Goal: Transaction & Acquisition: Purchase product/service

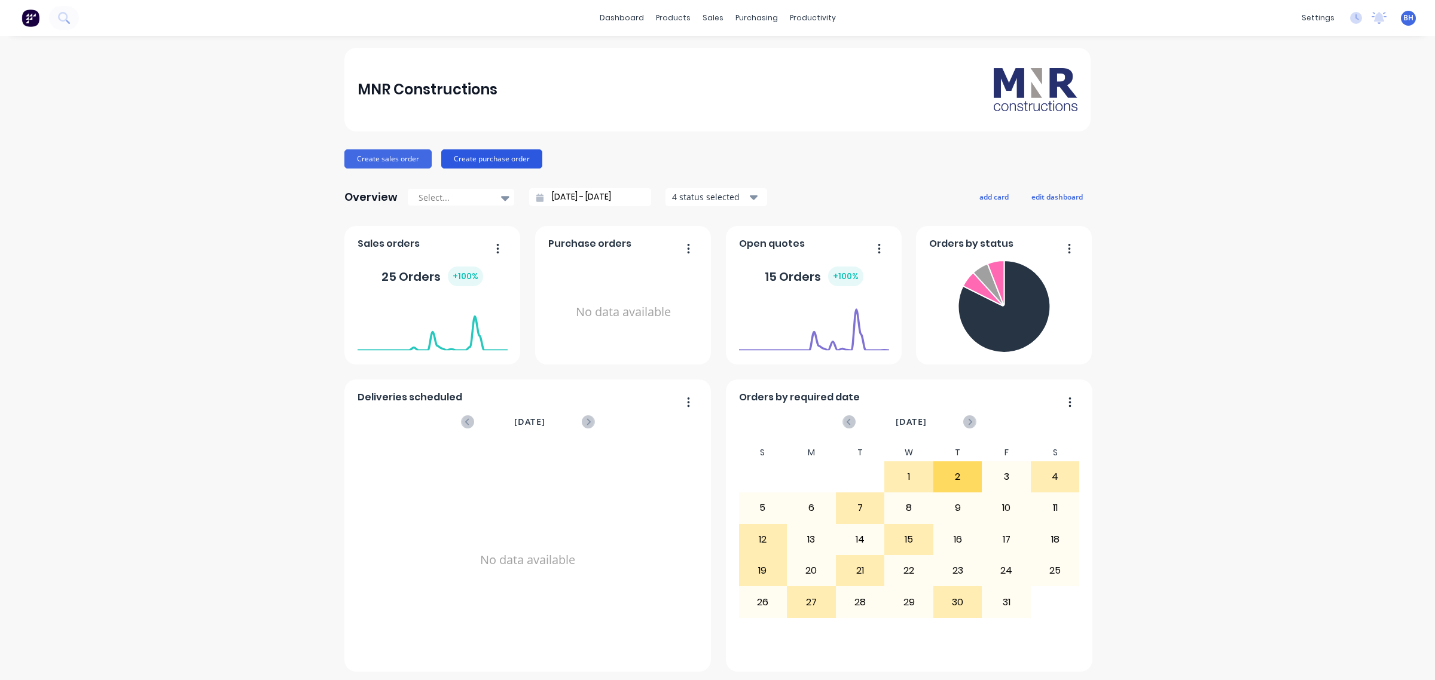
click at [498, 158] on button "Create purchase order" at bounding box center [491, 158] width 101 height 19
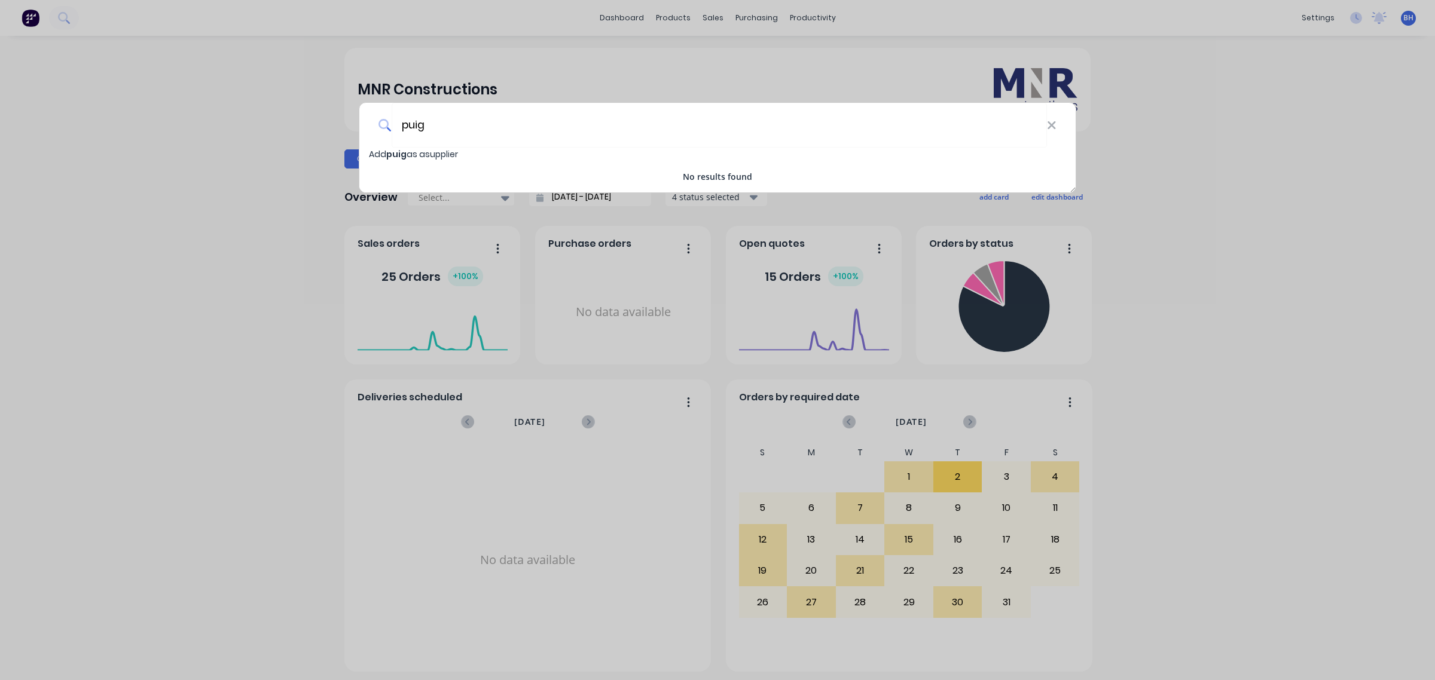
type input "puig"
click at [396, 151] on span "puig" at bounding box center [396, 154] width 20 height 12
select select "AU"
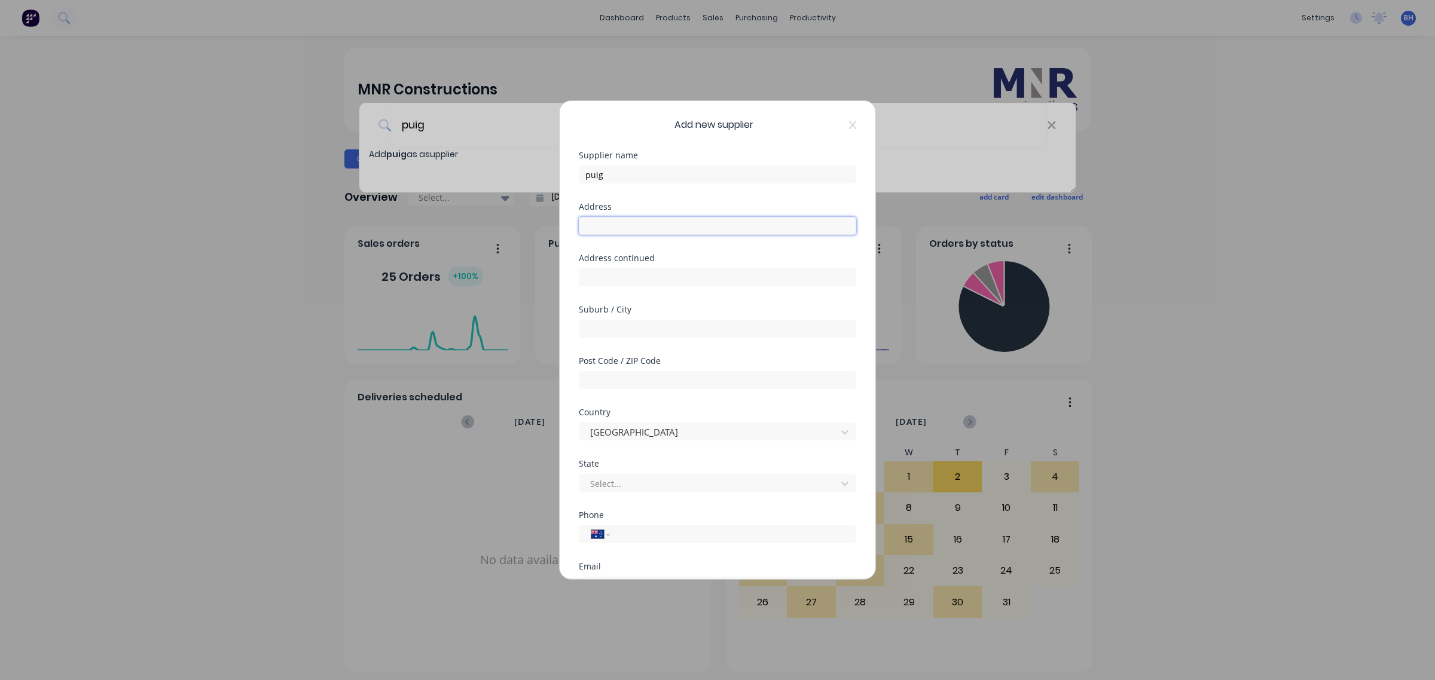
click at [613, 225] on input "text" at bounding box center [717, 226] width 277 height 18
drag, startPoint x: 615, startPoint y: 479, endPoint x: 615, endPoint y: 493, distance: 13.8
click at [615, 481] on div at bounding box center [710, 484] width 242 height 15
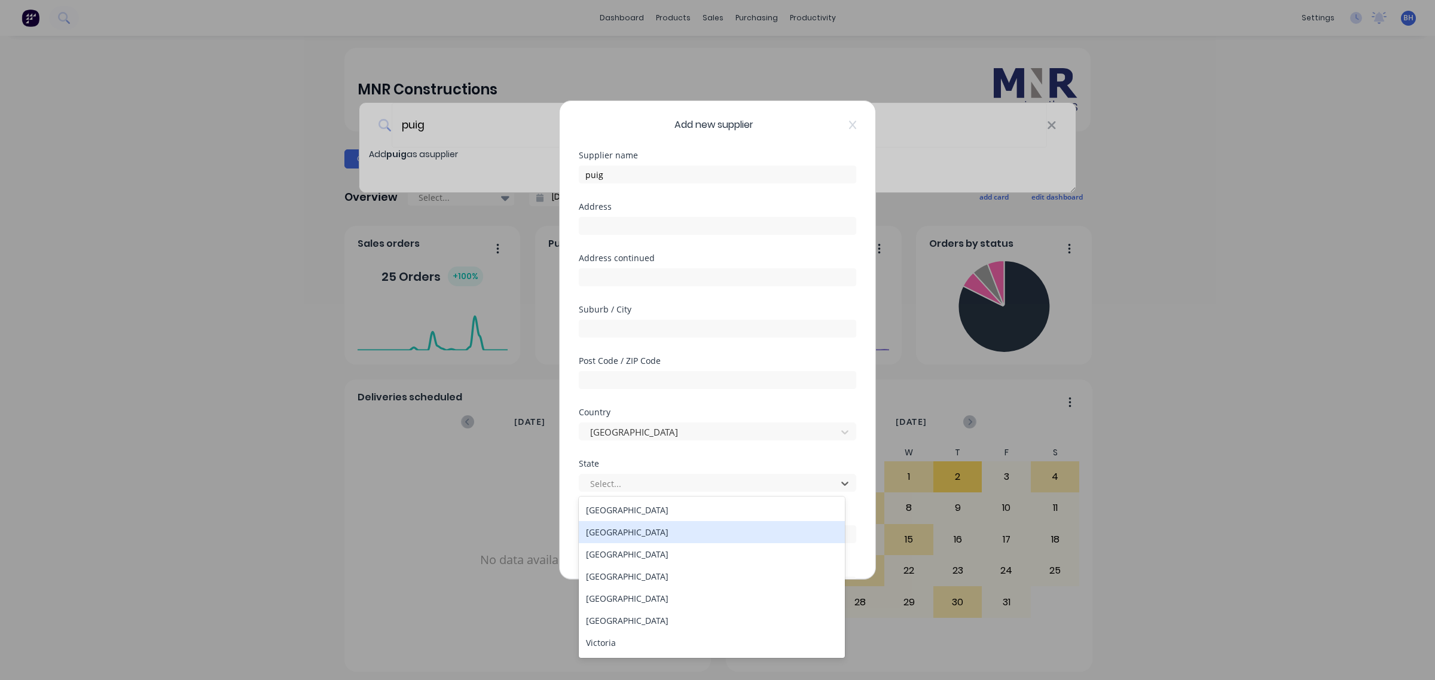
click at [622, 531] on div "[GEOGRAPHIC_DATA]" at bounding box center [712, 532] width 266 height 22
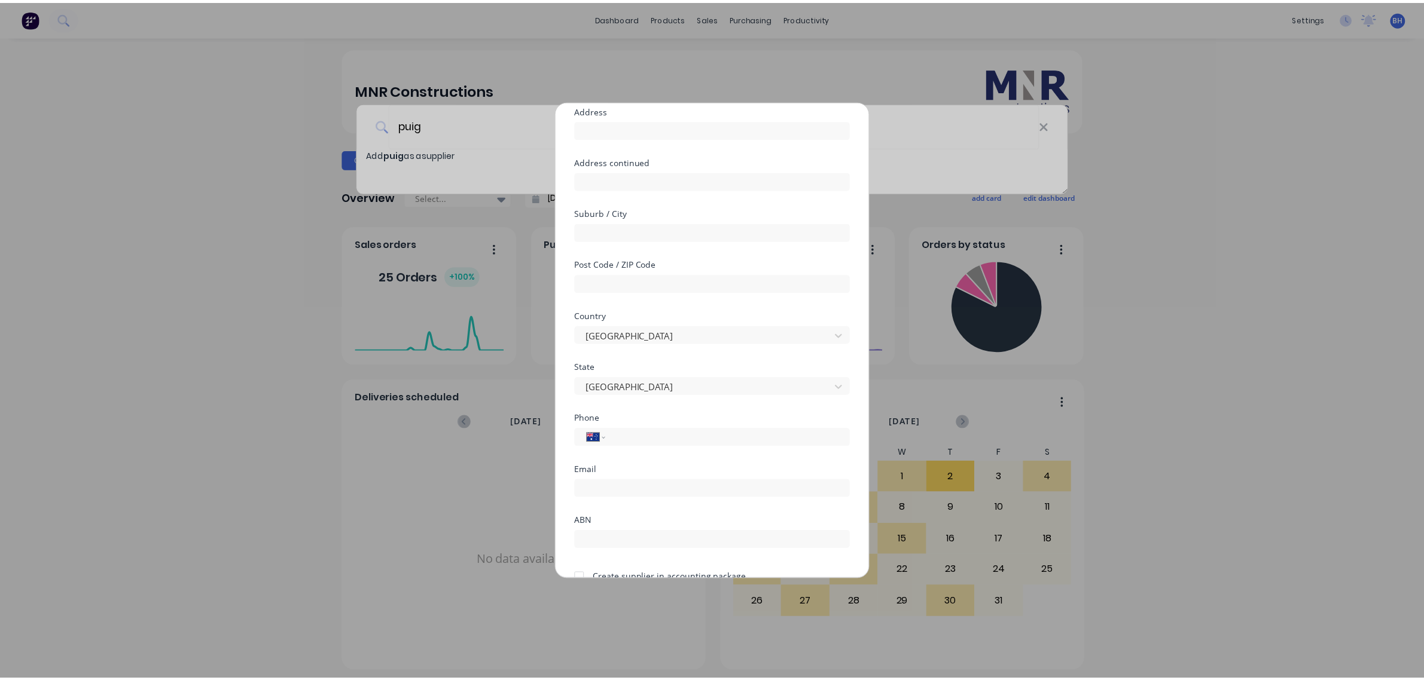
scroll to position [156, 0]
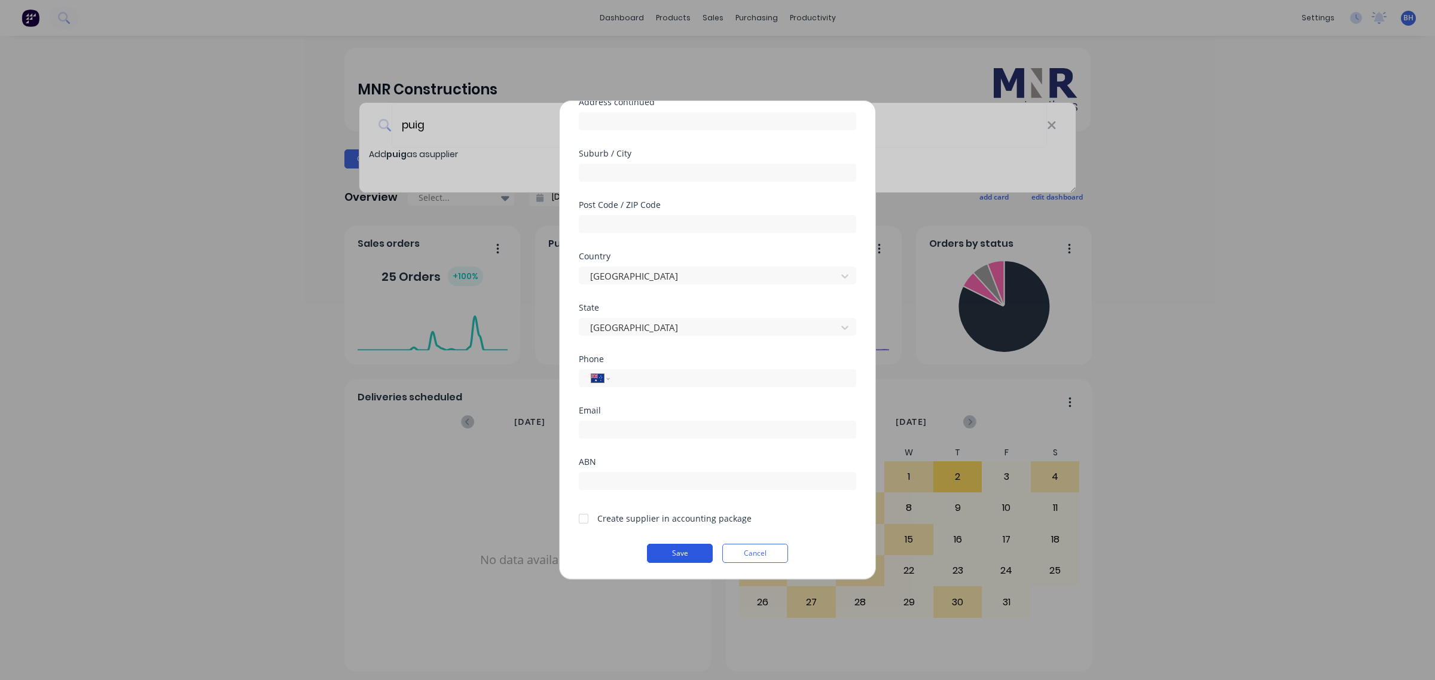
click at [680, 559] on button "Save" at bounding box center [680, 553] width 66 height 19
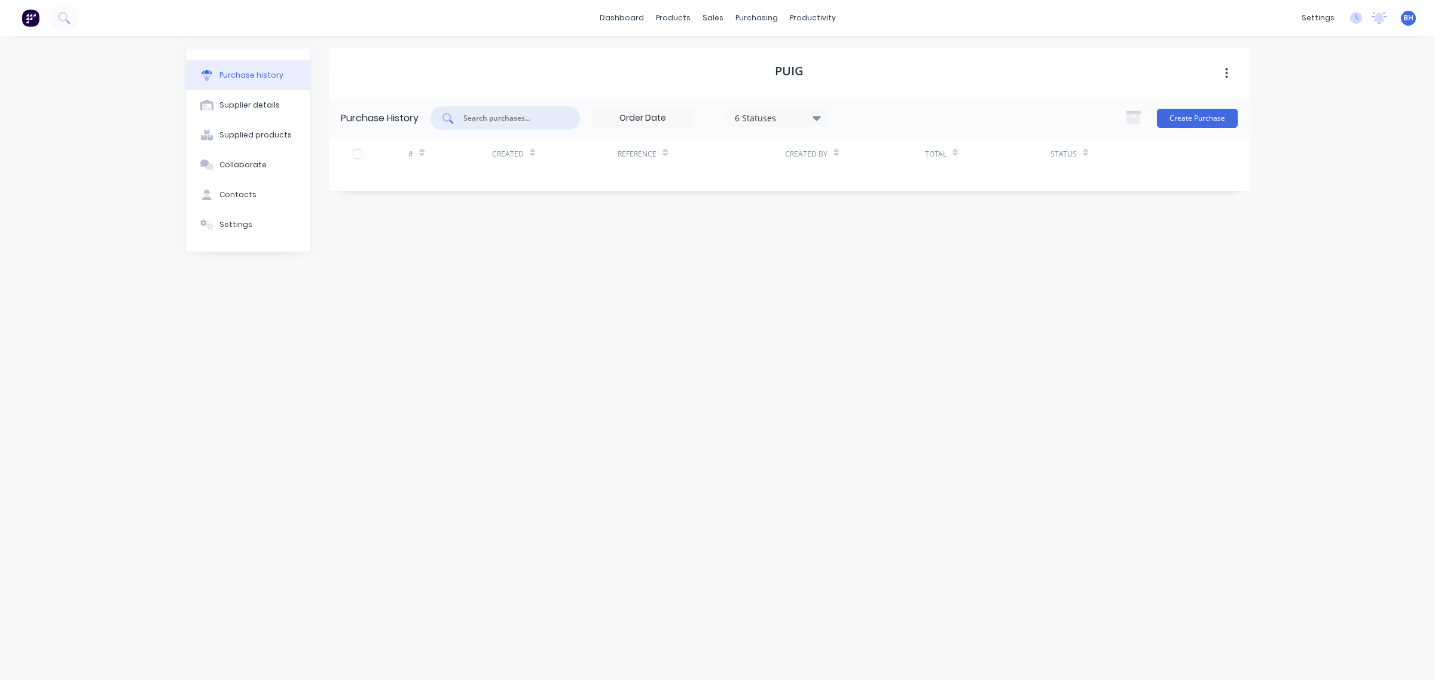
click at [485, 114] on input "text" at bounding box center [511, 118] width 99 height 12
click at [500, 114] on input "puig" at bounding box center [511, 118] width 99 height 12
drag, startPoint x: 494, startPoint y: 118, endPoint x: 450, endPoint y: 121, distance: 43.8
click at [452, 120] on div "puig" at bounding box center [504, 118] width 149 height 24
type input "U"
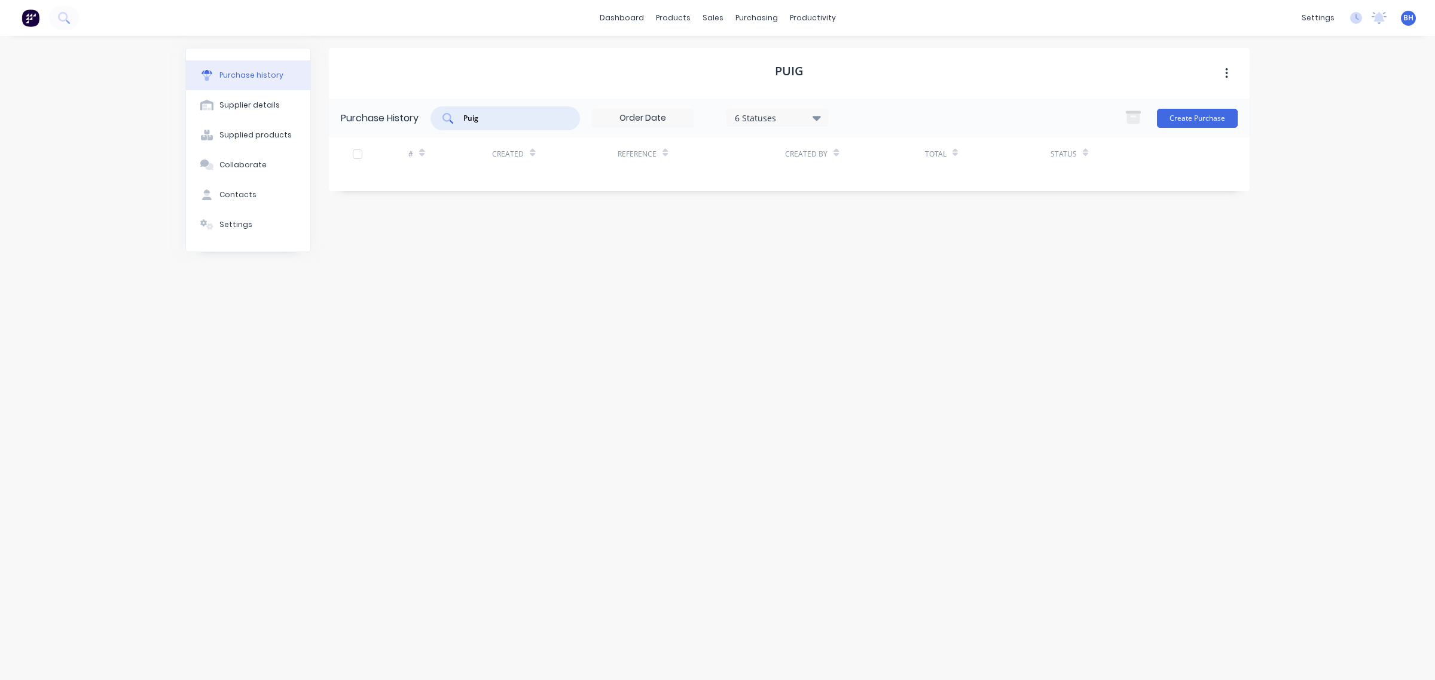
type input "Puig"
click at [602, 60] on div "puig" at bounding box center [789, 73] width 921 height 51
click at [241, 195] on div "Contacts" at bounding box center [237, 195] width 37 height 11
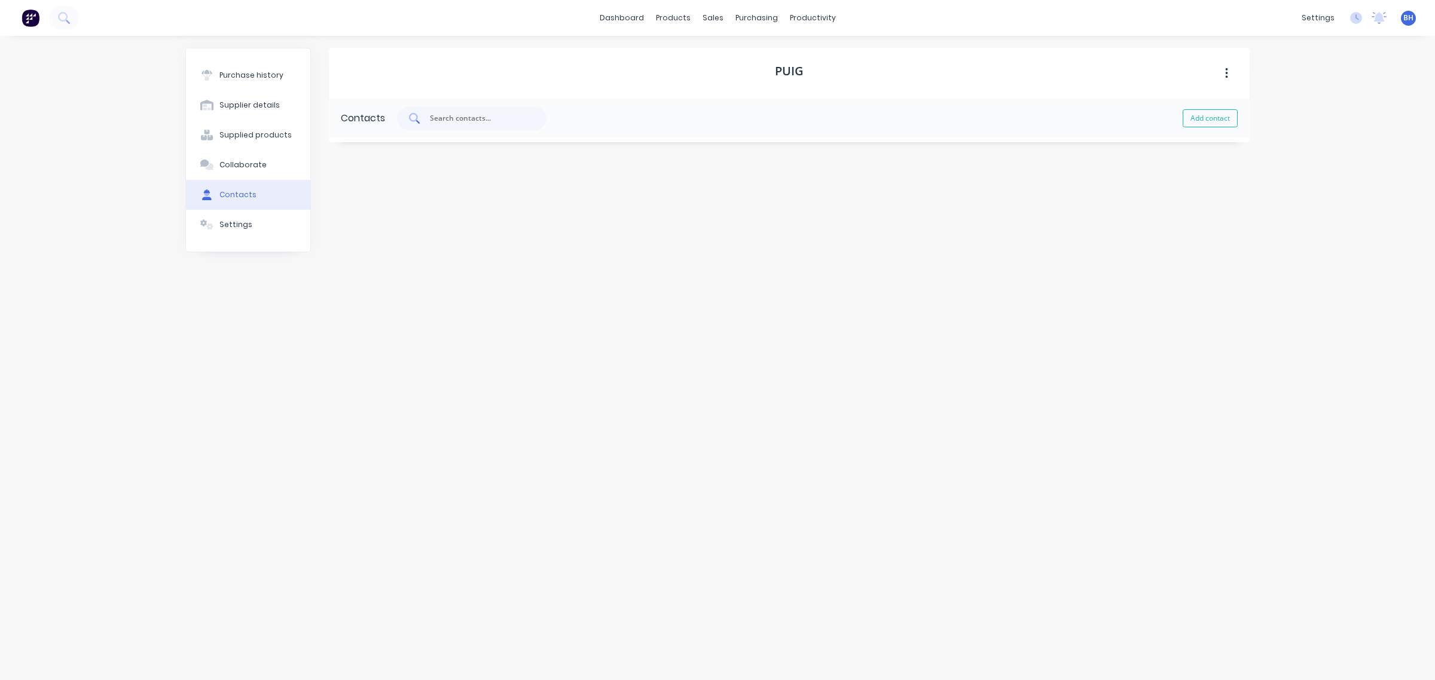
click at [444, 111] on div at bounding box center [471, 118] width 149 height 24
drag, startPoint x: 1208, startPoint y: 117, endPoint x: 1201, endPoint y: 117, distance: 7.2
click at [1208, 117] on button "Add contact" at bounding box center [1210, 118] width 55 height 18
select select "AU"
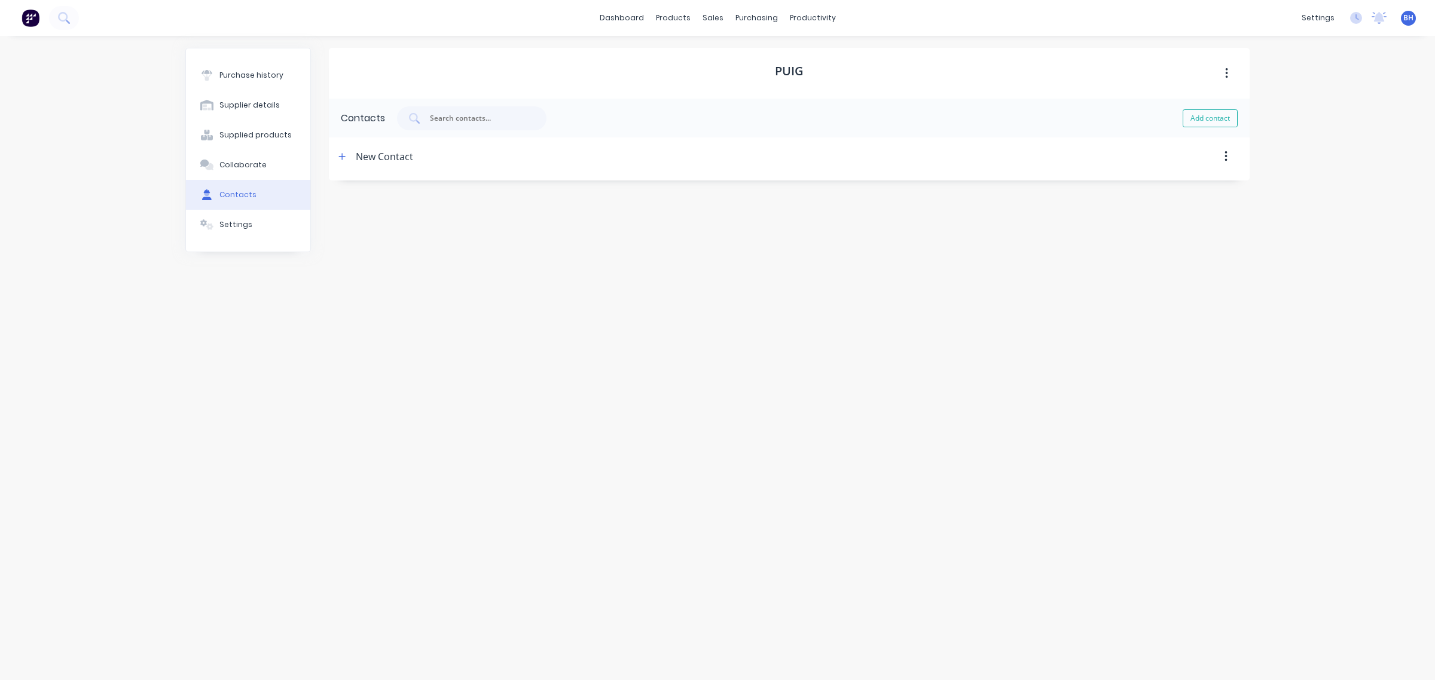
click at [387, 155] on div "New Contact" at bounding box center [384, 157] width 57 height 38
click at [345, 155] on icon "button" at bounding box center [341, 156] width 7 height 8
click at [398, 206] on input "New Contact" at bounding box center [430, 208] width 167 height 18
click at [416, 259] on input at bounding box center [430, 255] width 167 height 18
paste input "[PERSON_NAME][EMAIL_ADDRESS][PERSON_NAME][PERSON_NAME][DOMAIN_NAME]"
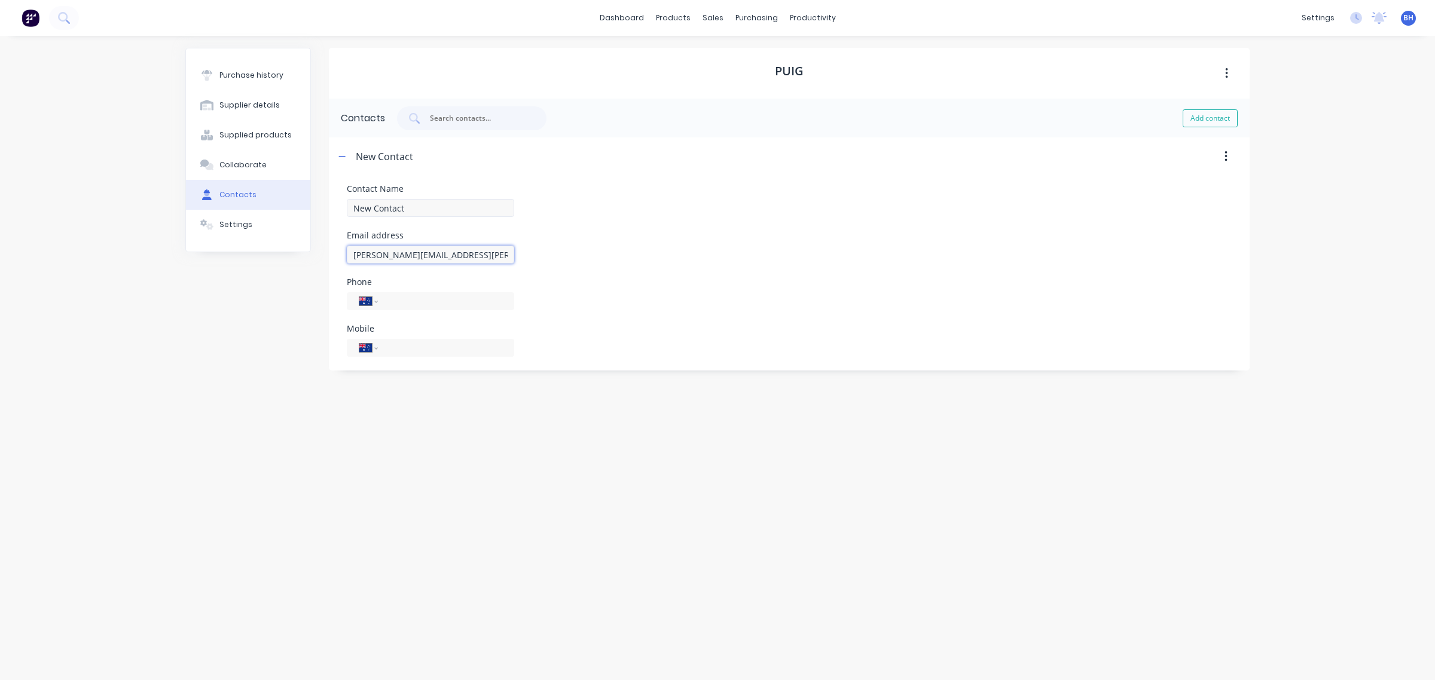
type input "[PERSON_NAME][EMAIL_ADDRESS][PERSON_NAME][PERSON_NAME][DOMAIN_NAME]"
click at [390, 207] on input "New Contact" at bounding box center [430, 208] width 167 height 18
type input "[PERSON_NAME]"
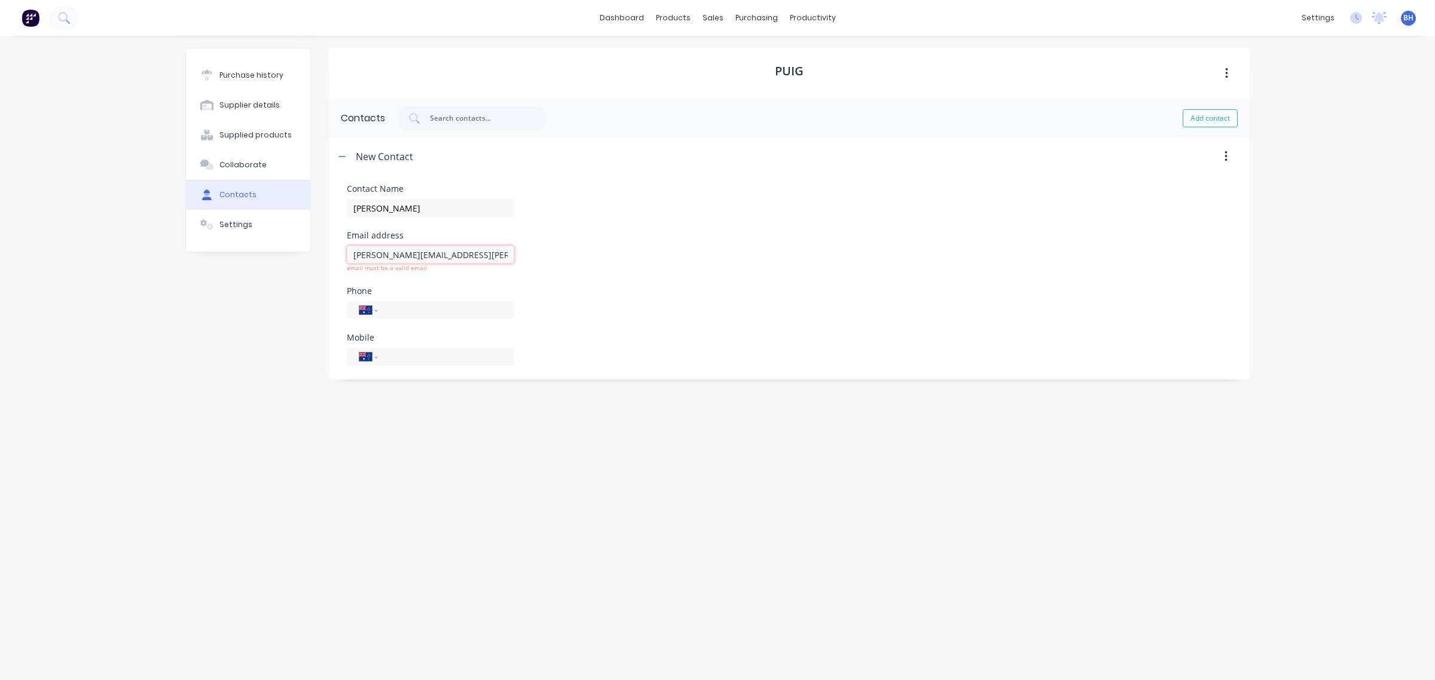
click at [358, 252] on input "[PERSON_NAME][EMAIL_ADDRESS][PERSON_NAME][PERSON_NAME][DOMAIN_NAME]" at bounding box center [430, 255] width 167 height 18
click at [464, 250] on input "[PERSON_NAME][EMAIL_ADDRESS][PERSON_NAME][PERSON_NAME][DOMAIN_NAME]" at bounding box center [430, 255] width 167 height 18
click at [493, 305] on input "tel" at bounding box center [443, 311] width 115 height 14
click at [422, 290] on div "Phone" at bounding box center [430, 291] width 167 height 8
click at [357, 254] on input "[PERSON_NAME][EMAIL_ADDRESS][PERSON_NAME][PERSON_NAME][DOMAIN_NAME]" at bounding box center [430, 255] width 167 height 18
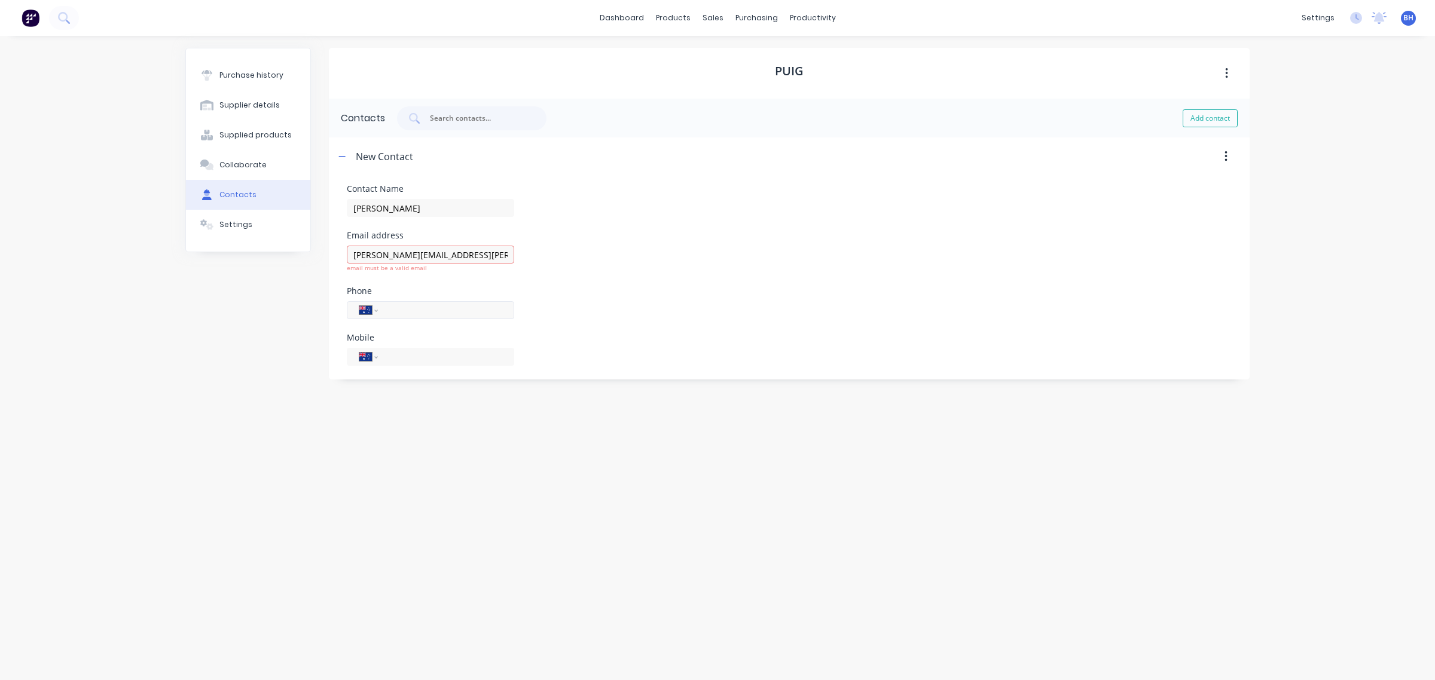
click at [438, 304] on input "tel" at bounding box center [443, 311] width 115 height 14
click at [466, 252] on input "[PERSON_NAME][EMAIL_ADDRESS][PERSON_NAME][PERSON_NAME][DOMAIN_NAME]" at bounding box center [430, 255] width 167 height 18
drag, startPoint x: 355, startPoint y: 252, endPoint x: 344, endPoint y: 253, distance: 10.2
click at [344, 253] on form "Contact Name [PERSON_NAME] Email address [PERSON_NAME][EMAIL_ADDRESS][PERSON_NA…" at bounding box center [789, 275] width 921 height 199
drag, startPoint x: 358, startPoint y: 250, endPoint x: 344, endPoint y: 256, distance: 14.4
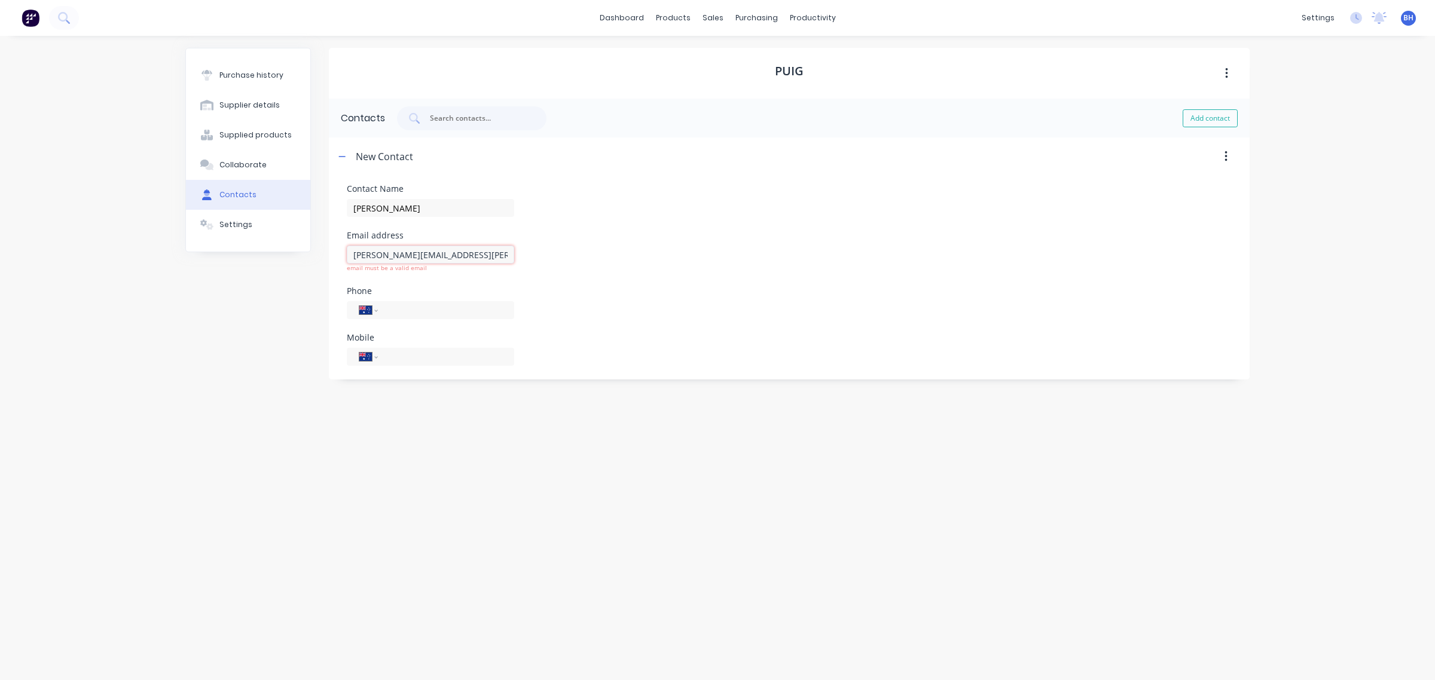
click at [344, 256] on form "Contact Name [PERSON_NAME] Email address [PERSON_NAME][EMAIL_ADDRESS][PERSON_NA…" at bounding box center [789, 275] width 921 height 199
click at [419, 253] on input "[PERSON_NAME][EMAIL_ADDRESS][PERSON_NAME][PERSON_NAME][DOMAIN_NAME]" at bounding box center [430, 255] width 167 height 18
paste input "[PERSON_NAME][EMAIL_ADDRESS][PERSON_NAME][PERSON_NAME][DOMAIN_NAME]"
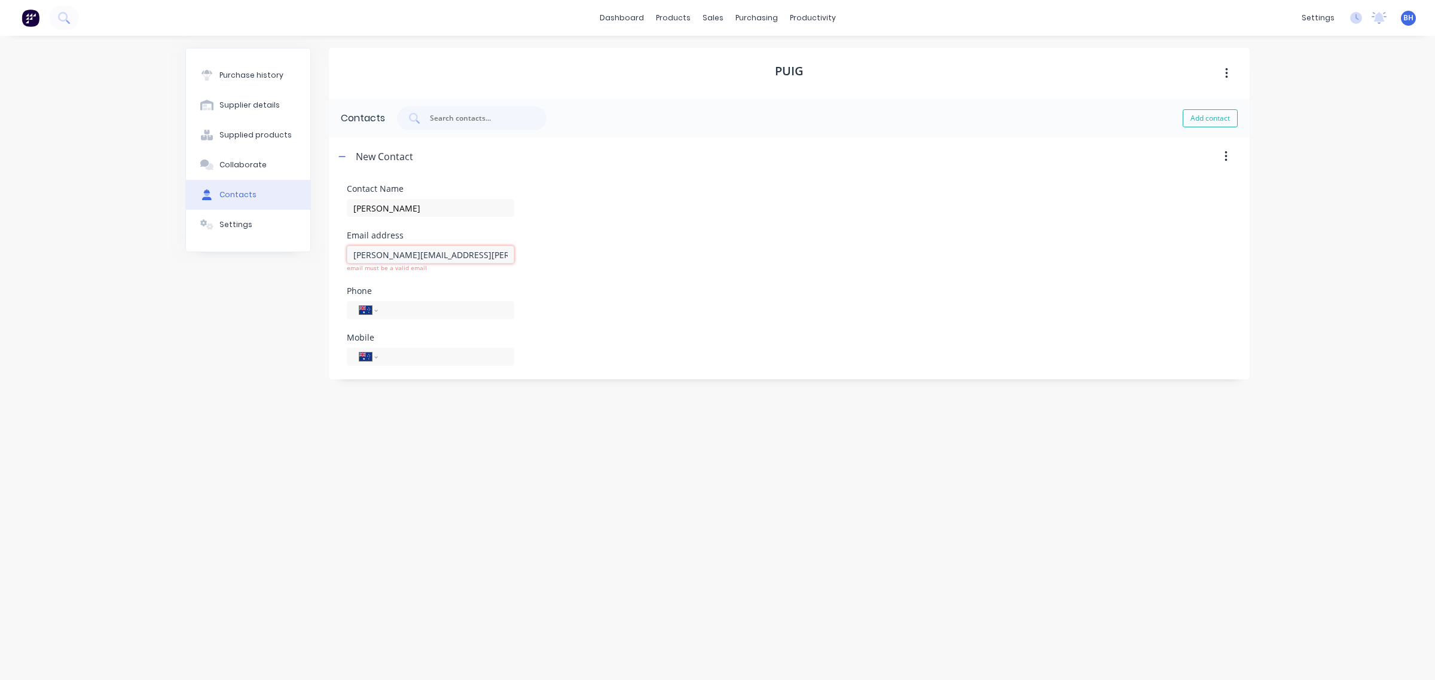
type input "[PERSON_NAME][EMAIL_ADDRESS][PERSON_NAME][PERSON_NAME][DOMAIN_NAME]"
drag, startPoint x: 482, startPoint y: 288, endPoint x: 437, endPoint y: 303, distance: 47.1
click at [482, 288] on div "Phone International [GEOGRAPHIC_DATA] [GEOGRAPHIC_DATA] [GEOGRAPHIC_DATA] [GEOG…" at bounding box center [430, 294] width 167 height 32
click at [407, 309] on div "International [GEOGRAPHIC_DATA] [GEOGRAPHIC_DATA] [GEOGRAPHIC_DATA] [GEOGRAPHIC…" at bounding box center [430, 301] width 167 height 18
click at [728, 62] on div at bounding box center [720, 57] width 18 height 11
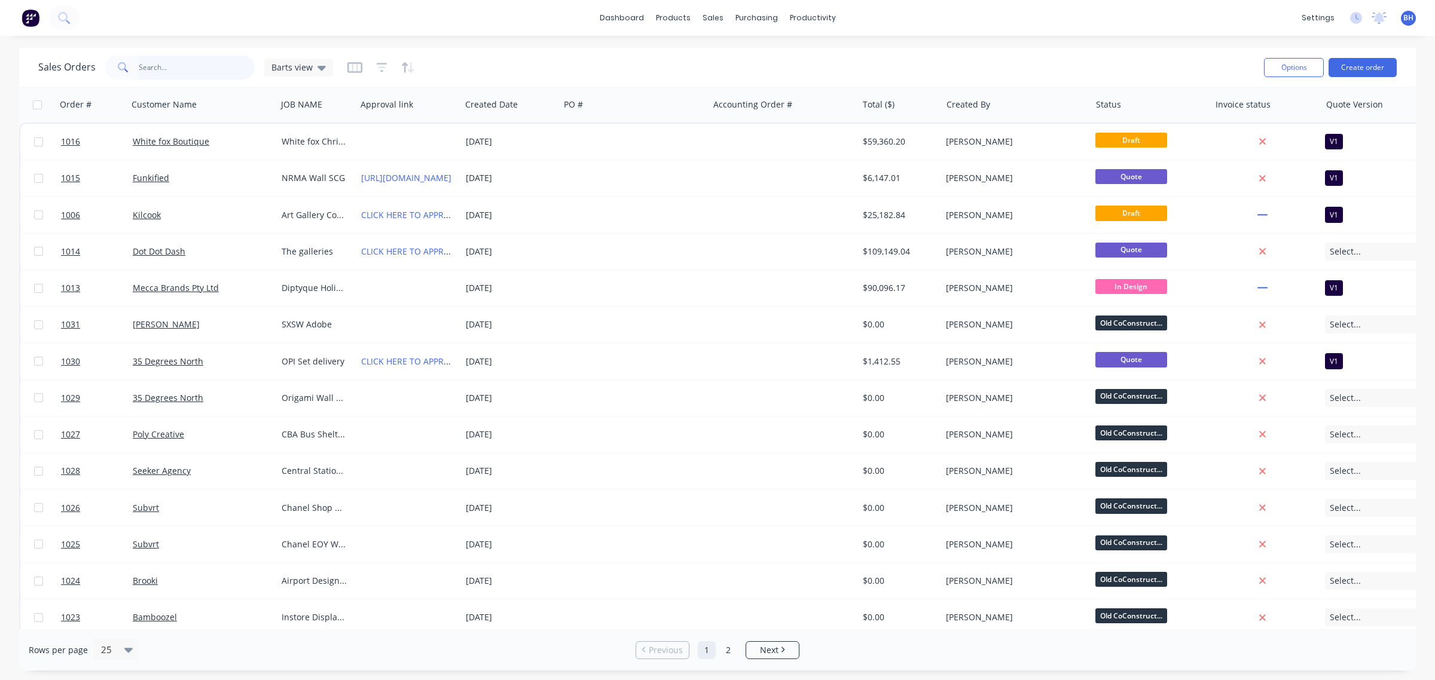
click at [149, 66] on input "text" at bounding box center [197, 68] width 117 height 24
click at [728, 52] on div at bounding box center [720, 57] width 18 height 11
click at [1353, 65] on button "Create order" at bounding box center [1362, 67] width 68 height 19
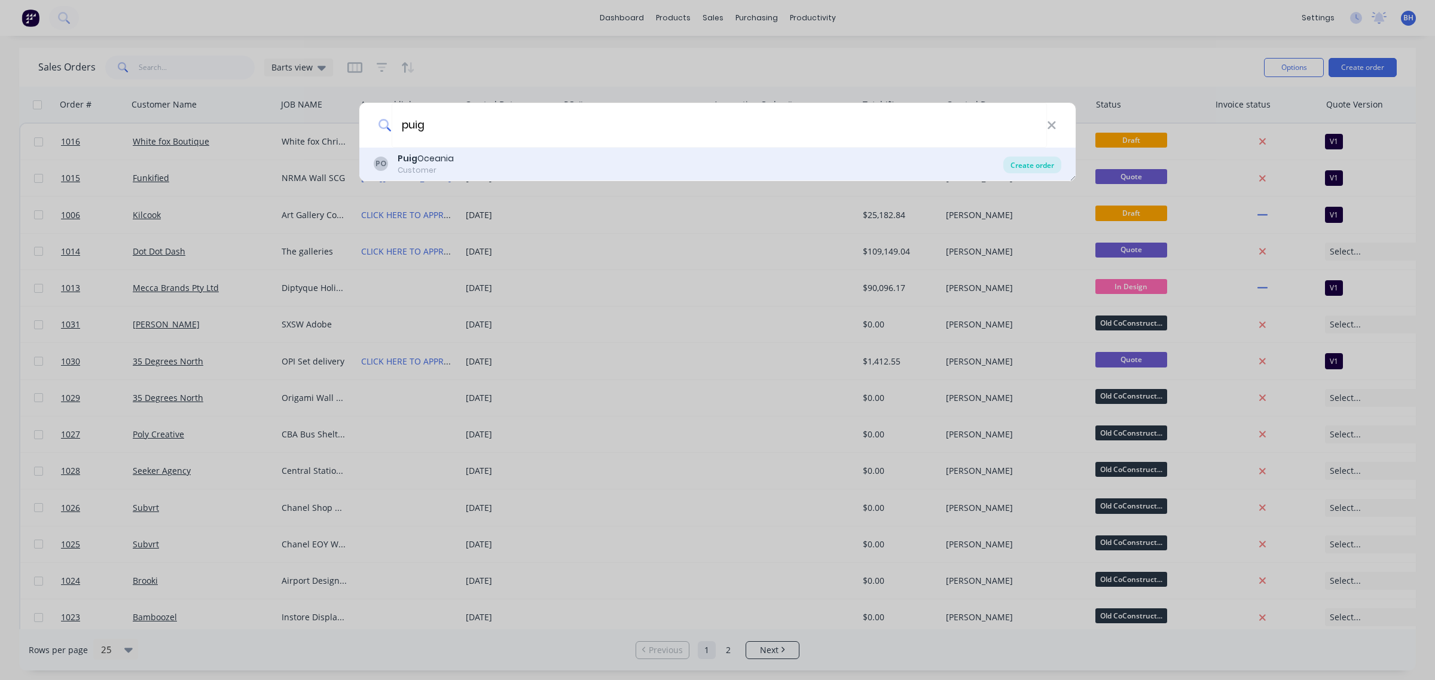
type input "puig"
click at [1035, 165] on div "Create order" at bounding box center [1032, 165] width 58 height 17
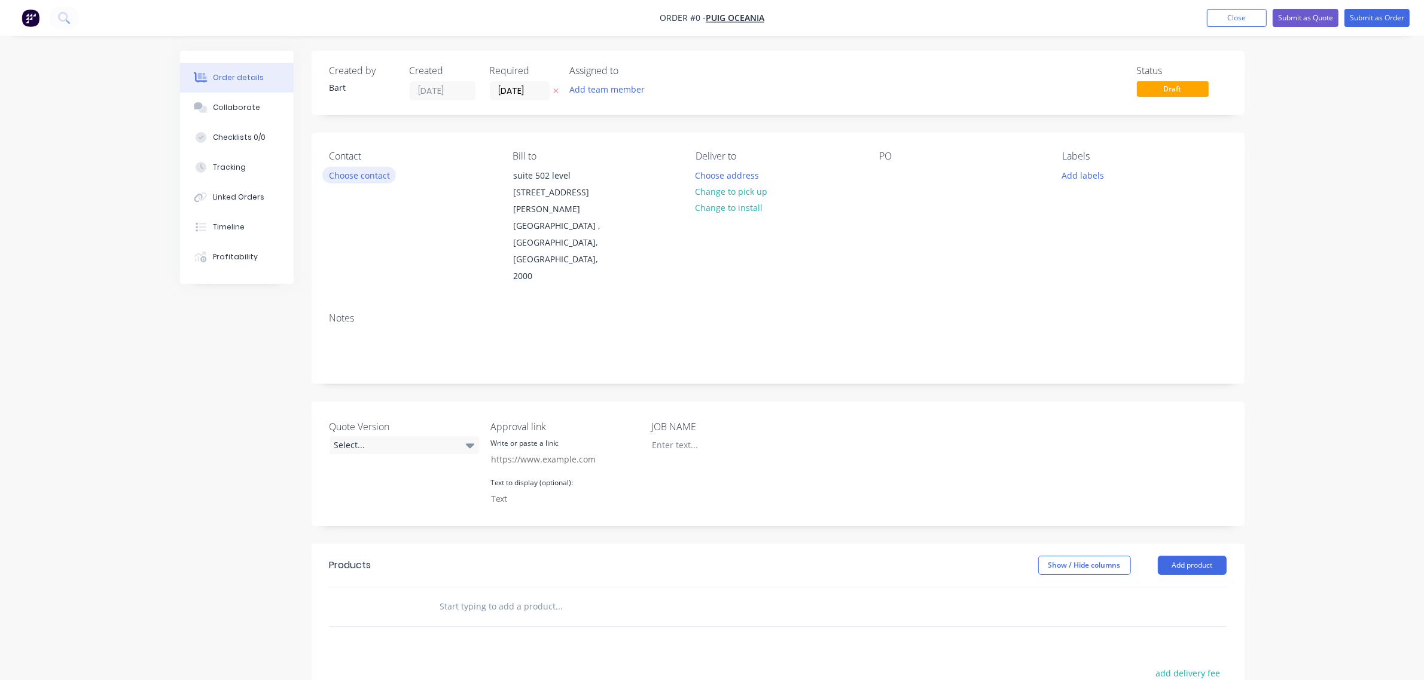
click at [358, 176] on button "Choose contact" at bounding box center [359, 175] width 74 height 16
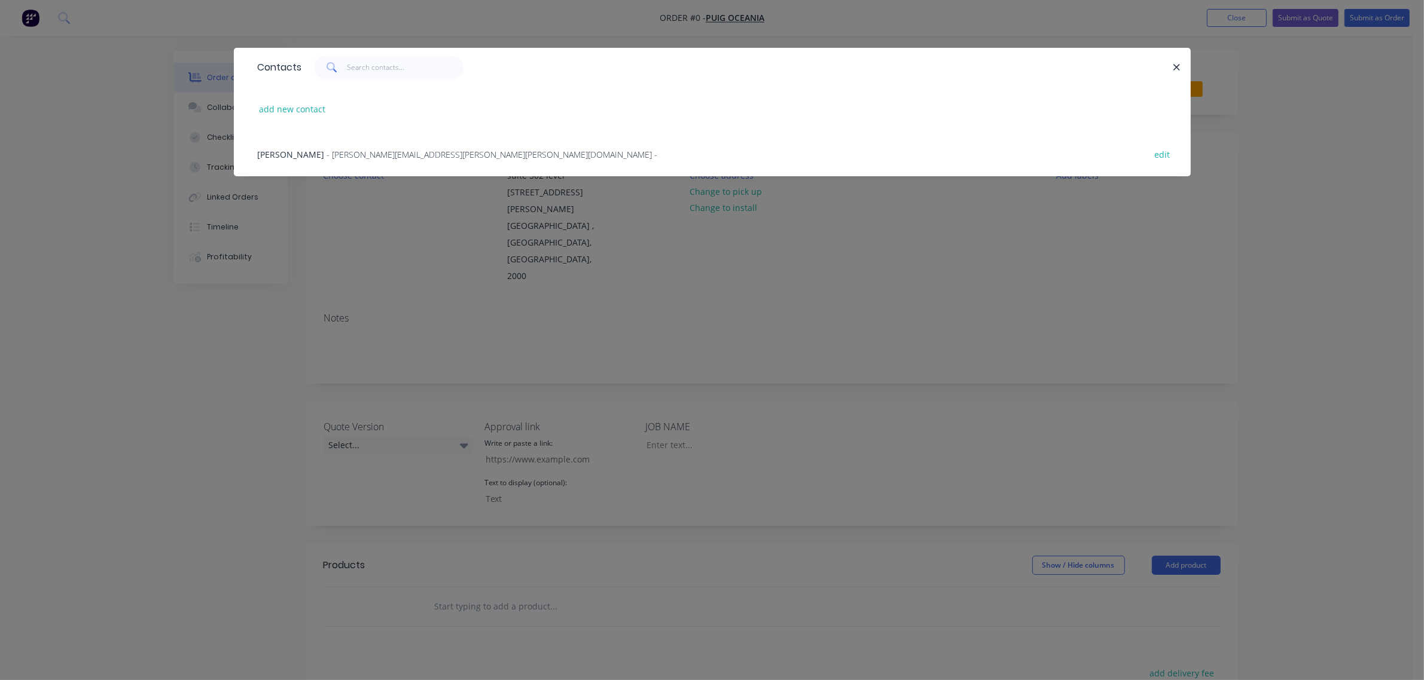
click at [336, 154] on span "- [PERSON_NAME][EMAIL_ADDRESS][PERSON_NAME][PERSON_NAME][DOMAIN_NAME] -" at bounding box center [492, 154] width 331 height 11
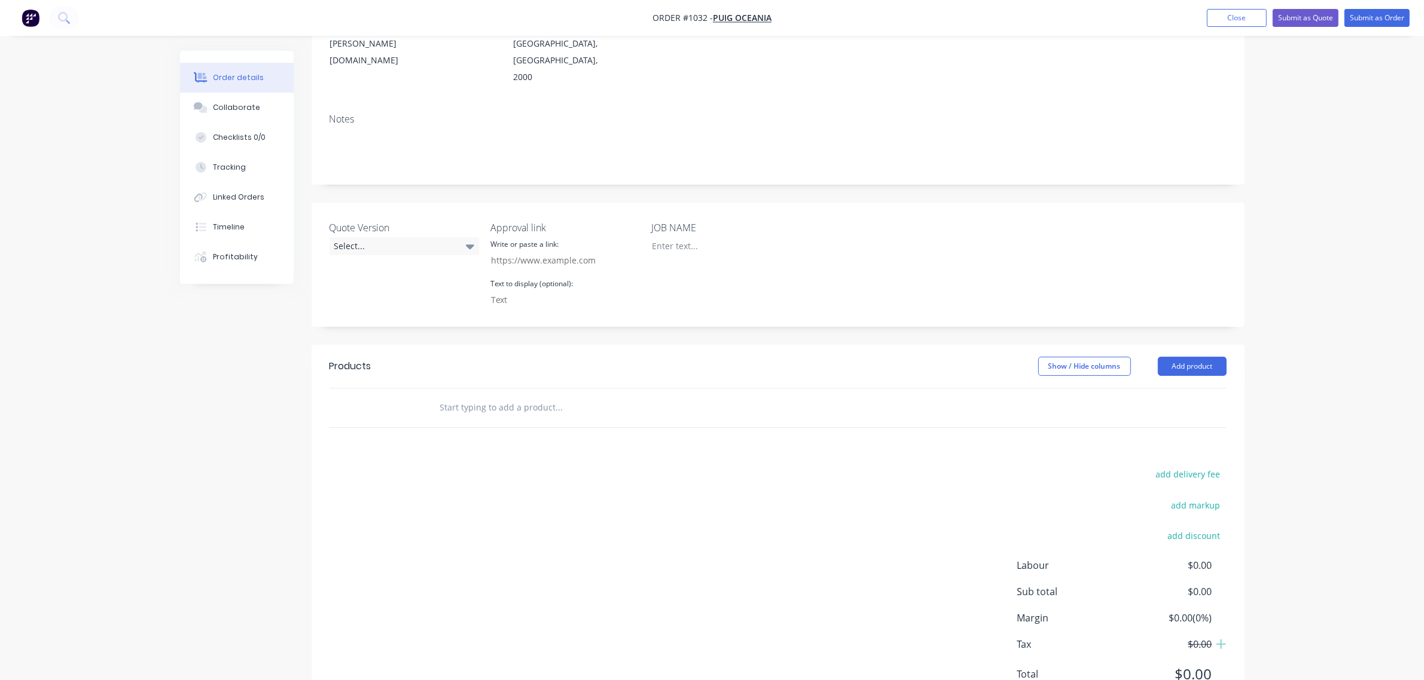
scroll to position [201, 0]
click at [503, 393] on input "text" at bounding box center [558, 405] width 239 height 24
click at [481, 393] on input "text" at bounding box center [558, 405] width 239 height 24
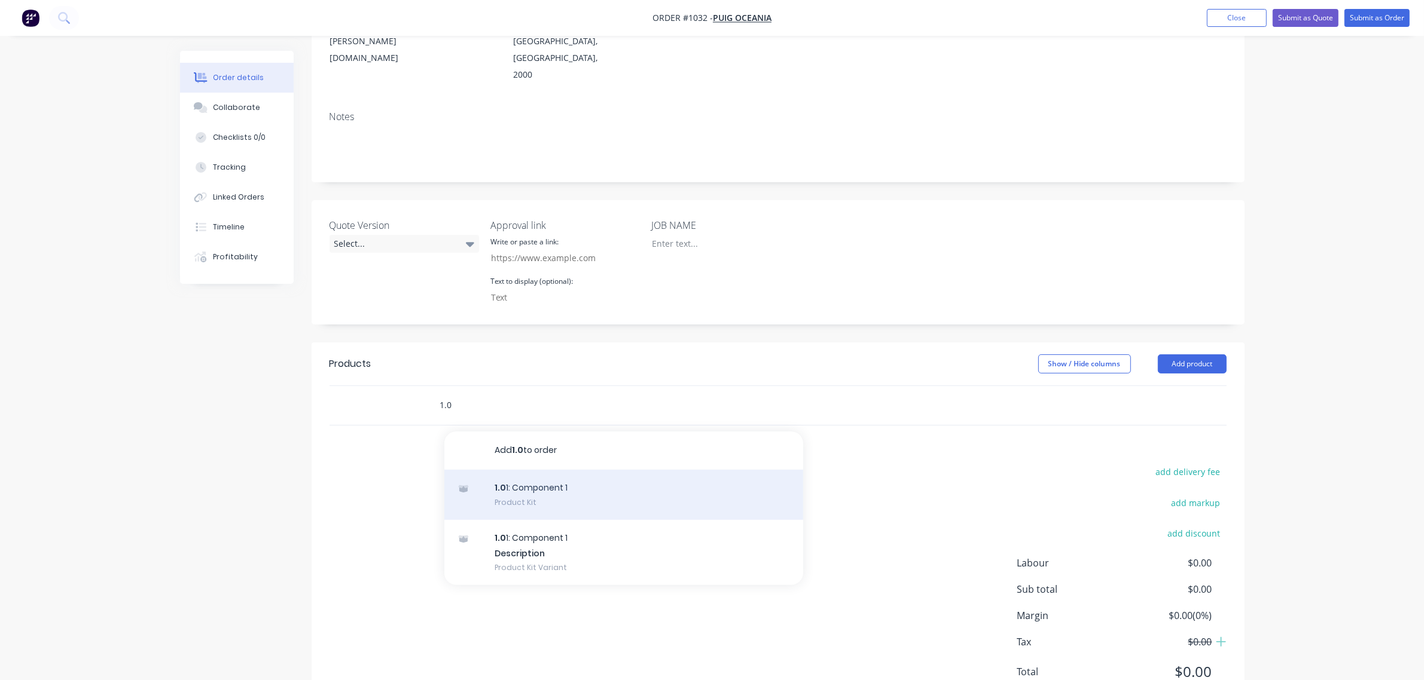
type input "1.0"
click at [519, 470] on div "1.0 1: Component 1 Product Kit" at bounding box center [623, 495] width 359 height 50
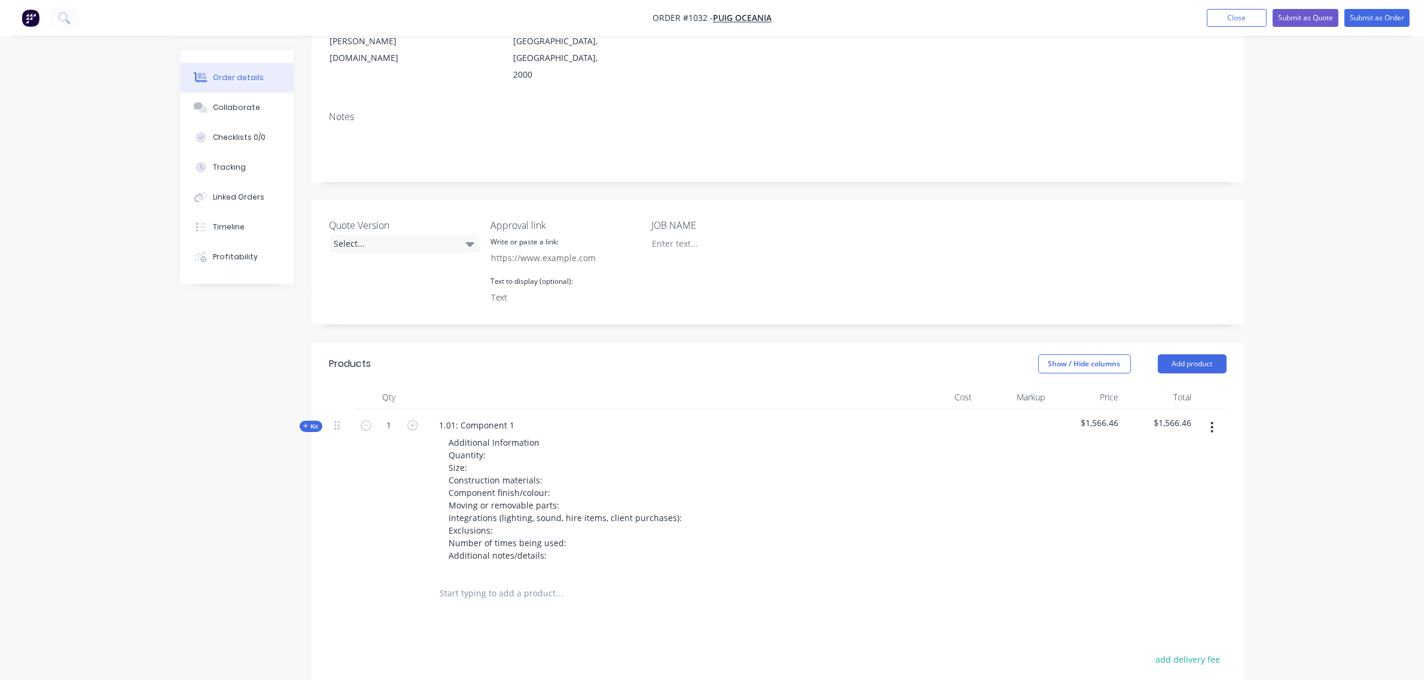
click at [1208, 417] on button "button" at bounding box center [1212, 428] width 28 height 22
click at [1163, 498] on div "Duplicate" at bounding box center [1169, 506] width 92 height 17
click at [1208, 417] on button "button" at bounding box center [1212, 428] width 28 height 22
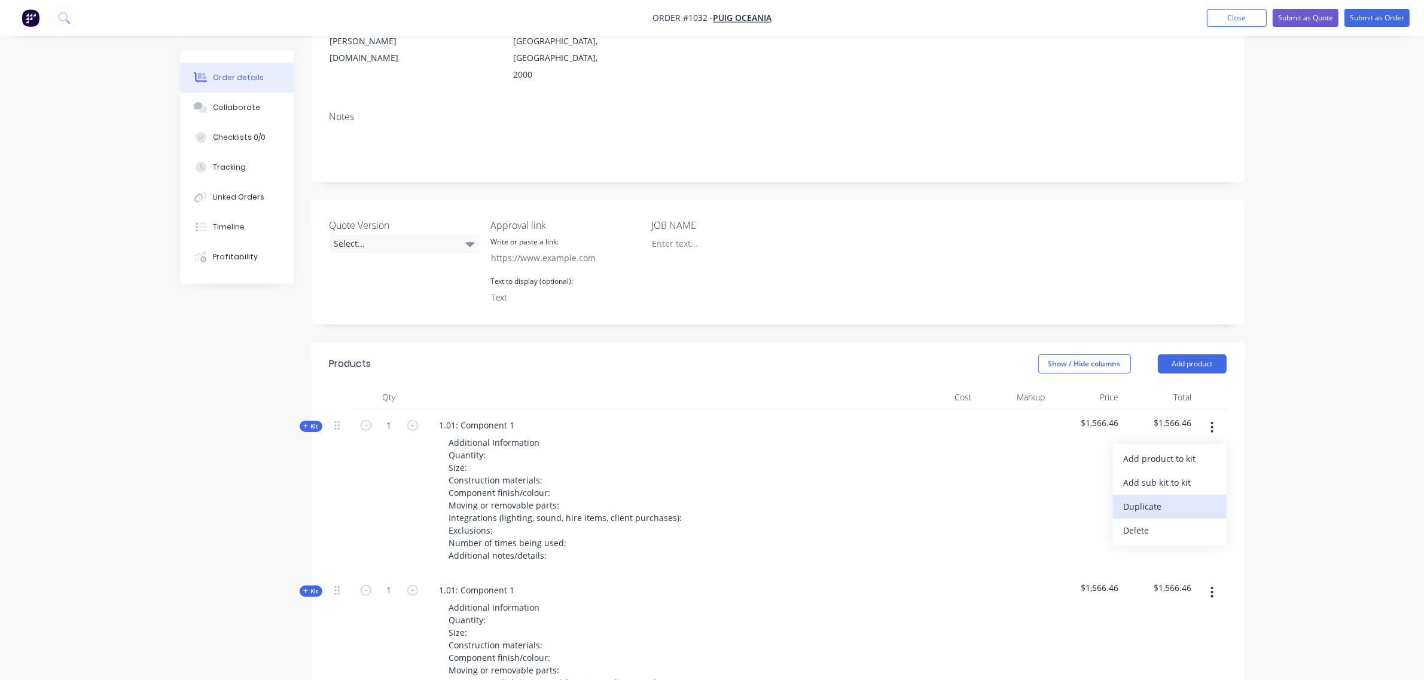
click at [1174, 498] on div "Duplicate" at bounding box center [1169, 506] width 92 height 17
click at [1211, 422] on icon "button" at bounding box center [1212, 427] width 2 height 11
click at [1163, 498] on div "Duplicate" at bounding box center [1169, 506] width 92 height 17
click at [1211, 422] on icon "button" at bounding box center [1212, 427] width 2 height 11
click at [1171, 498] on div "Duplicate" at bounding box center [1169, 506] width 92 height 17
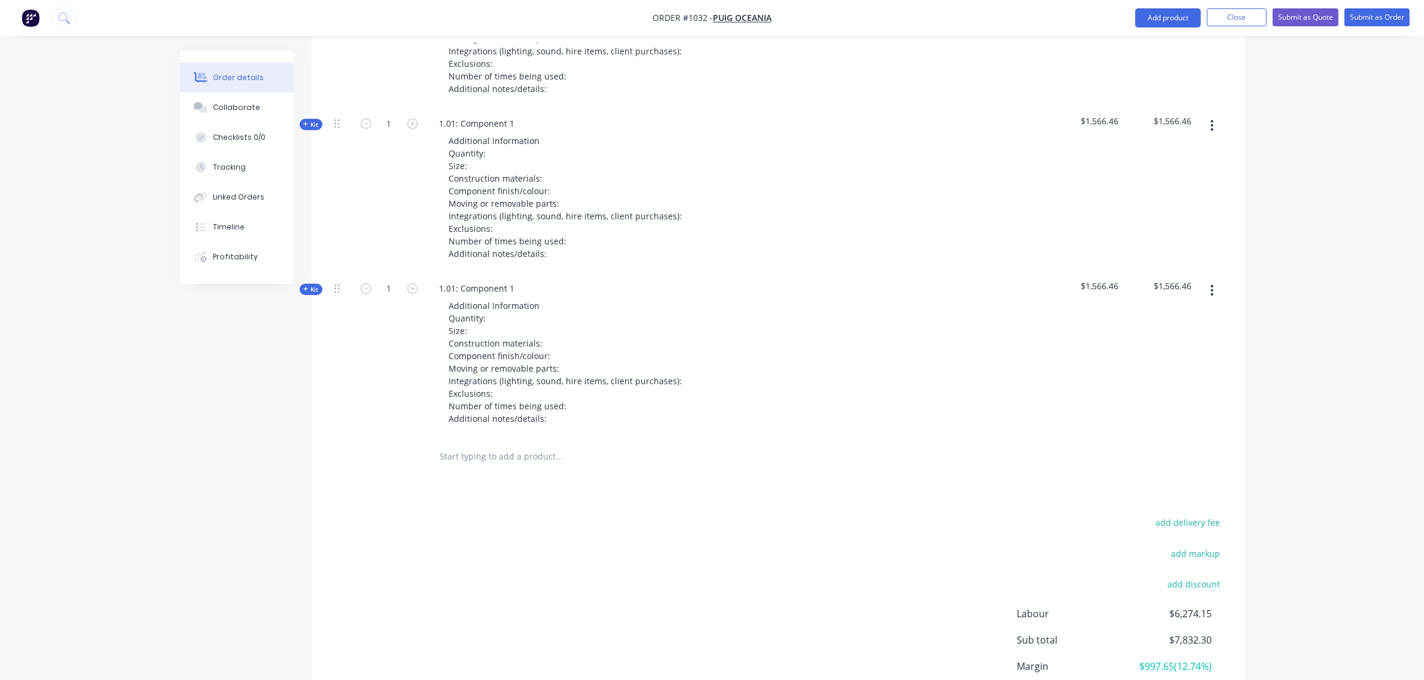
scroll to position [999, 0]
click at [465, 444] on input "text" at bounding box center [558, 456] width 239 height 24
type input "L"
type input "d"
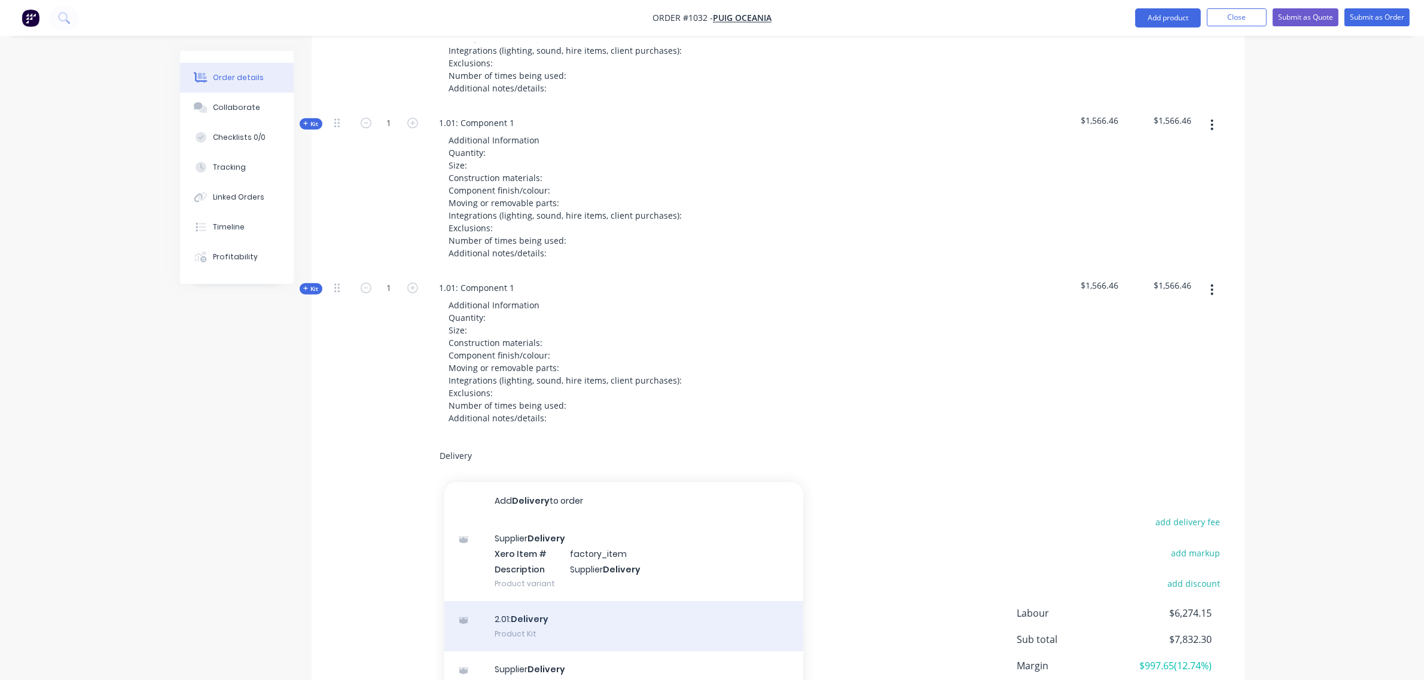
type input "Delivery"
click at [521, 601] on div "2.01: Delivery Product Kit" at bounding box center [623, 626] width 359 height 50
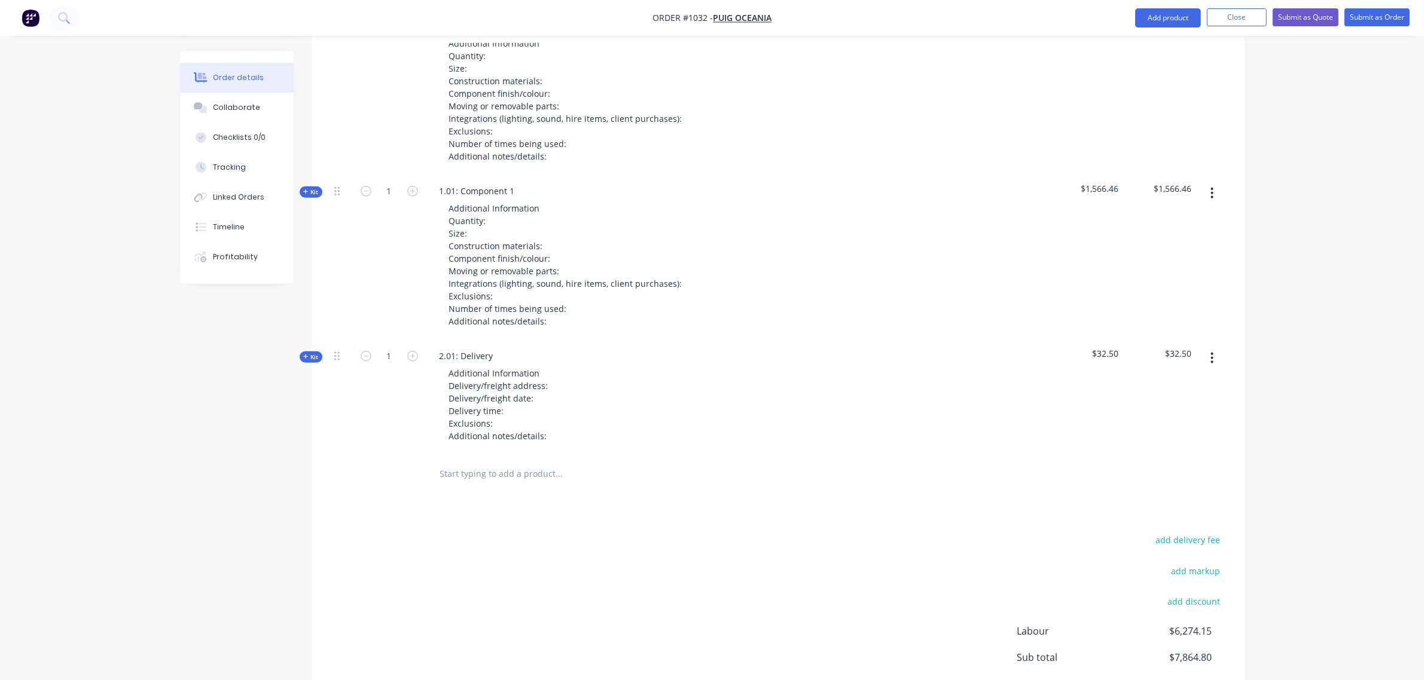
scroll to position [1098, 0]
click at [470, 460] on input "text" at bounding box center [558, 472] width 239 height 24
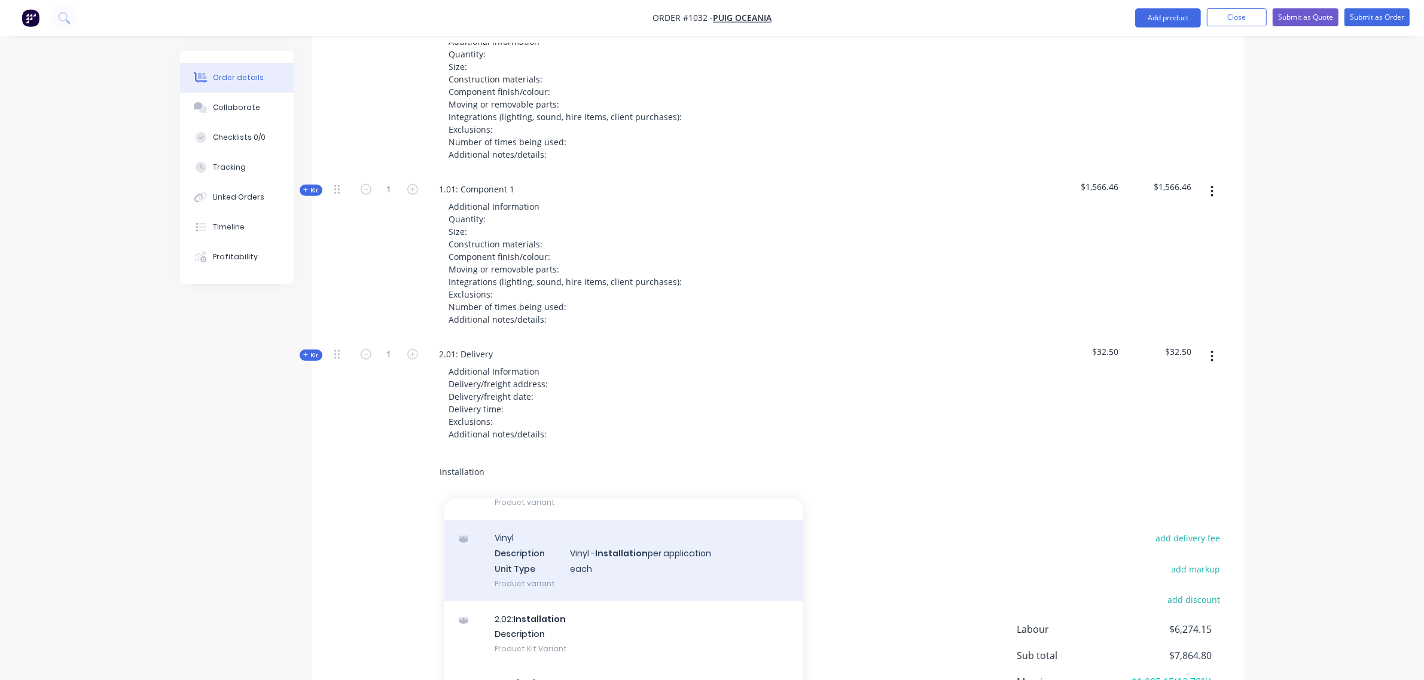
scroll to position [149, 0]
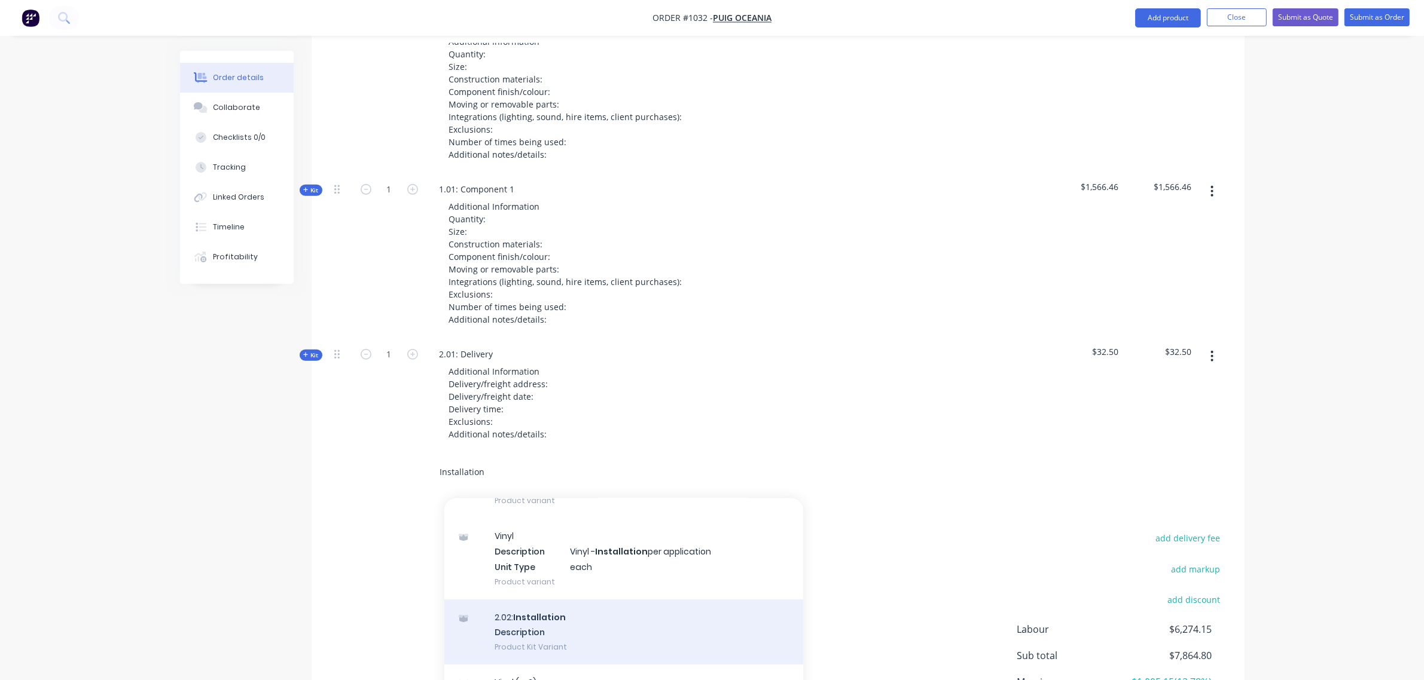
type input "Installation"
click at [529, 600] on div "2.02: Installation Description Product Kit Variant" at bounding box center [623, 633] width 359 height 66
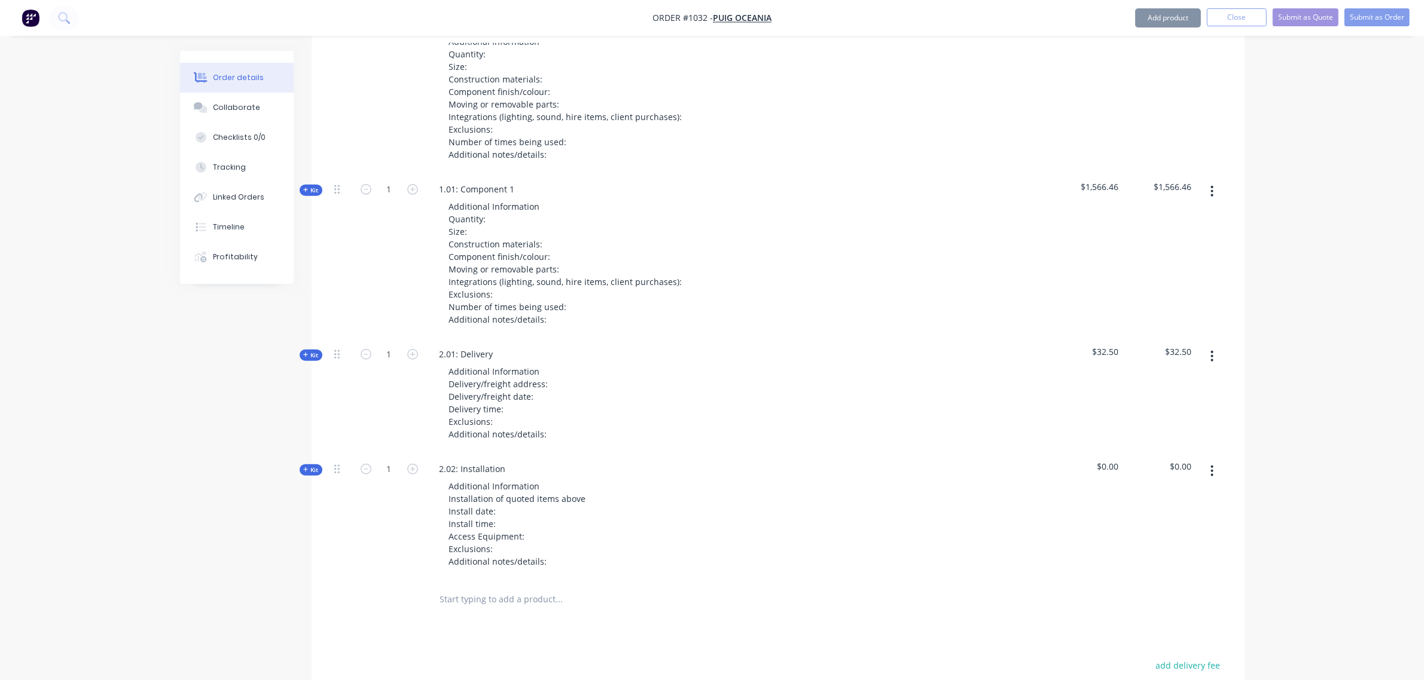
click at [488, 588] on input "text" at bounding box center [558, 600] width 239 height 24
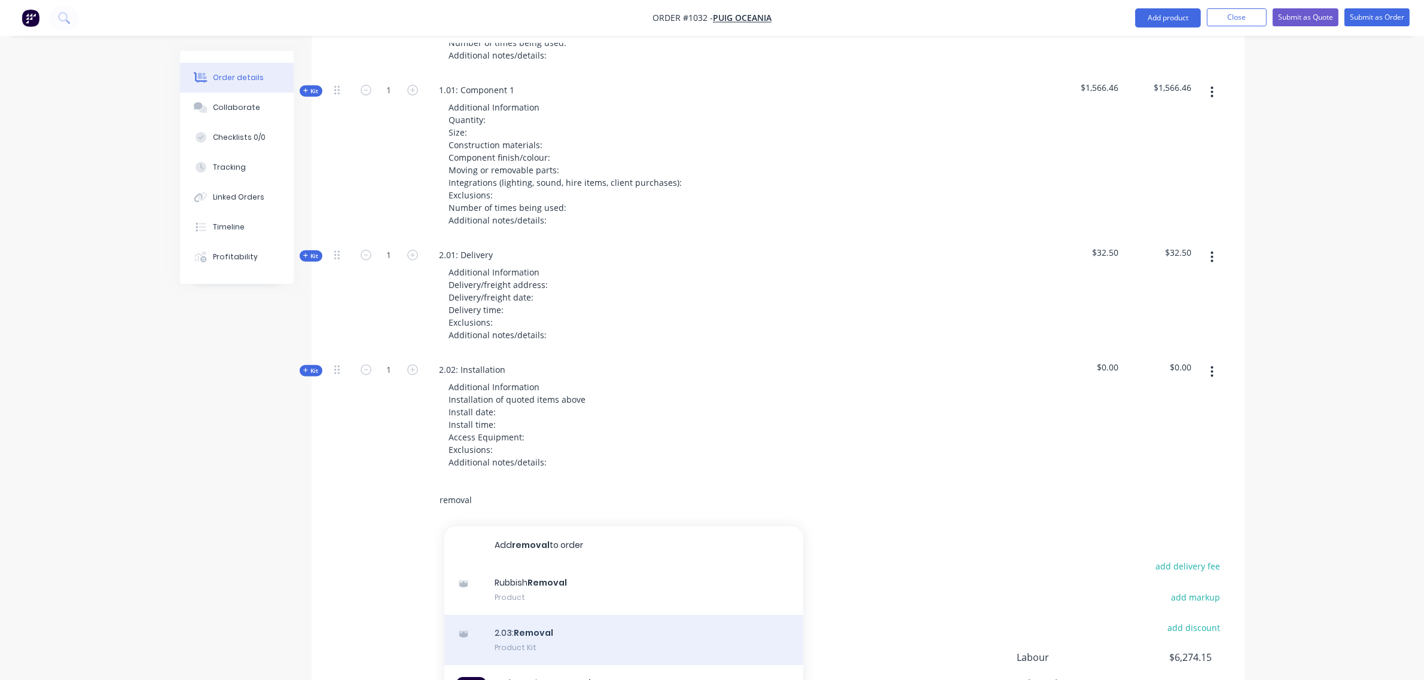
scroll to position [1198, 0]
type input "removal"
click at [548, 615] on div "2.03: Removal Product Kit" at bounding box center [623, 640] width 359 height 50
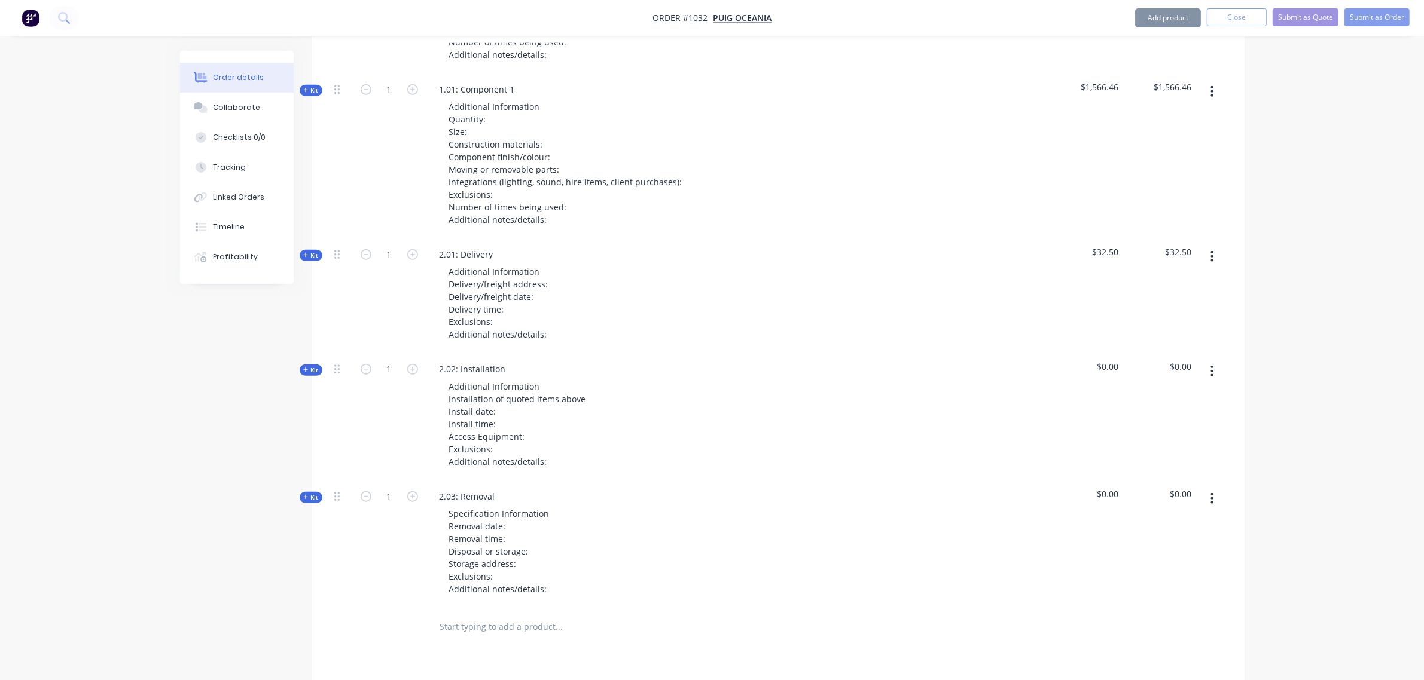
click at [485, 615] on input "text" at bounding box center [558, 627] width 239 height 24
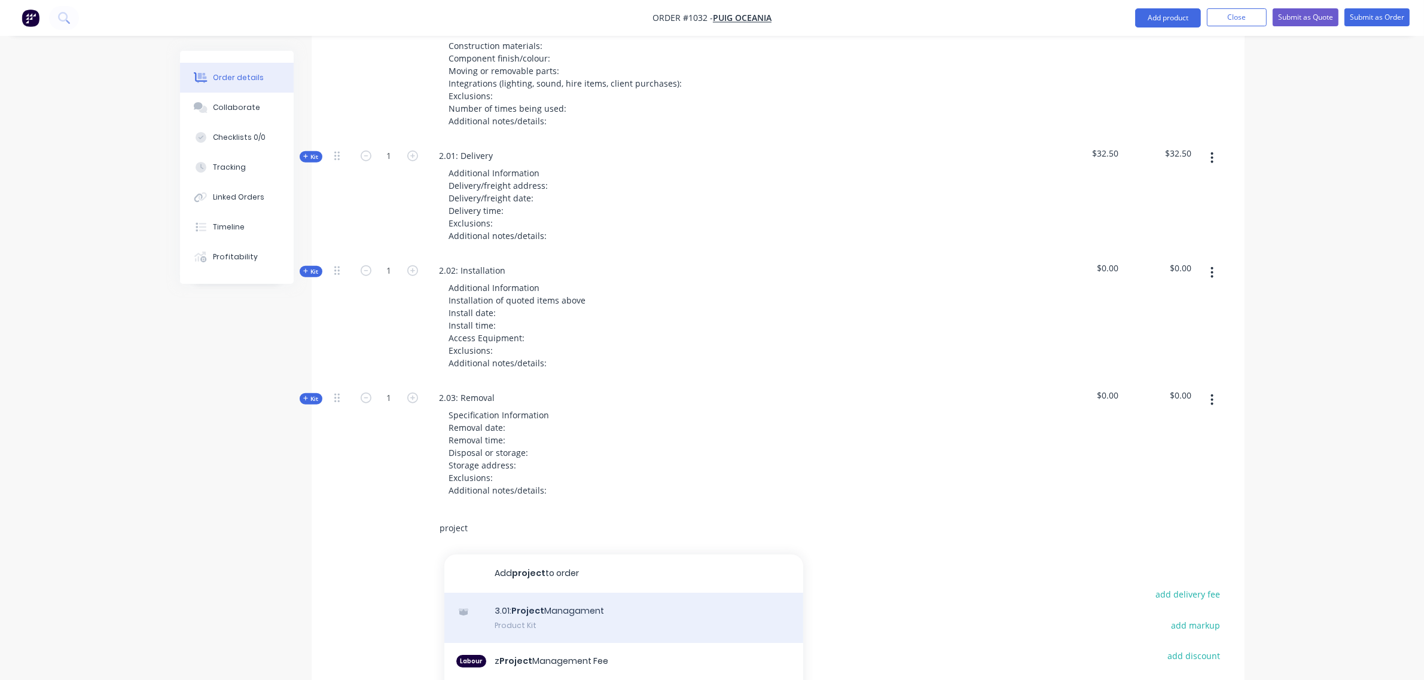
scroll to position [1297, 0]
type input "project"
click at [536, 592] on div "3.01: Project Managament Product Kit" at bounding box center [623, 617] width 359 height 50
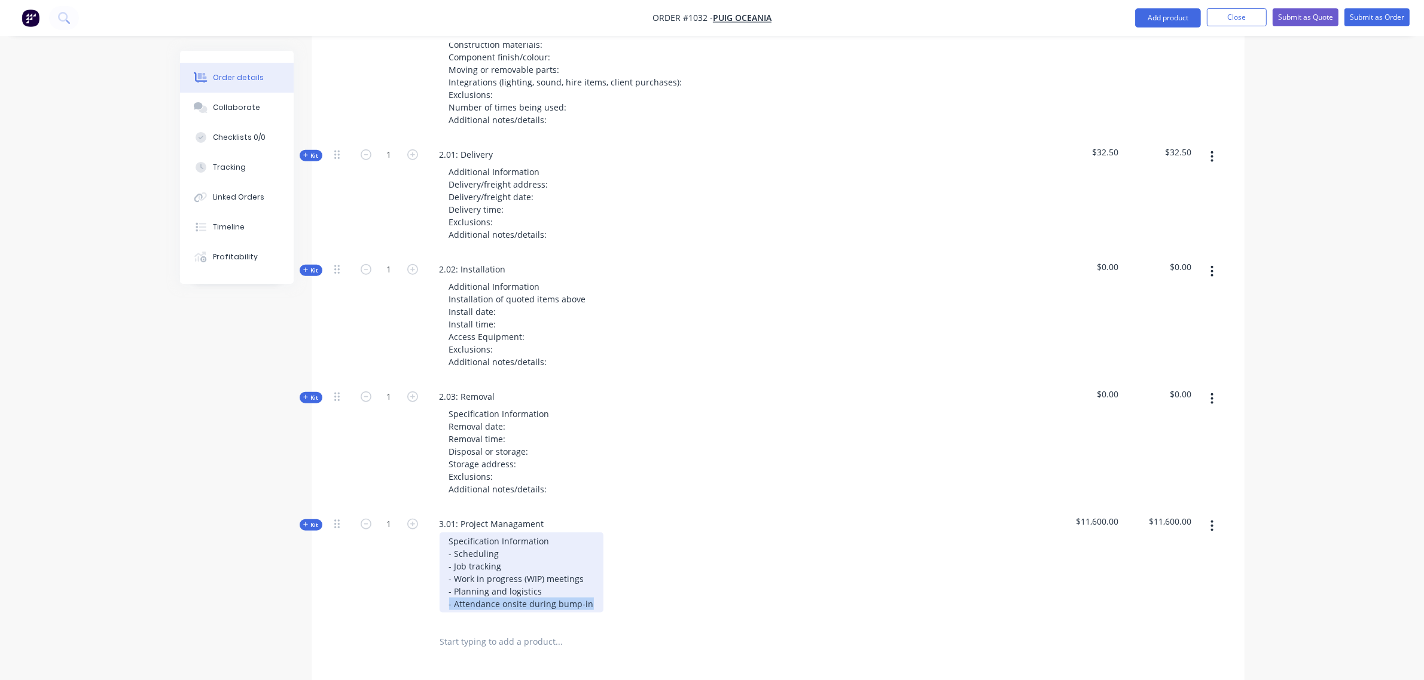
drag, startPoint x: 593, startPoint y: 554, endPoint x: 432, endPoint y: 560, distance: 161.0
click at [432, 560] on div "Specification Information - Scheduling - Job tracking - Work in progress (WIP) …" at bounding box center [664, 573] width 469 height 80
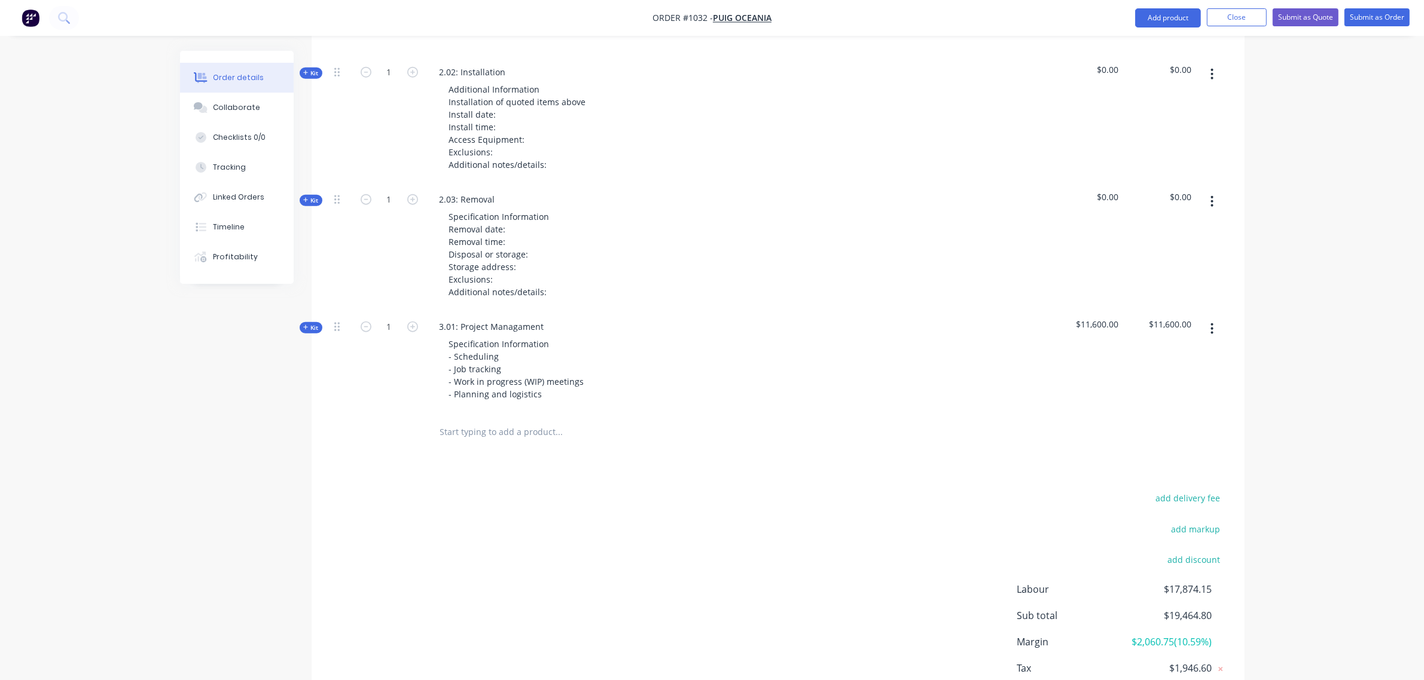
scroll to position [1496, 0]
click at [317, 322] on span "Kit" at bounding box center [311, 326] width 16 height 9
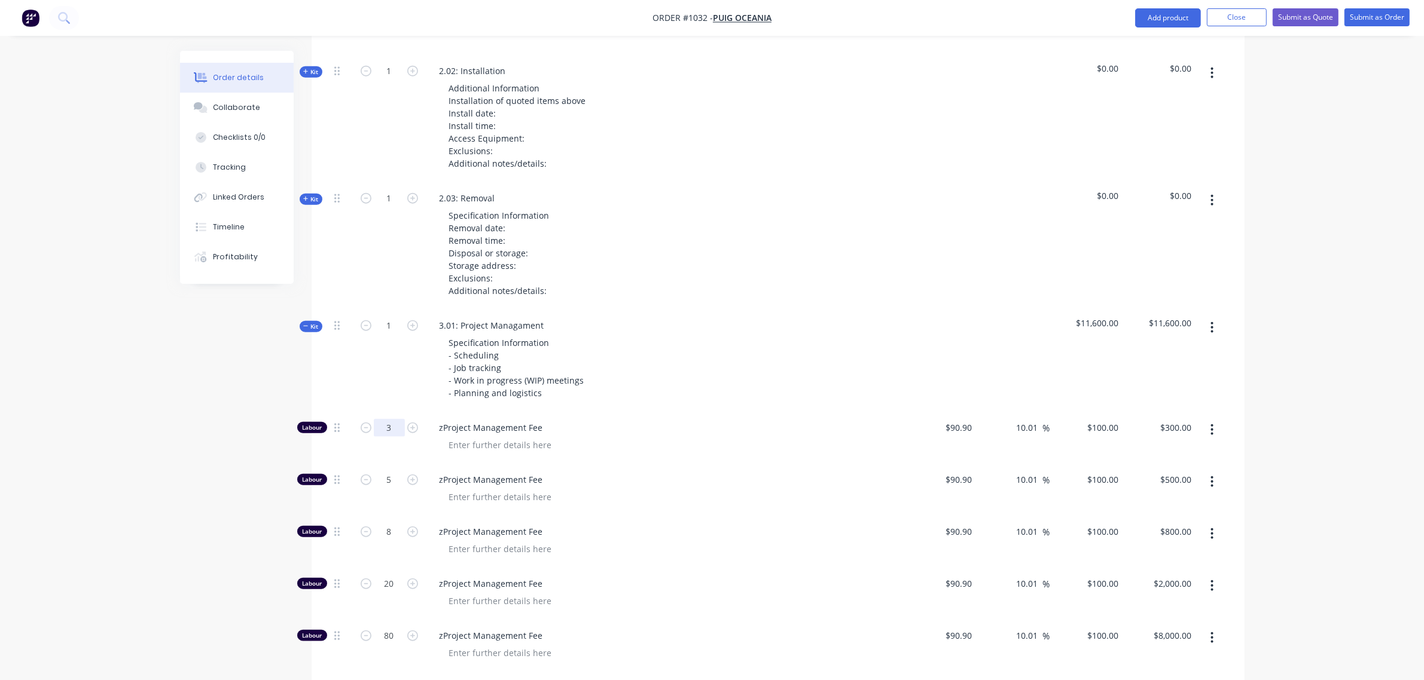
click at [389, 419] on input "3" at bounding box center [389, 428] width 31 height 18
type input "0"
type input "$0.00"
click at [383, 471] on input "5" at bounding box center [389, 480] width 31 height 18
click at [383, 419] on input "0" at bounding box center [389, 428] width 31 height 18
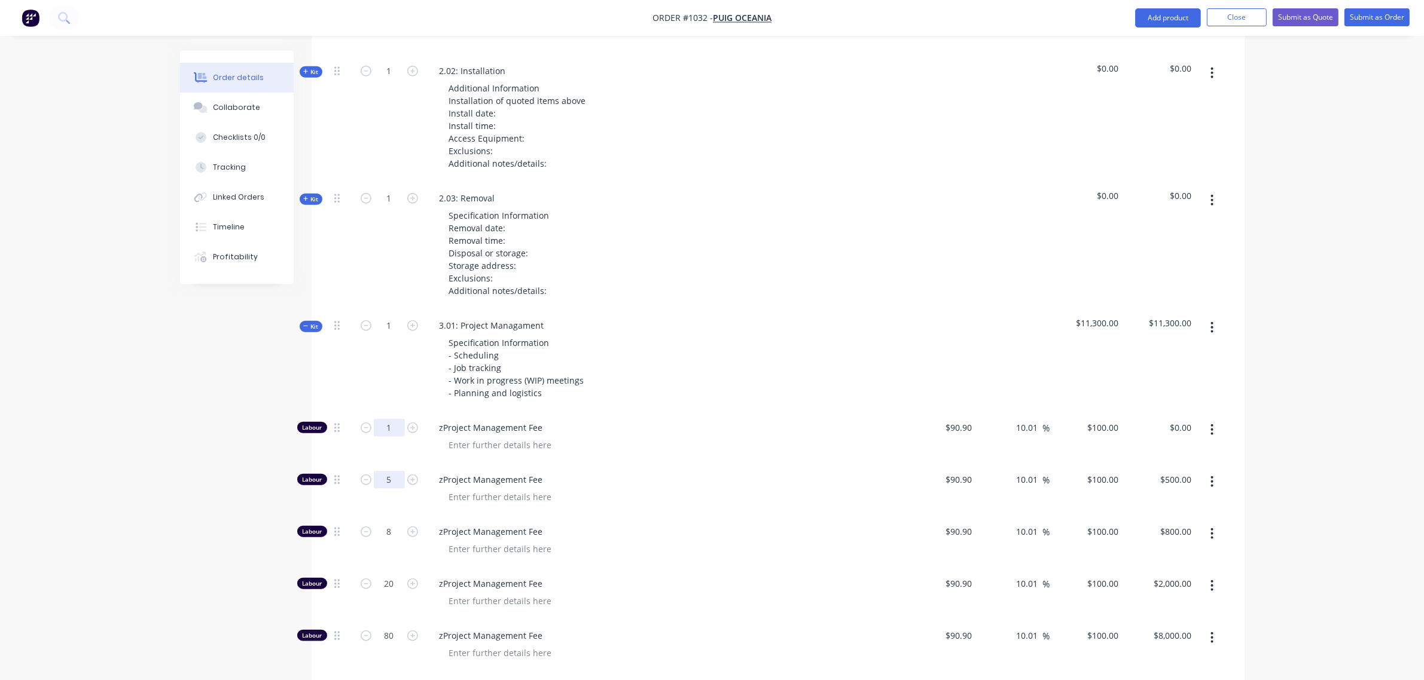
type input "1"
type input "$100.00"
click at [384, 471] on input "5" at bounding box center [389, 480] width 31 height 18
type input "0"
type input "$0.00"
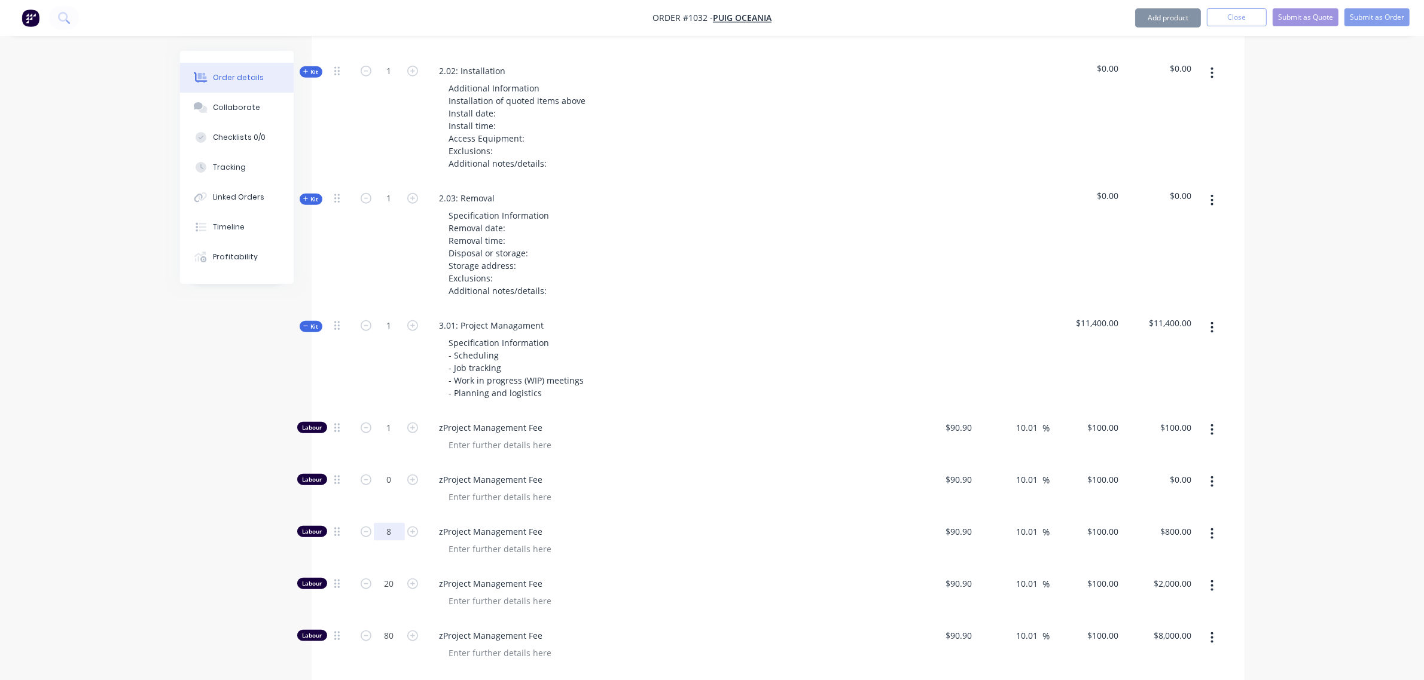
click at [386, 523] on input "8" at bounding box center [389, 532] width 31 height 18
type input "0"
type input "$0.00"
click at [386, 575] on input "20" at bounding box center [389, 584] width 31 height 18
type input "0"
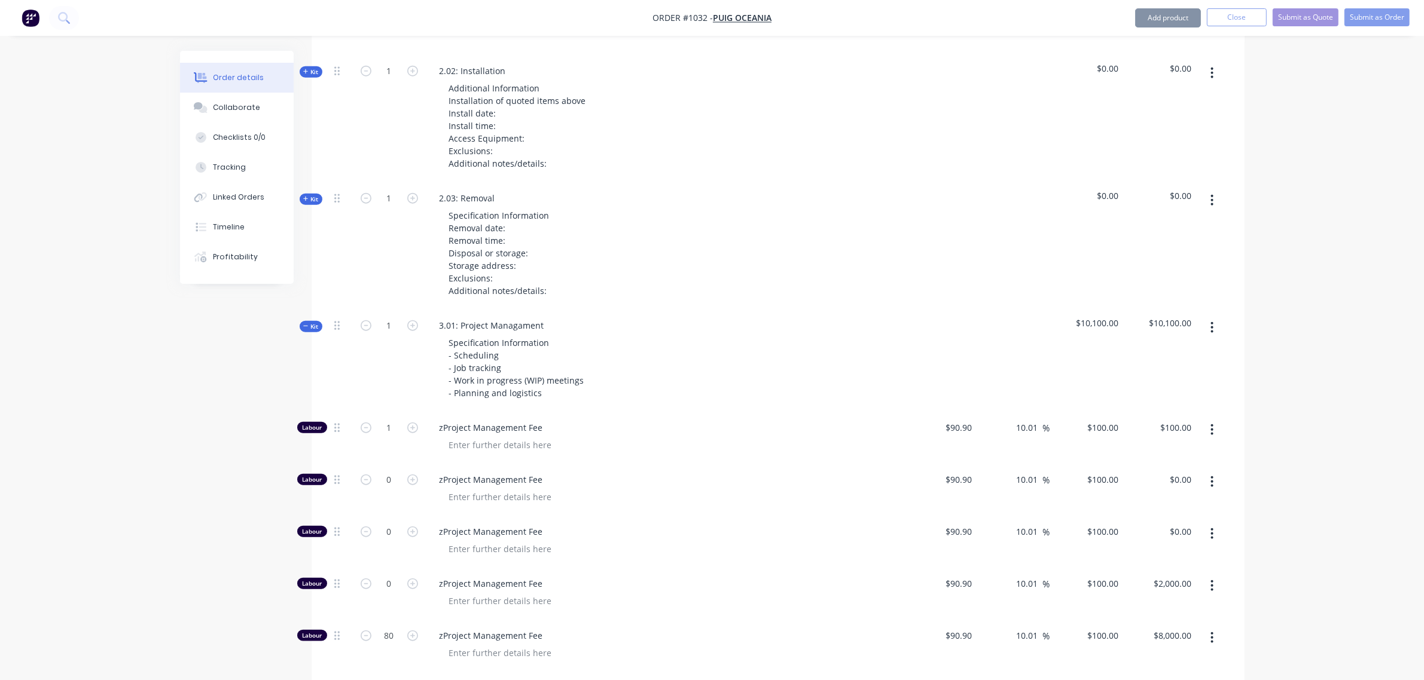
type input "$0.00"
click at [387, 626] on div "80" at bounding box center [389, 635] width 31 height 18
click at [389, 627] on input "80" at bounding box center [389, 636] width 31 height 18
type input "0"
type input "90.9"
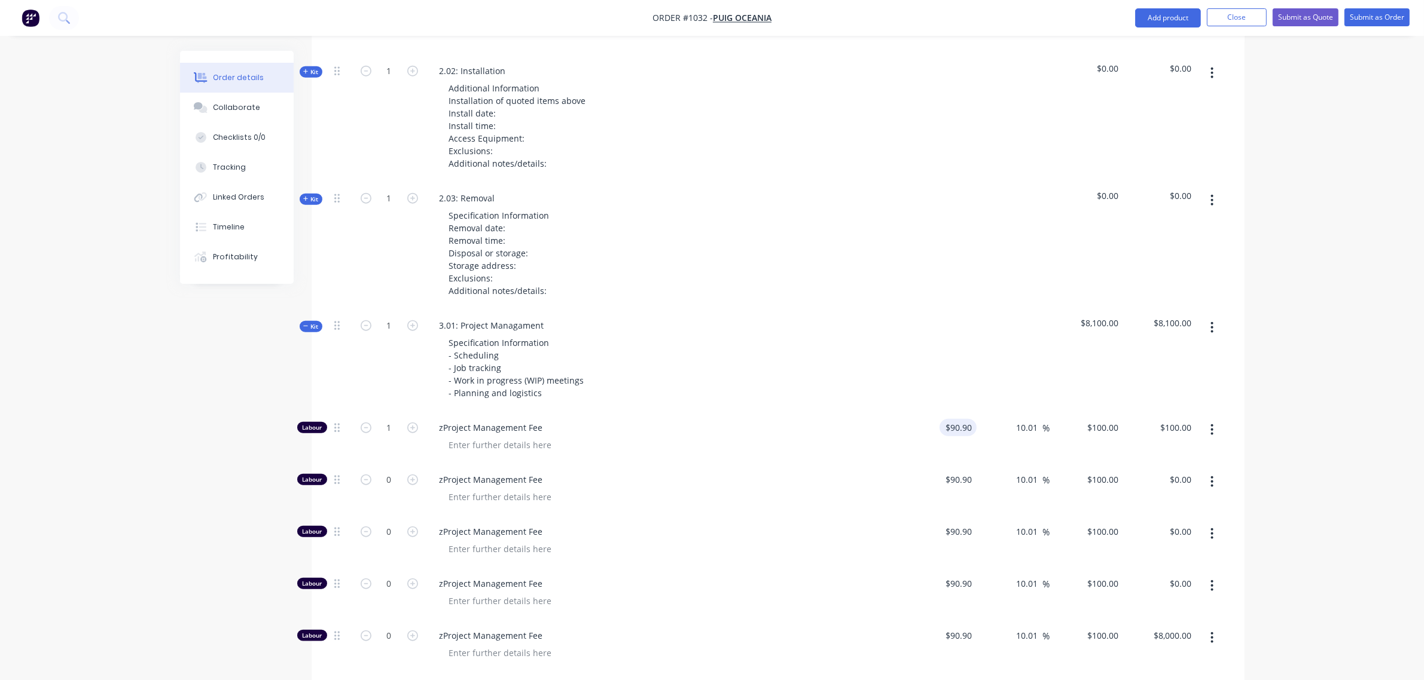
type input "$0.00"
click at [963, 419] on input "90.9" at bounding box center [960, 427] width 32 height 17
type input "$6,150.00"
type input "$6,765.6766"
type input "$6,765.68"
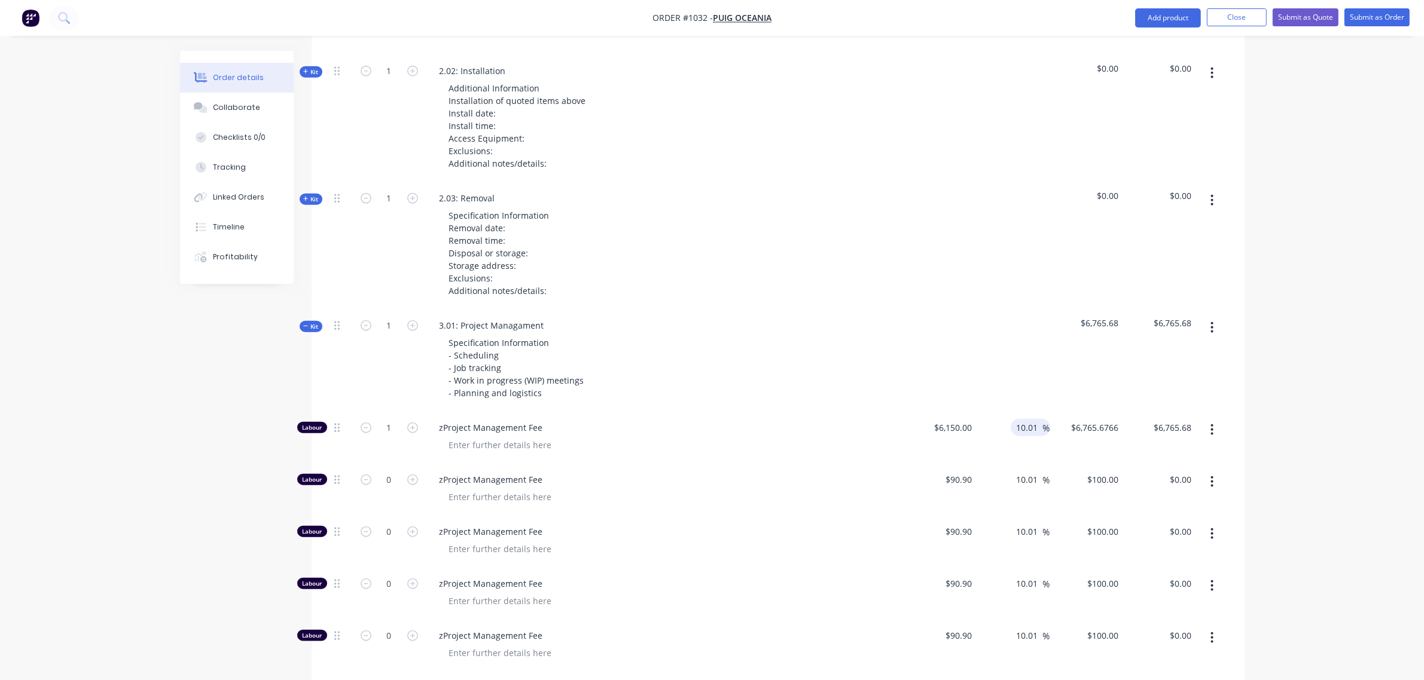
click at [1023, 419] on input "10.01" at bounding box center [1029, 427] width 28 height 17
type input "30"
type input "$7,995.00"
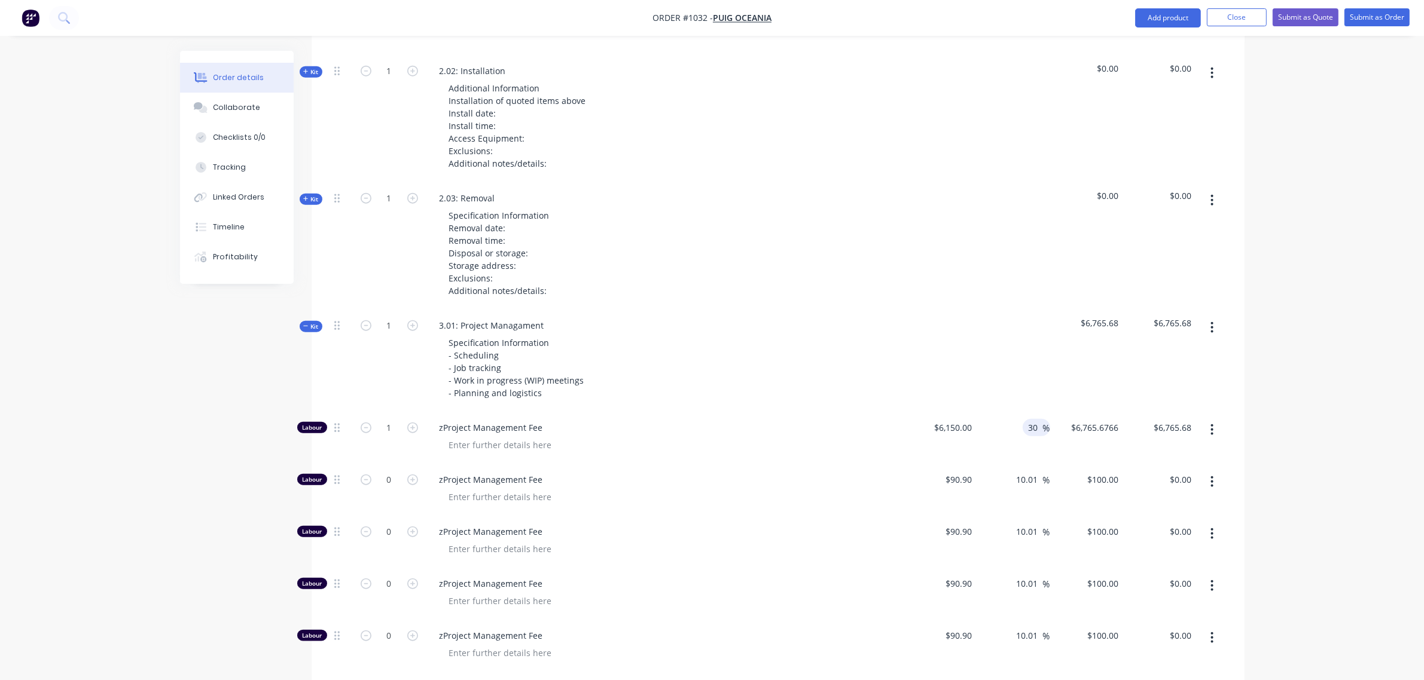
type input "$7,995.00"
click at [991, 318] on div at bounding box center [1013, 361] width 74 height 102
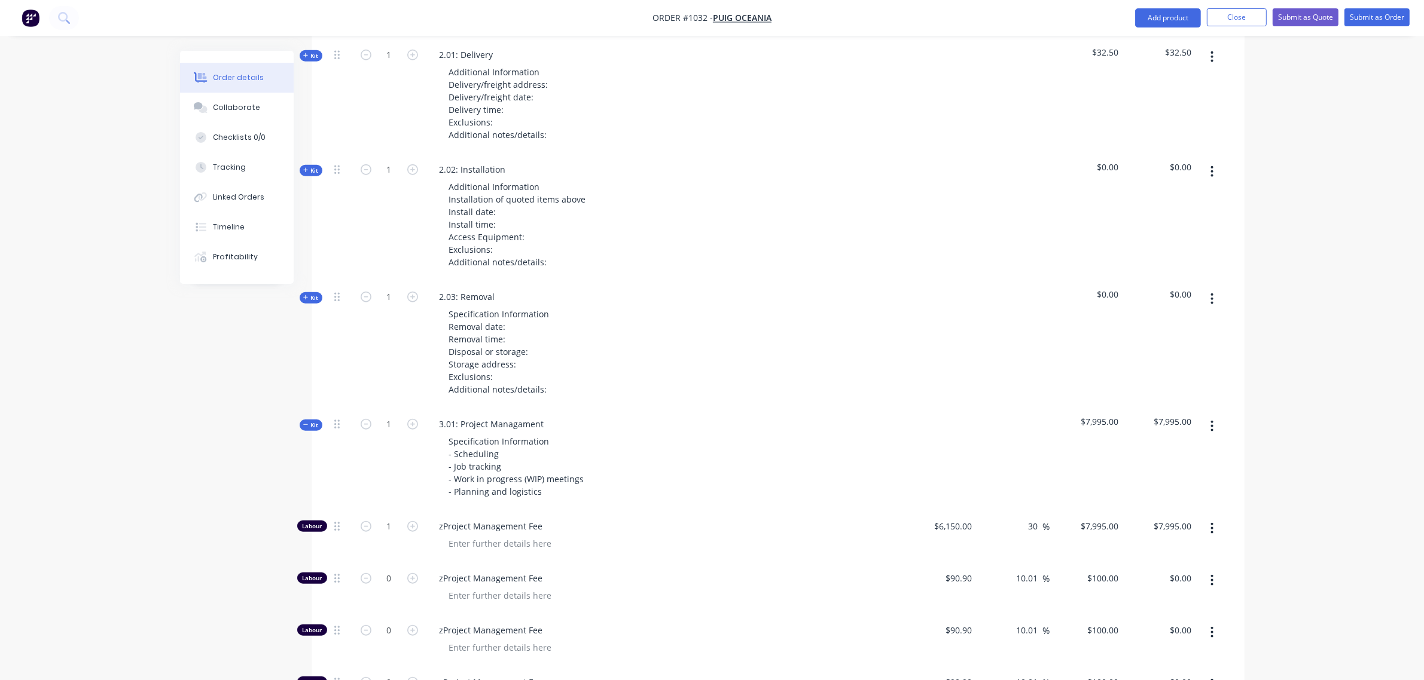
scroll to position [1397, 0]
click at [314, 422] on span "Kit" at bounding box center [311, 426] width 16 height 9
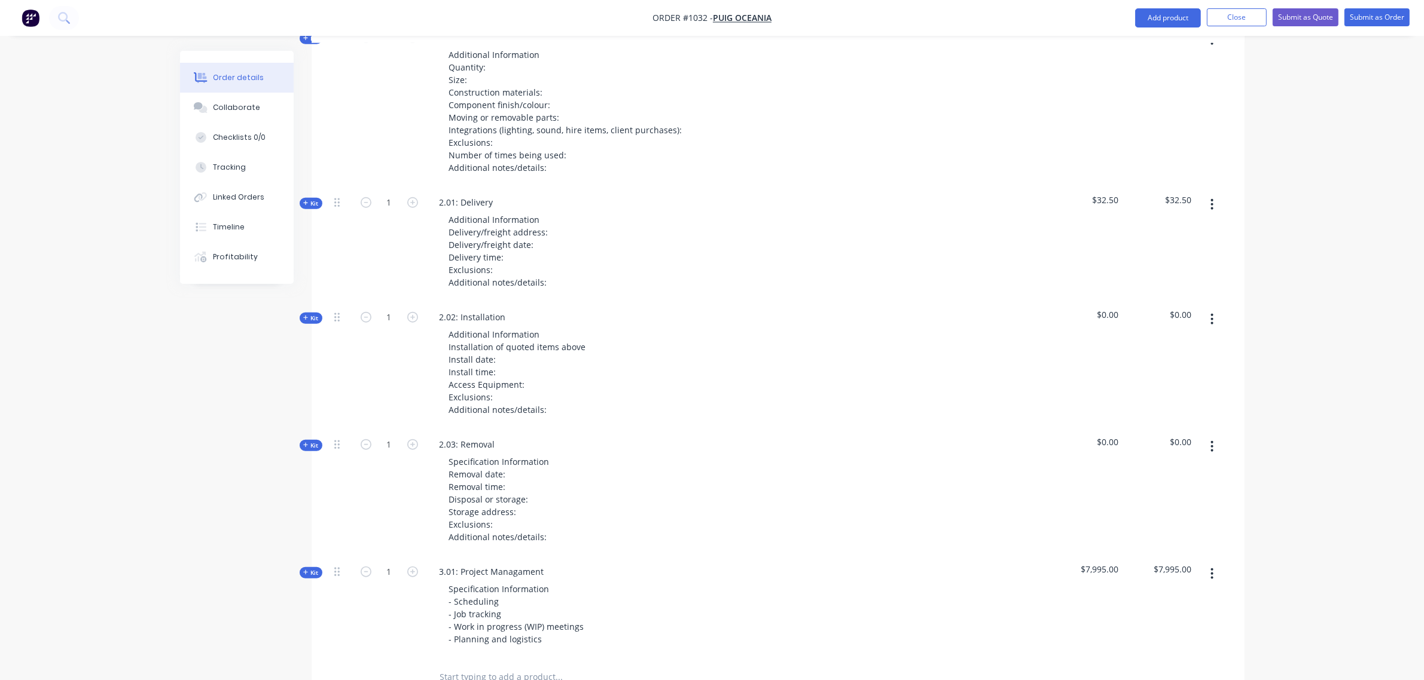
scroll to position [1248, 0]
click at [316, 443] on span "Kit" at bounding box center [311, 447] width 16 height 9
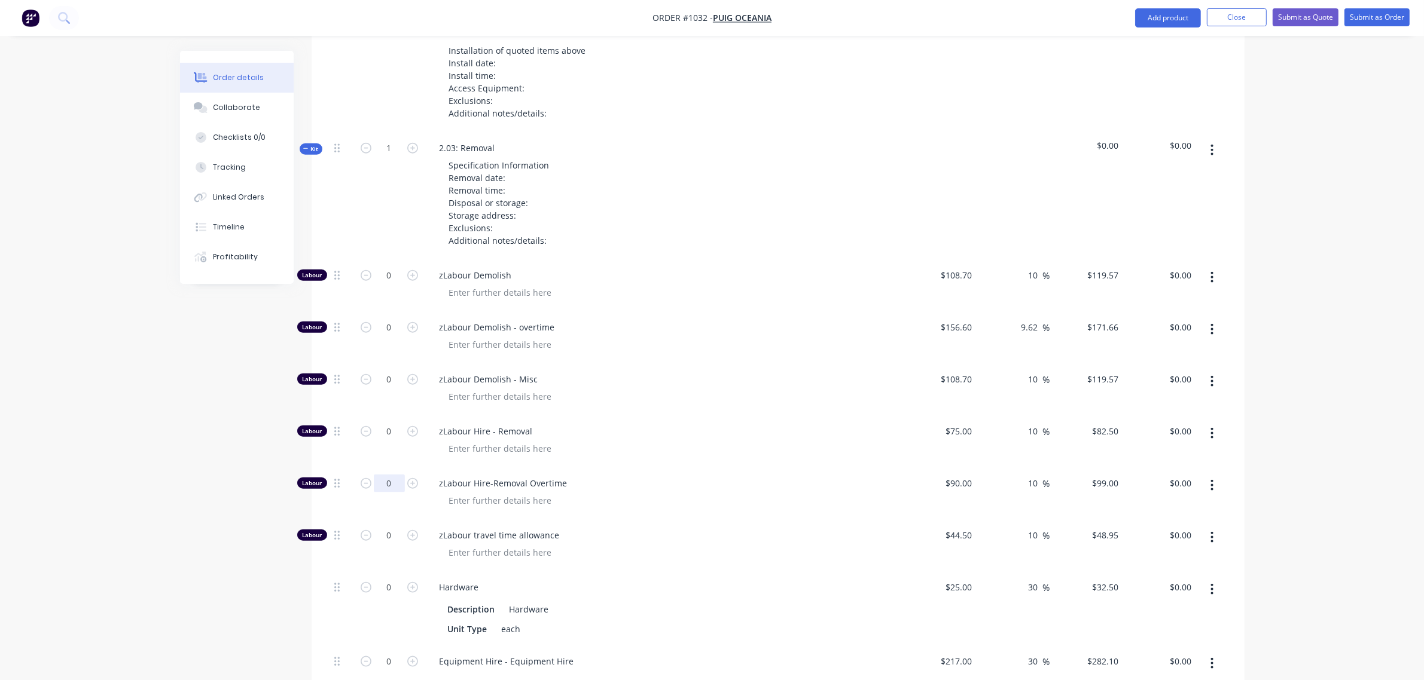
scroll to position [1547, 0]
click at [384, 474] on input "0" at bounding box center [389, 483] width 31 height 18
click at [395, 318] on input "0" at bounding box center [389, 327] width 31 height 18
type input "10"
type input "$1,716.60"
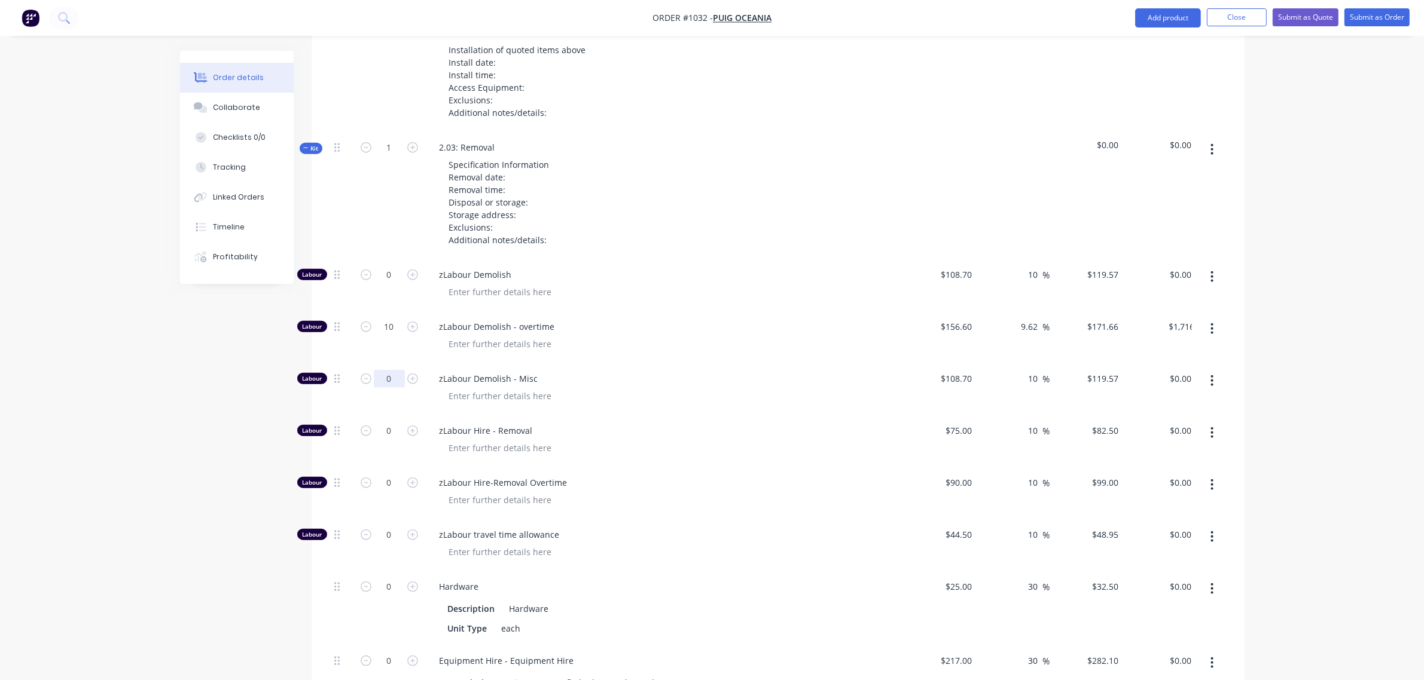
click at [390, 370] on input "0" at bounding box center [389, 379] width 31 height 18
type input "4"
click at [1027, 318] on input "9.62" at bounding box center [1031, 326] width 23 height 17
type input "$478.28"
click at [1027, 318] on input "9.62" at bounding box center [1031, 326] width 23 height 17
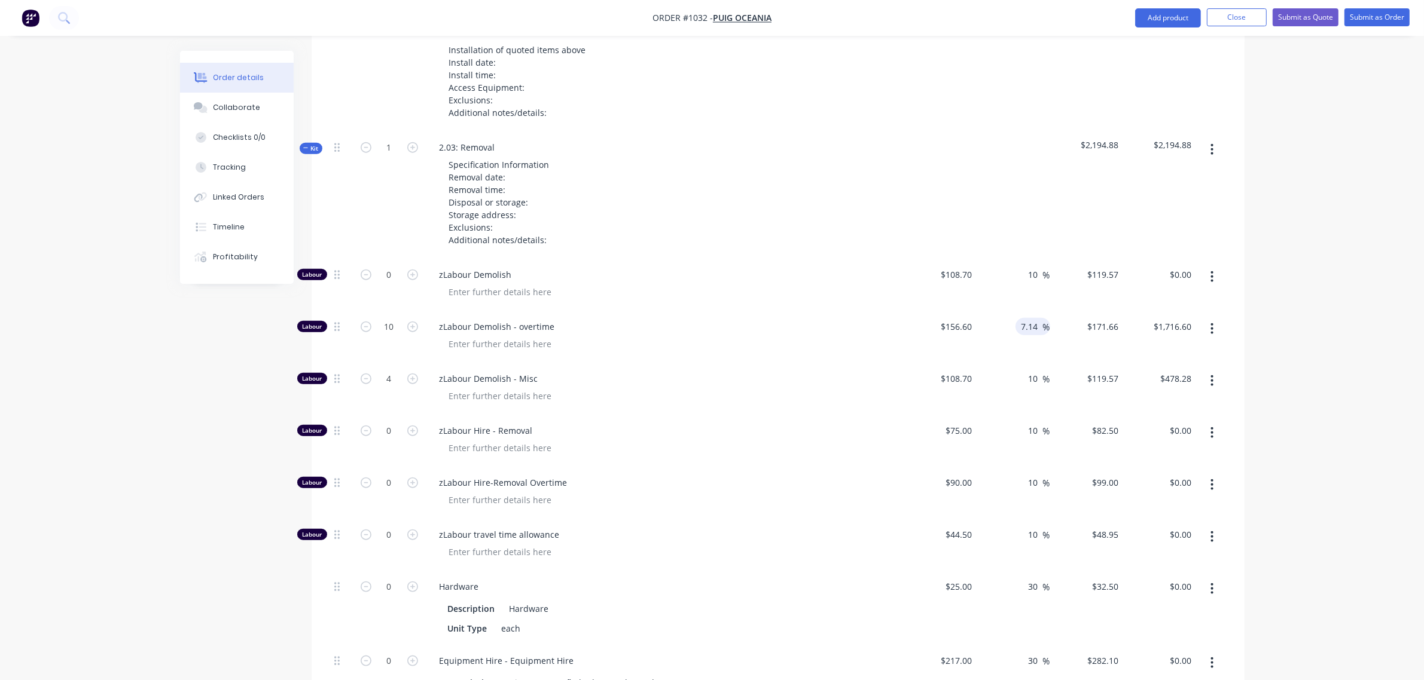
type input "7.14"
type input "$167.7812"
type input "$1,677.81"
click at [963, 370] on input "108.7" at bounding box center [957, 378] width 37 height 17
click at [963, 370] on input "108.7" at bounding box center [963, 378] width 28 height 17
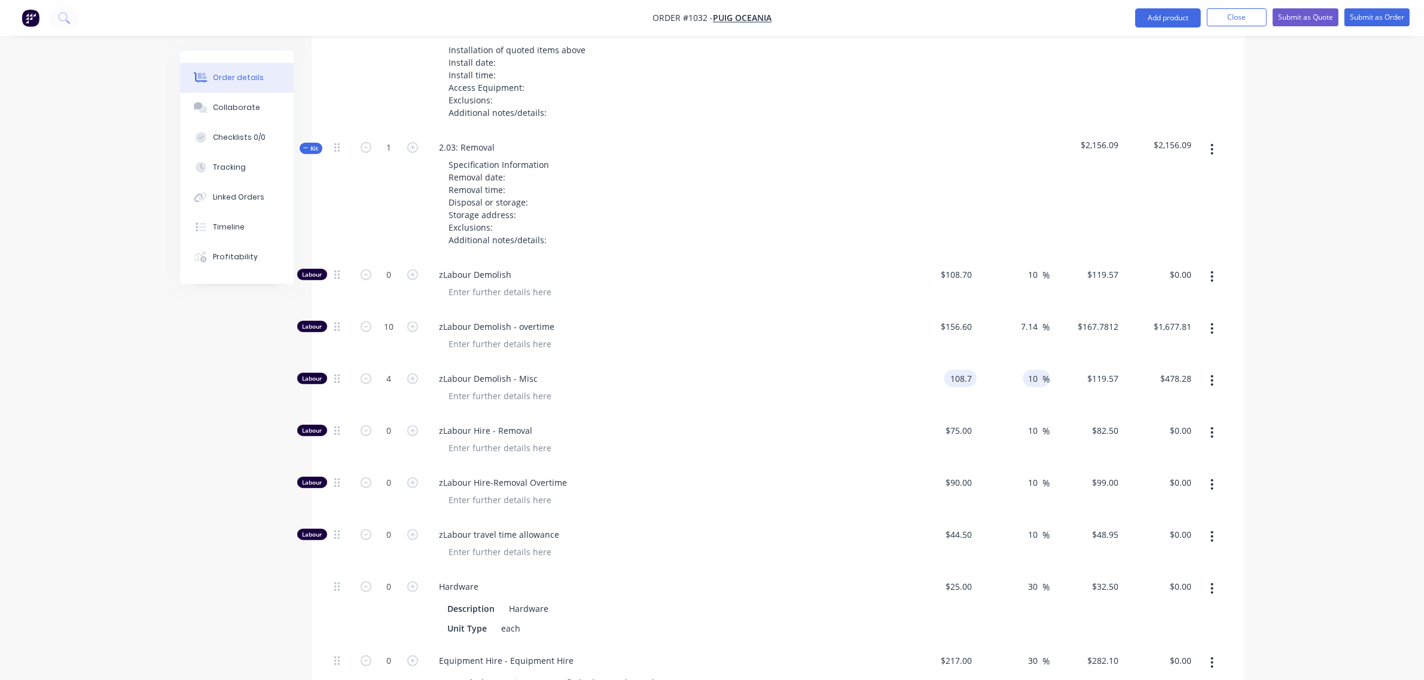
type input "$108.70"
click at [1043, 372] on span "%" at bounding box center [1046, 379] width 7 height 14
click at [954, 571] on div "25 25" at bounding box center [940, 608] width 74 height 74
click at [954, 571] on div "$25.00 25" at bounding box center [940, 608] width 74 height 74
click at [954, 571] on div "25 $25.00" at bounding box center [940, 608] width 74 height 74
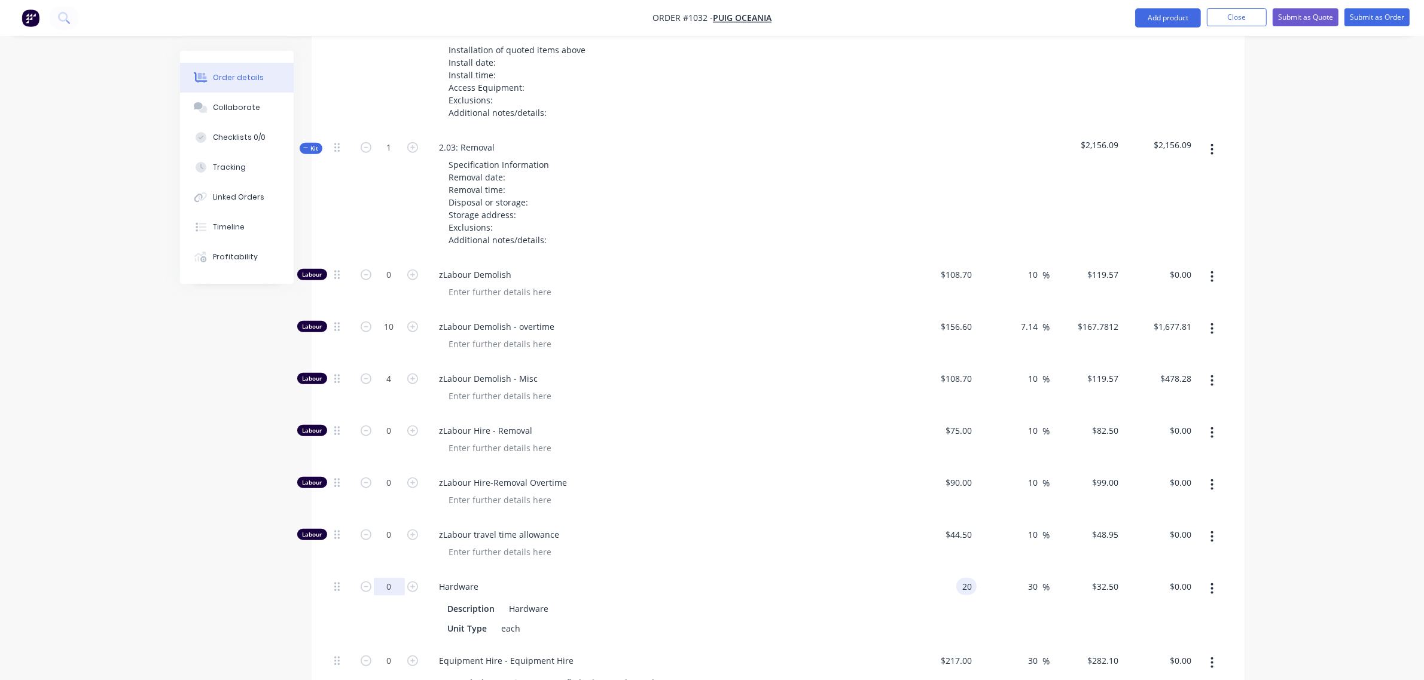
type input "$20.00"
type input "$26.00"
click at [389, 578] on input "0" at bounding box center [389, 587] width 31 height 18
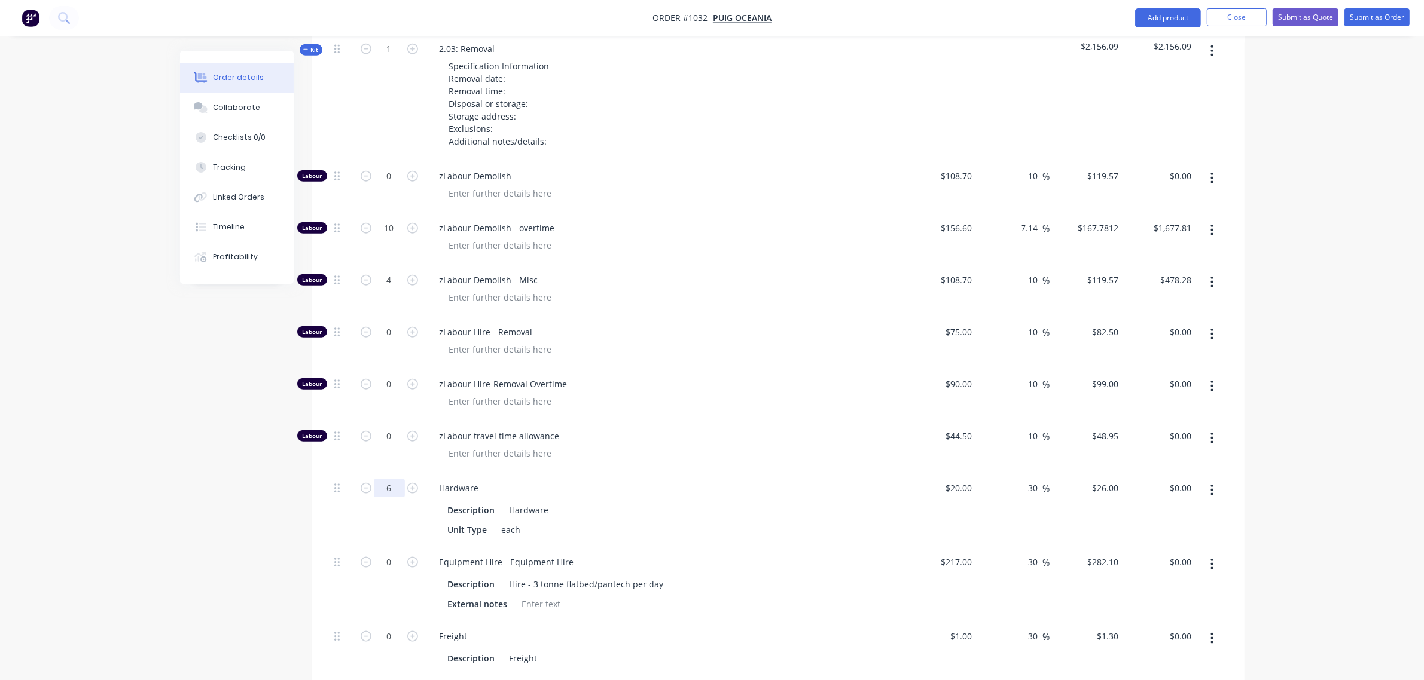
scroll to position [1646, 0]
type input "6"
type input "$156.00"
click at [387, 553] on input "0" at bounding box center [389, 562] width 31 height 18
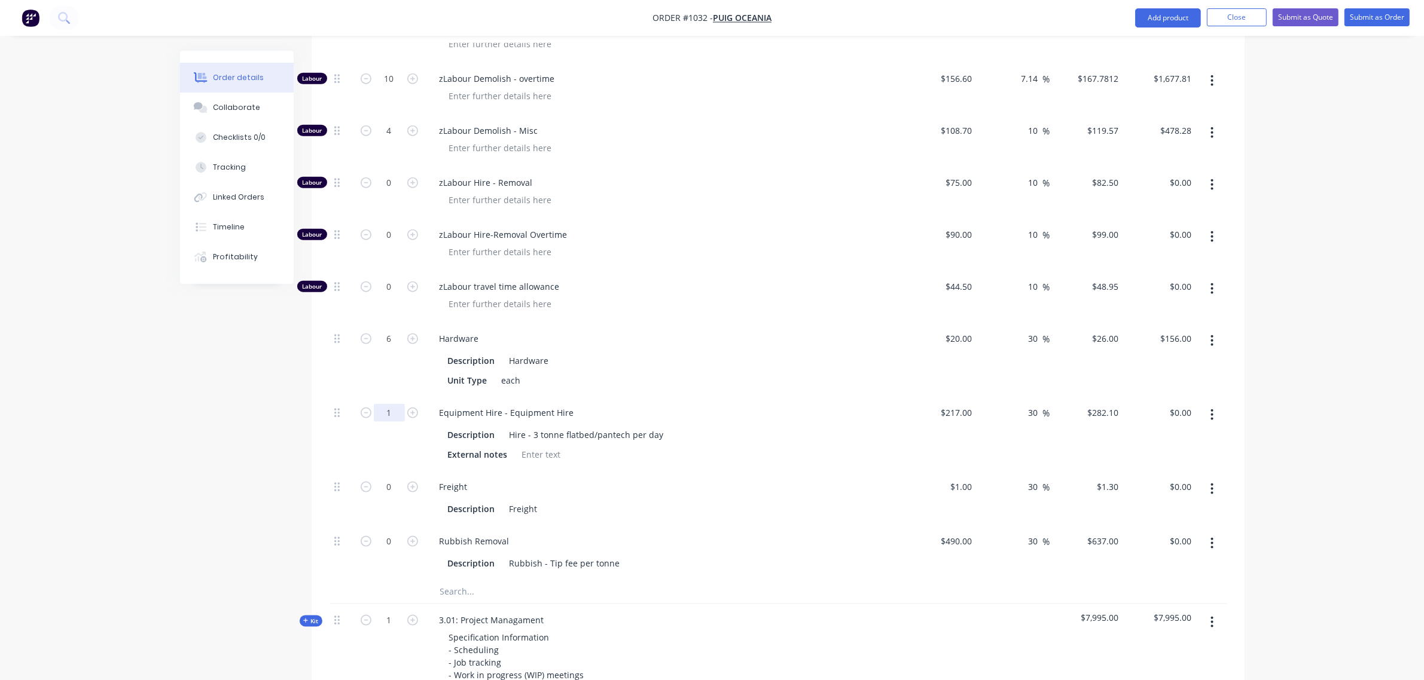
scroll to position [1795, 0]
type input "1"
type input "$282.10"
click at [461, 579] on input "text" at bounding box center [558, 591] width 239 height 24
type input "profit top up"
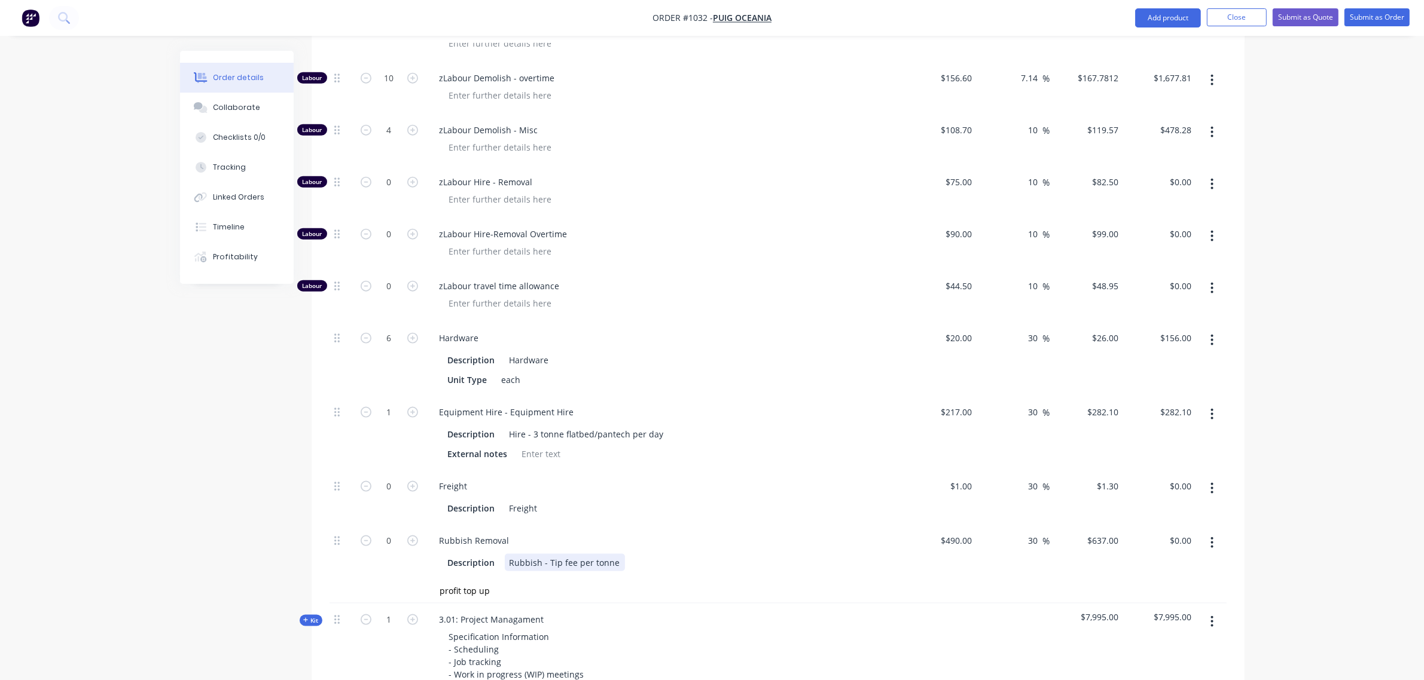
click at [723, 529] on div "Rubbish Removal Description Rubbish - Tip fee per tonne" at bounding box center [664, 552] width 478 height 54
click at [497, 579] on input "profit top up" at bounding box center [558, 591] width 239 height 24
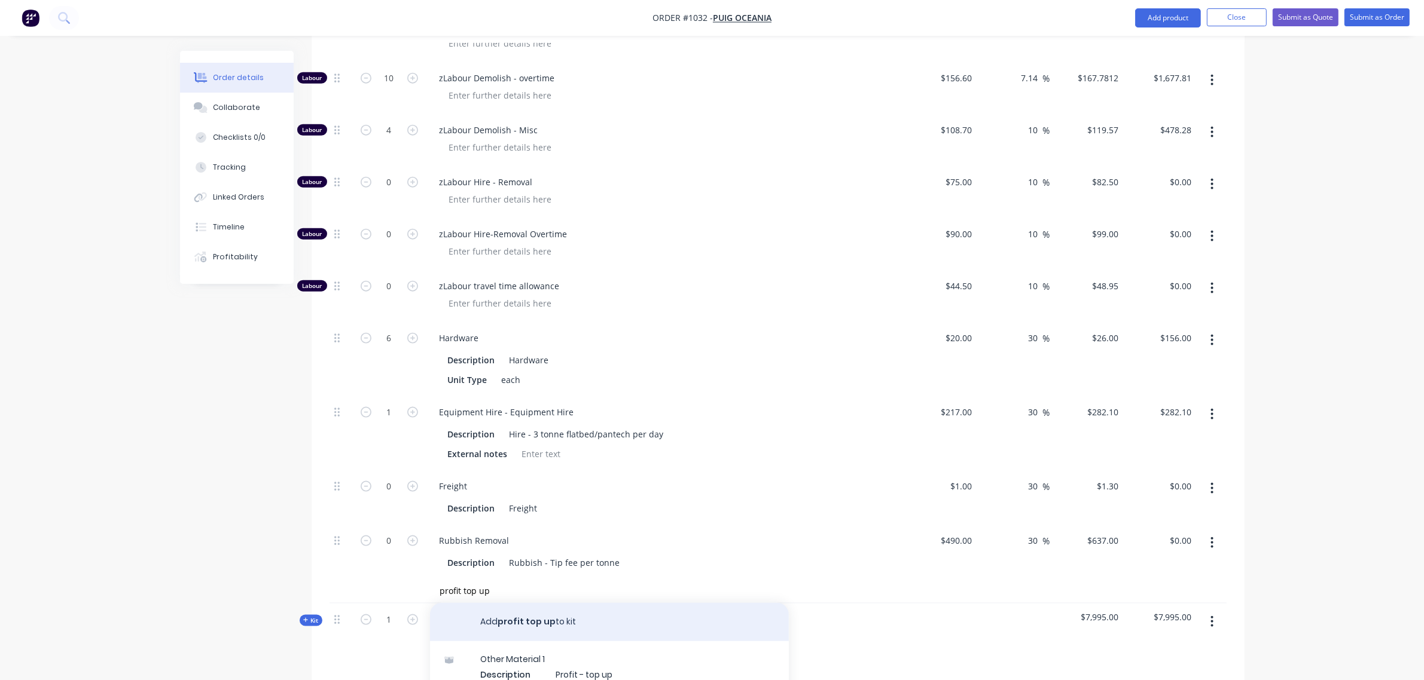
click at [510, 603] on button "Add profit top up to kit" at bounding box center [609, 622] width 359 height 38
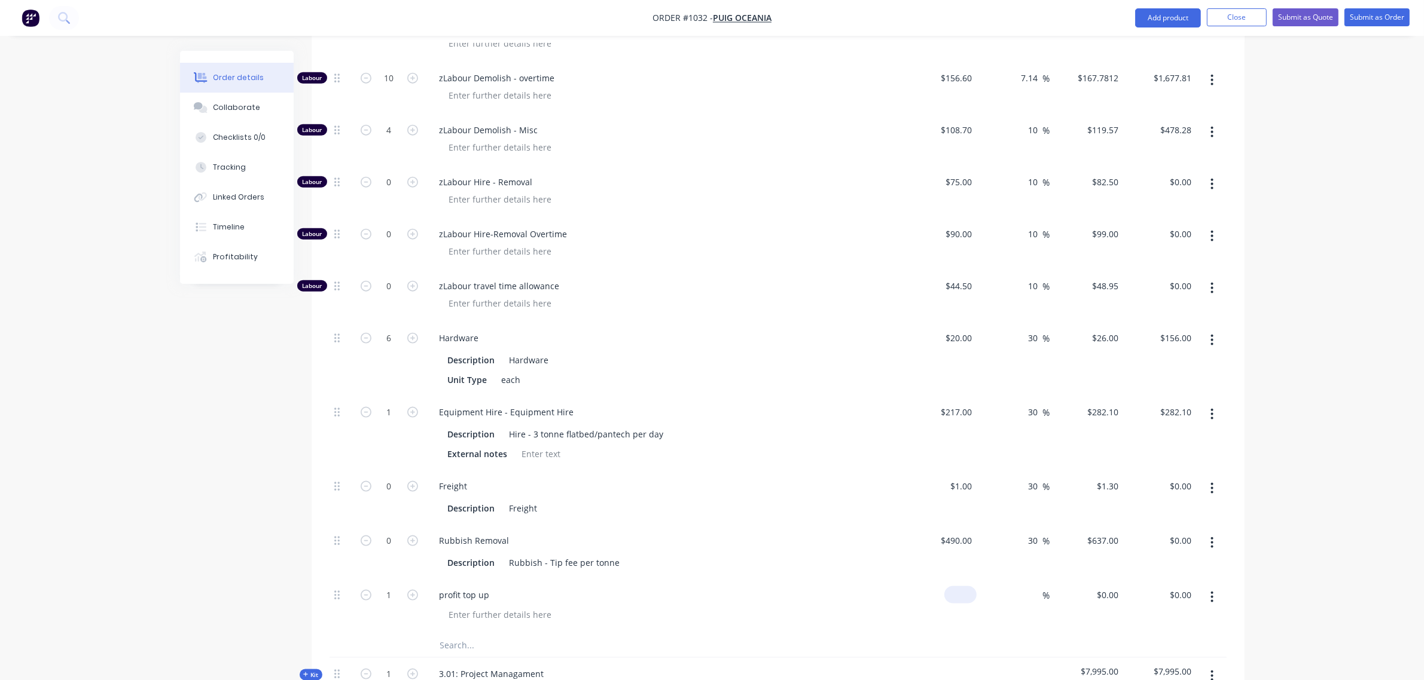
click at [969, 587] on input at bounding box center [963, 595] width 28 height 17
type input "$250.00"
click at [936, 525] on div "$490.00 $490.00" at bounding box center [940, 552] width 74 height 54
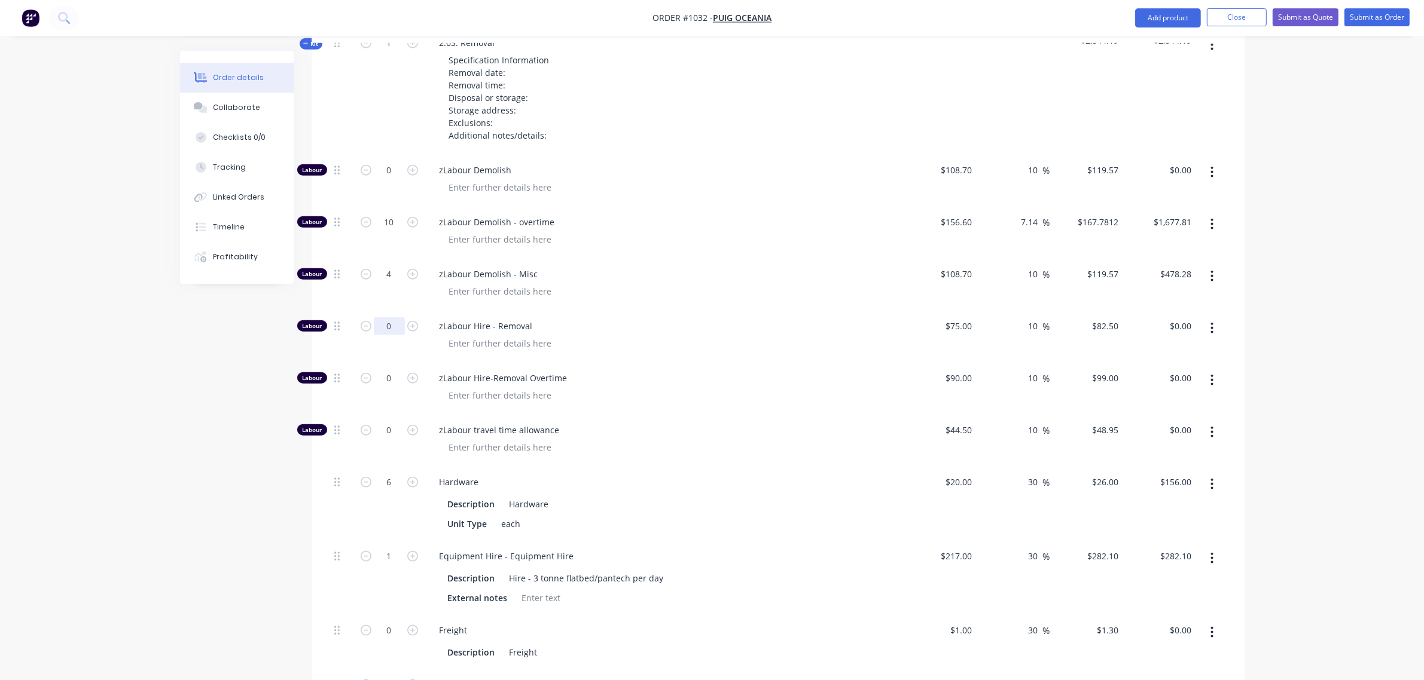
scroll to position [1647, 0]
click at [1211, 430] on icon "button" at bounding box center [1211, 436] width 3 height 13
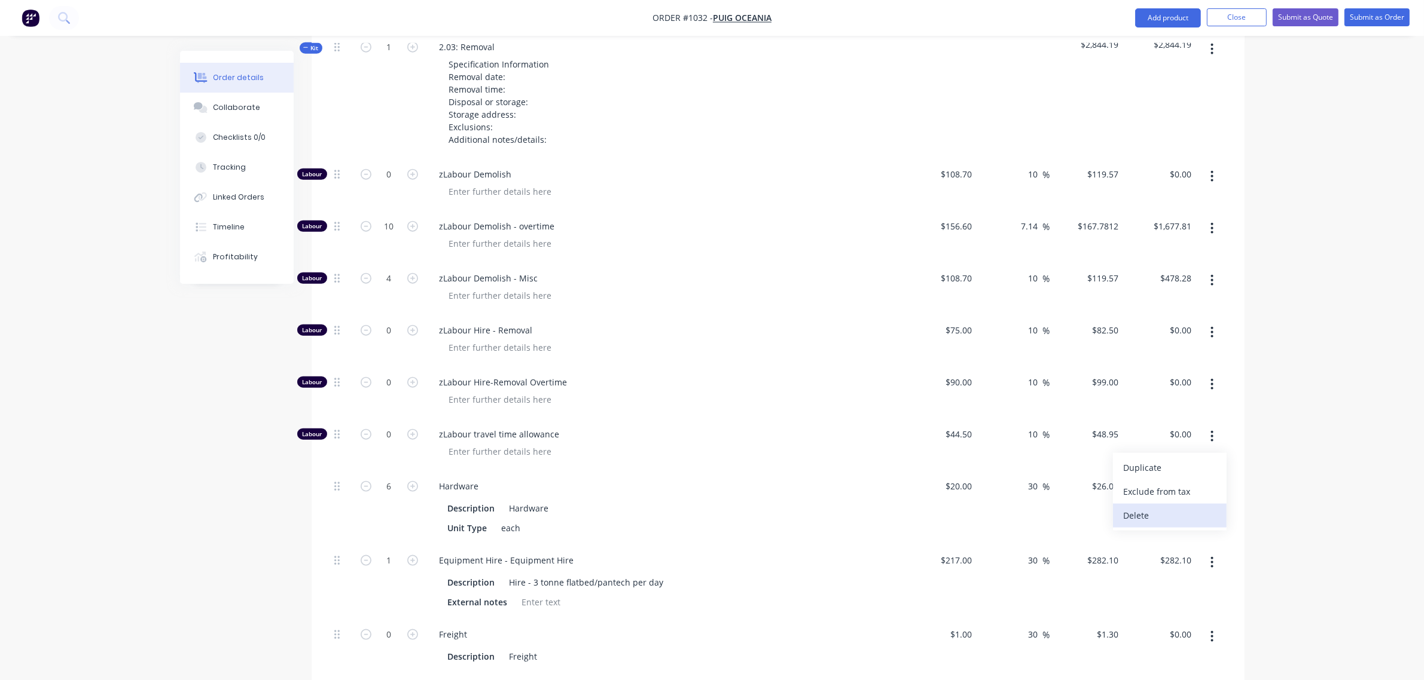
click at [1168, 507] on div "Delete" at bounding box center [1169, 515] width 92 height 17
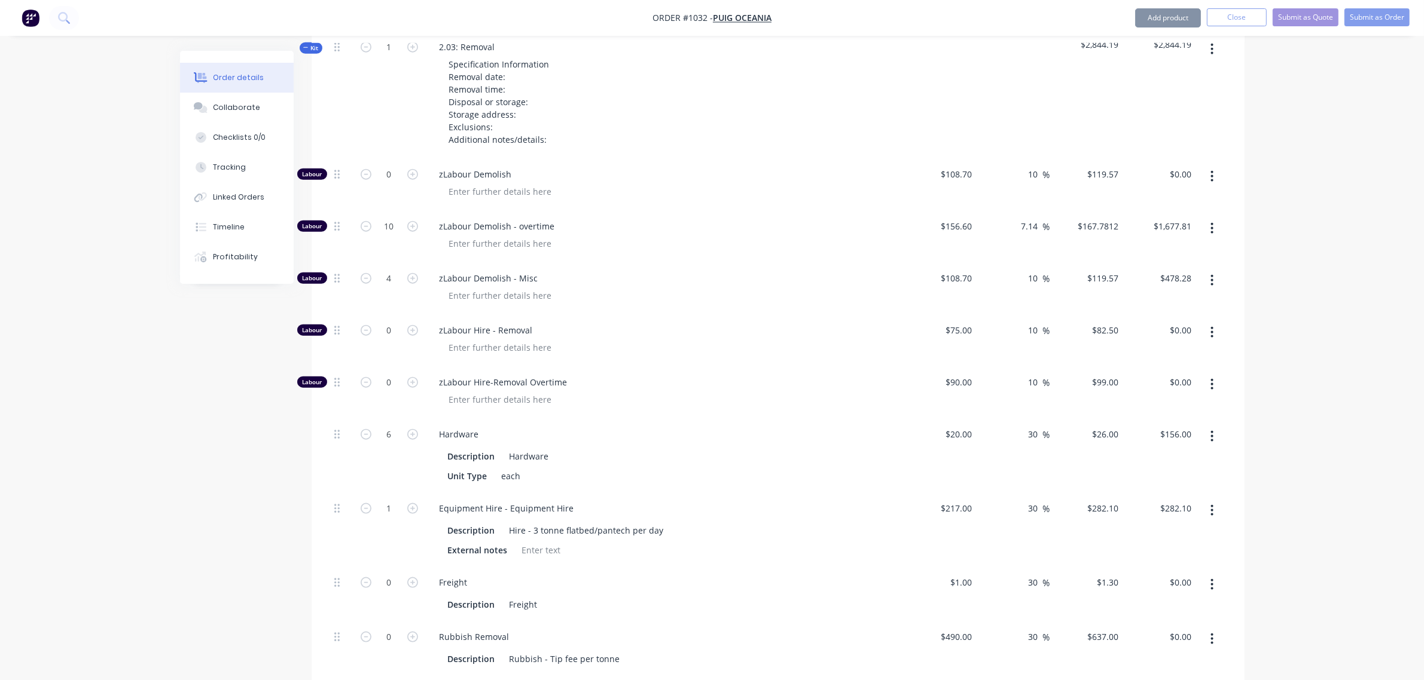
click at [1208, 374] on button "button" at bounding box center [1212, 385] width 28 height 22
click at [1170, 455] on div "Delete" at bounding box center [1169, 463] width 92 height 17
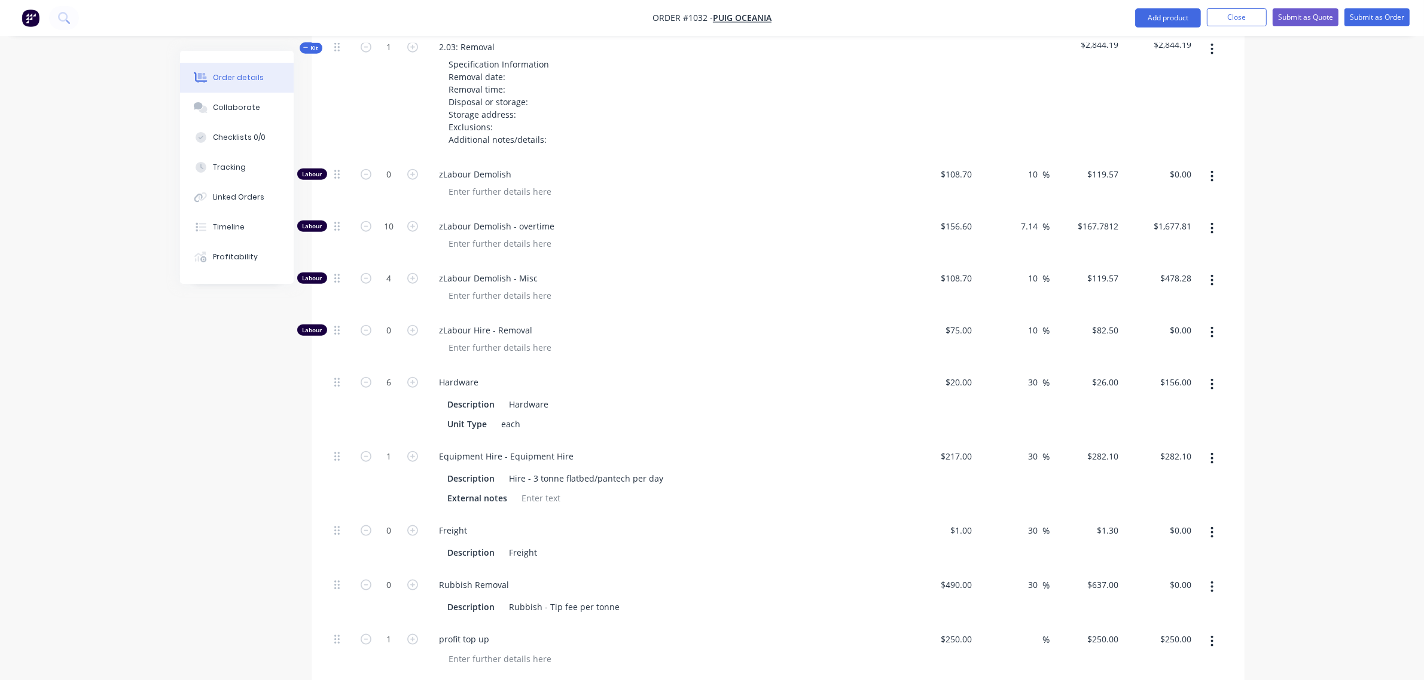
click at [1202, 322] on button "button" at bounding box center [1212, 333] width 28 height 22
click at [1175, 403] on div "Delete" at bounding box center [1169, 411] width 92 height 17
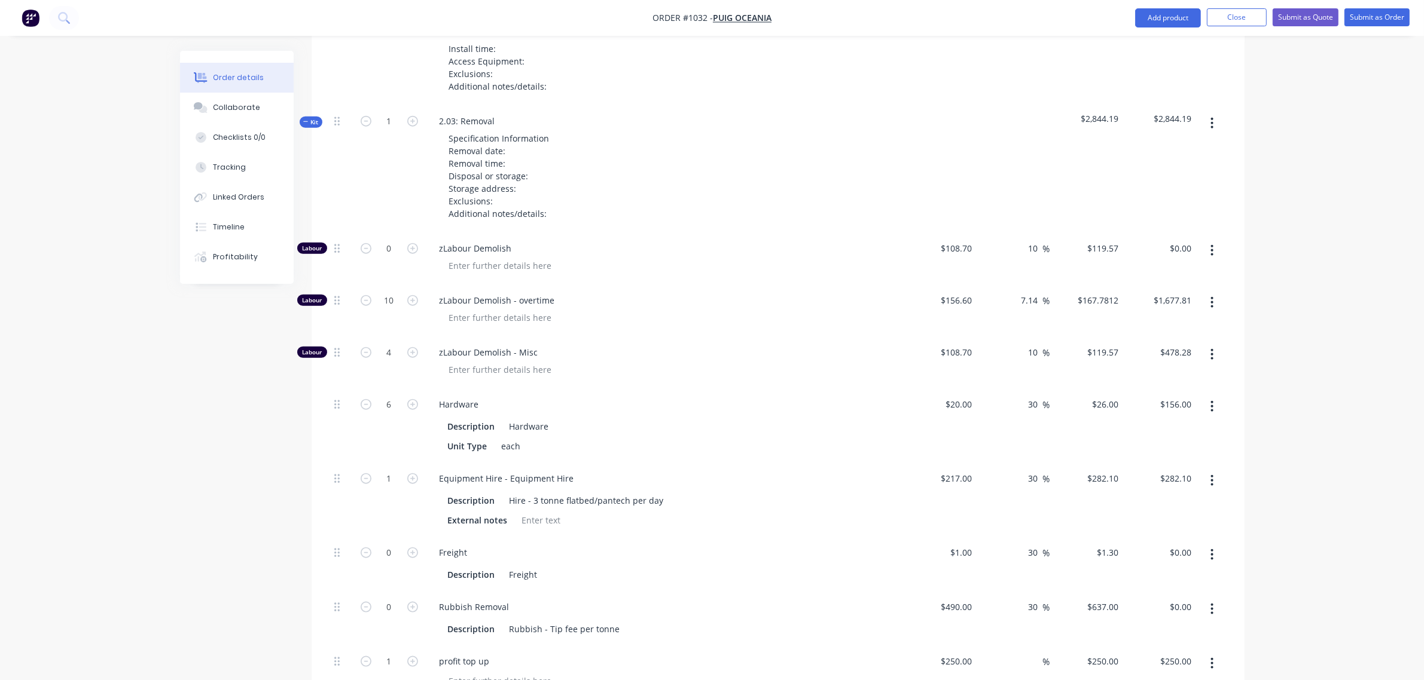
scroll to position [1547, 0]
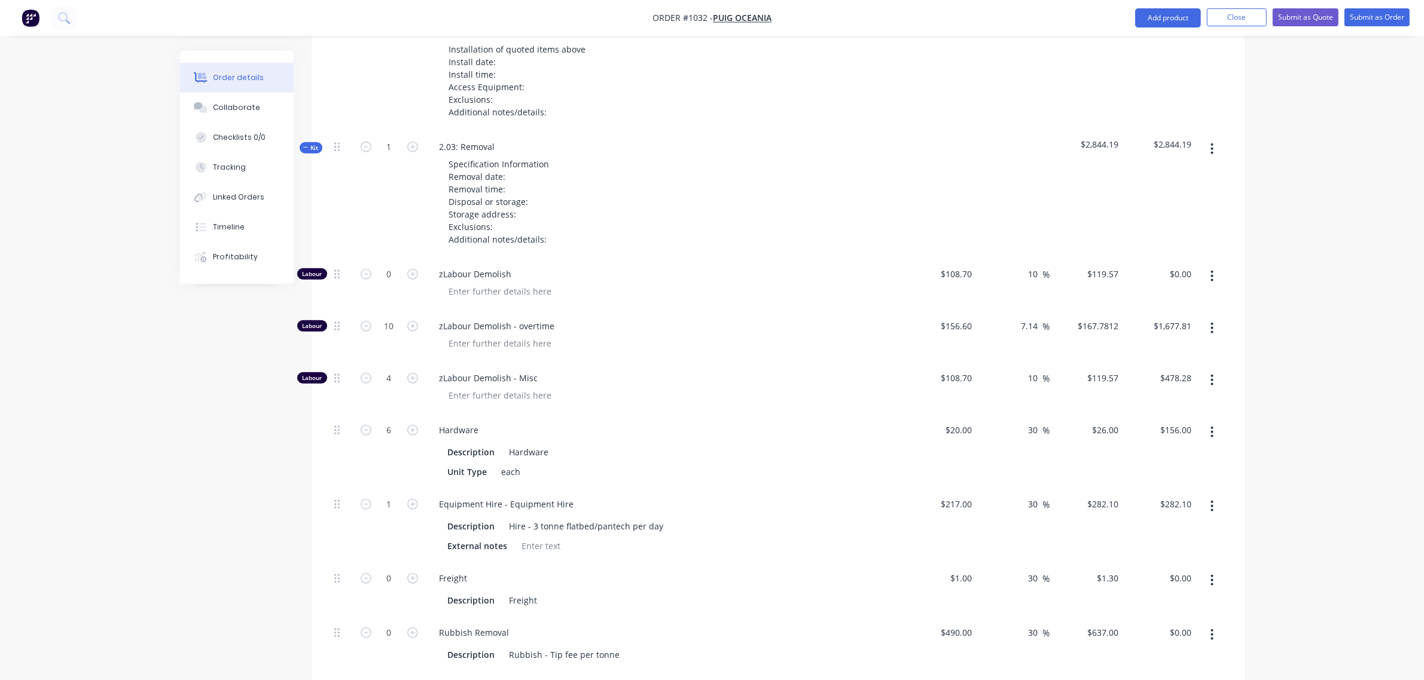
click at [1210, 270] on icon "button" at bounding box center [1211, 276] width 3 height 13
click at [1174, 347] on div "Delete" at bounding box center [1169, 355] width 92 height 17
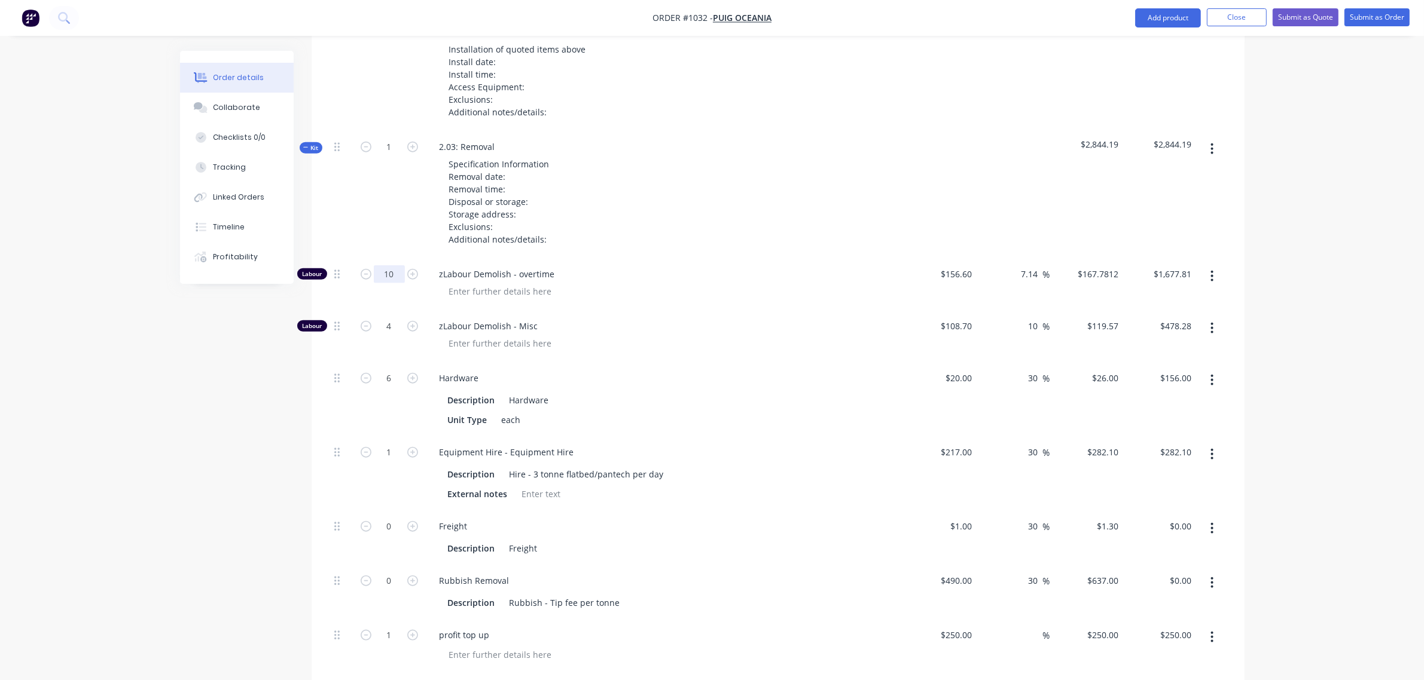
click at [399, 265] on input "10" at bounding box center [389, 274] width 31 height 18
click at [383, 265] on input "10" at bounding box center [389, 274] width 31 height 18
type input "20"
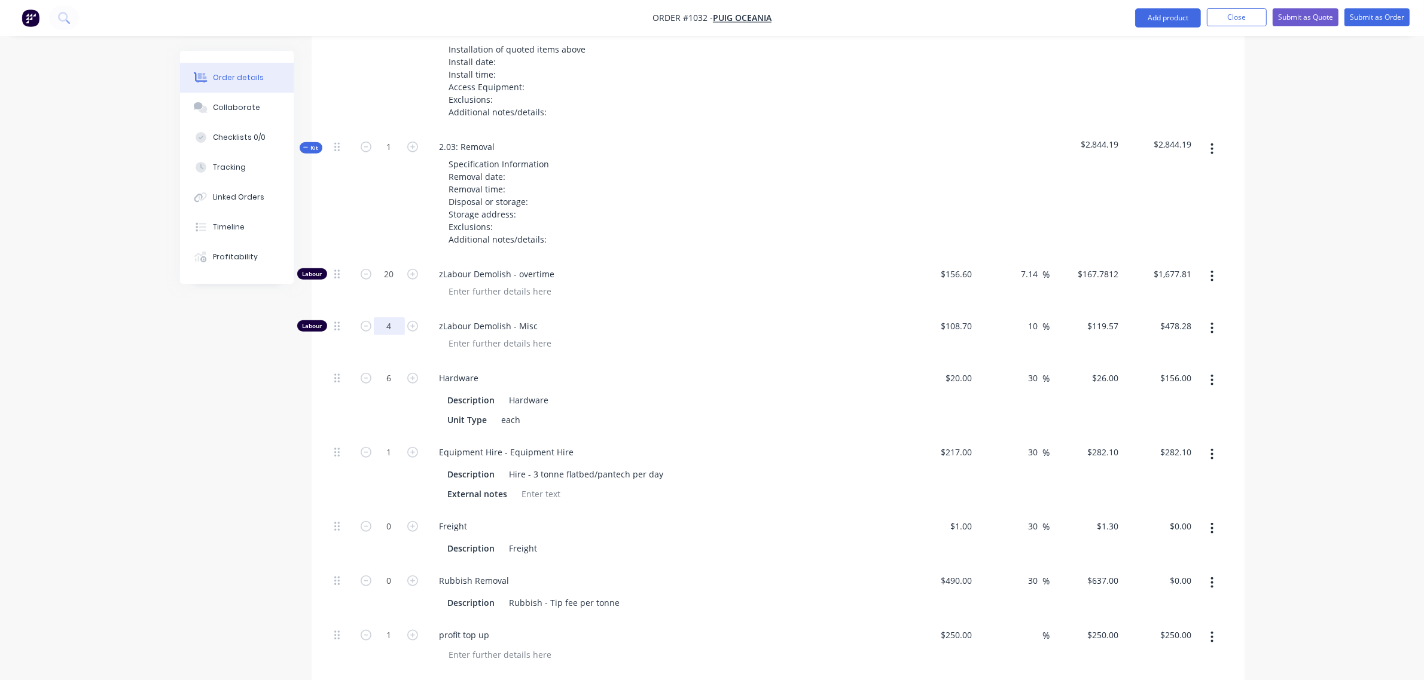
type input "$3,355.62"
click at [383, 317] on input "4" at bounding box center [389, 326] width 31 height 18
type input "8"
type input "$956.56"
click at [393, 369] on input "6" at bounding box center [389, 378] width 31 height 18
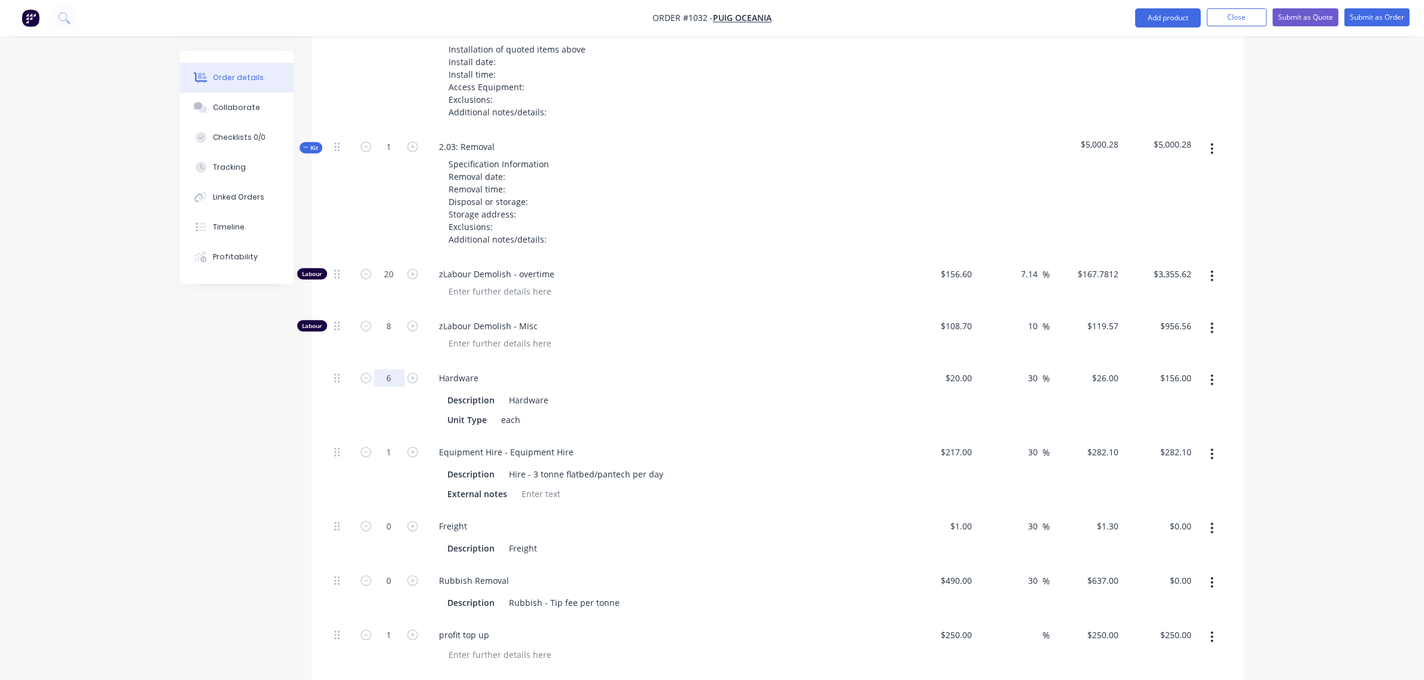
click at [393, 369] on input "6" at bounding box center [389, 378] width 31 height 18
type input "12"
type input "$312.00"
click at [384, 444] on input "1" at bounding box center [389, 453] width 31 height 18
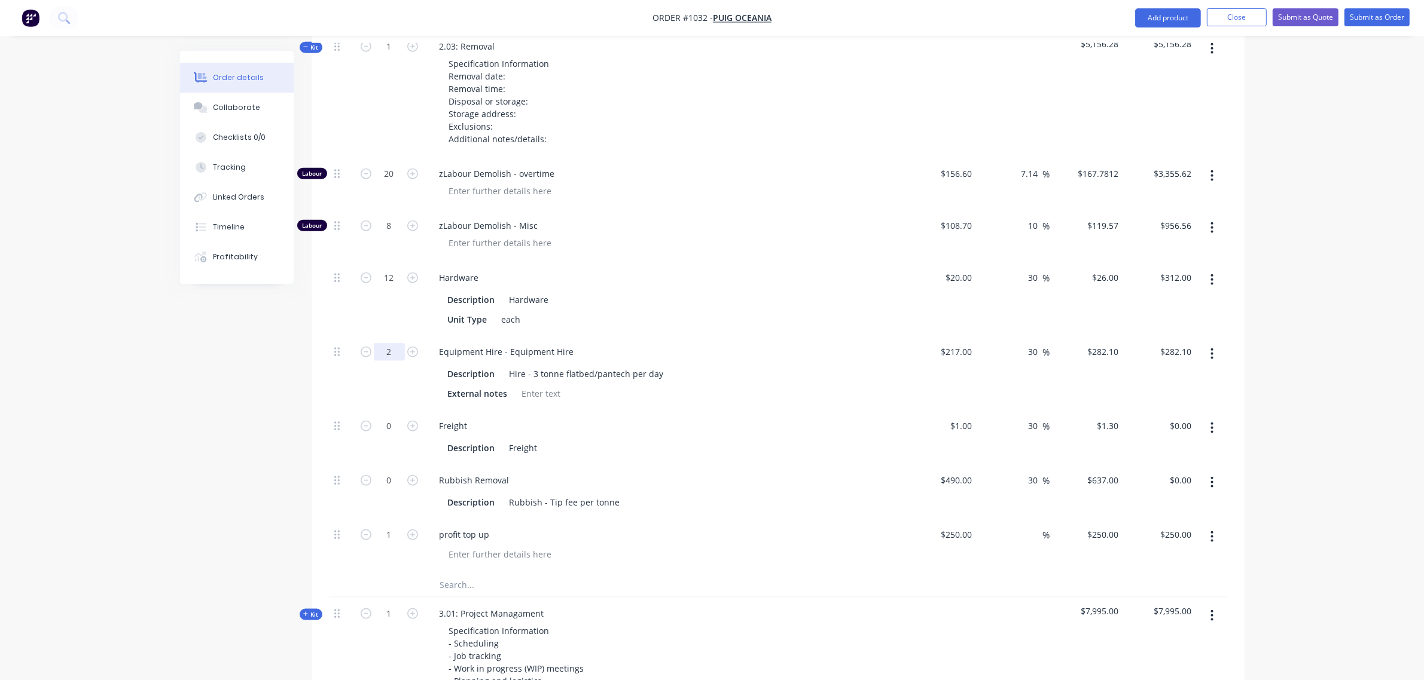
scroll to position [1649, 0]
type input "2"
type input "$564.20"
type input "250"
click at [1097, 518] on div "250 $250.00" at bounding box center [1087, 545] width 74 height 54
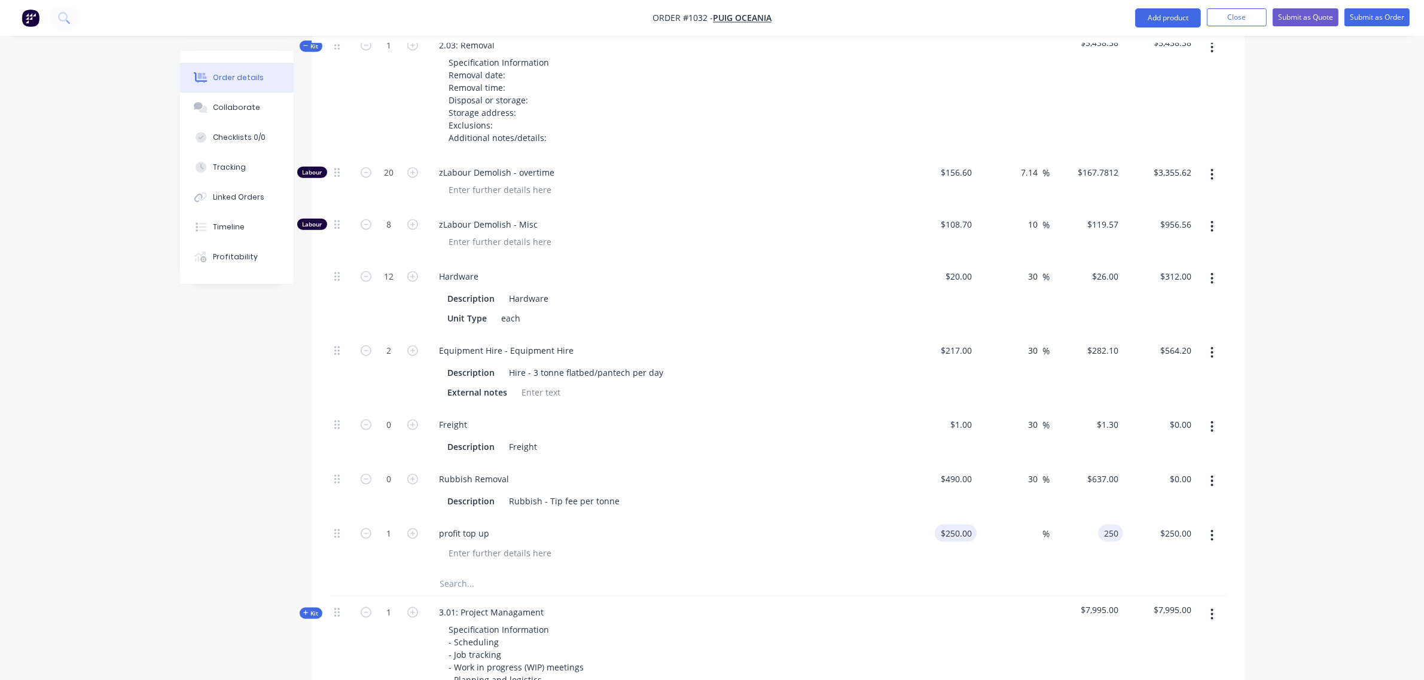
type input "250"
type input "$250.00"
click at [954, 525] on div "250 $250.00" at bounding box center [955, 533] width 42 height 17
click at [954, 525] on div "250 250" at bounding box center [963, 533] width 25 height 17
type input "$500.00"
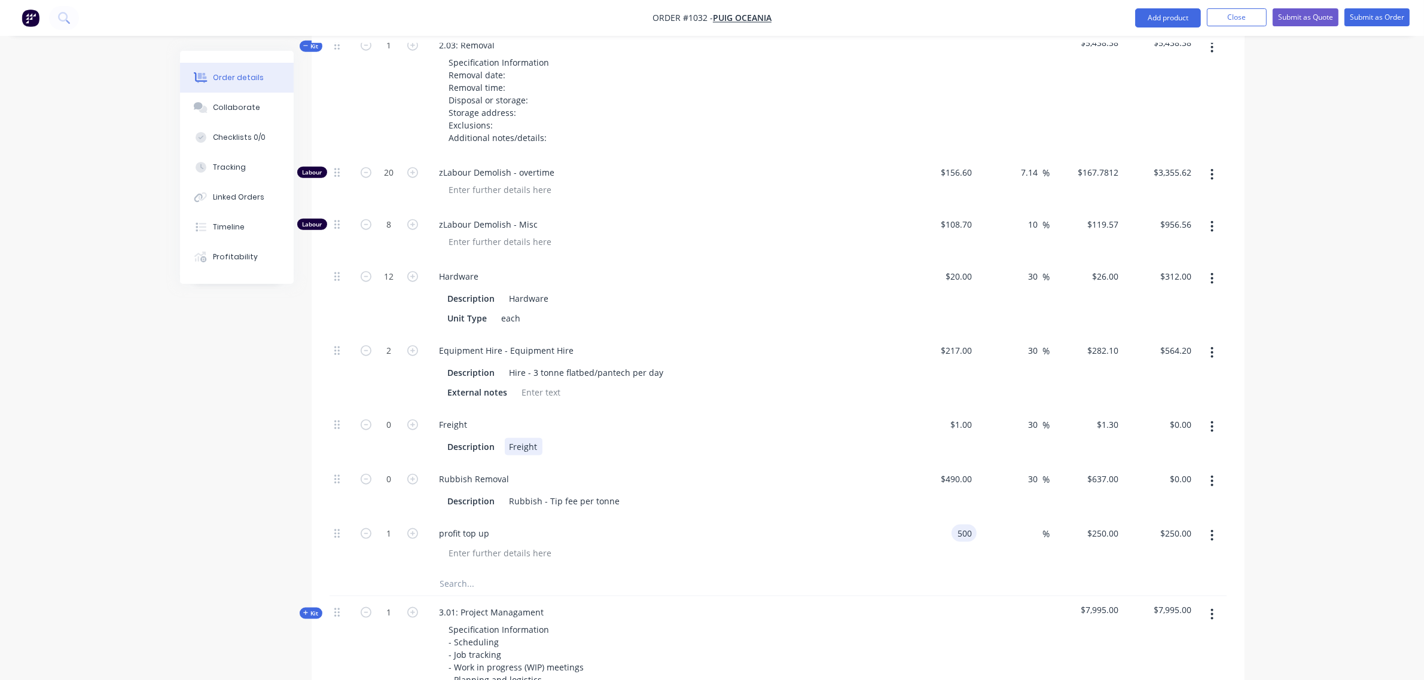
type input "$500.00"
click at [818, 438] on div "Description Freight" at bounding box center [662, 446] width 438 height 17
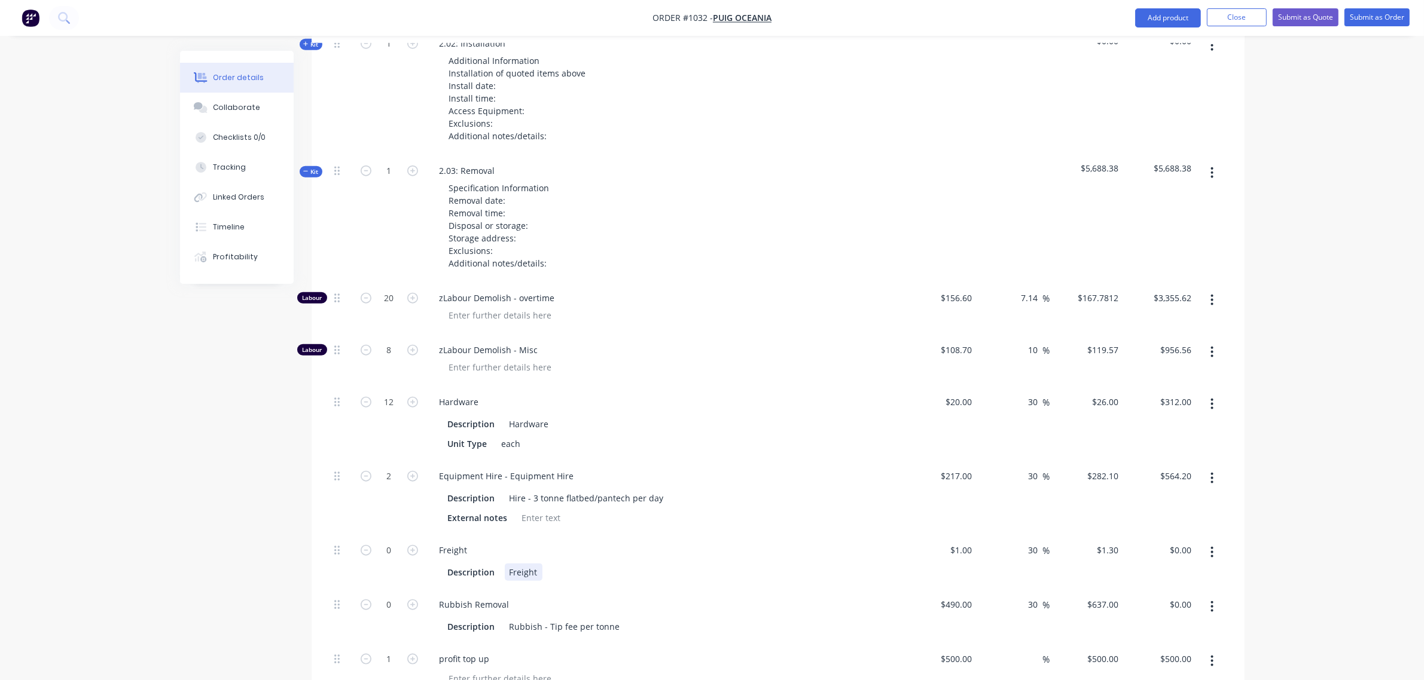
scroll to position [1504, 0]
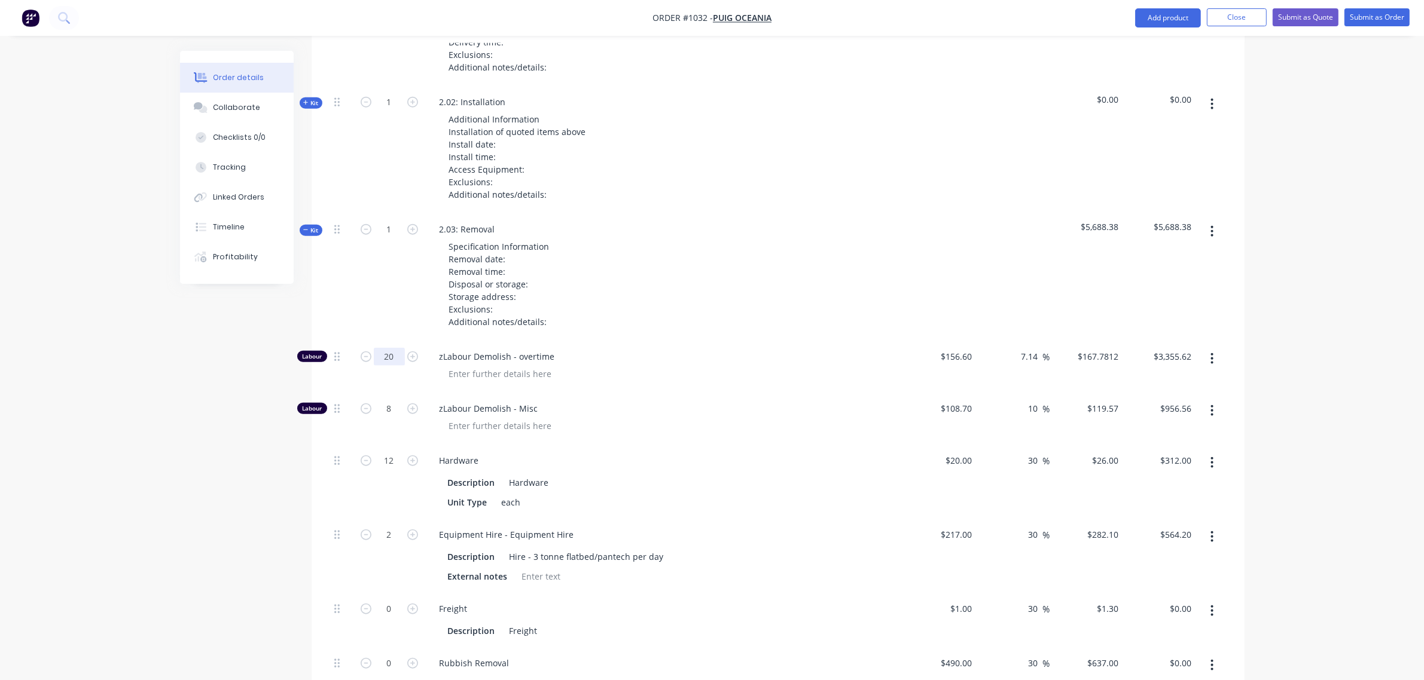
drag, startPoint x: 389, startPoint y: 296, endPoint x: 389, endPoint y: 303, distance: 6.6
click at [389, 347] on div "20" at bounding box center [389, 356] width 31 height 18
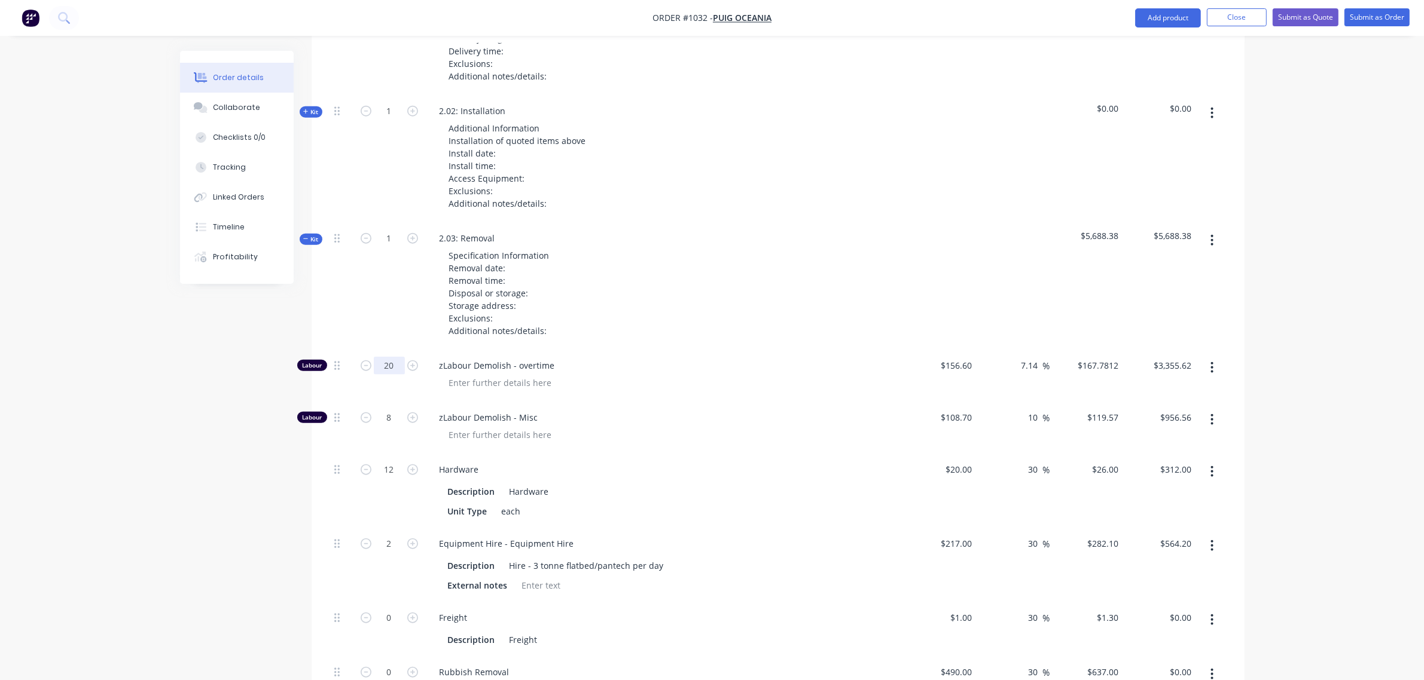
scroll to position [1455, 0]
type input "30"
type input "$5,033.44"
click at [393, 410] on input "8" at bounding box center [389, 419] width 31 height 18
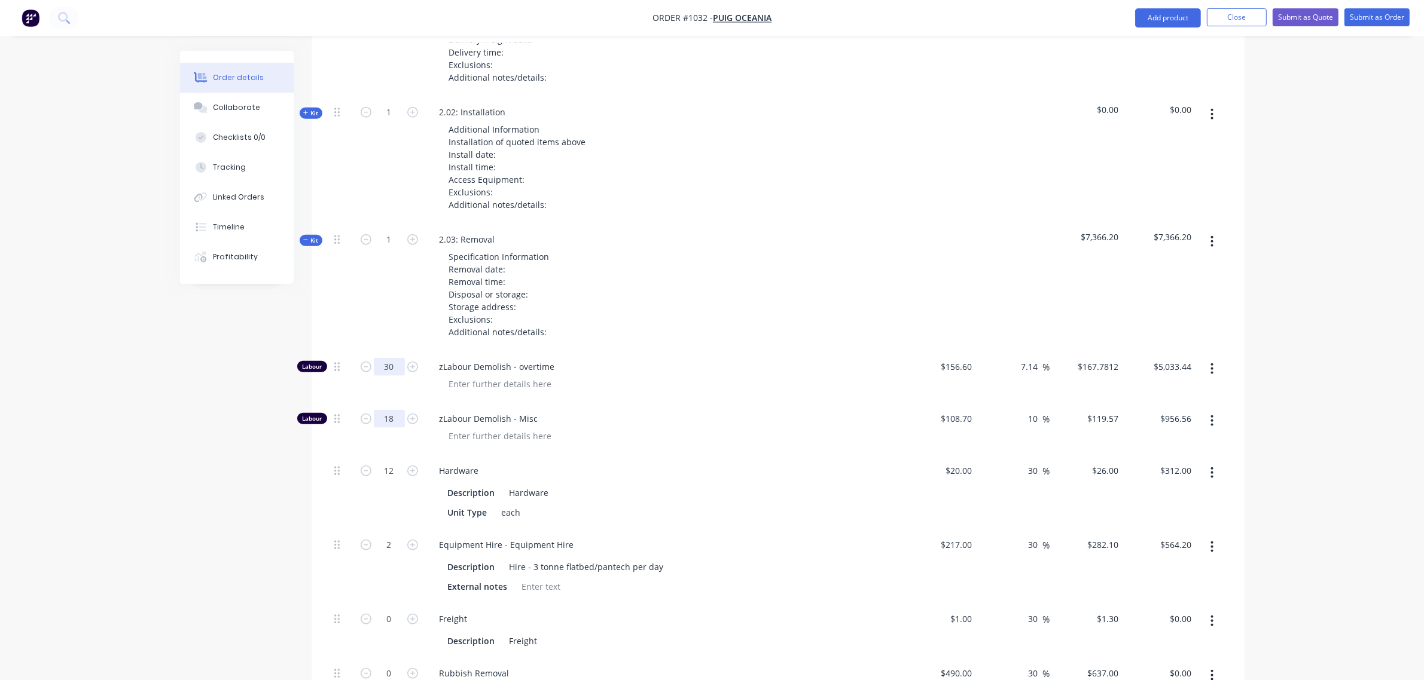
type input "18"
type input "$2,152.26"
click at [386, 358] on input "30" at bounding box center [389, 367] width 31 height 18
type input "40"
type input "$6,711.25"
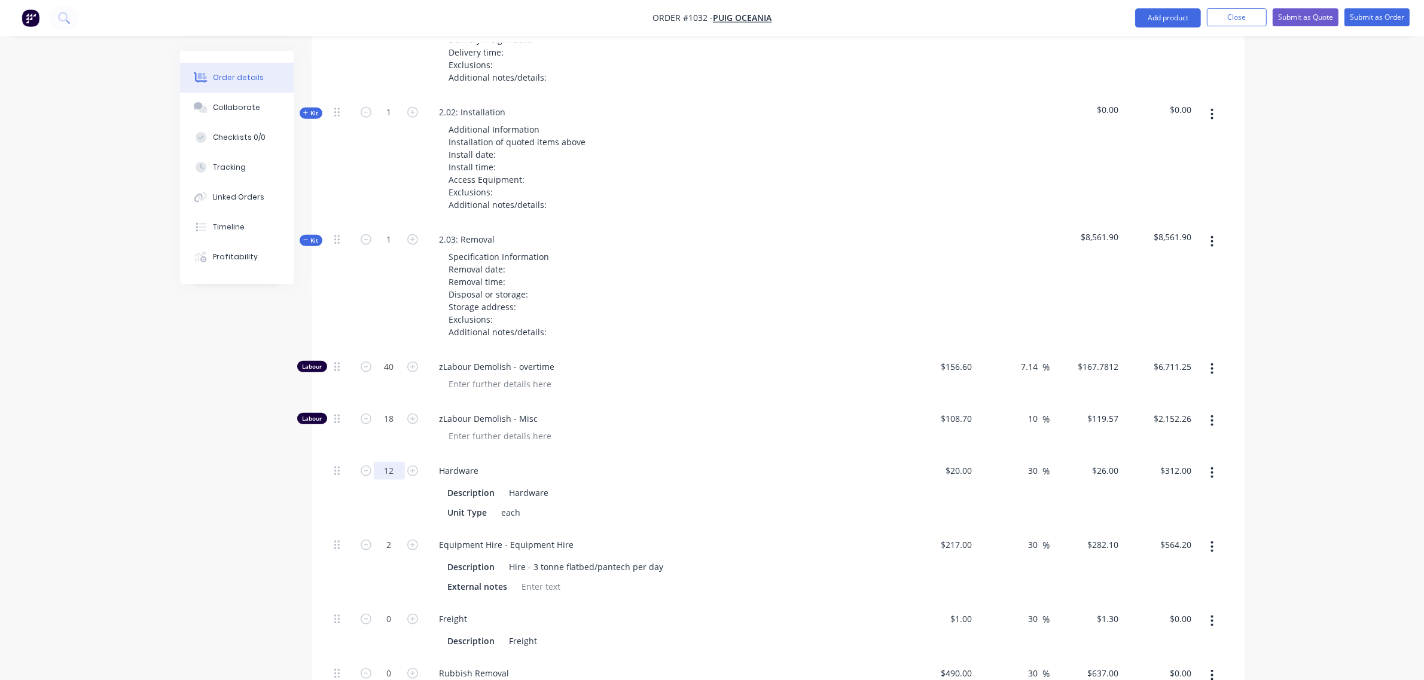
click at [389, 462] on input "12" at bounding box center [389, 471] width 31 height 18
type input "24"
type input "$624.00"
click at [389, 536] on input "2" at bounding box center [389, 545] width 31 height 18
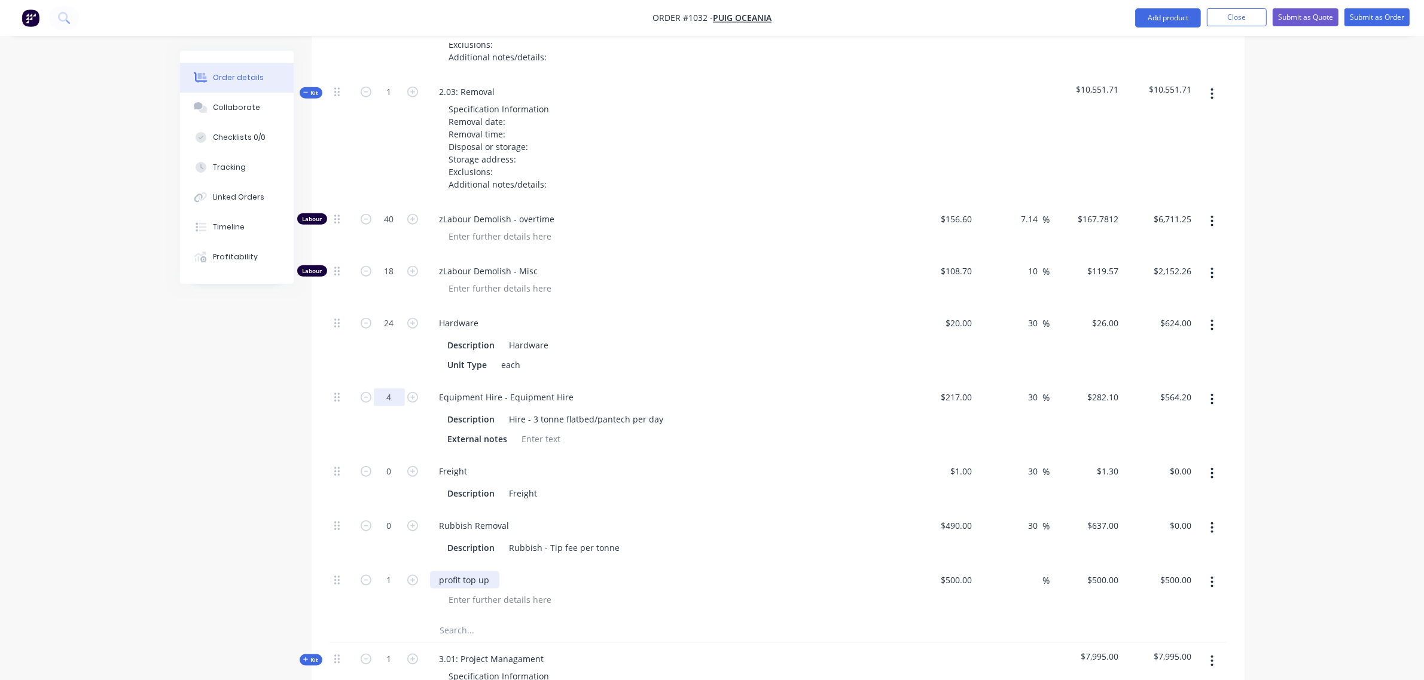
scroll to position [1603, 0]
type input "4"
type input "$1,128.40"
click at [960, 570] on input "500" at bounding box center [957, 578] width 37 height 17
type input "$1,000.00"
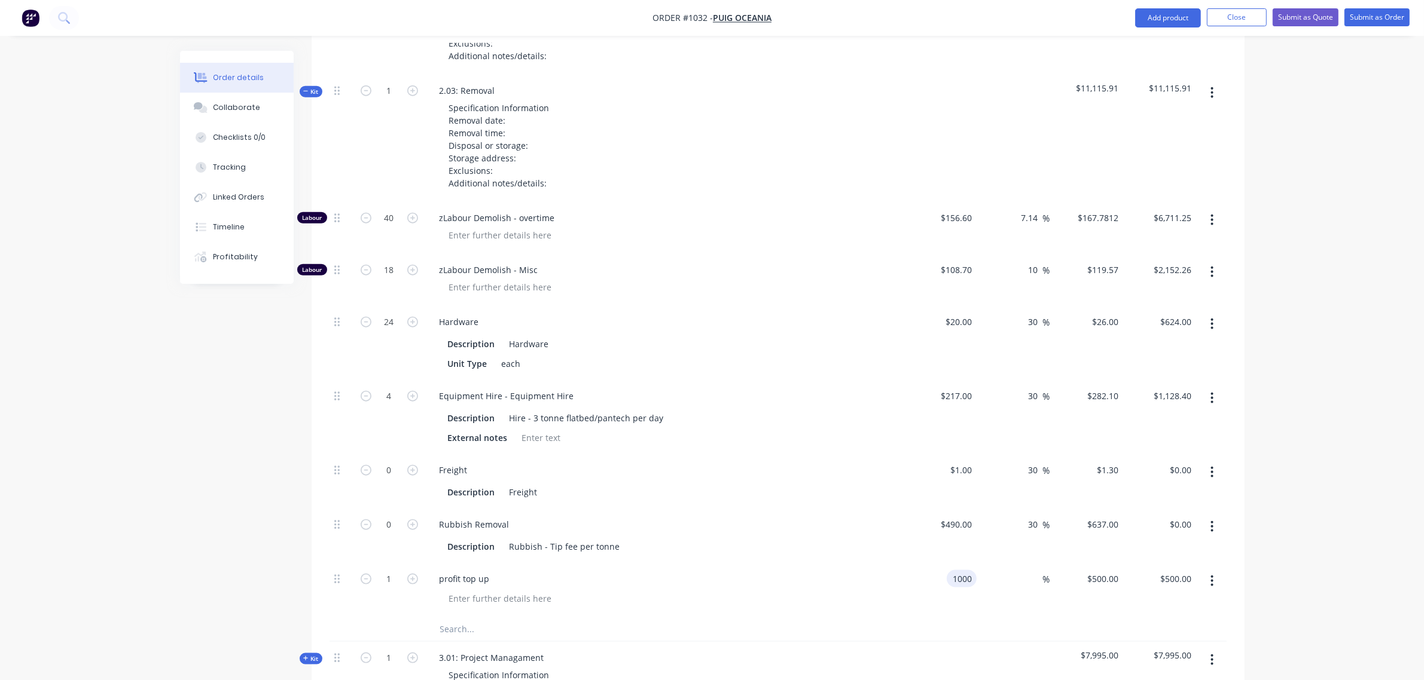
type input "$1,000.00"
click at [888, 516] on div "Rubbish Removal" at bounding box center [664, 524] width 469 height 17
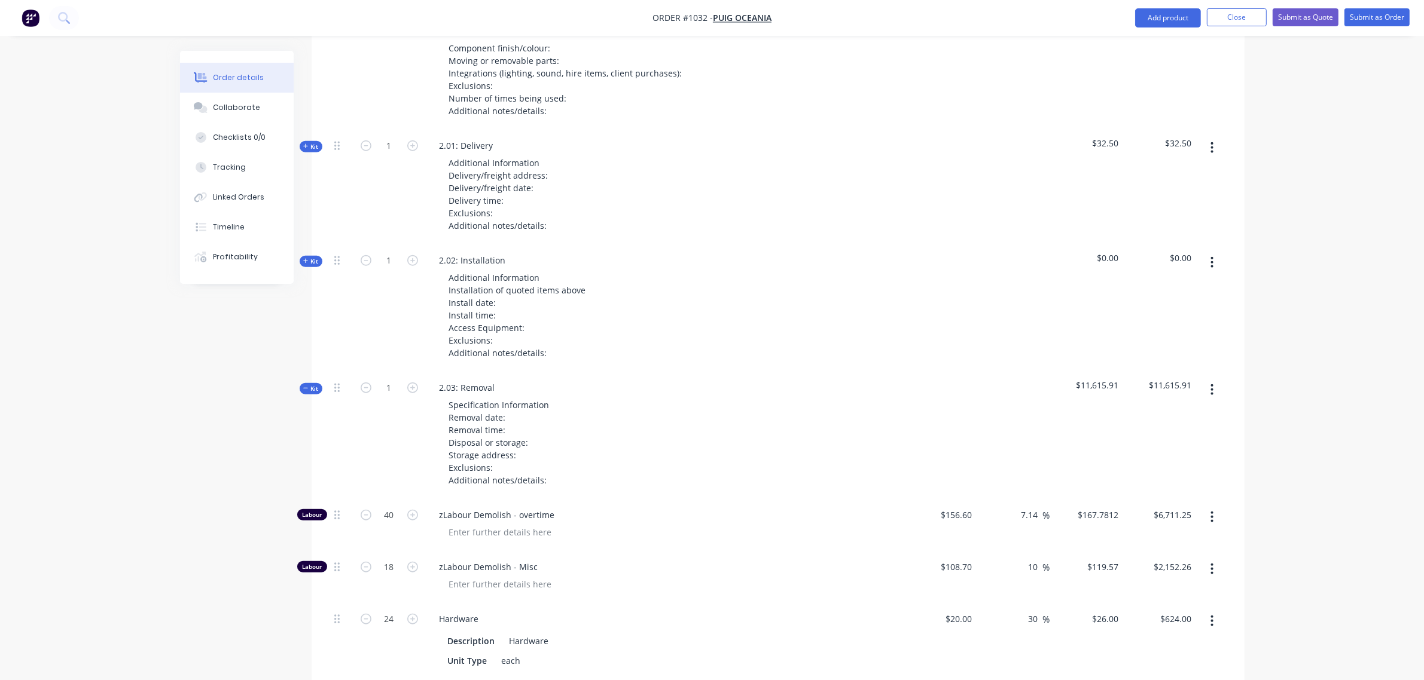
scroll to position [1305, 0]
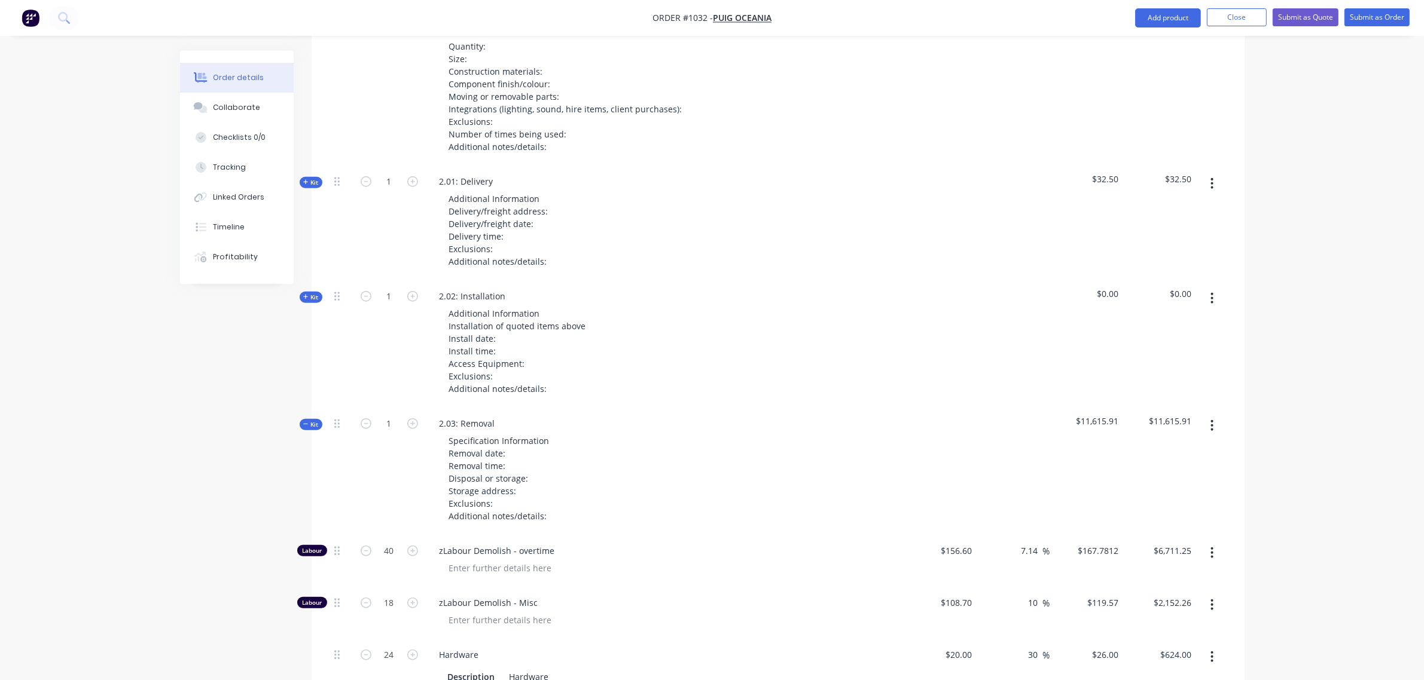
click at [314, 366] on div "Qty Cost Markup Price Total Kit 1 1.01: Component 1 Additional Information Quan…" at bounding box center [777, 217] width 933 height 1800
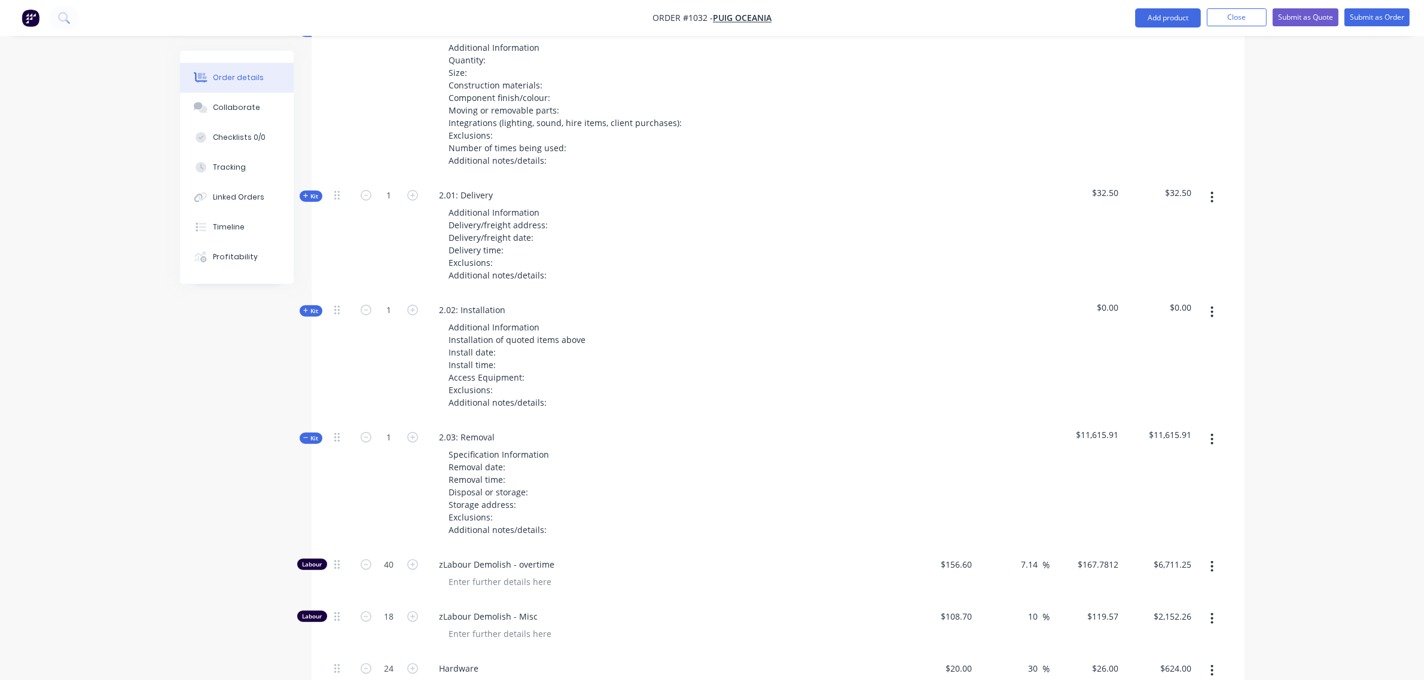
click at [308, 435] on icon "button" at bounding box center [305, 438] width 5 height 6
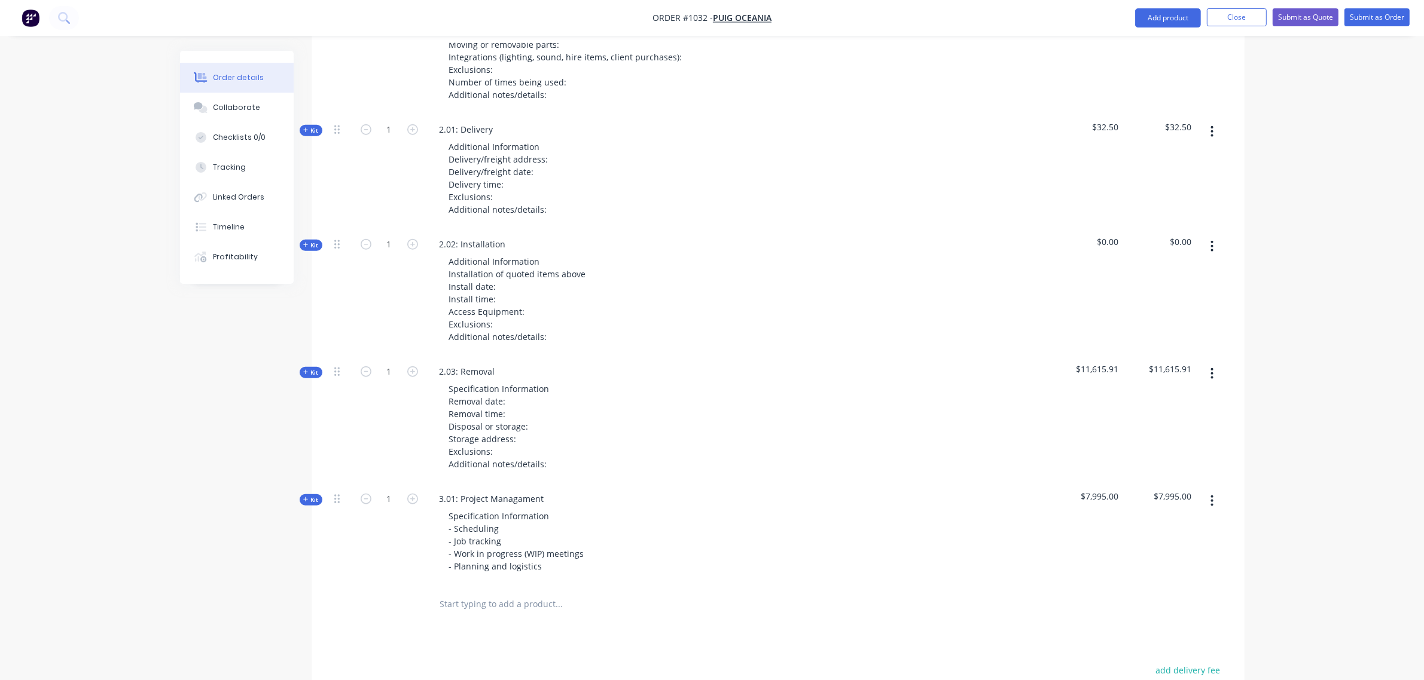
click at [310, 368] on span "Kit" at bounding box center [311, 372] width 16 height 9
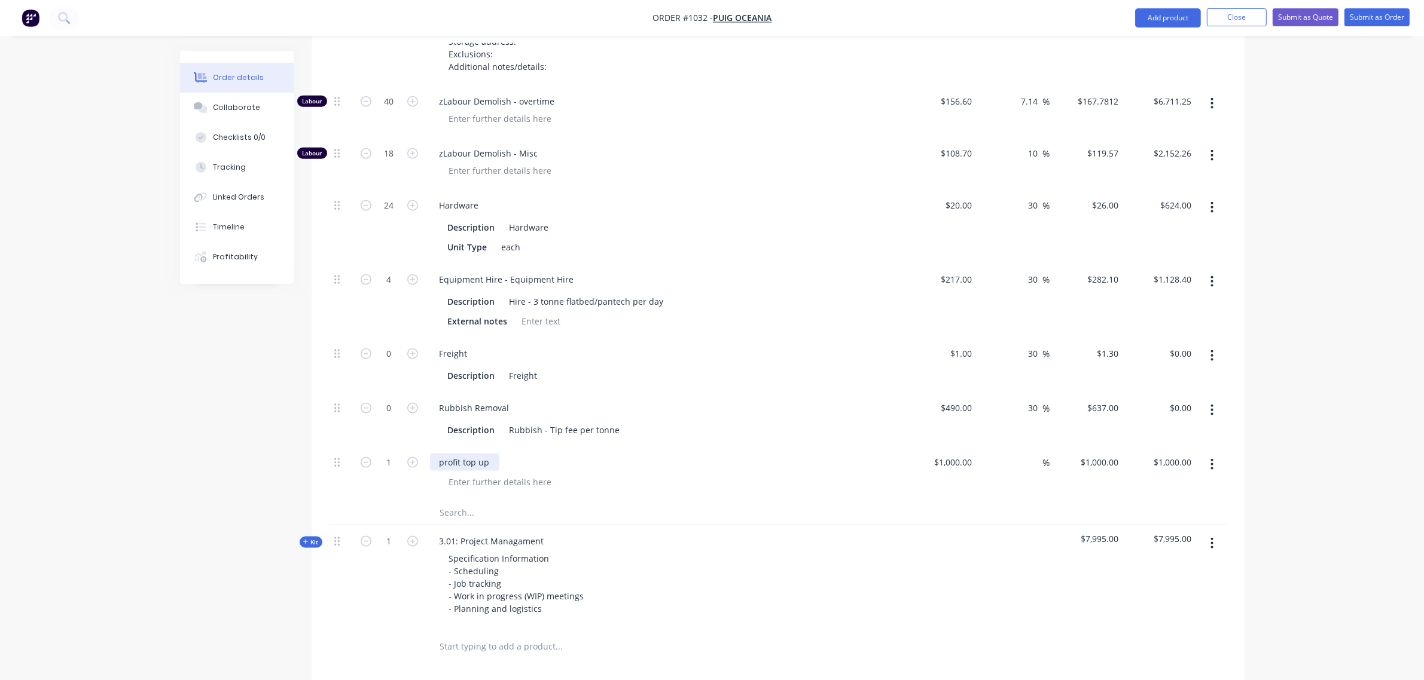
scroll to position [1721, 0]
click at [467, 500] on input "text" at bounding box center [558, 512] width 239 height 24
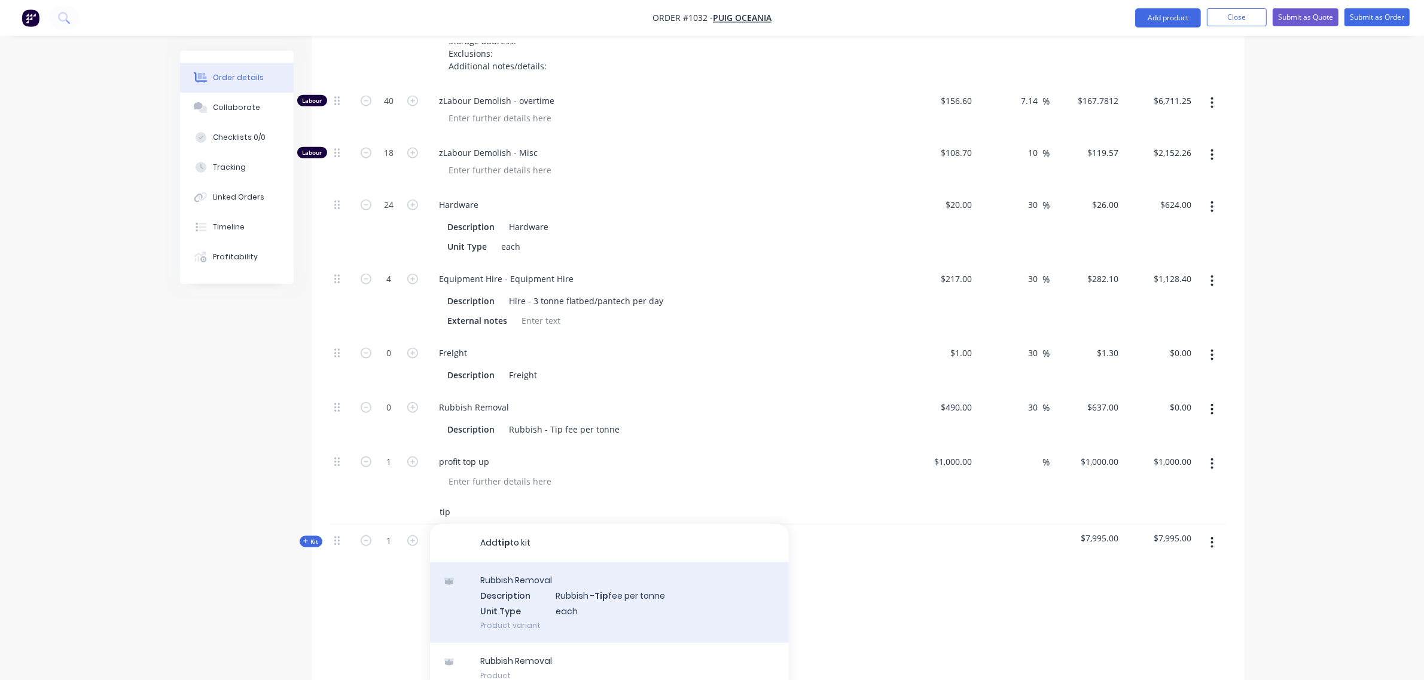
type input "tip"
click at [554, 563] on div "Rubbish Removal Description Rubbish - Tip fee per tonne Unit Type each Product …" at bounding box center [609, 603] width 359 height 81
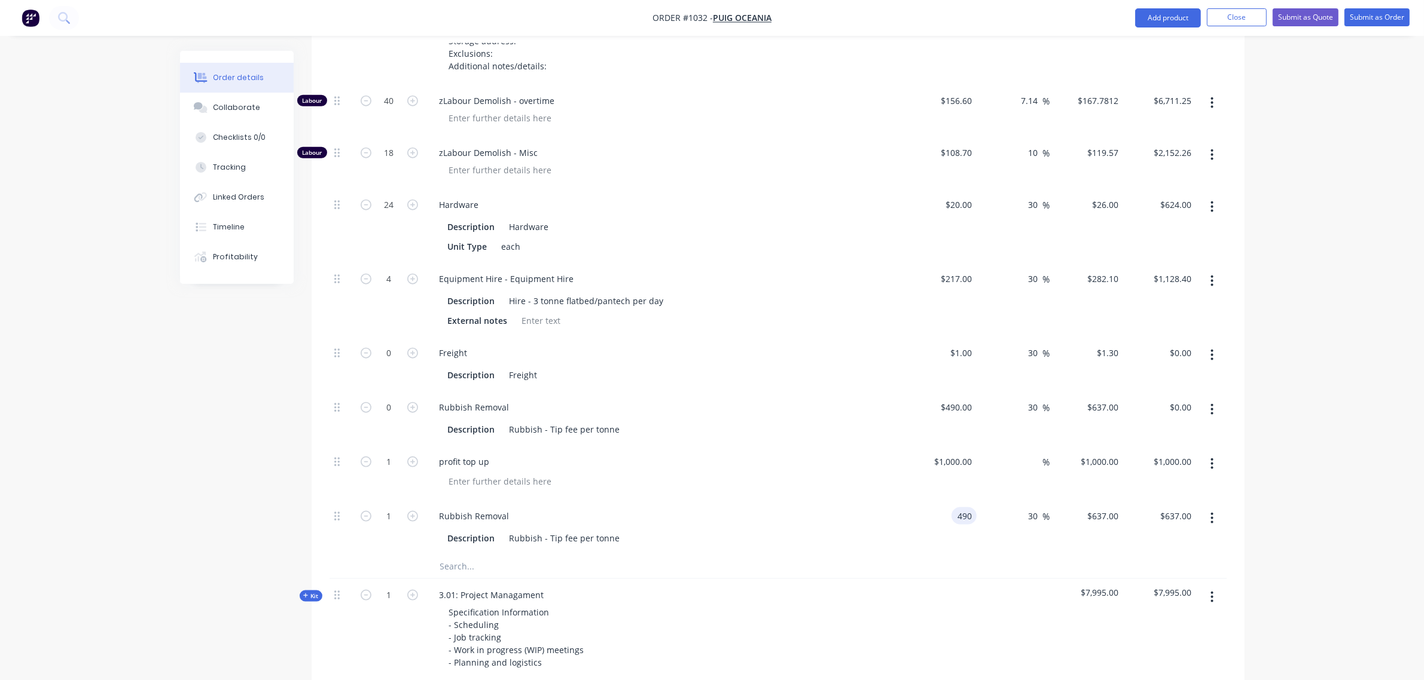
click at [956, 508] on input "490" at bounding box center [966, 516] width 20 height 17
type input "$506.00"
type input "$657.80"
click at [383, 508] on input "1" at bounding box center [389, 517] width 31 height 18
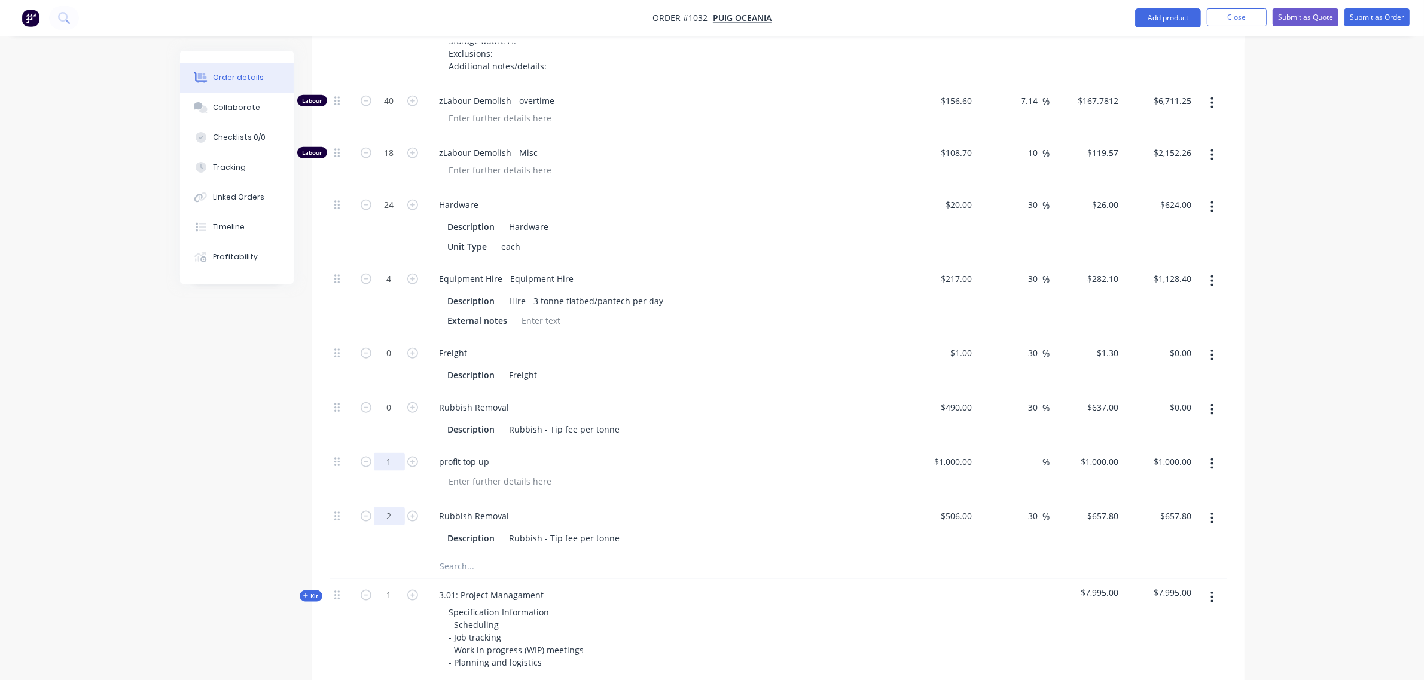
type input "2"
type input "$1,315.60"
click at [390, 453] on input "1" at bounding box center [389, 462] width 31 height 18
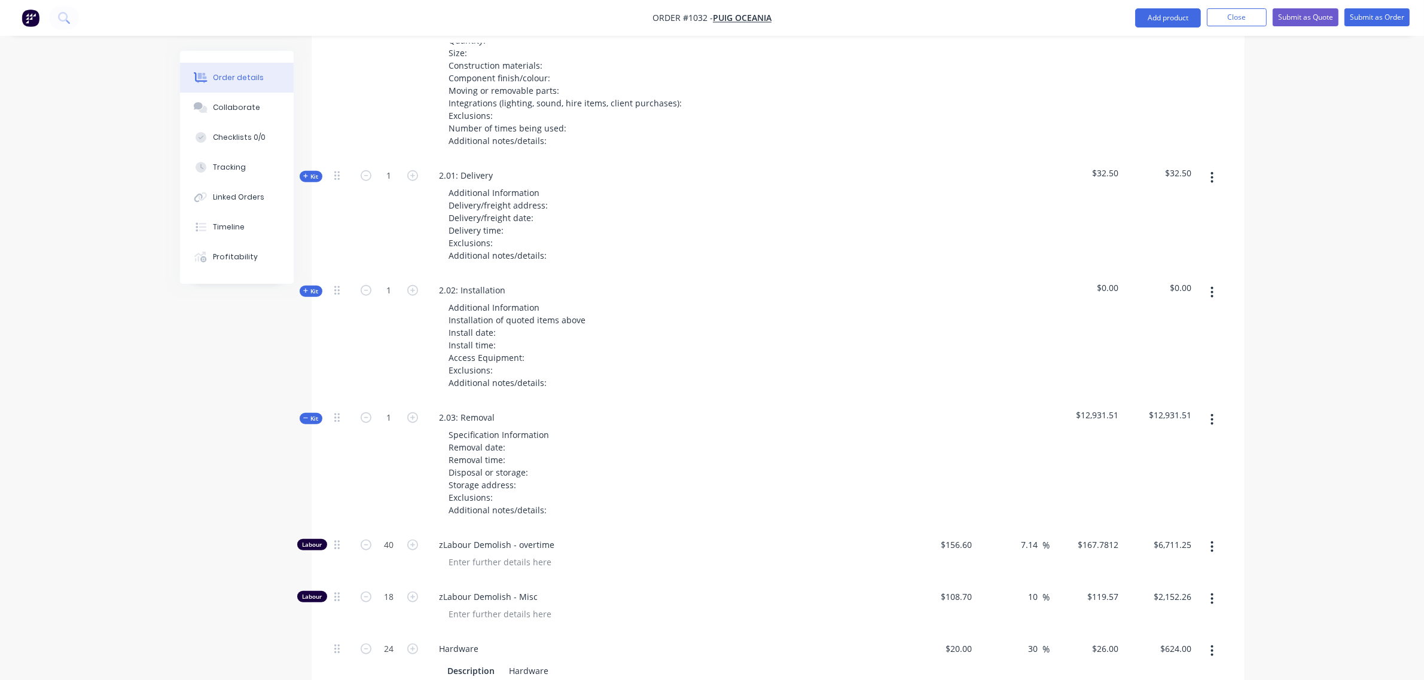
scroll to position [1273, 0]
click at [315, 417] on span "Kit" at bounding box center [311, 421] width 16 height 9
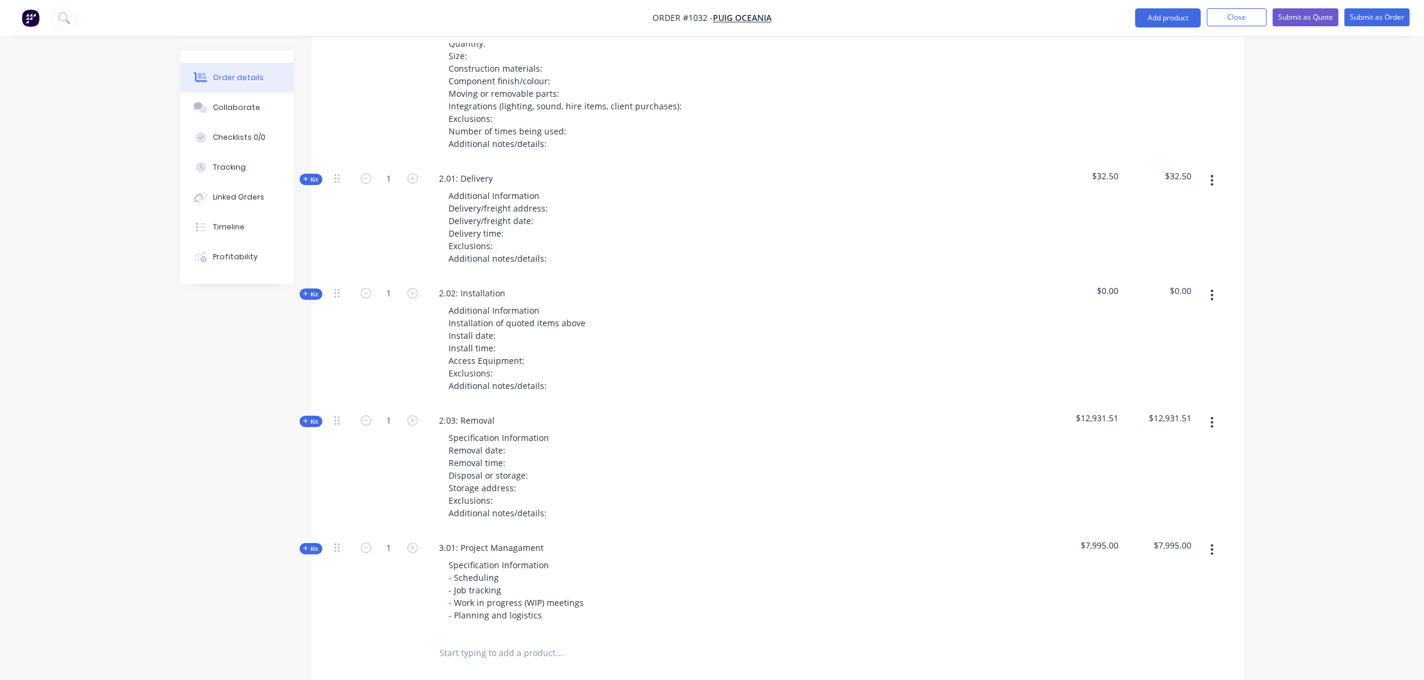
click at [313, 290] on span "Kit" at bounding box center [311, 294] width 16 height 9
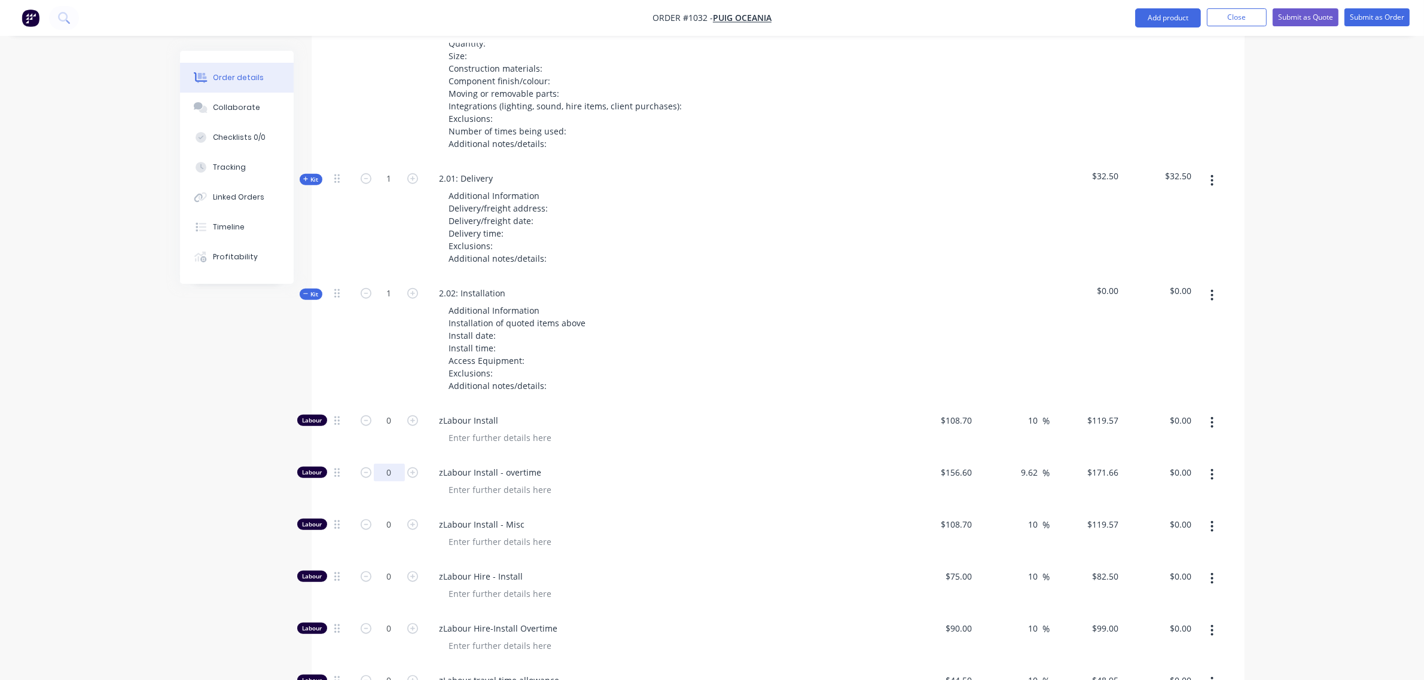
click at [387, 464] on input "0" at bounding box center [389, 473] width 31 height 18
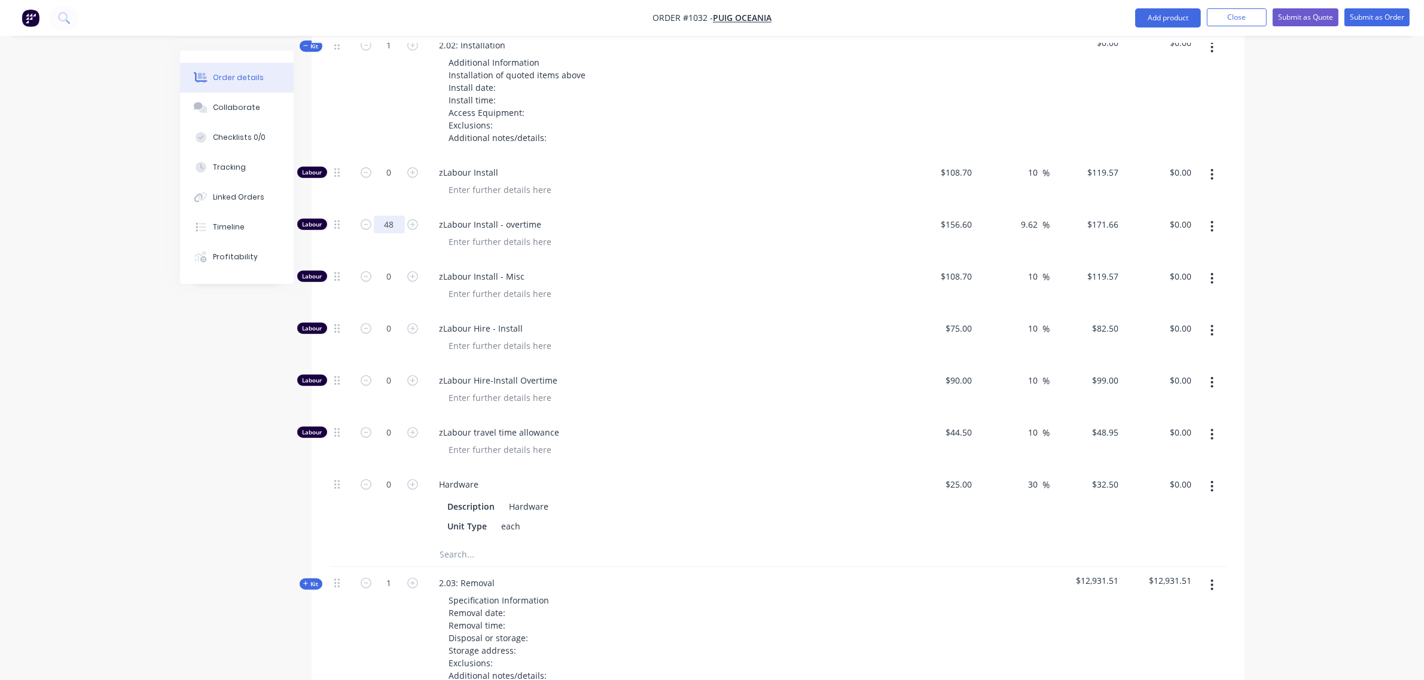
scroll to position [1522, 0]
type input "48"
type input "$8,239.68"
click at [472, 542] on input "text" at bounding box center [558, 554] width 239 height 24
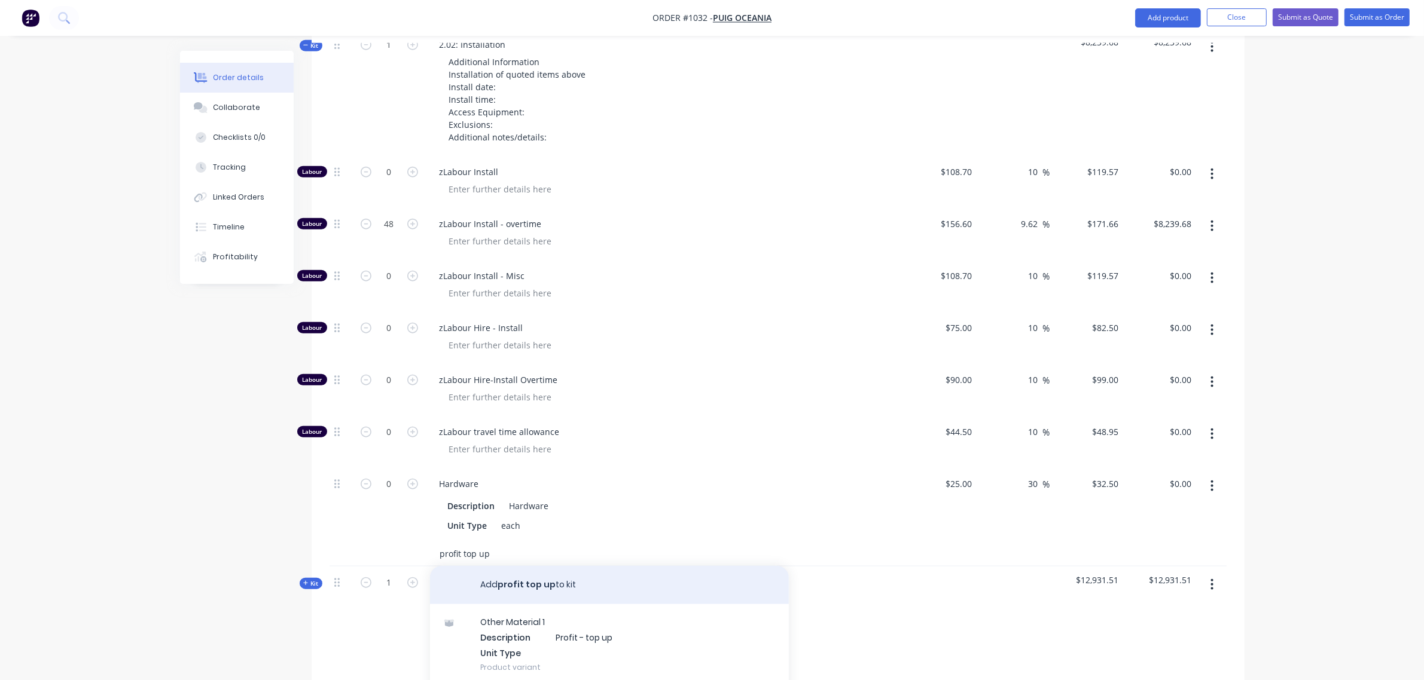
type input "profit top up"
click at [511, 566] on button "Add profit top up to kit" at bounding box center [609, 585] width 359 height 38
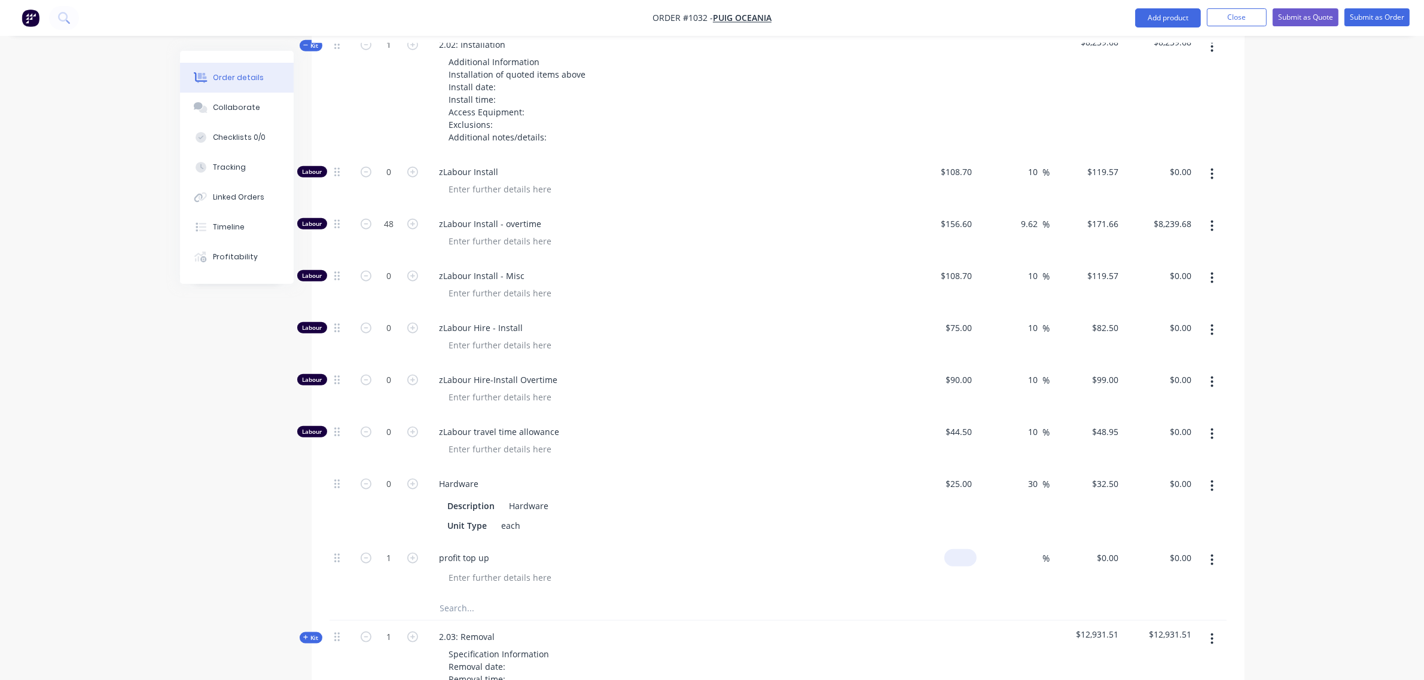
click at [963, 549] on input at bounding box center [963, 557] width 28 height 17
type input "$560.00"
click at [966, 483] on div "$25.00 $25.00" at bounding box center [940, 505] width 74 height 74
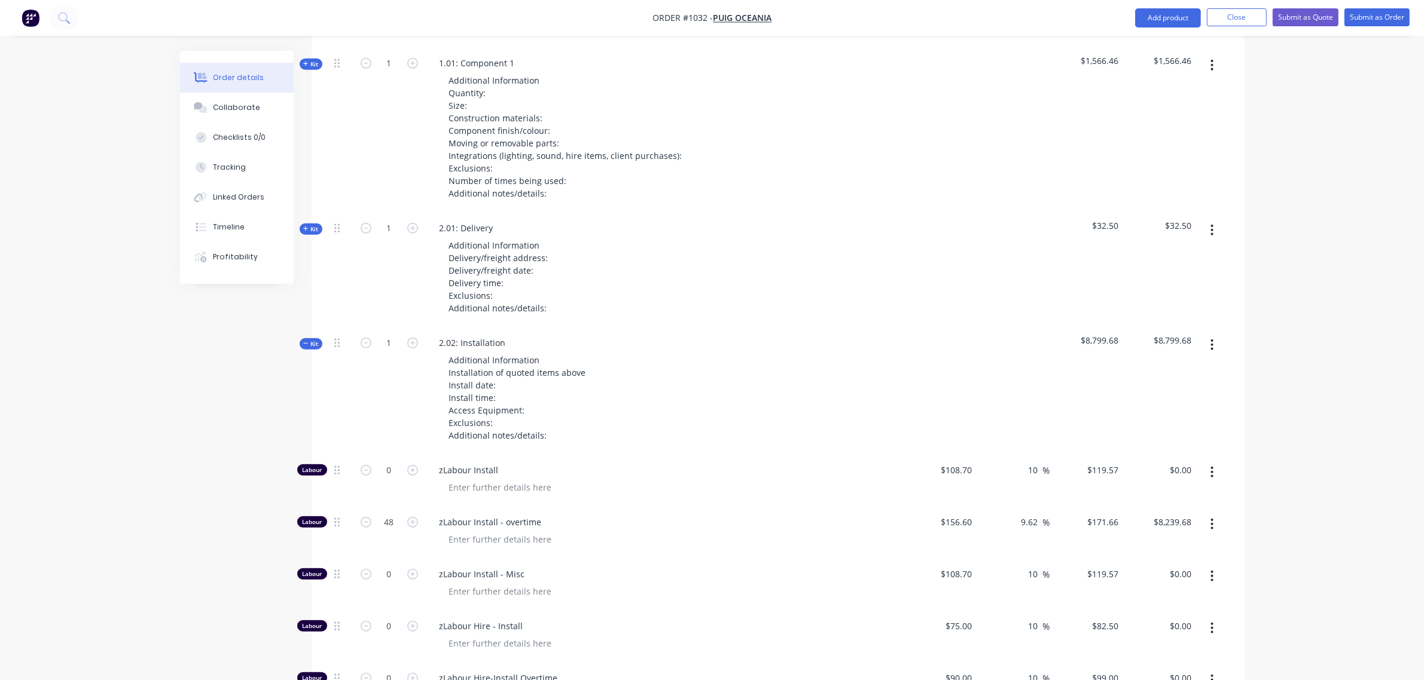
scroll to position [1223, 0]
click at [1029, 514] on input "9.62" at bounding box center [1031, 522] width 23 height 17
type input "$171.6649"
type input "$8,239.92"
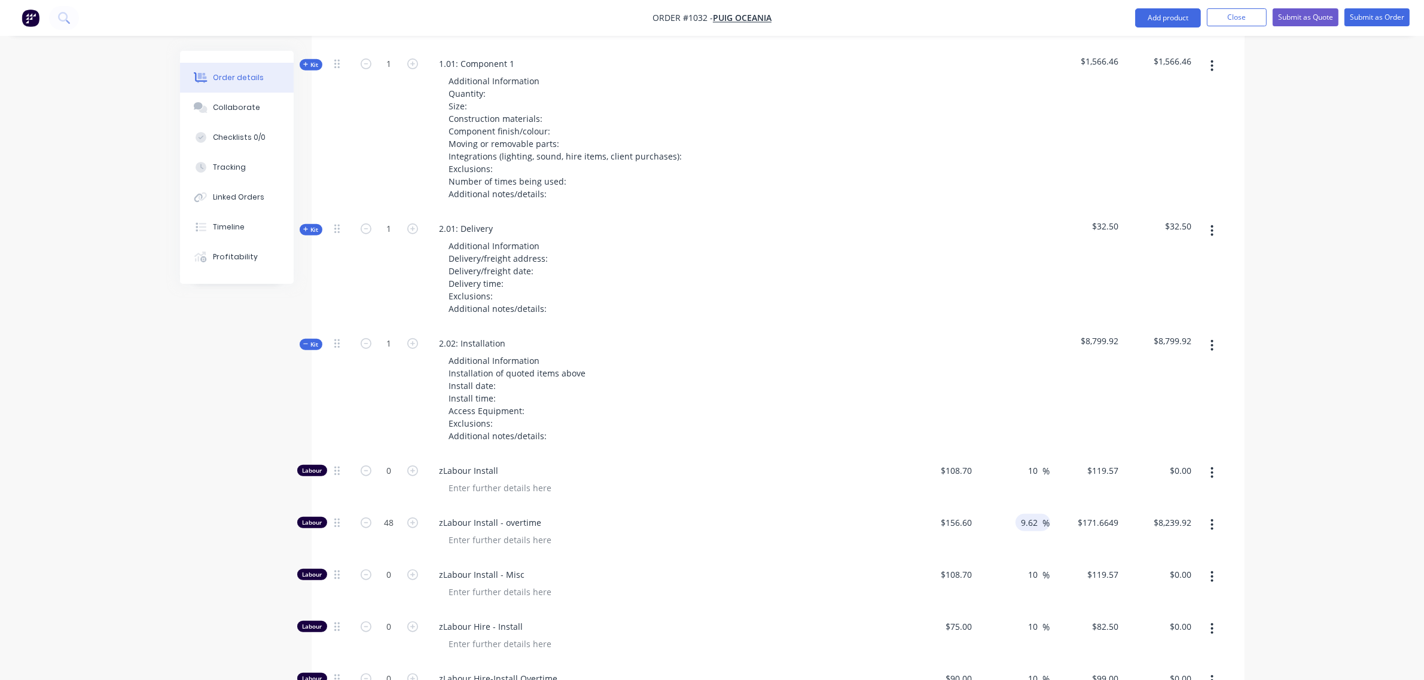
click at [1029, 514] on input "9.62" at bounding box center [1031, 522] width 23 height 17
type input "7.14"
type input "$167.7812"
type input "$8,053.50"
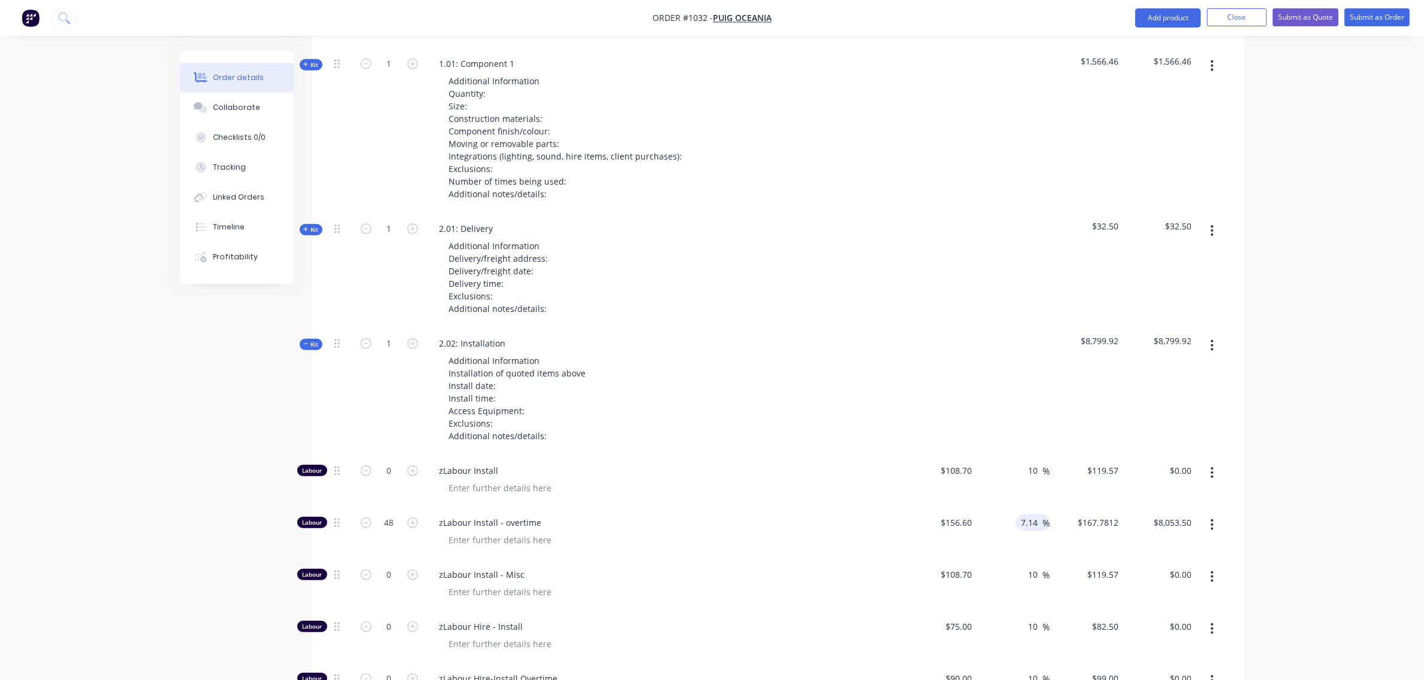
click at [1011, 356] on div at bounding box center [1013, 391] width 74 height 127
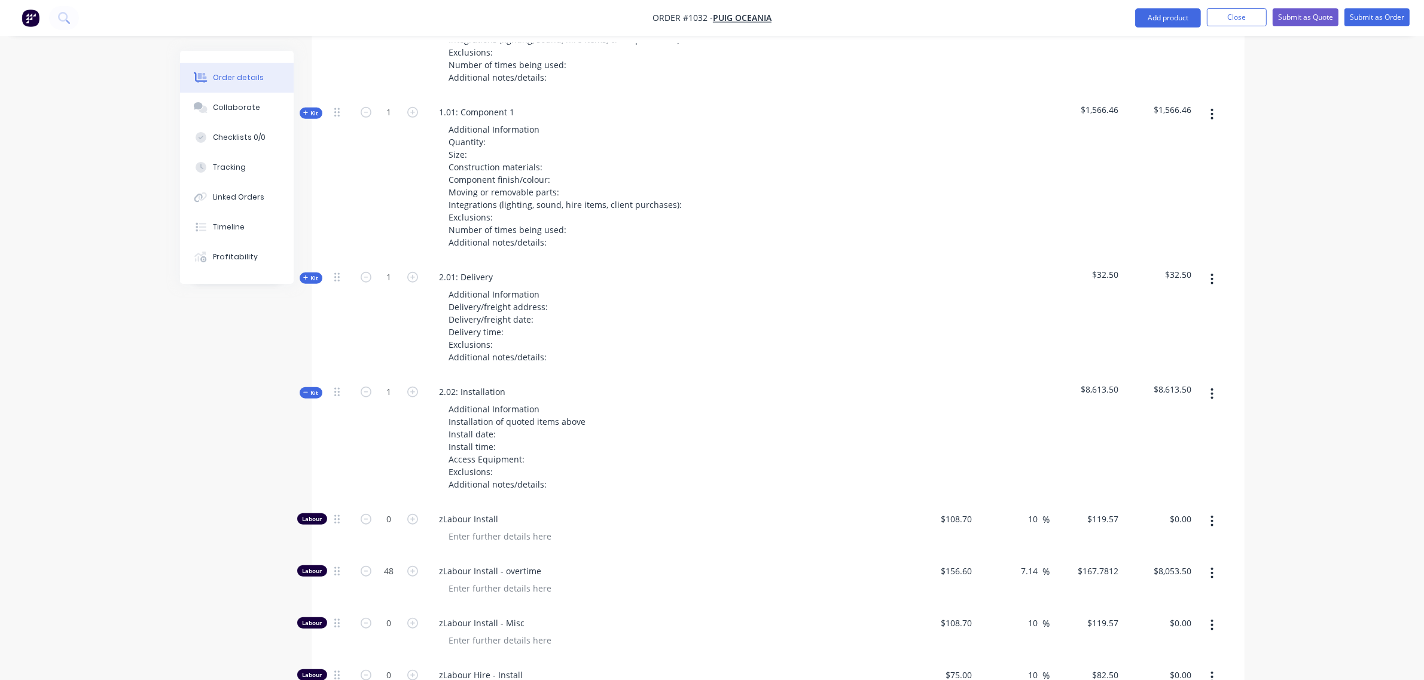
click at [311, 389] on span "Kit" at bounding box center [311, 393] width 16 height 9
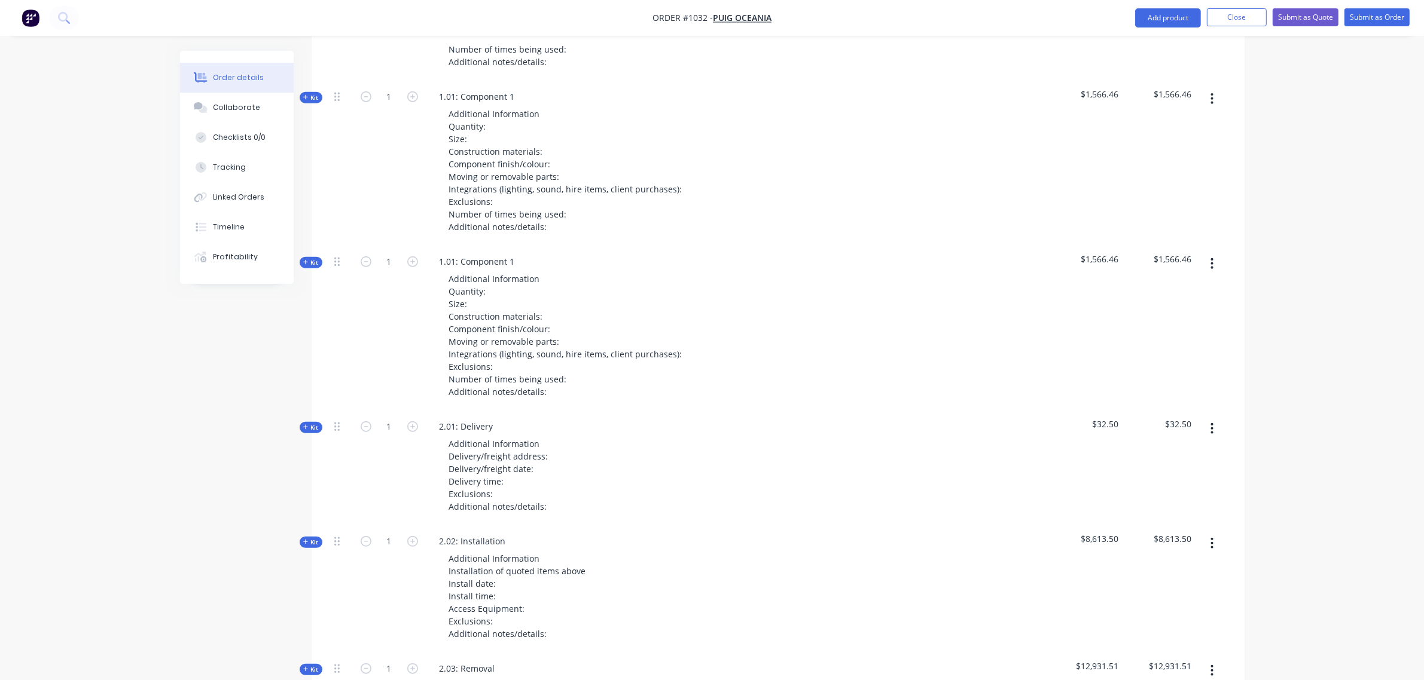
scroll to position [1024, 0]
click at [313, 424] on span "Kit" at bounding box center [311, 428] width 16 height 9
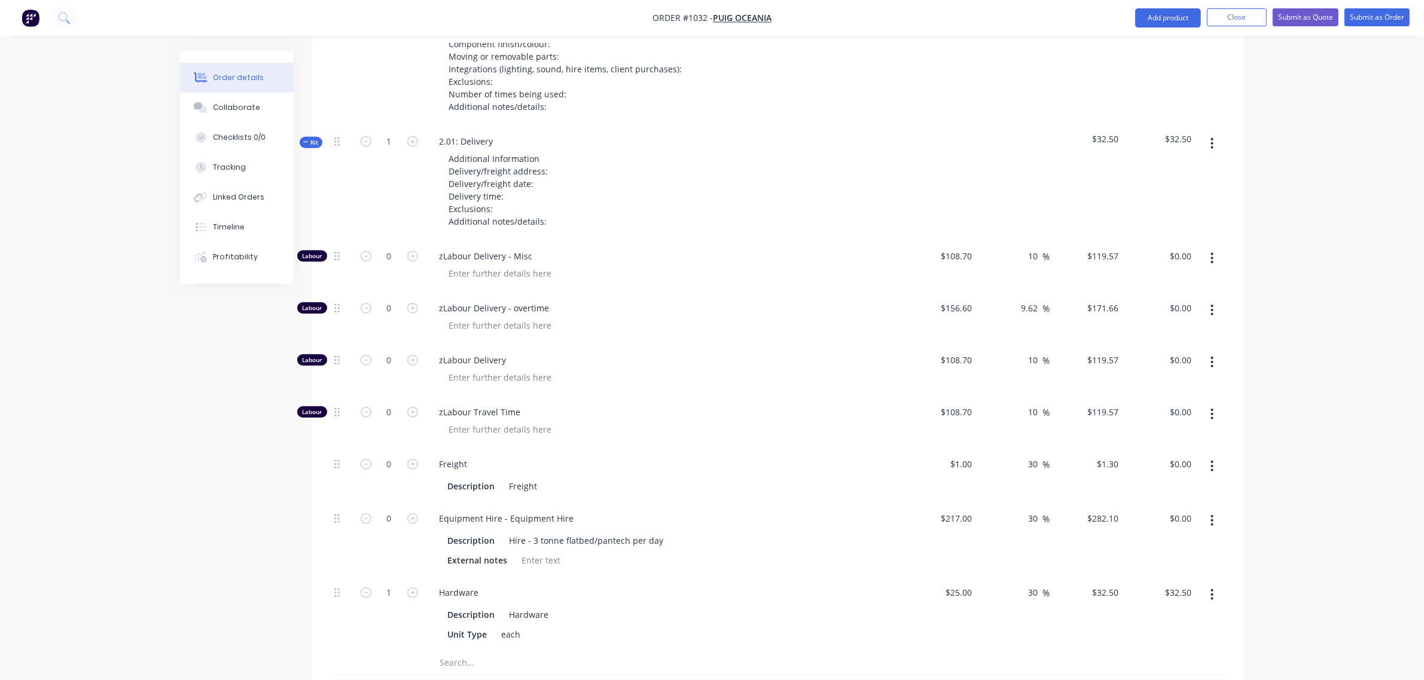
scroll to position [1311, 0]
click at [383, 299] on input "0" at bounding box center [389, 308] width 31 height 18
type input "24"
type input "$4,119.84"
click at [387, 351] on input "0" at bounding box center [389, 360] width 31 height 18
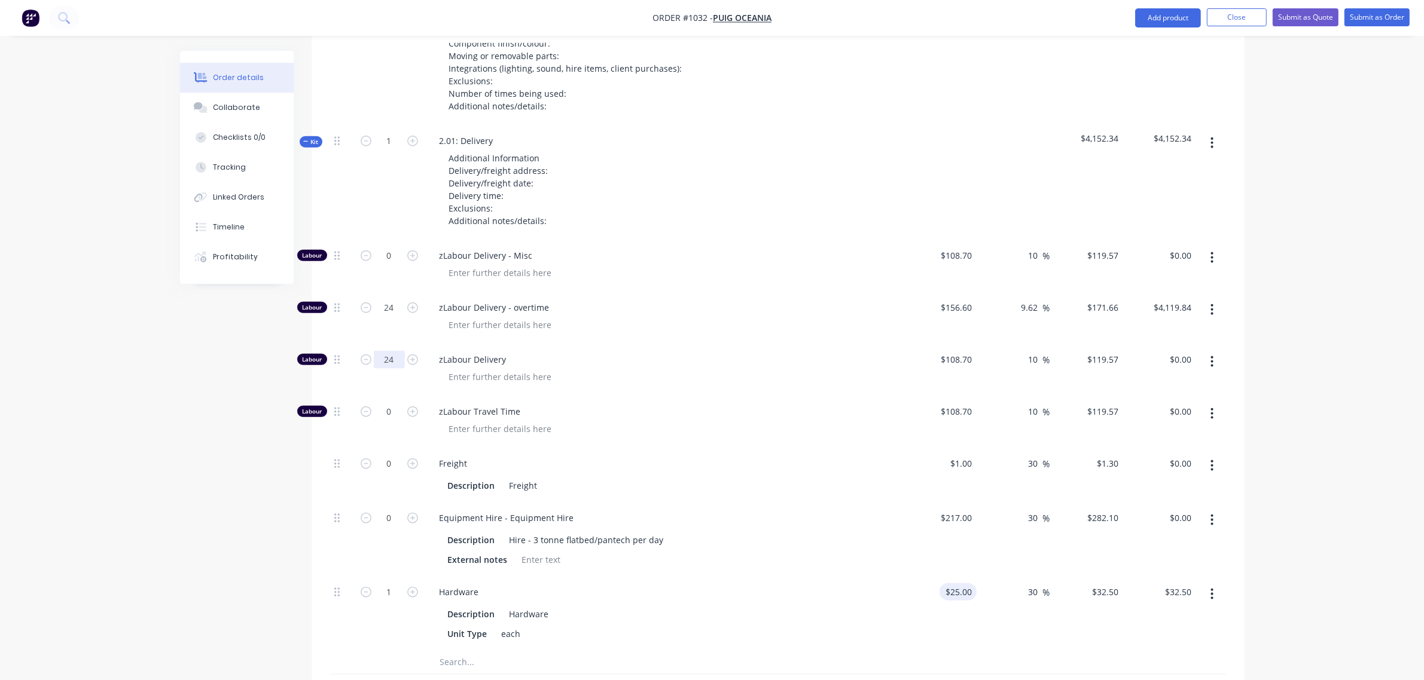
type input "24"
type input "$2,869.68"
click at [969, 584] on input "25" at bounding box center [969, 592] width 16 height 17
type input "230"
type input "$299.00"
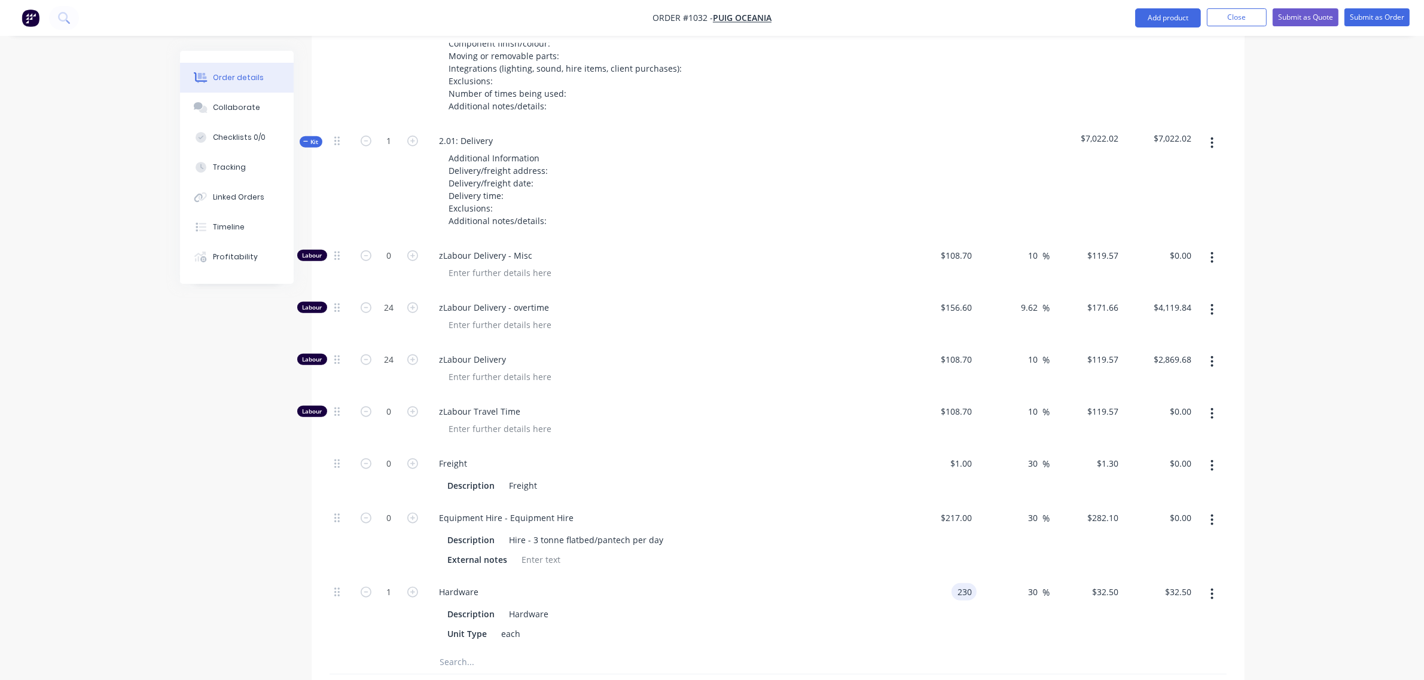
type input "$299.00"
click at [975, 584] on div "230 230" at bounding box center [966, 592] width 20 height 17
type input "$20.00"
type input "$26.00"
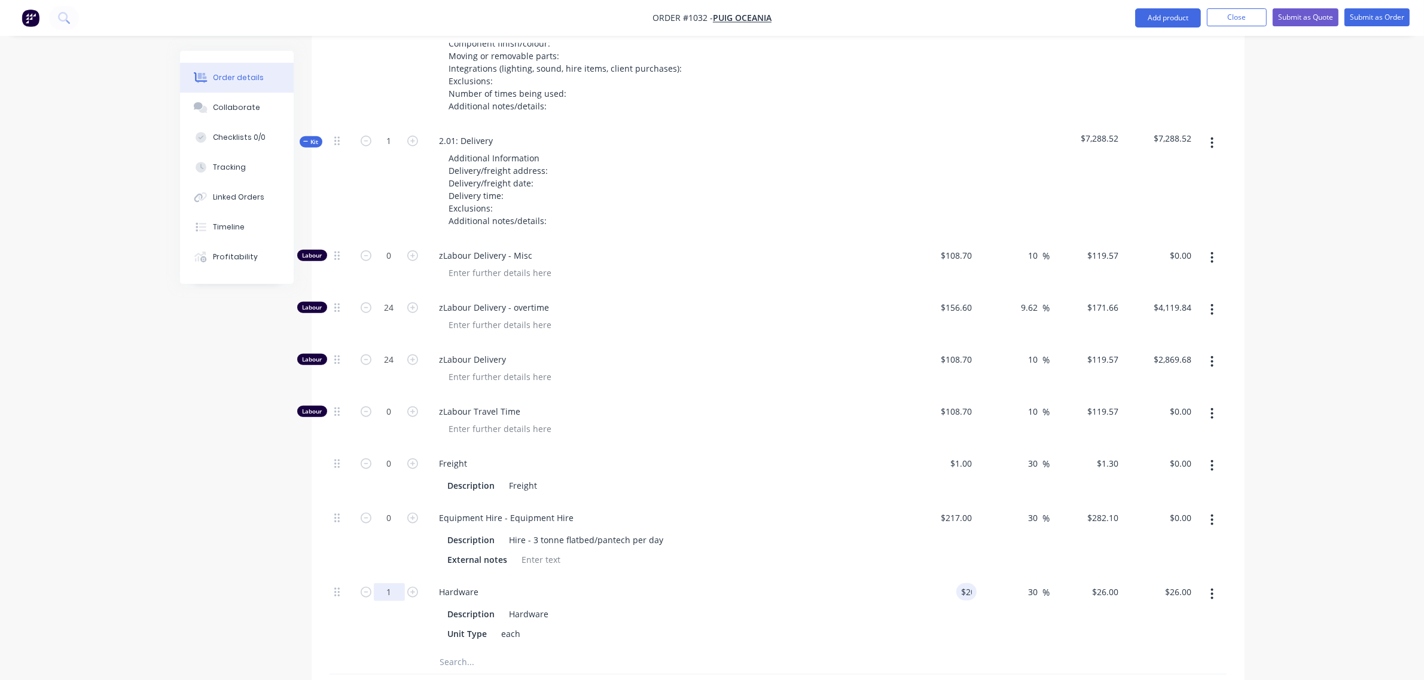
click at [386, 584] on input "1" at bounding box center [389, 593] width 31 height 18
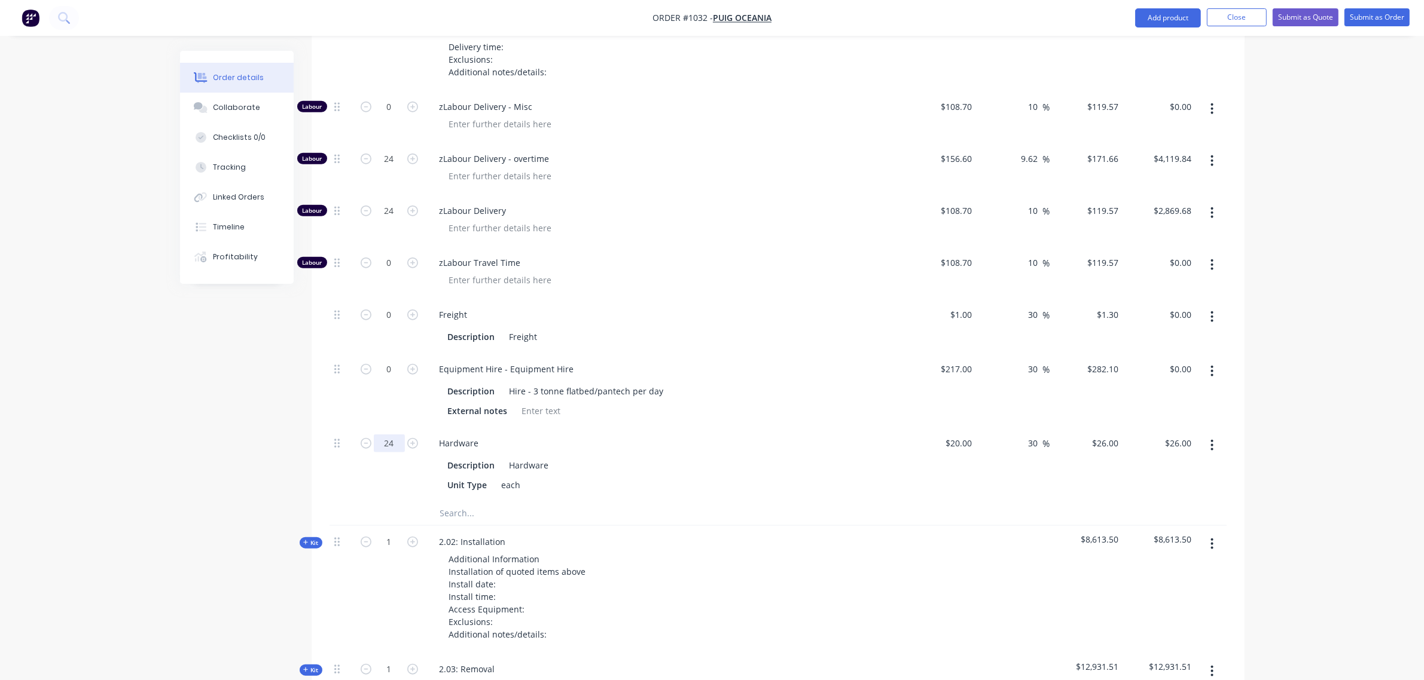
scroll to position [1461, 0]
type input "24"
type input "$624.00"
click at [460, 501] on input "text" at bounding box center [558, 513] width 239 height 24
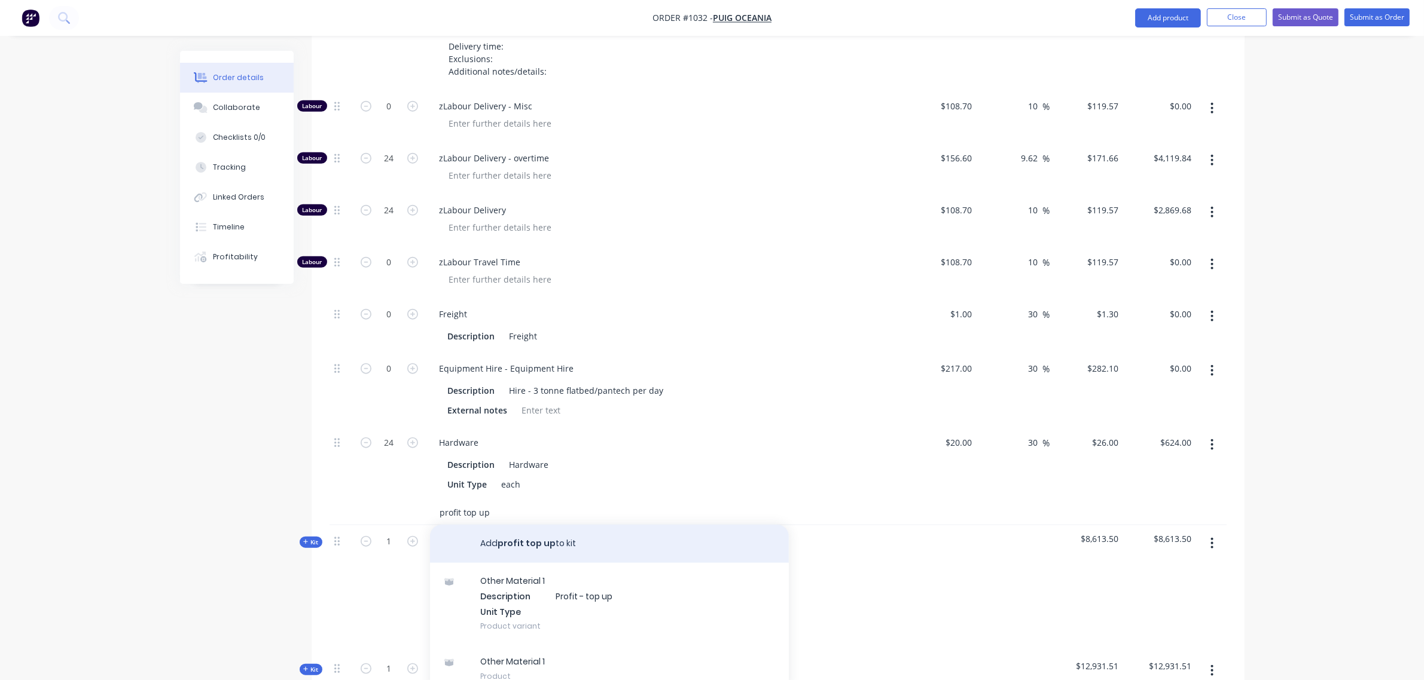
type input "profit top up"
click at [513, 525] on button "Add profit top up to kit" at bounding box center [609, 544] width 359 height 38
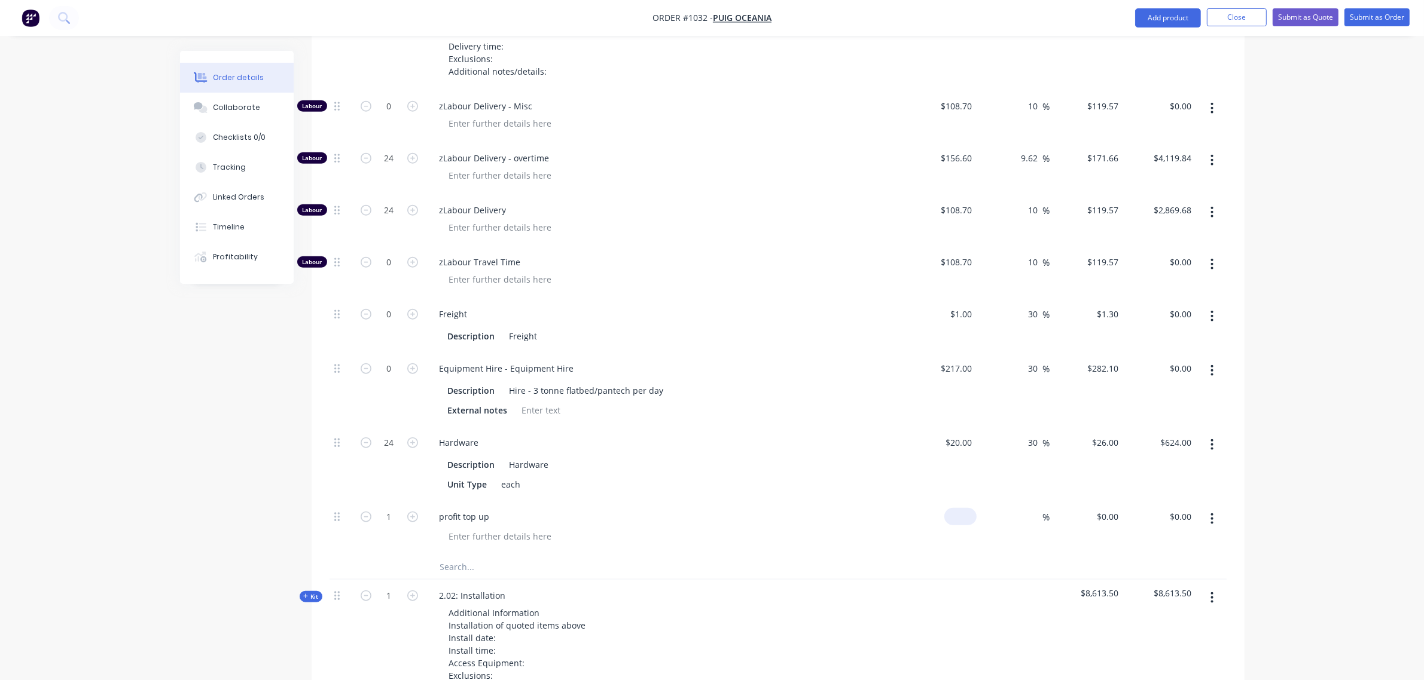
click at [972, 508] on input at bounding box center [963, 516] width 28 height 17
type input "$170.00"
click at [378, 508] on input "1" at bounding box center [389, 517] width 31 height 18
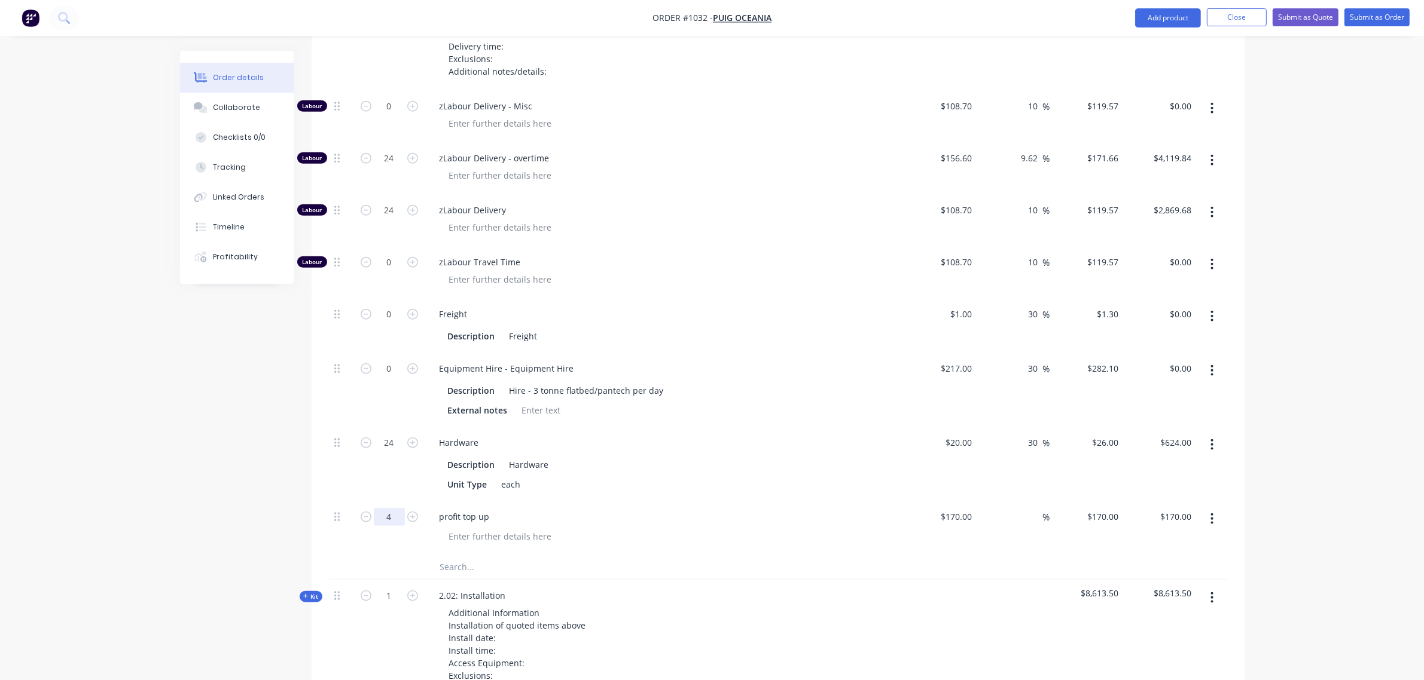
type input "4"
type input "$680.00"
click at [581, 444] on div "Hardware Description Hardware Unit Type each" at bounding box center [664, 464] width 478 height 74
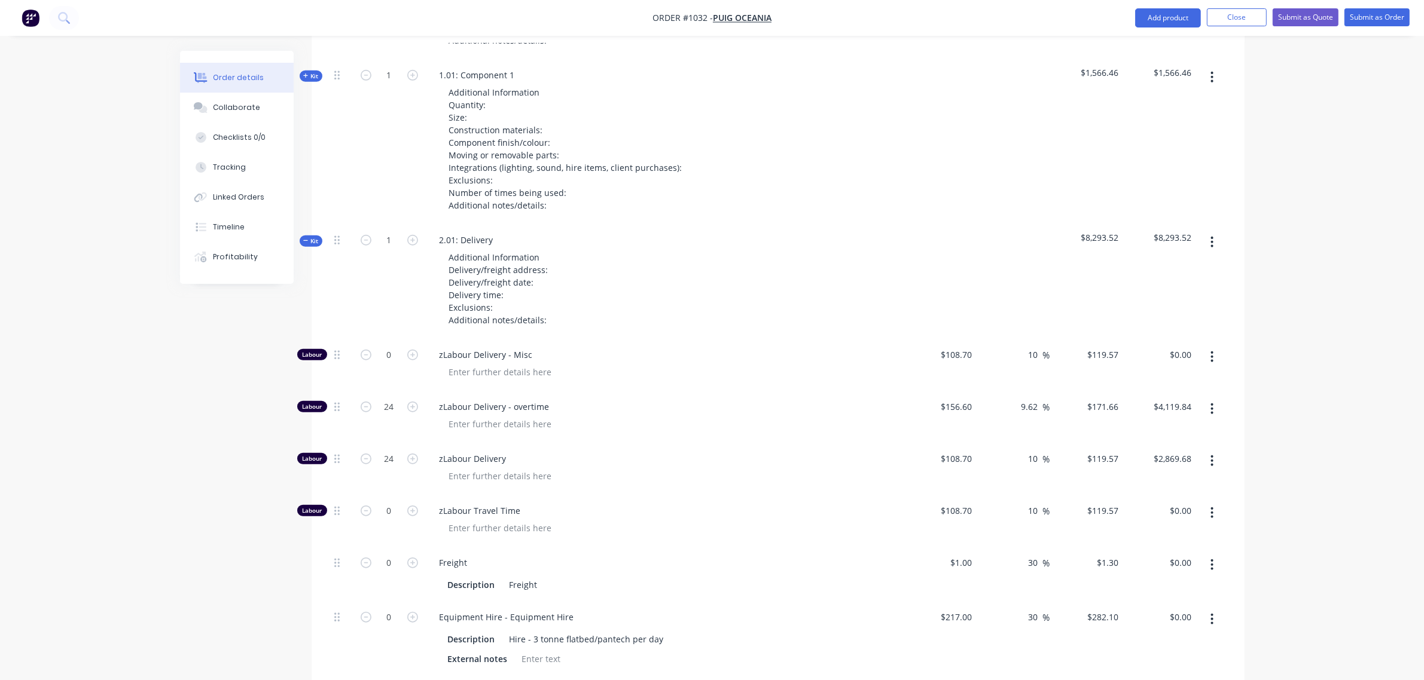
click at [309, 236] on button "Kit" at bounding box center [311, 241] width 23 height 11
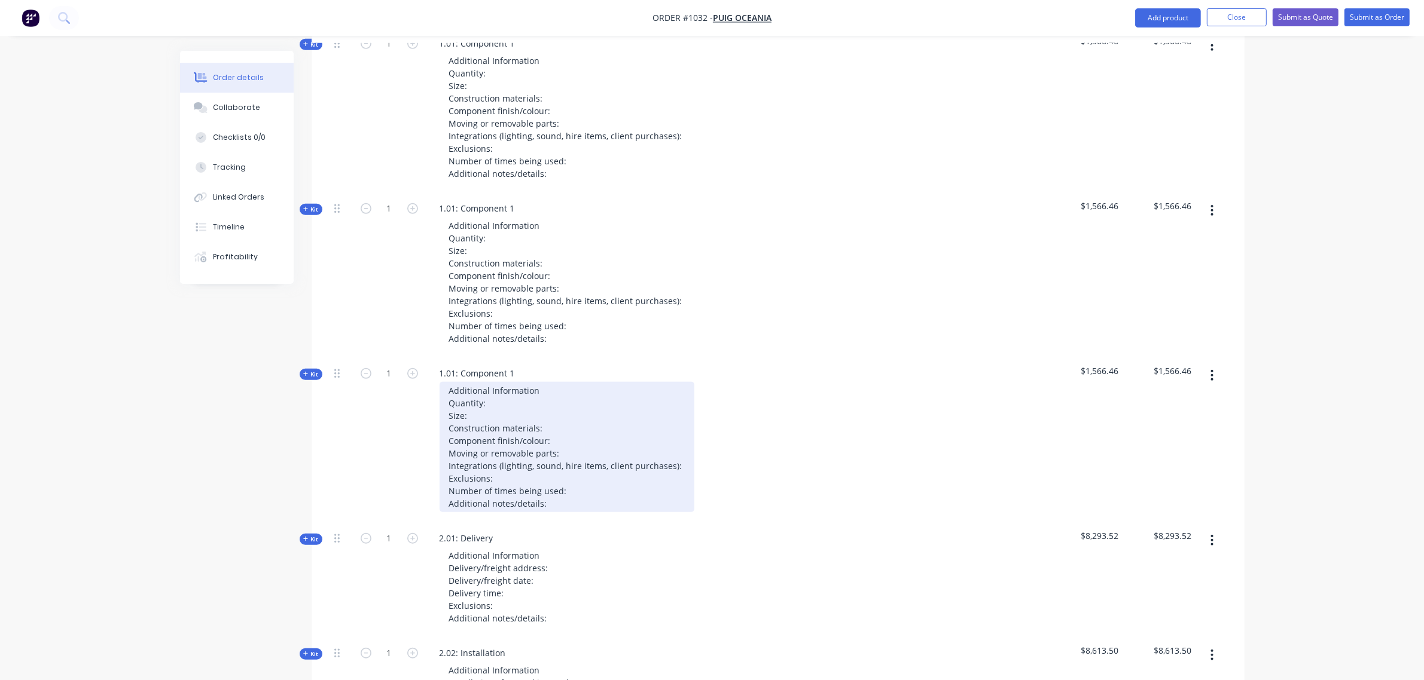
scroll to position [913, 0]
drag, startPoint x: 548, startPoint y: 455, endPoint x: 427, endPoint y: 344, distance: 163.7
click at [427, 358] on div "1.01: Component 1 Additional Information Quantity: Size: Construction materials…" at bounding box center [664, 440] width 478 height 165
paste div
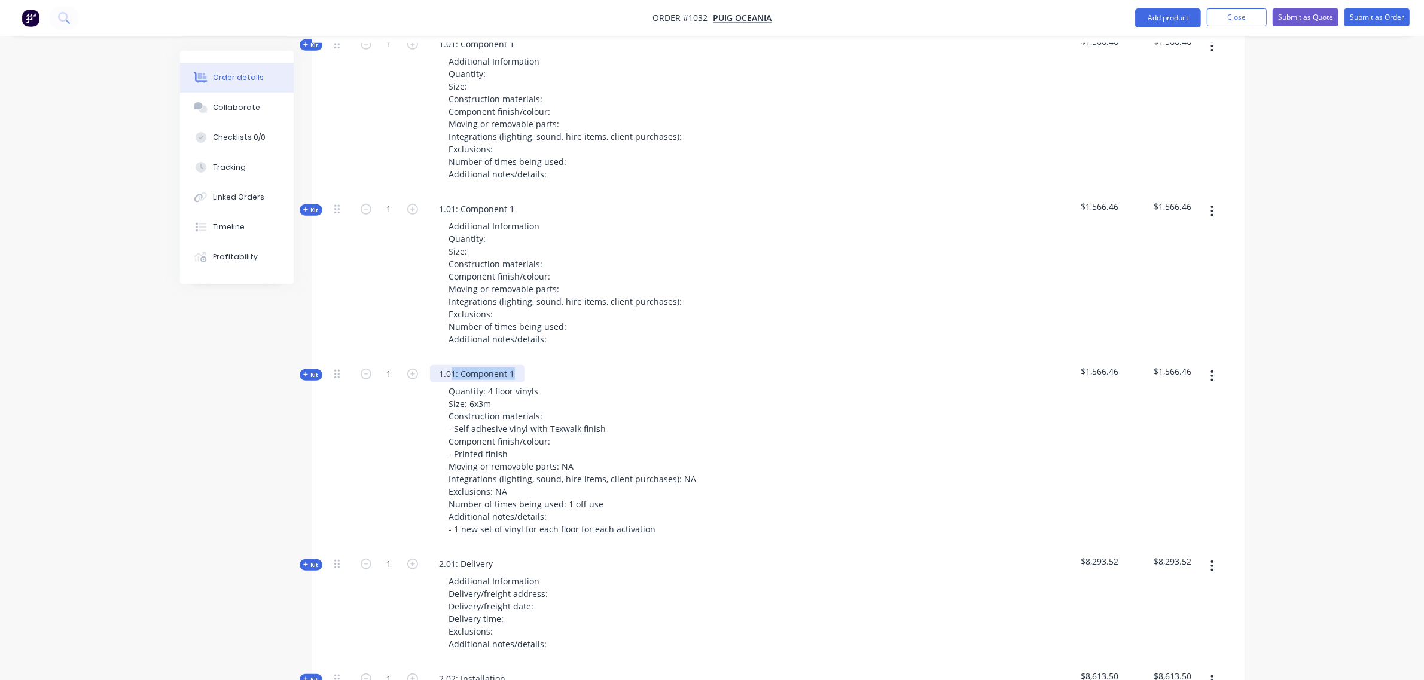
drag, startPoint x: 516, startPoint y: 320, endPoint x: 453, endPoint y: 320, distance: 63.4
click at [453, 365] on div "1.01: Component 1" at bounding box center [477, 373] width 94 height 17
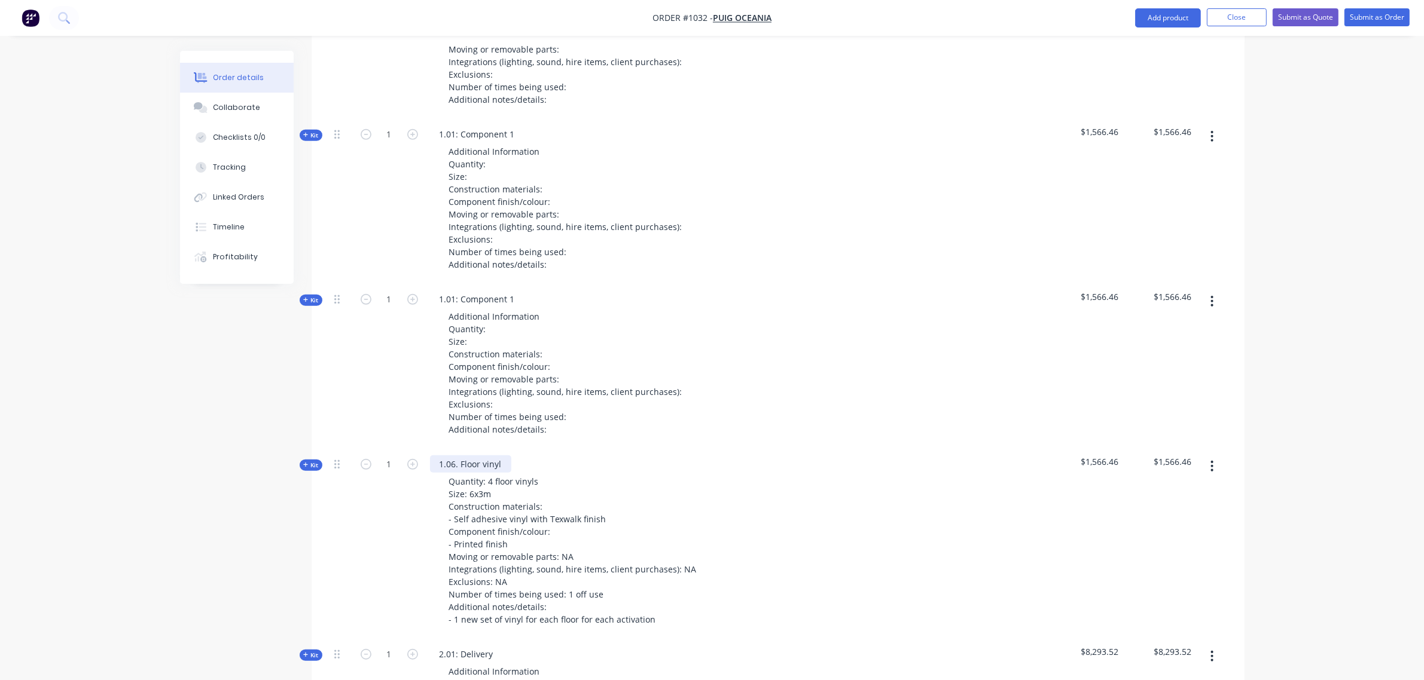
scroll to position [820, 0]
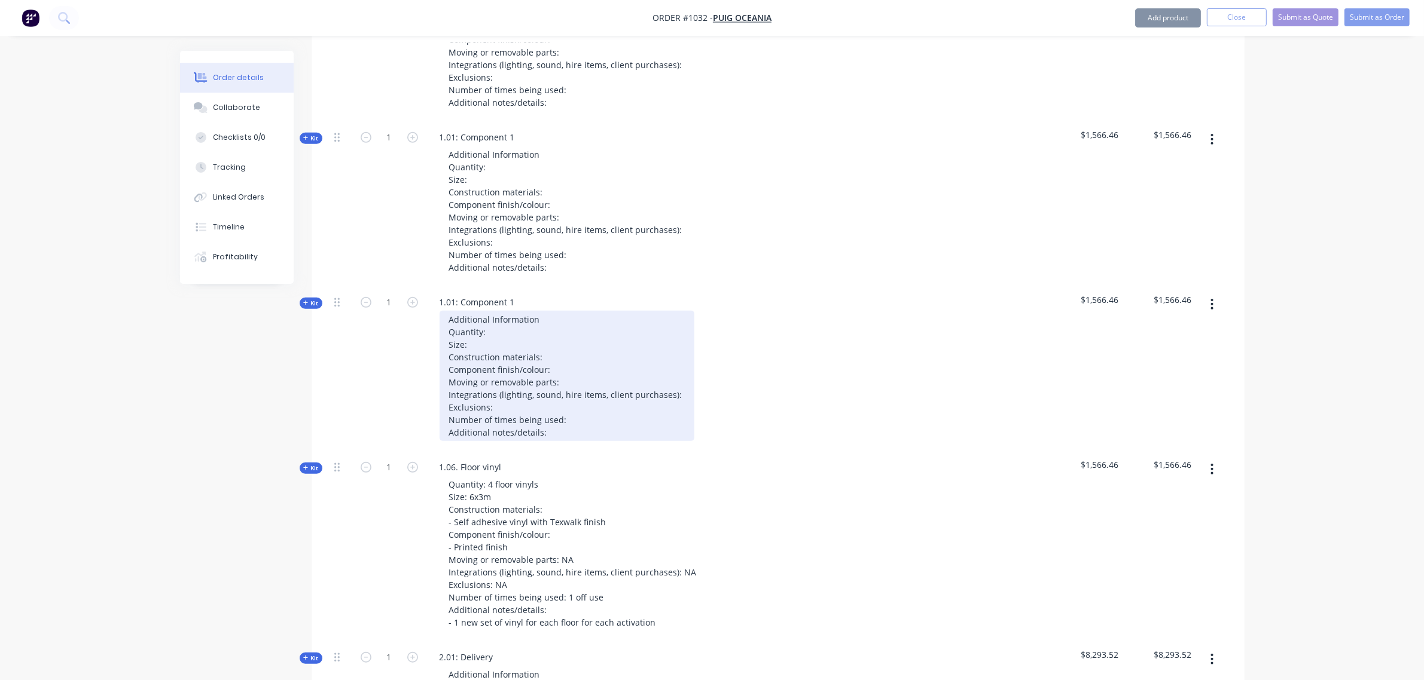
drag, startPoint x: 494, startPoint y: 364, endPoint x: 398, endPoint y: 267, distance: 136.1
click at [398, 286] on div "Kit 1 1.01: Component 1 Additional Information Quantity: Size: Construction mat…" at bounding box center [777, 368] width 897 height 165
paste div
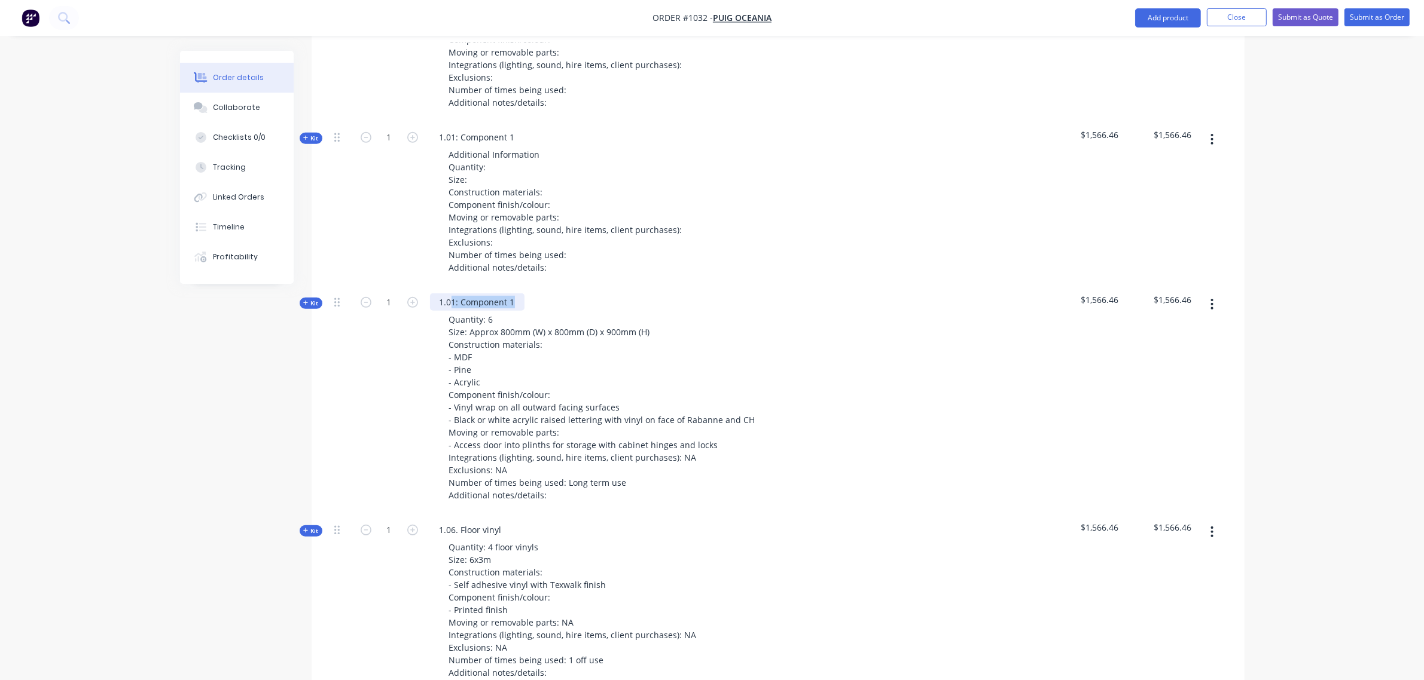
drag, startPoint x: 496, startPoint y: 255, endPoint x: 453, endPoint y: 255, distance: 43.6
click at [453, 294] on div "1.01: Component 1" at bounding box center [477, 302] width 94 height 17
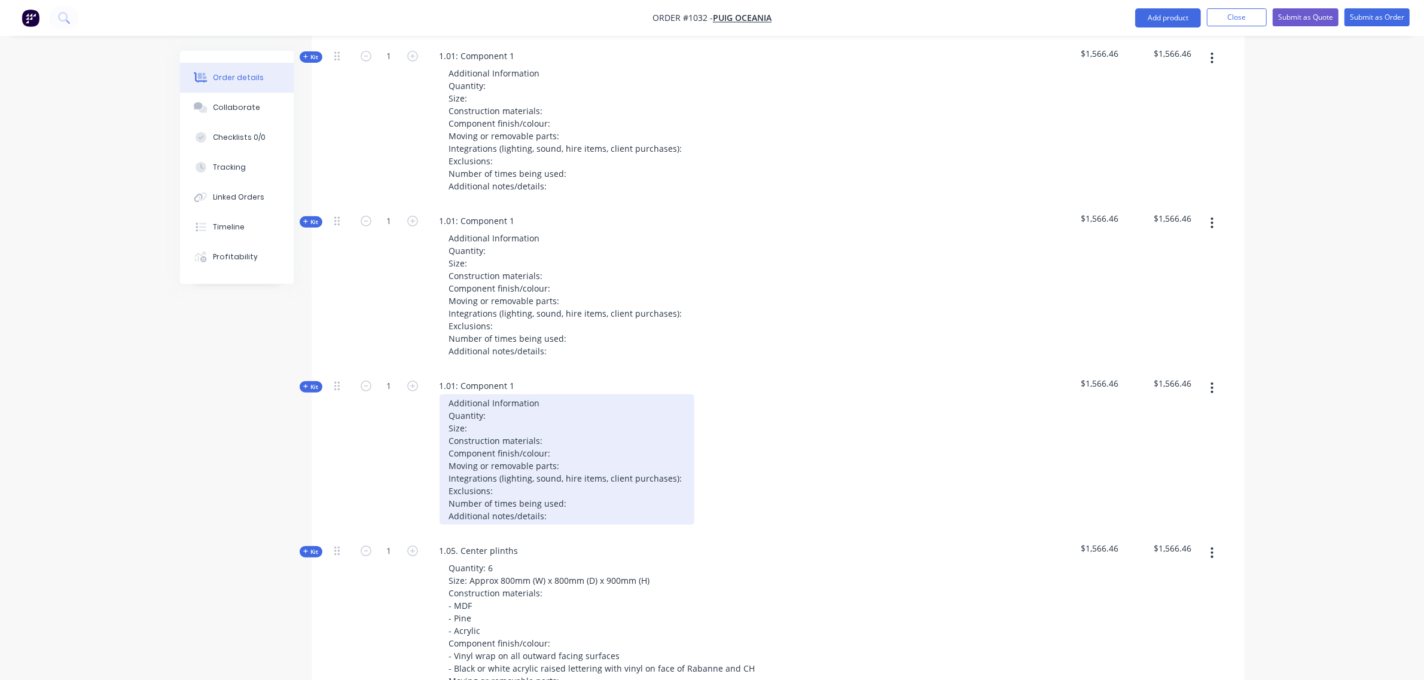
click at [556, 460] on div "Additional Information Quantity: Size: Construction materials: Component finish…" at bounding box center [566, 460] width 255 height 130
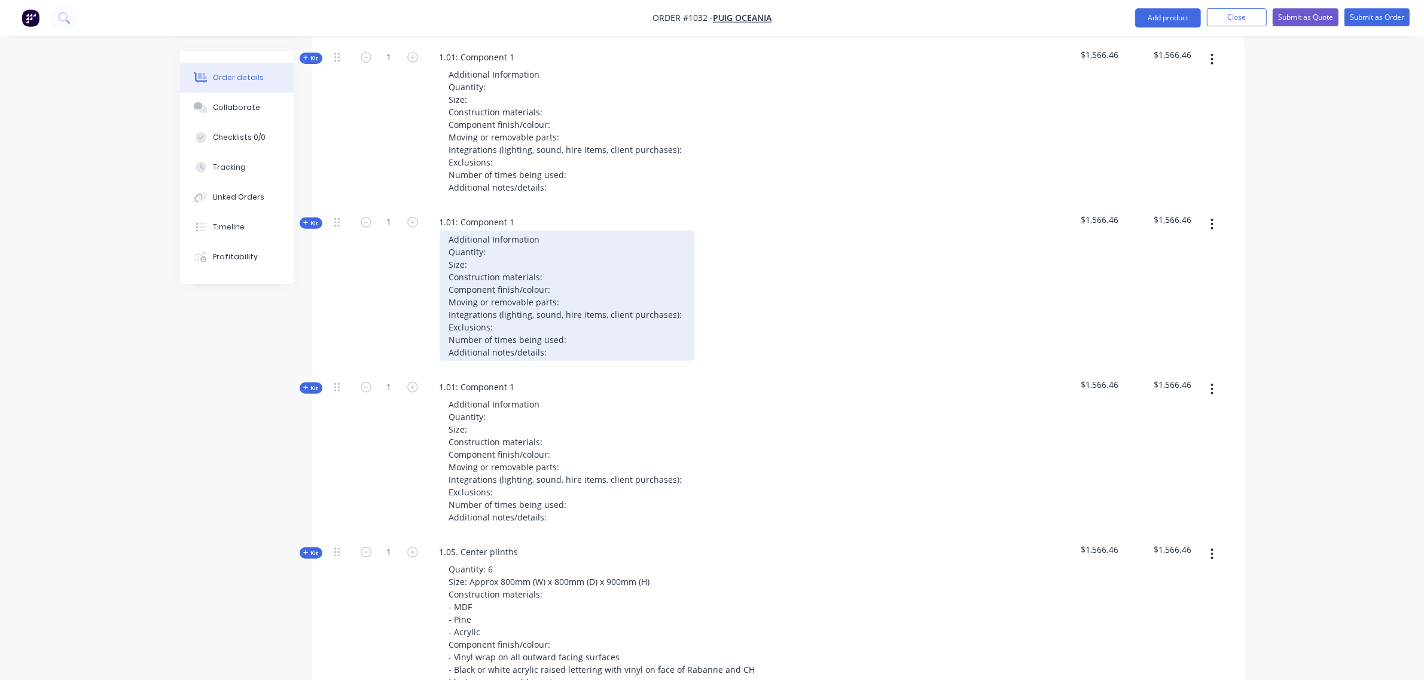
drag, startPoint x: 552, startPoint y: 302, endPoint x: 514, endPoint y: 322, distance: 42.5
click at [420, 206] on div "Kit 1 1.01: Component 1 Additional Information Quantity: Size: Construction mat…" at bounding box center [777, 288] width 897 height 165
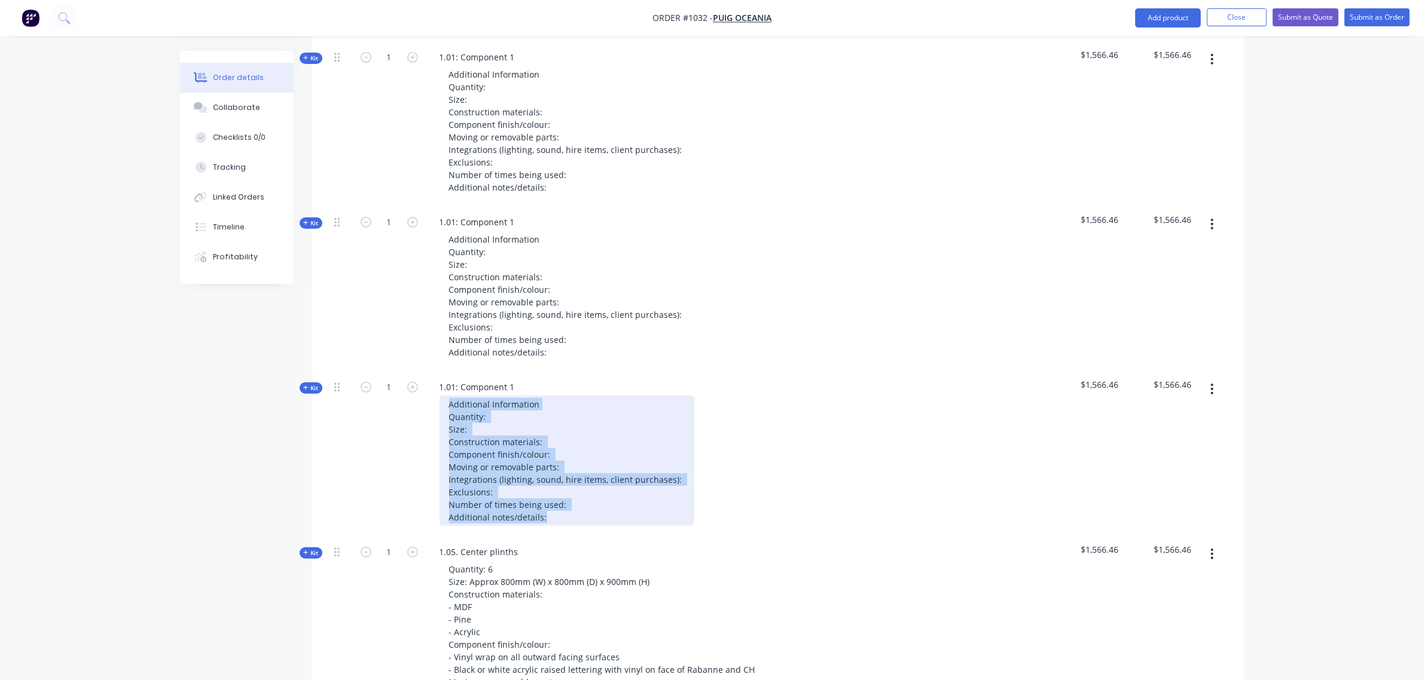
drag, startPoint x: 542, startPoint y: 470, endPoint x: 426, endPoint y: 345, distance: 170.5
click at [426, 371] on div "1.01: Component 1 Additional Information Quantity: Size: Construction materials…" at bounding box center [664, 453] width 478 height 165
paste div
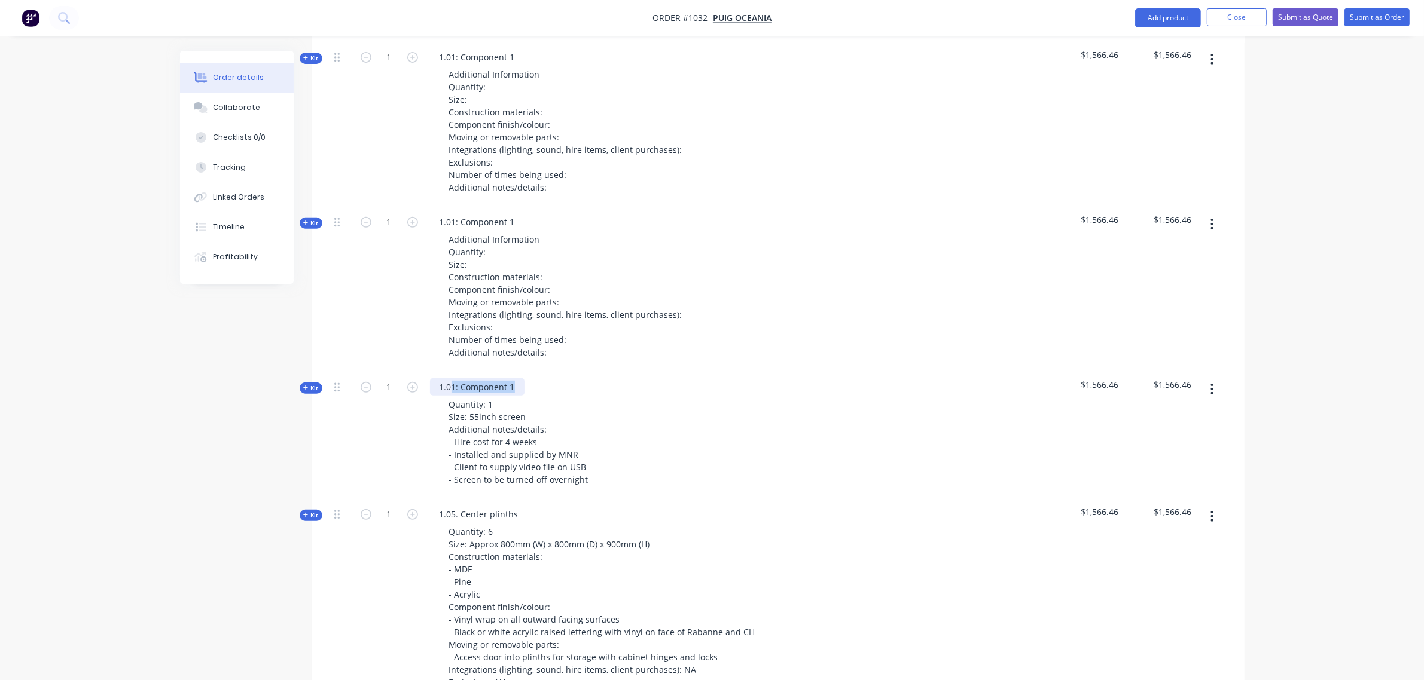
drag, startPoint x: 513, startPoint y: 338, endPoint x: 450, endPoint y: 337, distance: 63.4
click at [450, 378] on div "1.01: Component 1" at bounding box center [477, 386] width 94 height 17
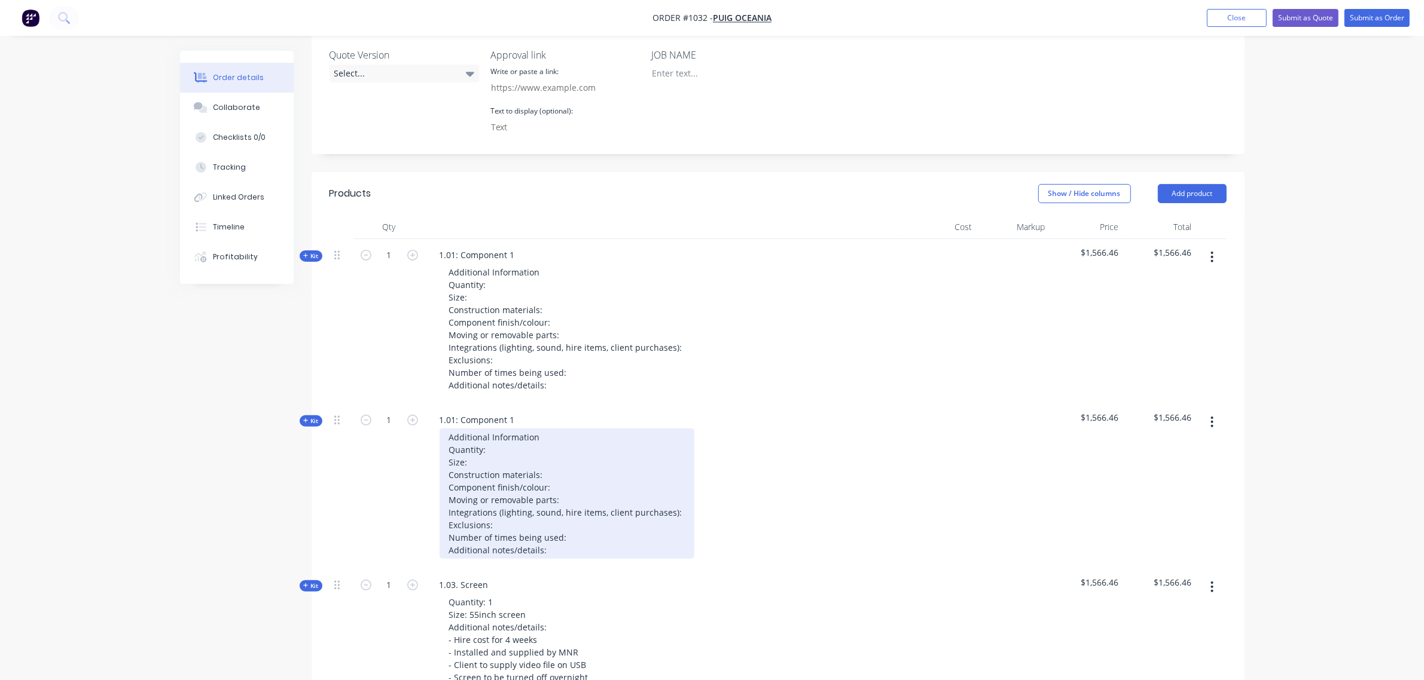
scroll to position [371, 0]
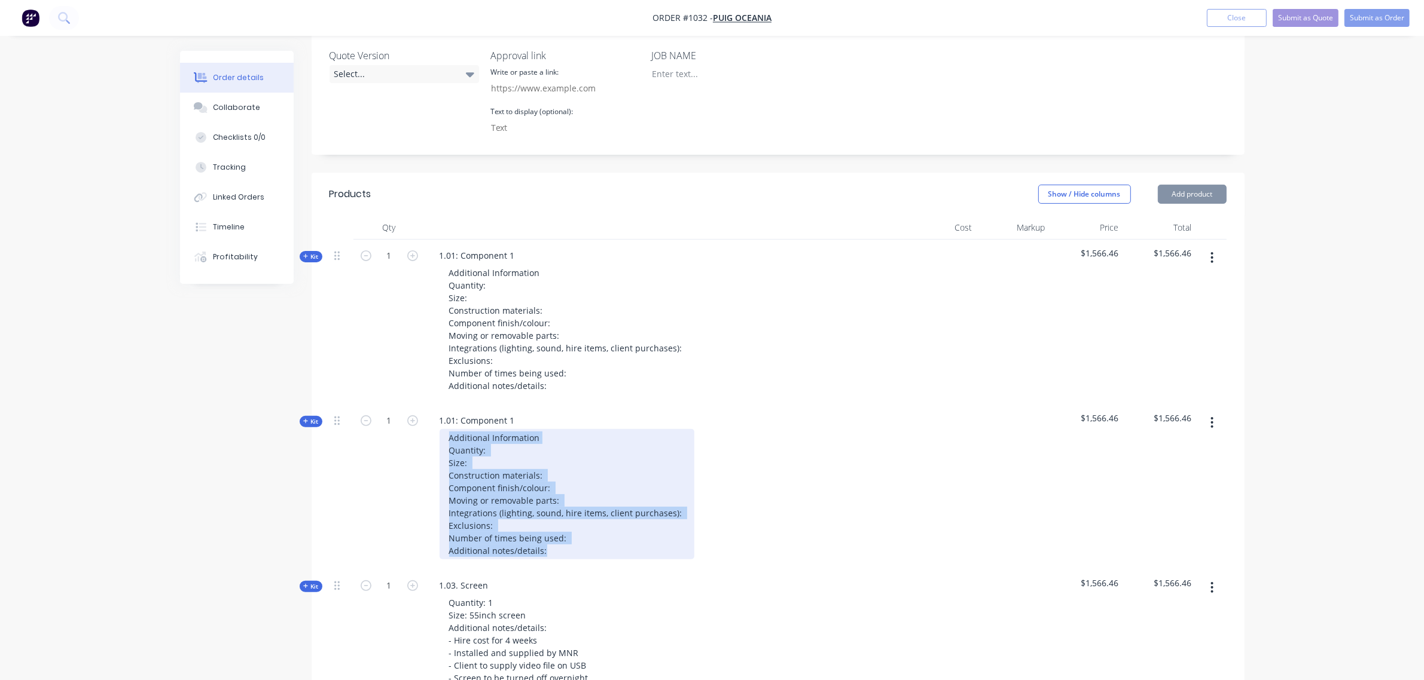
drag, startPoint x: 551, startPoint y: 505, endPoint x: 426, endPoint y: 375, distance: 180.1
click at [426, 405] on div "1.01: Component 1 Additional Information Quantity: Size: Construction materials…" at bounding box center [664, 487] width 478 height 165
paste div
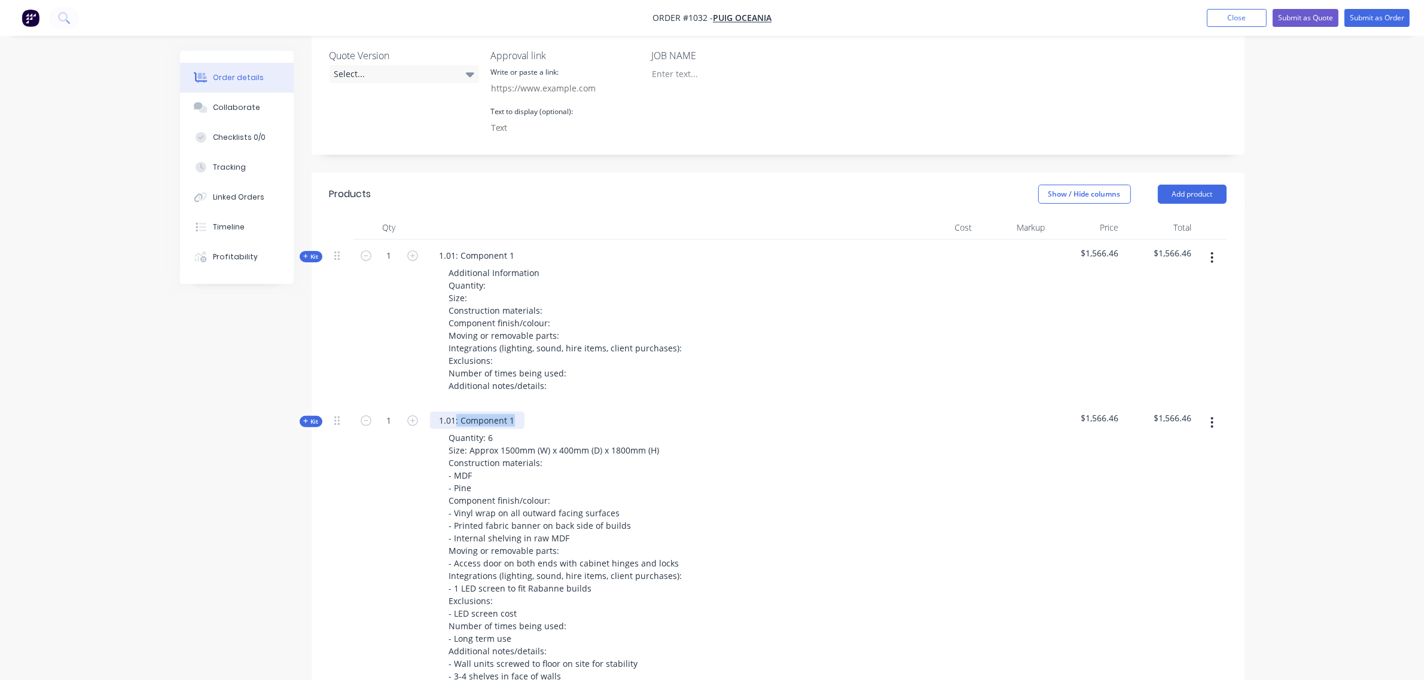
drag, startPoint x: 515, startPoint y: 369, endPoint x: 455, endPoint y: 372, distance: 59.8
click at [455, 412] on div "1.01: Component 1" at bounding box center [477, 420] width 94 height 17
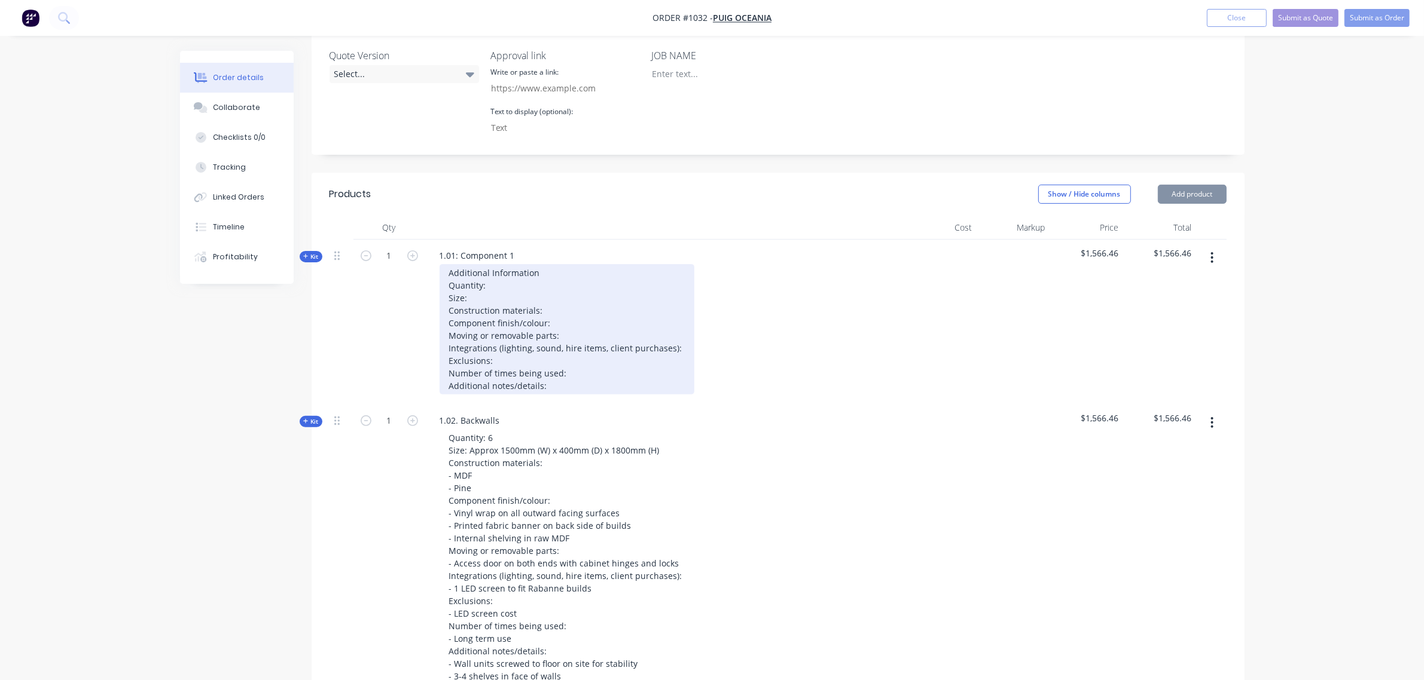
drag, startPoint x: 548, startPoint y: 335, endPoint x: 429, endPoint y: 220, distance: 165.8
click at [430, 264] on div "Additional Information Quantity: Size: Construction materials: Component finish…" at bounding box center [664, 329] width 469 height 130
paste div
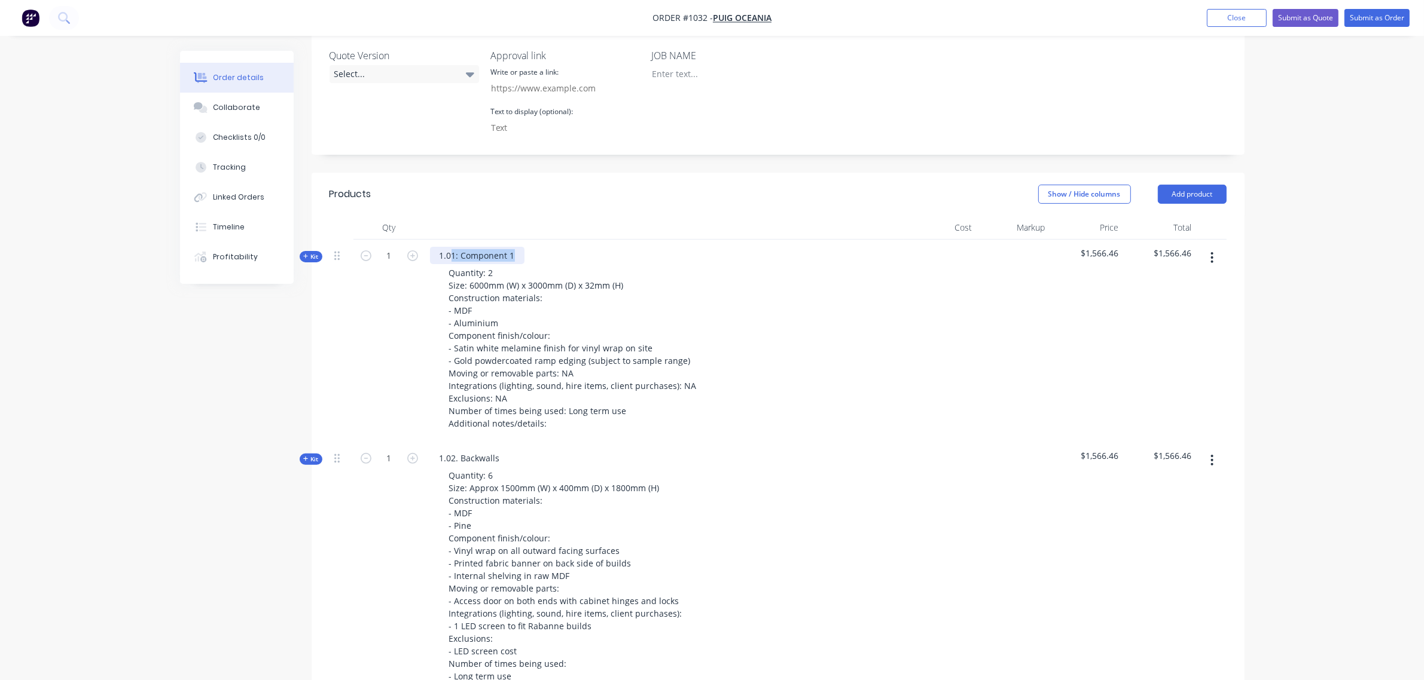
drag, startPoint x: 512, startPoint y: 202, endPoint x: 452, endPoint y: 208, distance: 60.7
click at [452, 247] on div "1.01: Component 1" at bounding box center [477, 255] width 94 height 17
click at [317, 252] on span "Kit" at bounding box center [311, 256] width 16 height 9
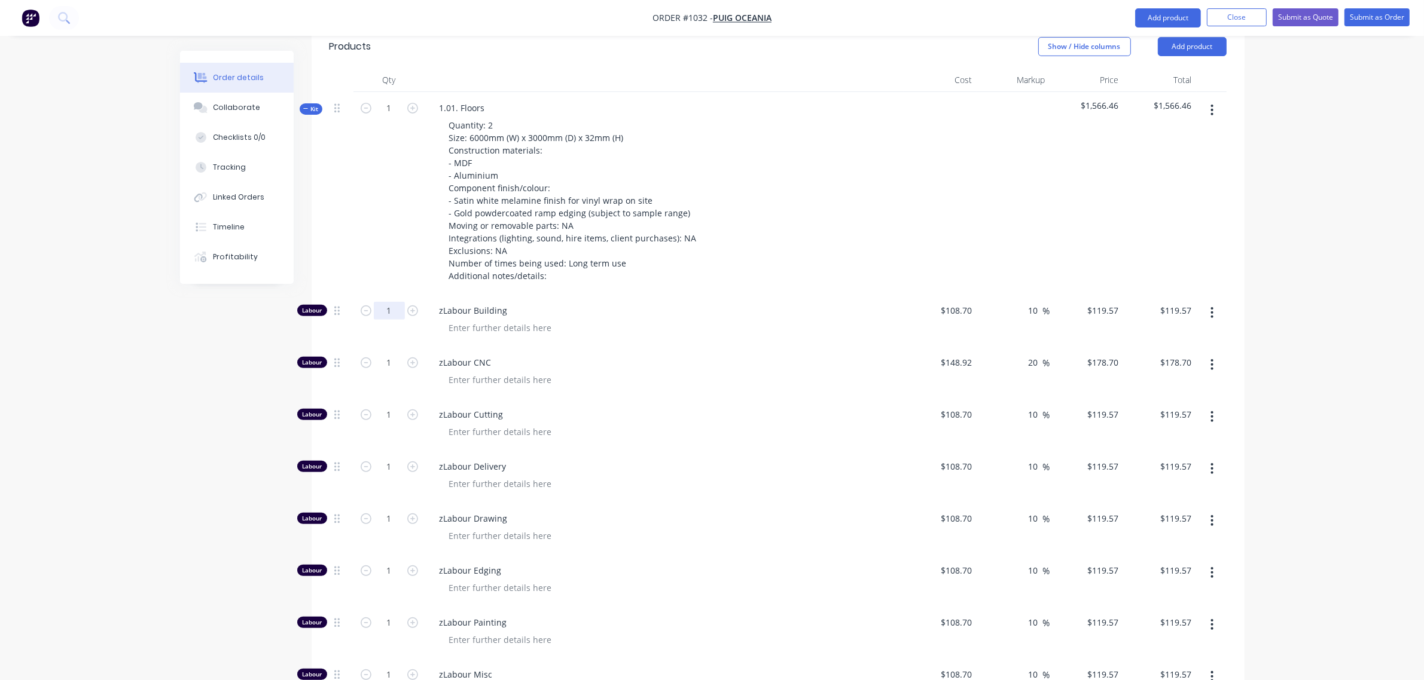
scroll to position [520, 0]
click at [383, 301] on input "1" at bounding box center [389, 310] width 31 height 18
click at [390, 509] on input "1" at bounding box center [389, 518] width 31 height 18
type input "8"
type input "$956.56"
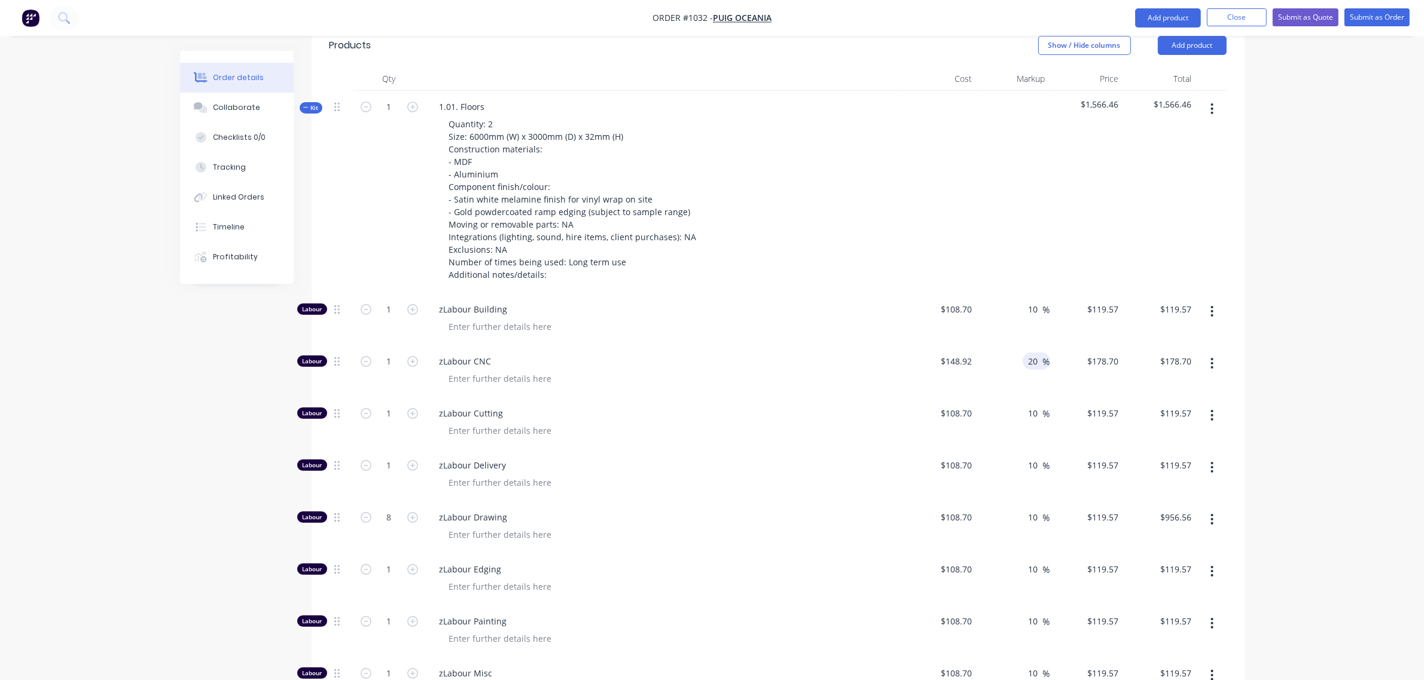
click at [1043, 355] on span "%" at bounding box center [1046, 362] width 7 height 14
type input "$178.704"
click at [1025, 353] on div "20 20 %" at bounding box center [1036, 361] width 28 height 17
click at [1033, 353] on input "20" at bounding box center [1035, 361] width 16 height 17
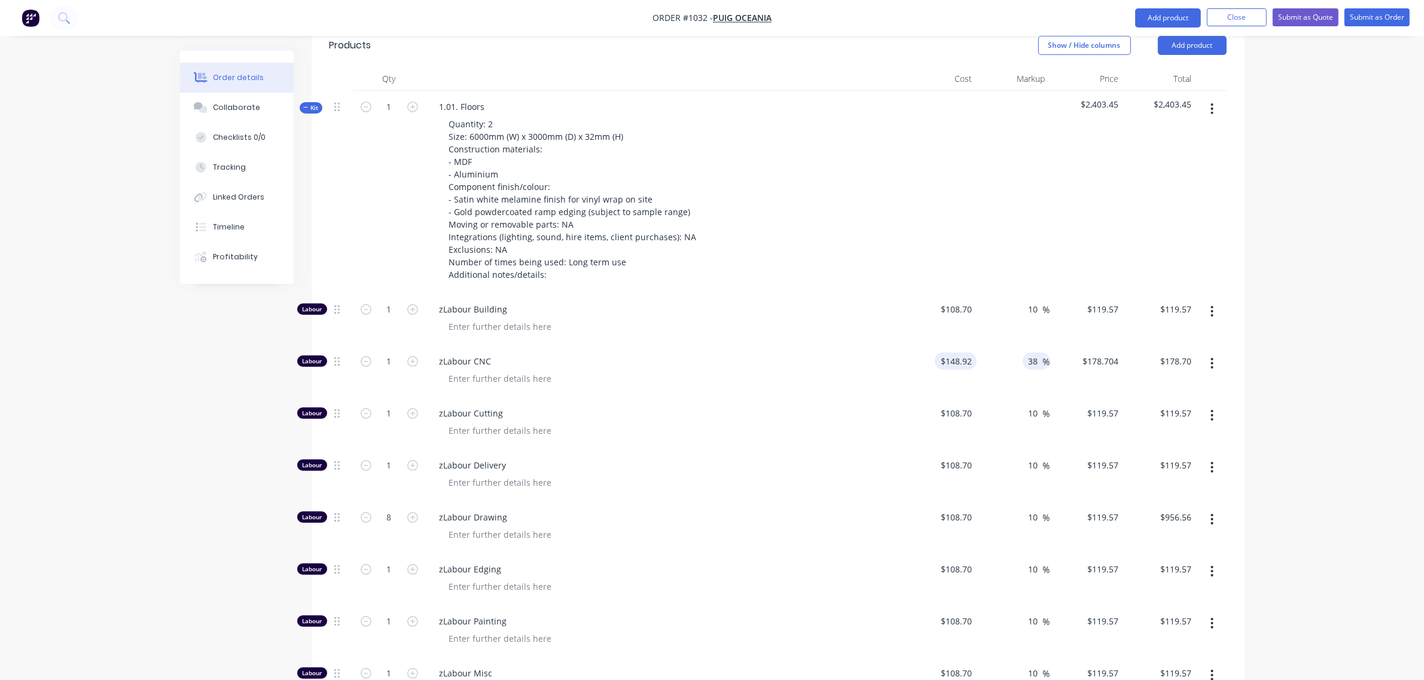
type input "38"
type input "148.92"
type input "$205.5096"
type input "$205.51"
click at [958, 353] on input "148.92" at bounding box center [957, 361] width 37 height 17
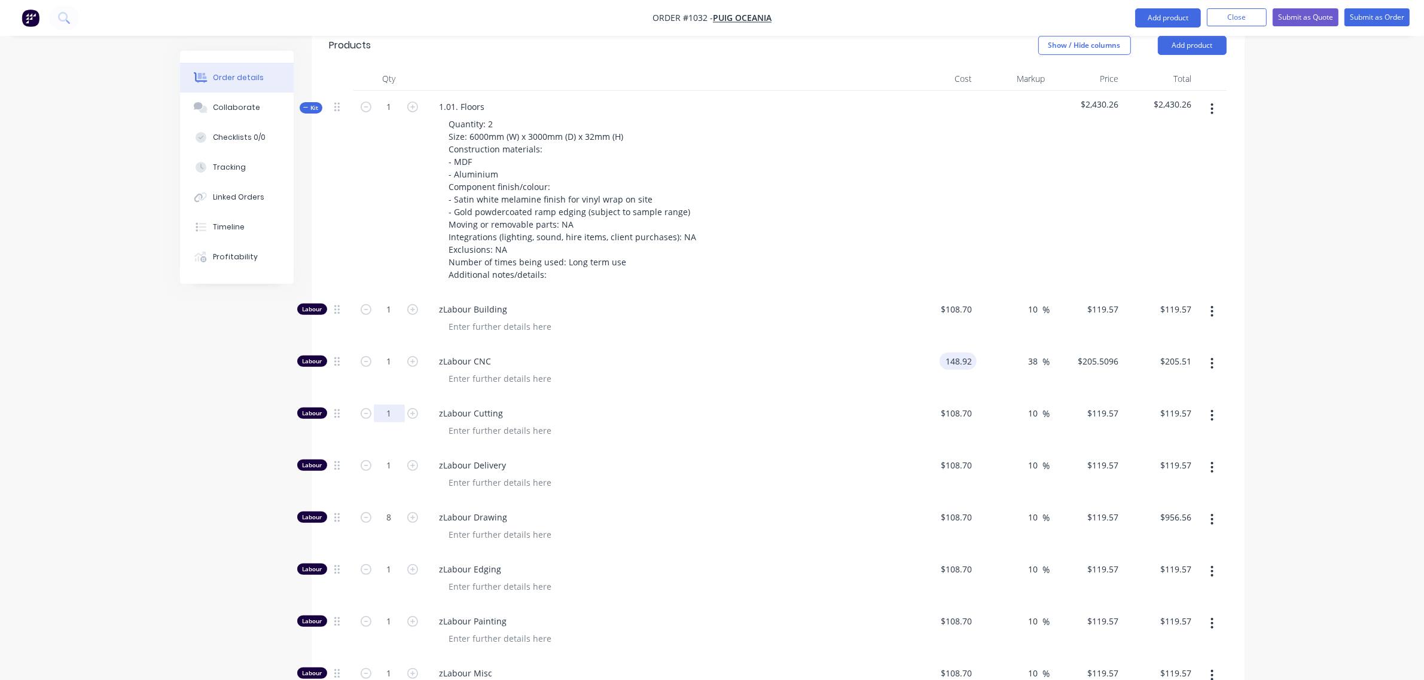
type input "$148.92"
click at [381, 405] on input "1" at bounding box center [389, 414] width 31 height 18
type input "4"
type input "$478.28"
click at [384, 353] on input "1" at bounding box center [389, 362] width 31 height 18
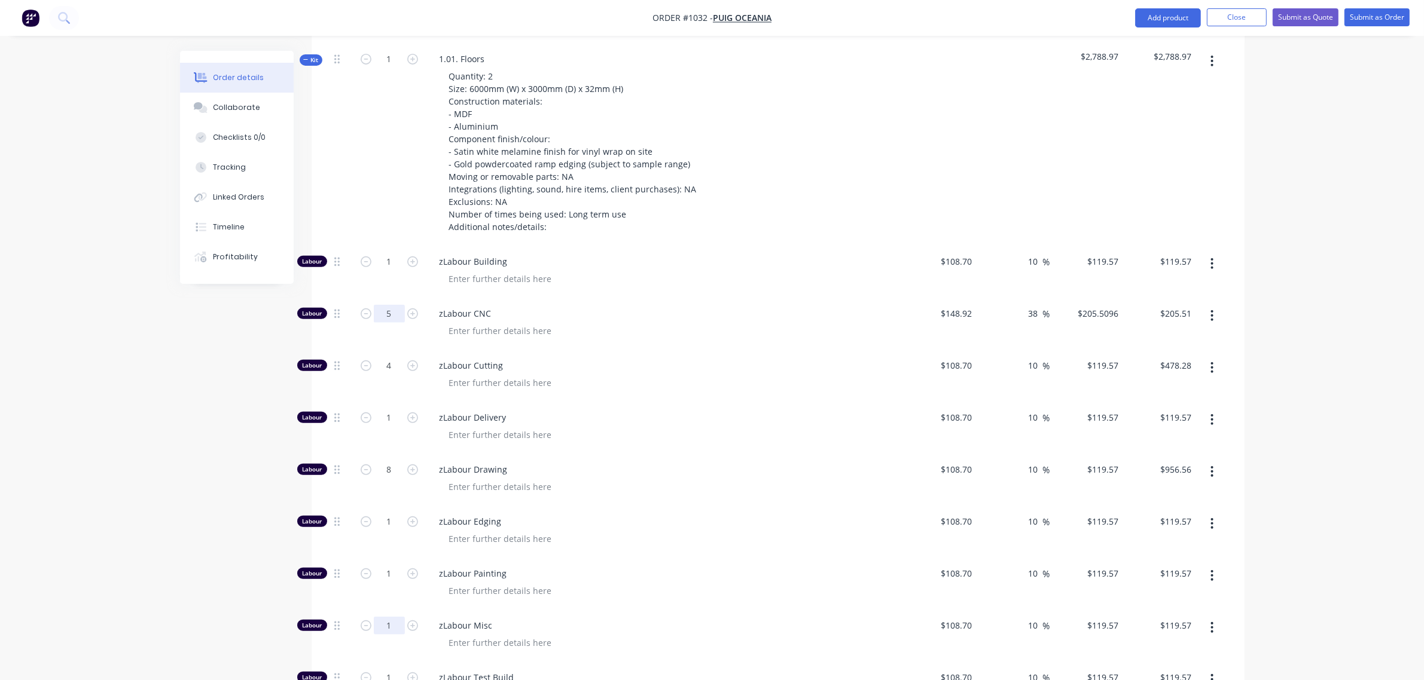
type input "5"
type input "$1,027.55"
click at [383, 616] on input "1" at bounding box center [389, 625] width 31 height 18
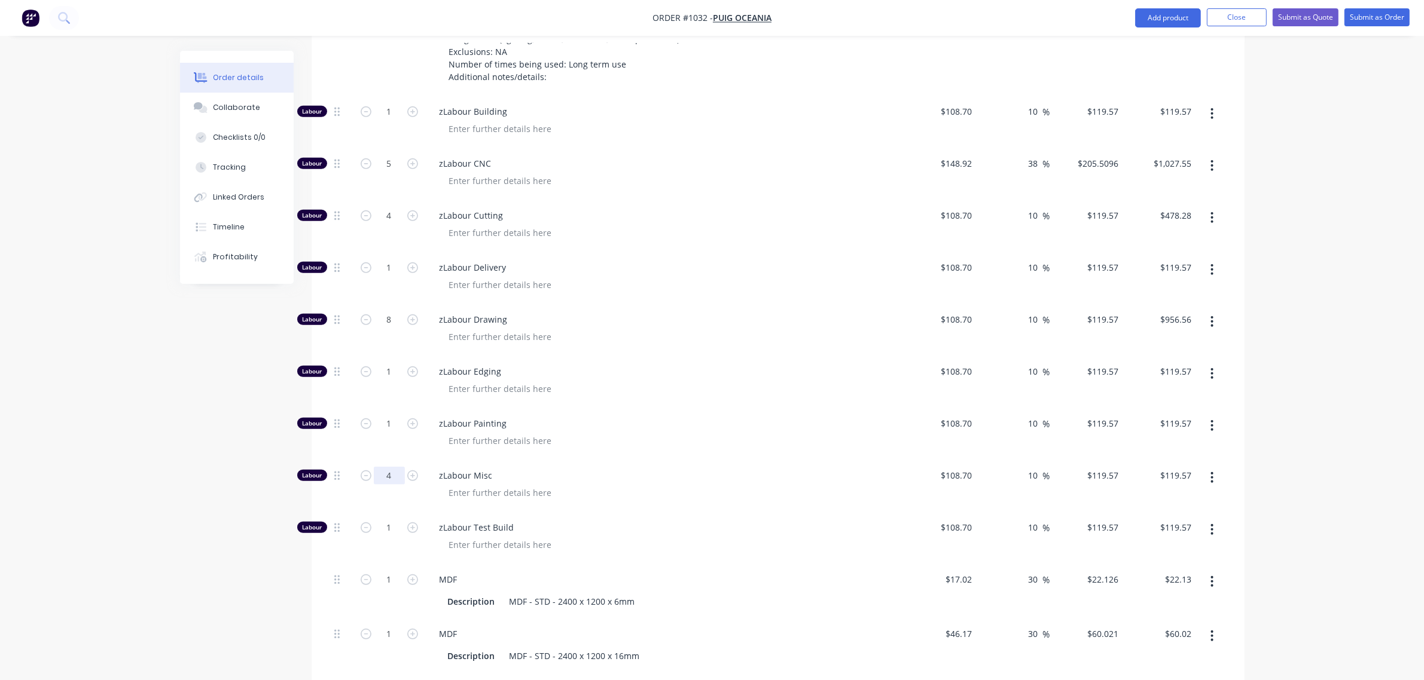
scroll to position [719, 0]
type input "4"
type input "$478.28"
click at [384, 518] on input "1" at bounding box center [389, 527] width 31 height 18
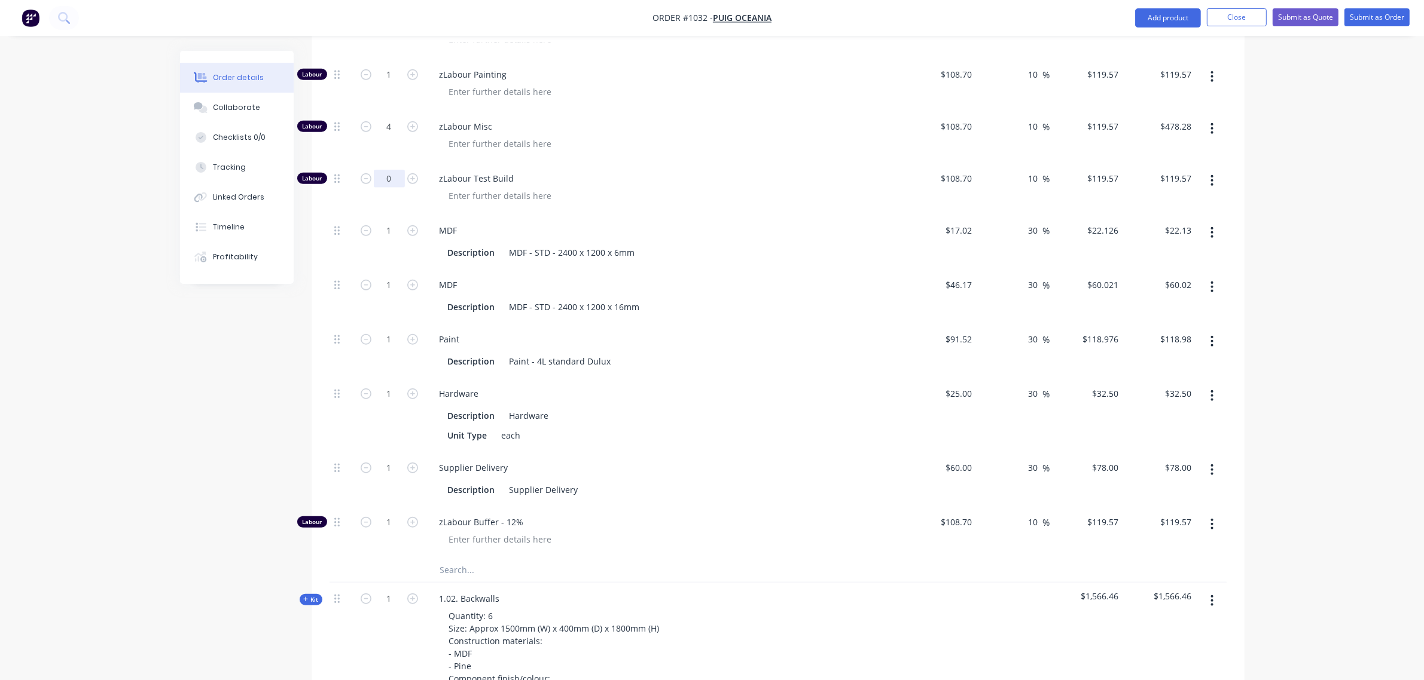
scroll to position [1068, 0]
type input "0"
type input "$0.00"
click at [380, 513] on input "1" at bounding box center [389, 522] width 31 height 18
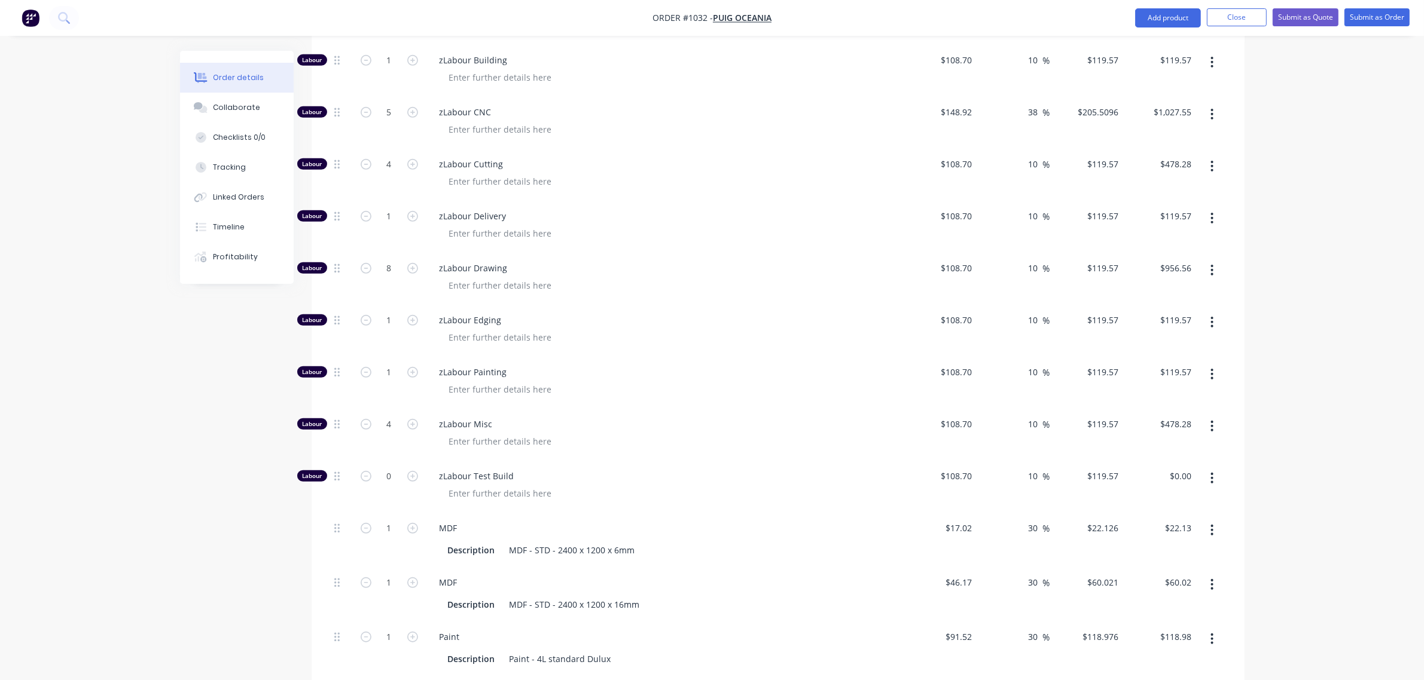
scroll to position [769, 0]
type input "2"
type input "$239.14"
click at [387, 208] on input "1" at bounding box center [389, 217] width 31 height 18
type input "2"
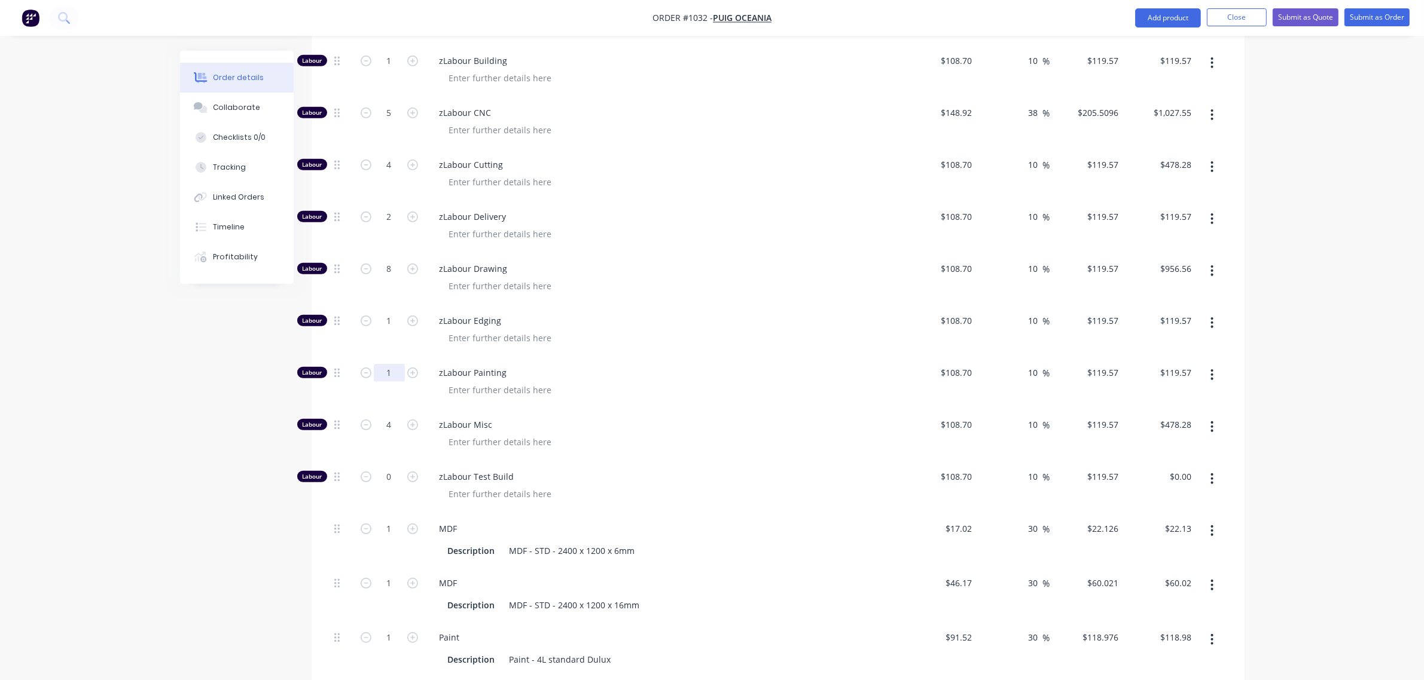
type input "$239.14"
click at [384, 364] on input "1" at bounding box center [389, 373] width 31 height 18
type input "0"
type input "$0.00"
click at [380, 312] on input "1" at bounding box center [389, 321] width 31 height 18
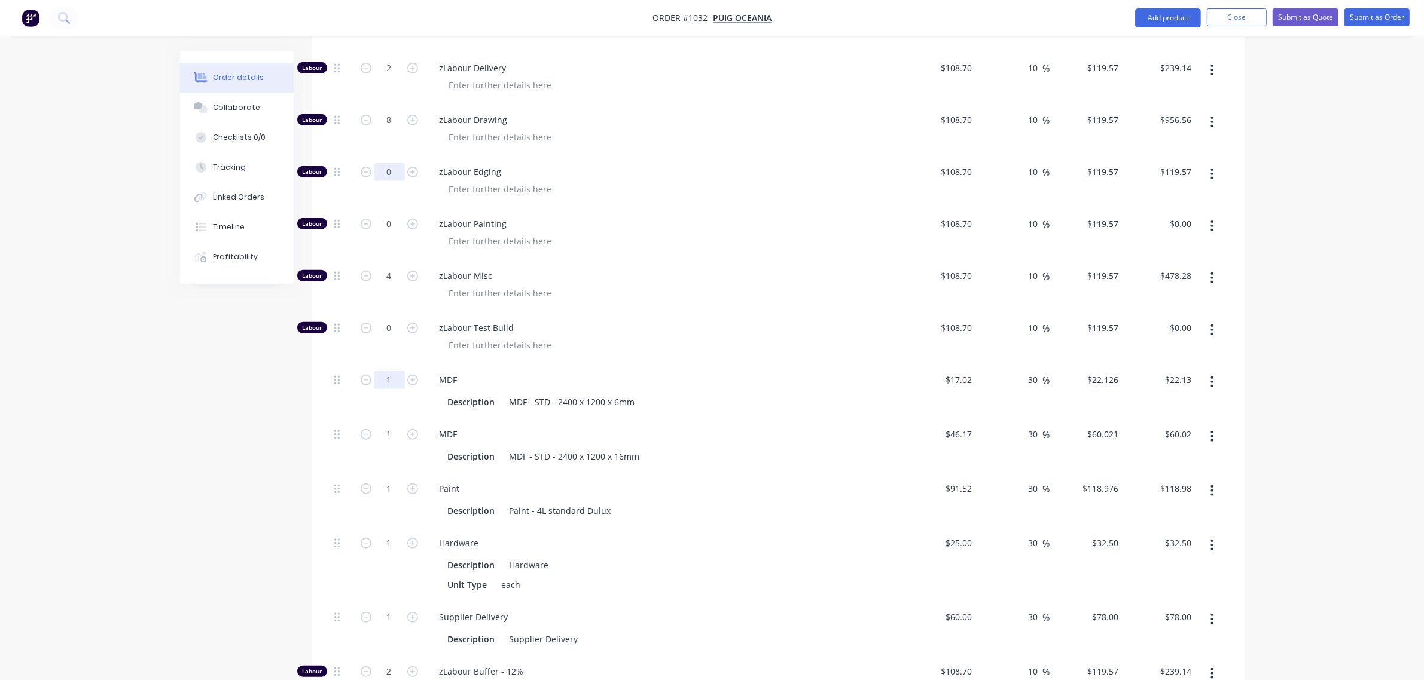
scroll to position [918, 0]
type input "0"
type input "$0.00"
click at [593, 393] on div "MDF - STD - 2400 x 1200 x 6mm" at bounding box center [572, 401] width 135 height 17
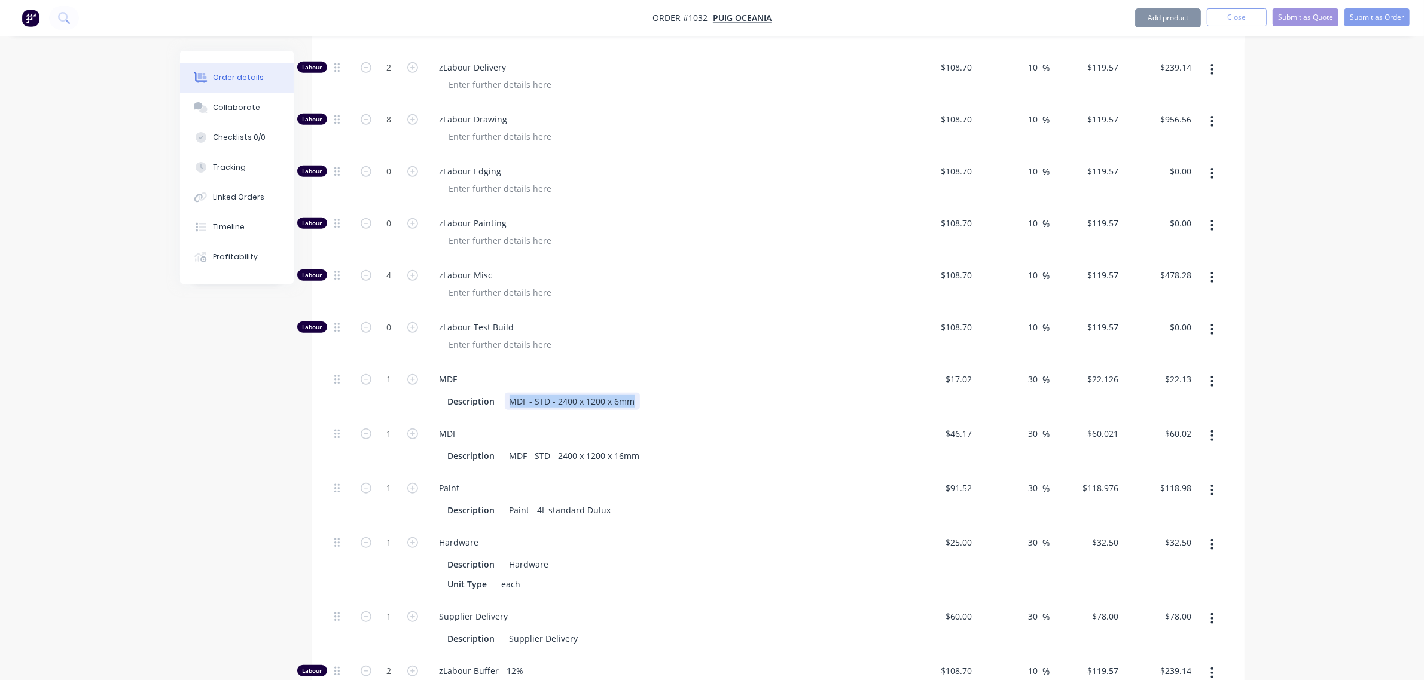
click at [593, 393] on div "MDF - STD - 2400 x 1200 x 6mm" at bounding box center [572, 401] width 135 height 17
click at [966, 371] on input "17.02" at bounding box center [960, 379] width 32 height 17
type input "$46.40"
type input "$60.32"
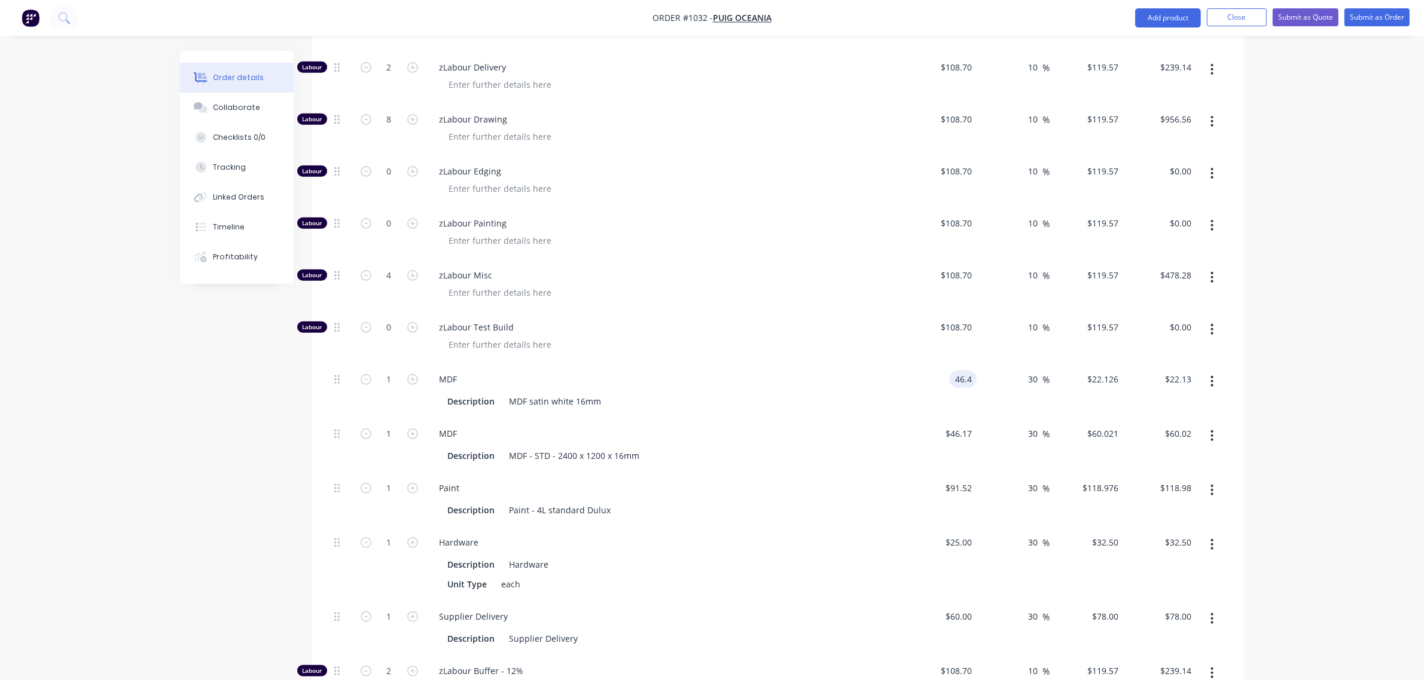
type input "$60.32"
click at [951, 364] on div "$46.40 46.4" at bounding box center [940, 391] width 74 height 54
click at [390, 371] on input "1" at bounding box center [389, 380] width 31 height 18
type input "18"
type input "$1,085.76"
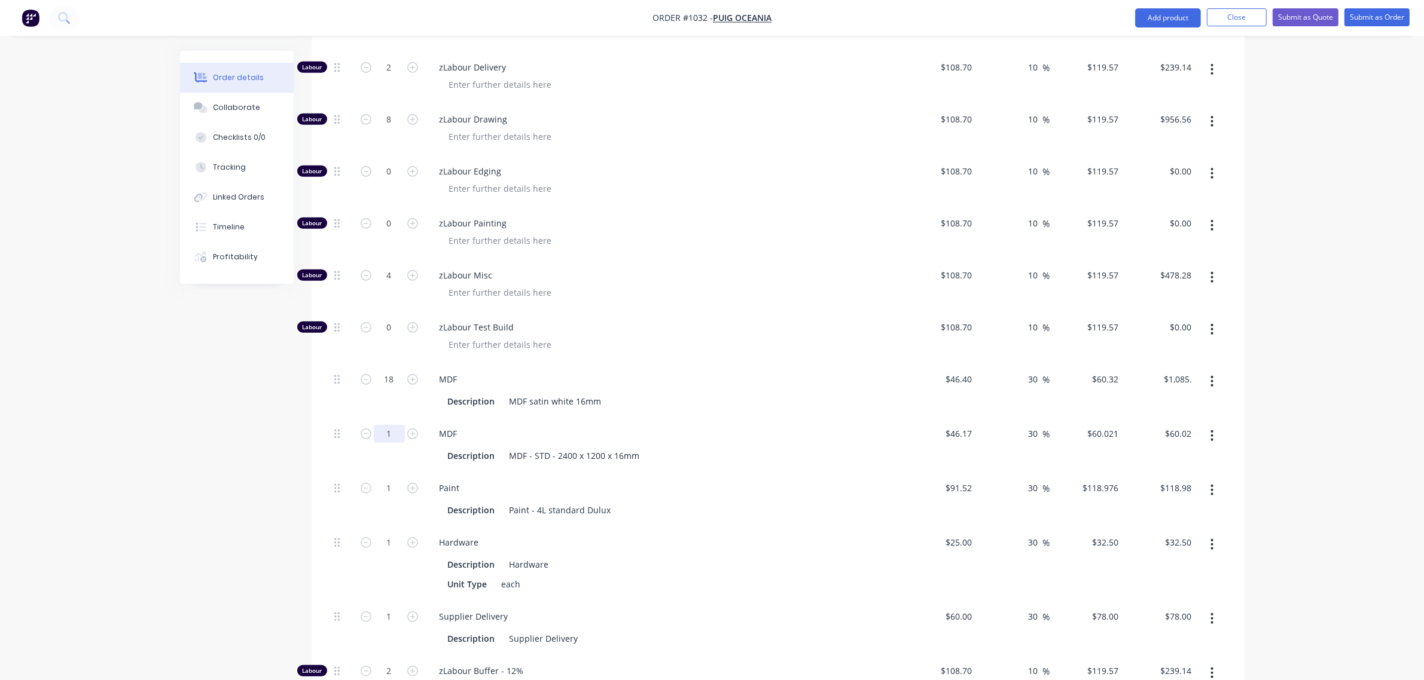
click at [389, 425] on input "1" at bounding box center [389, 434] width 31 height 18
type input "9"
type input "$540.19"
click at [710, 366] on div "MDF Description MDF satin white 16mm" at bounding box center [664, 391] width 478 height 54
click at [393, 479] on input "1" at bounding box center [389, 488] width 31 height 18
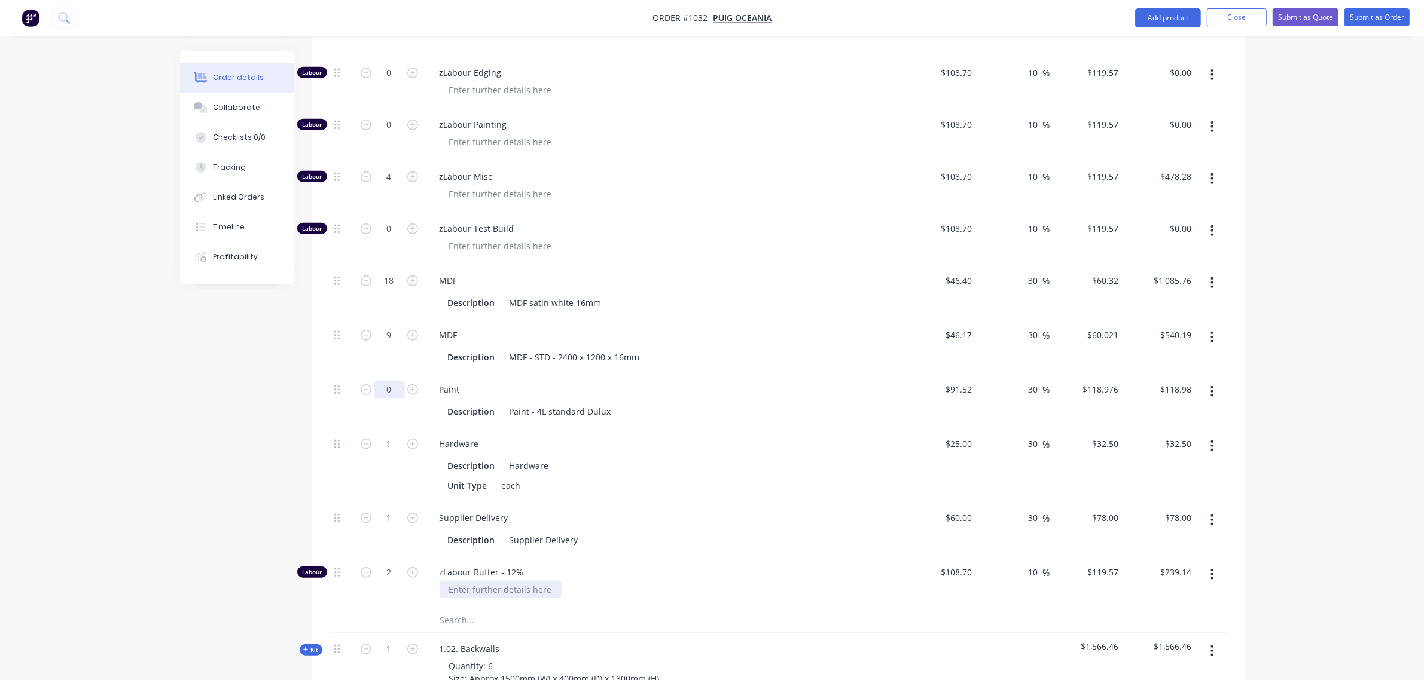
scroll to position [1018, 0]
type input "0"
type input "$0.00"
click at [466, 608] on input "text" at bounding box center [558, 620] width 239 height 24
click at [331, 556] on div at bounding box center [341, 582] width 24 height 52
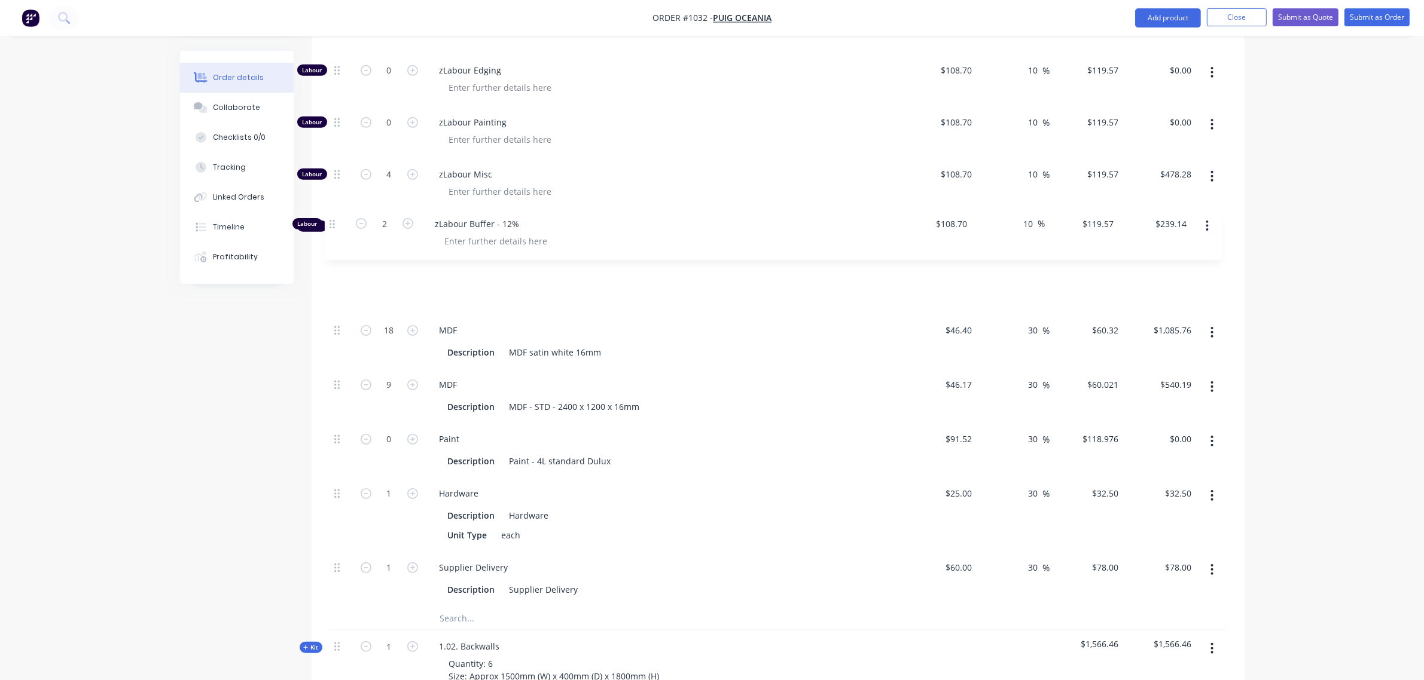
drag, startPoint x: 338, startPoint y: 521, endPoint x: 332, endPoint y: 218, distance: 303.2
click at [332, 218] on div "Labour 1 zLabour Building $108.70 $108.70 10 10 % $119.57 $119.57 $119.57 $119.…" at bounding box center [777, 200] width 897 height 812
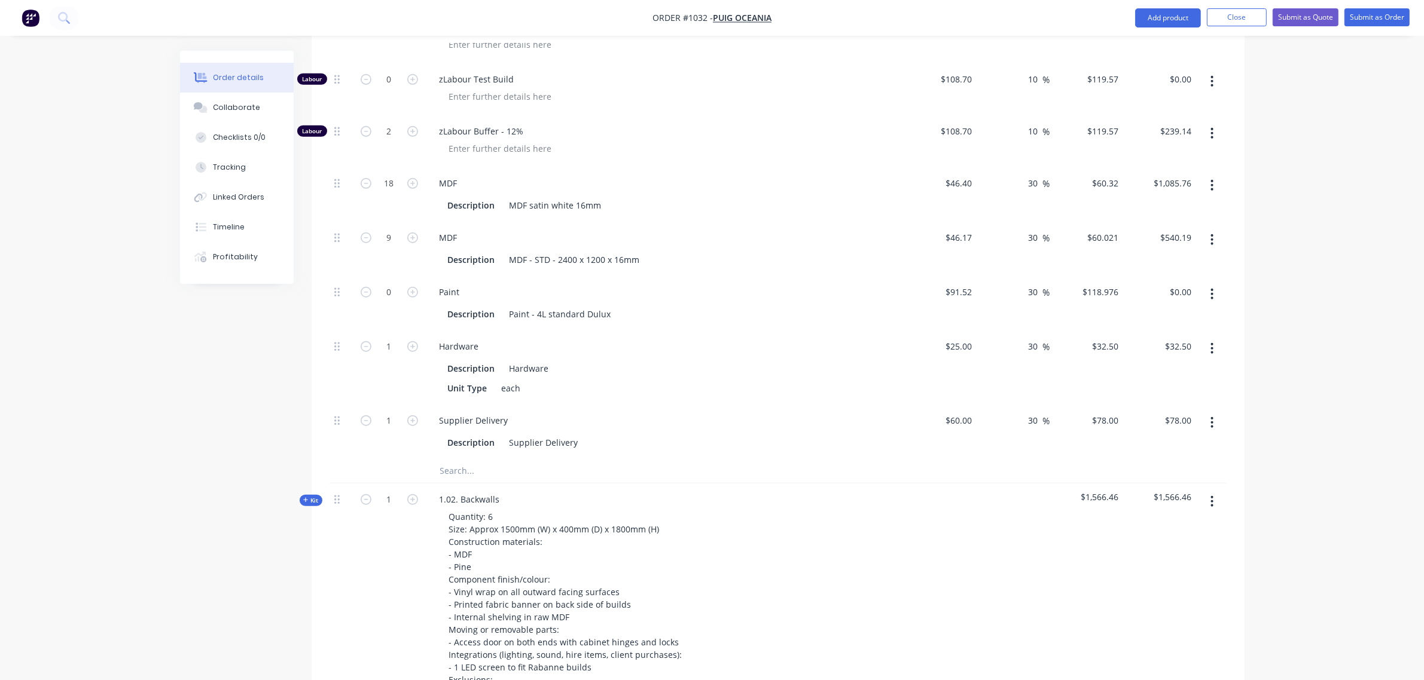
click at [469, 459] on input "text" at bounding box center [558, 471] width 239 height 24
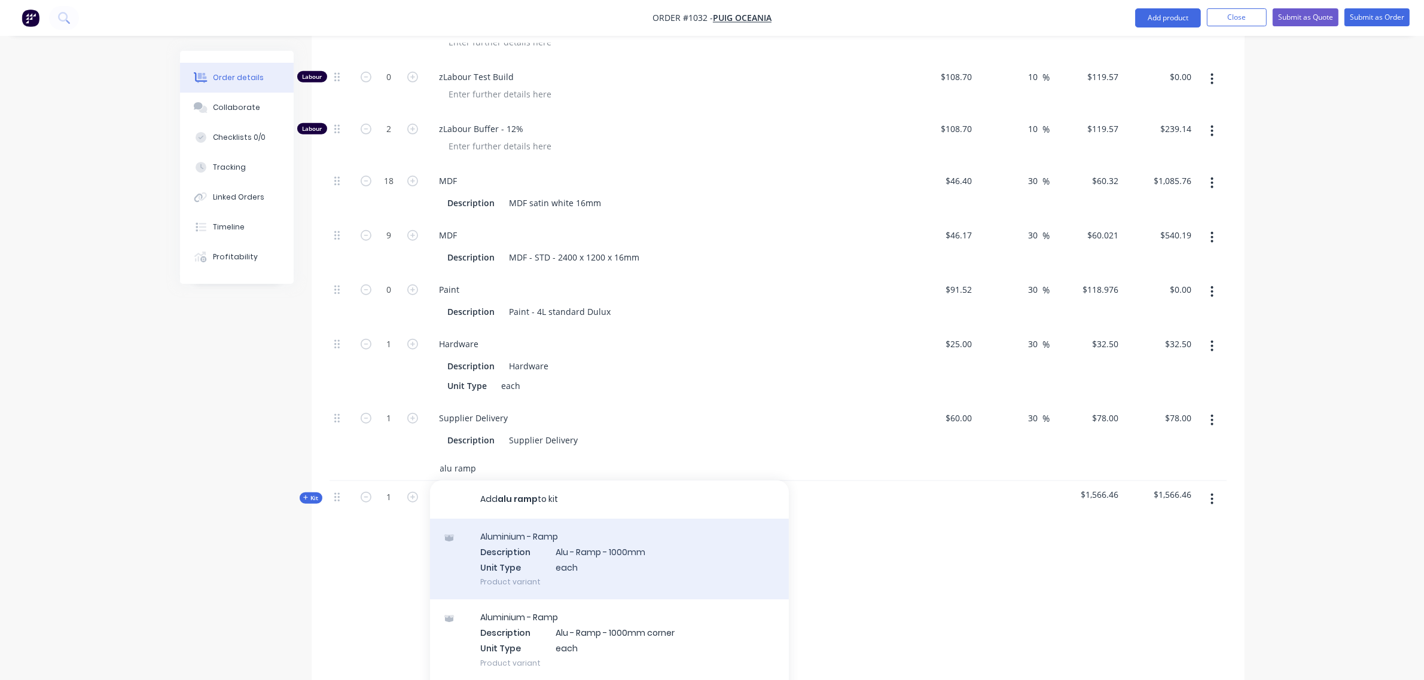
type input "alu ramp"
click at [518, 519] on div "Aluminium - Ramp Description Alu - Ramp - 1000mm Unit Type each Product variant" at bounding box center [609, 559] width 359 height 81
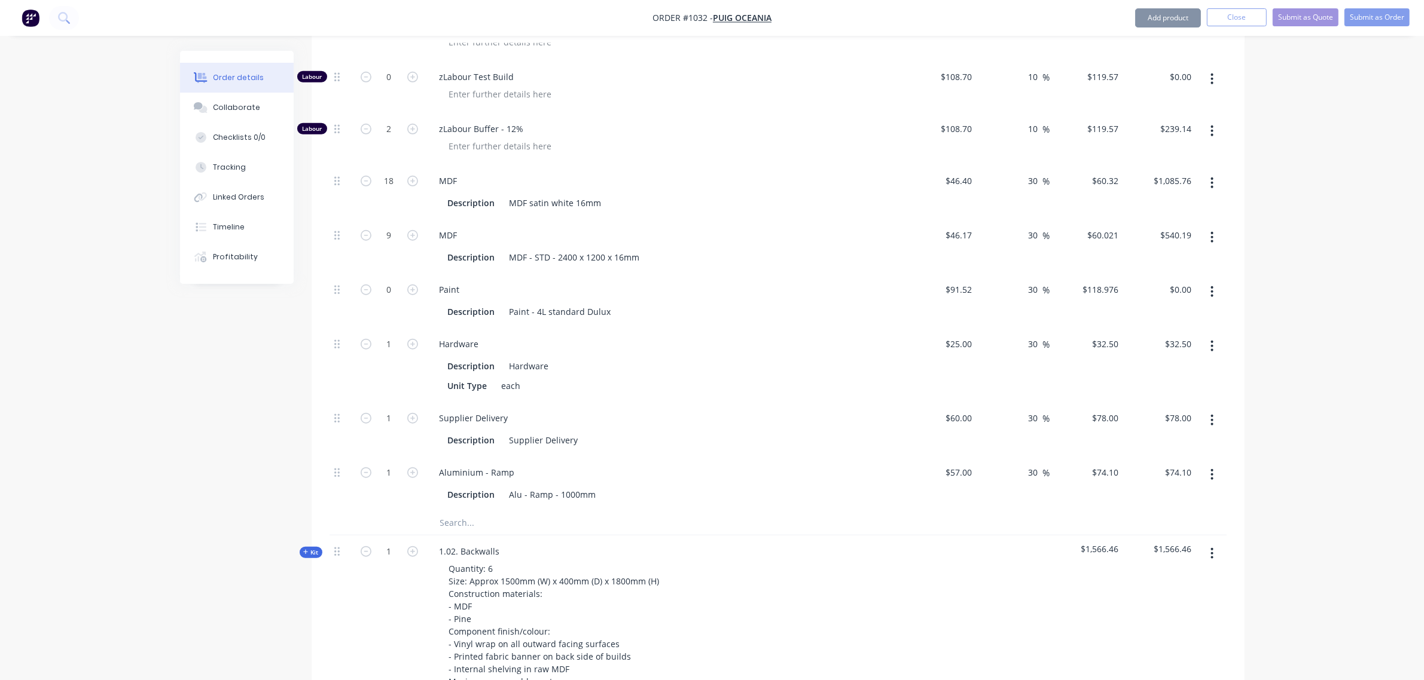
click at [461, 511] on input "text" at bounding box center [558, 523] width 239 height 24
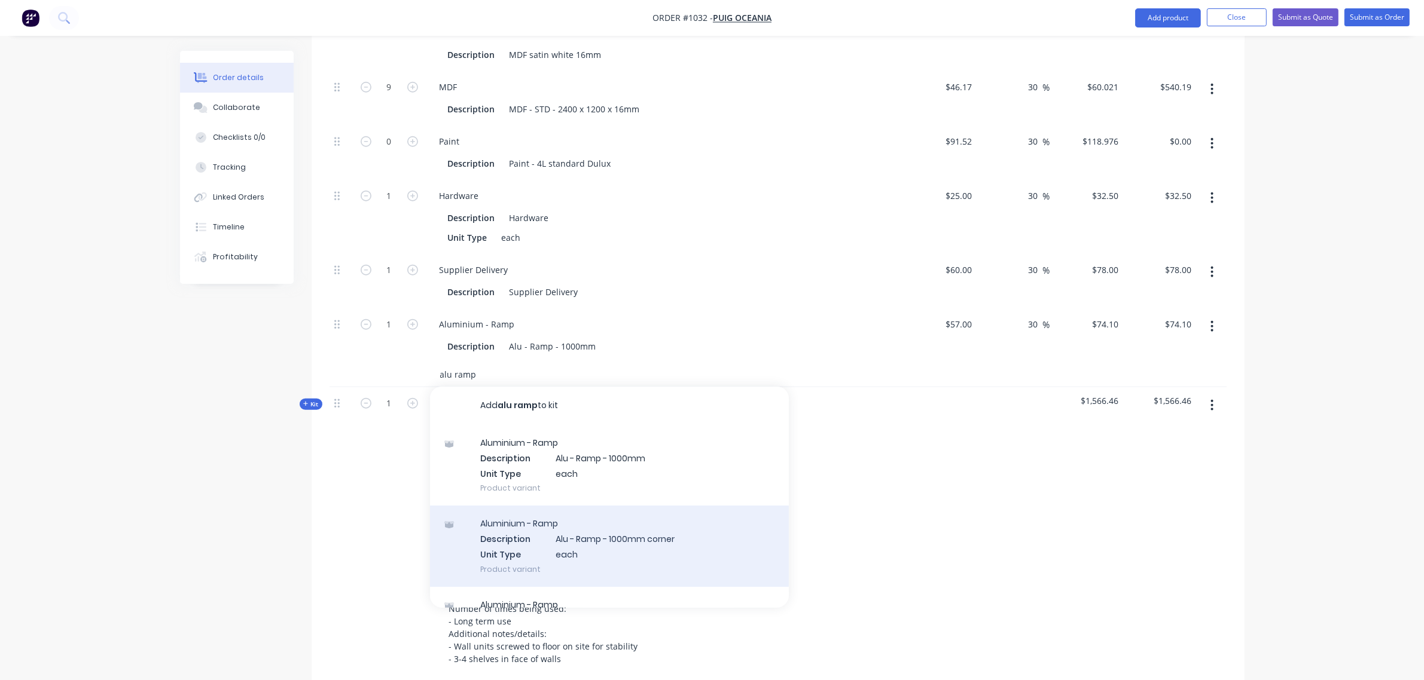
scroll to position [1318, 0]
type input "alu ramp"
click at [558, 505] on div "Aluminium - Ramp Description Alu - Ramp - 1000mm corner Unit Type each Product …" at bounding box center [609, 545] width 359 height 81
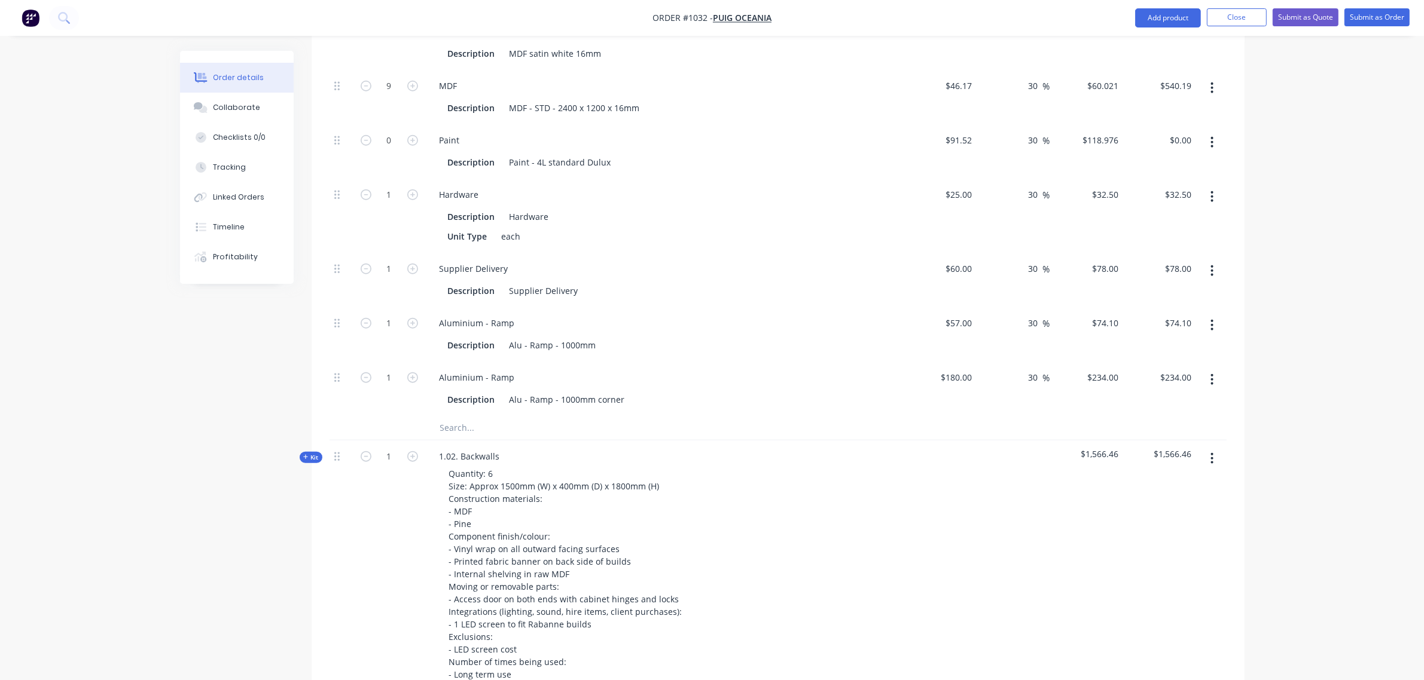
click at [458, 416] on input "text" at bounding box center [558, 428] width 239 height 24
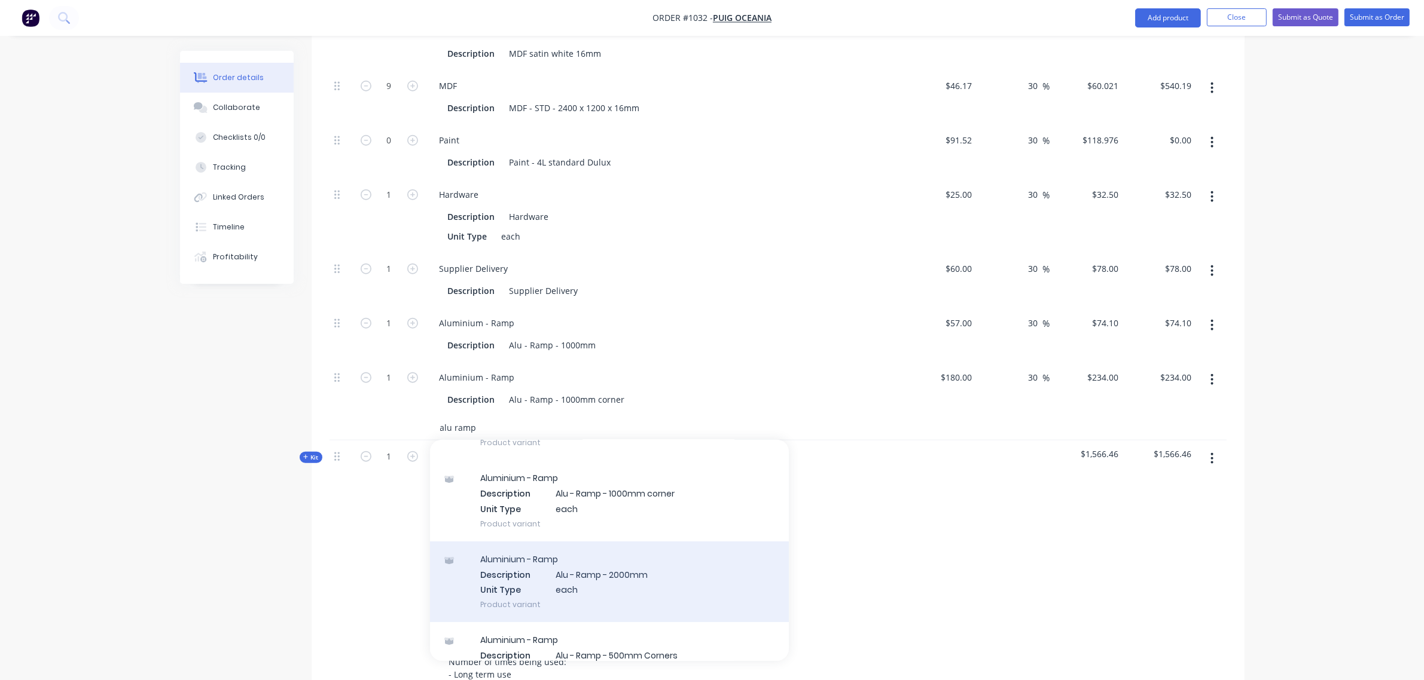
scroll to position [99, 0]
type input "alu ramp"
click at [568, 541] on div "Aluminium - Ramp Description Alu - Ramp - 2000mm Unit Type each Product variant" at bounding box center [609, 581] width 359 height 81
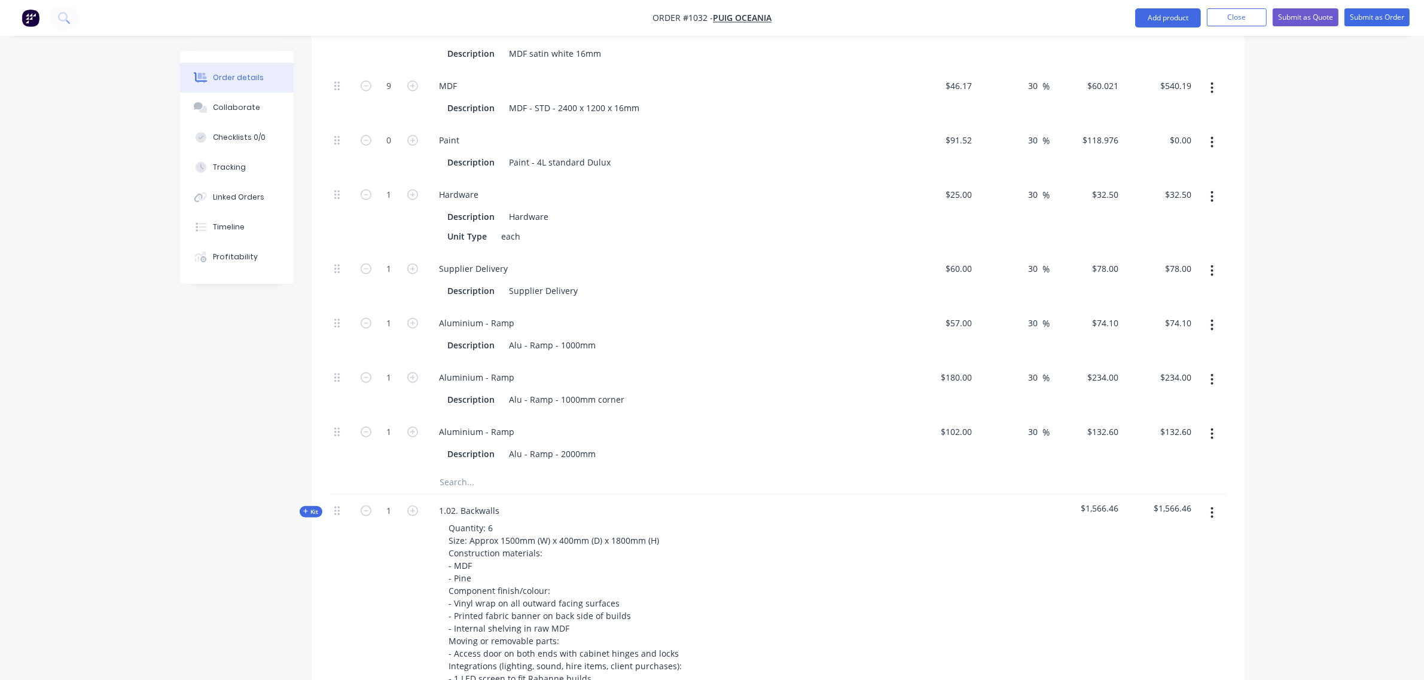
click at [371, 316] on button "button" at bounding box center [366, 322] width 16 height 13
type input "0"
type input "$0.00"
click at [380, 314] on input "0" at bounding box center [389, 323] width 31 height 18
type input "8"
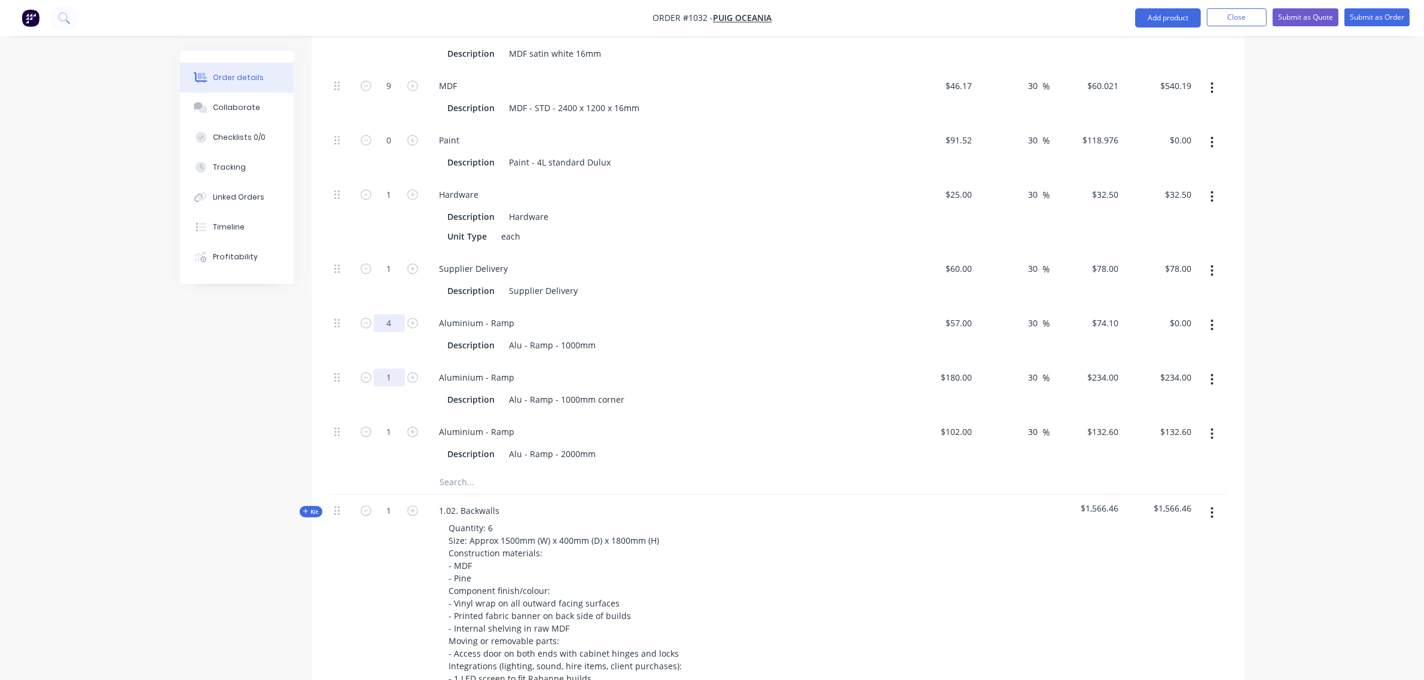
type input "4"
type input "$296.40"
click at [380, 369] on input "1" at bounding box center [389, 378] width 31 height 18
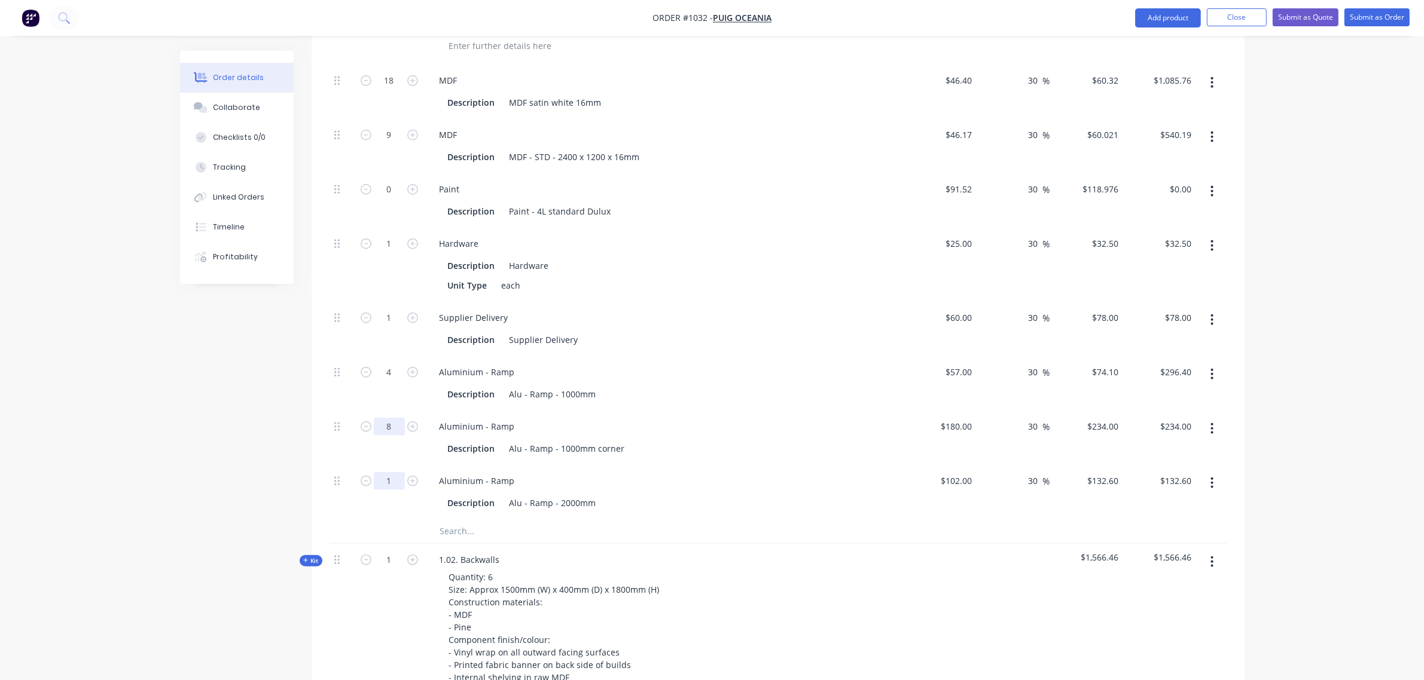
type input "8"
type input "$1,872.00"
click at [383, 473] on input "1" at bounding box center [389, 482] width 31 height 18
type input "8"
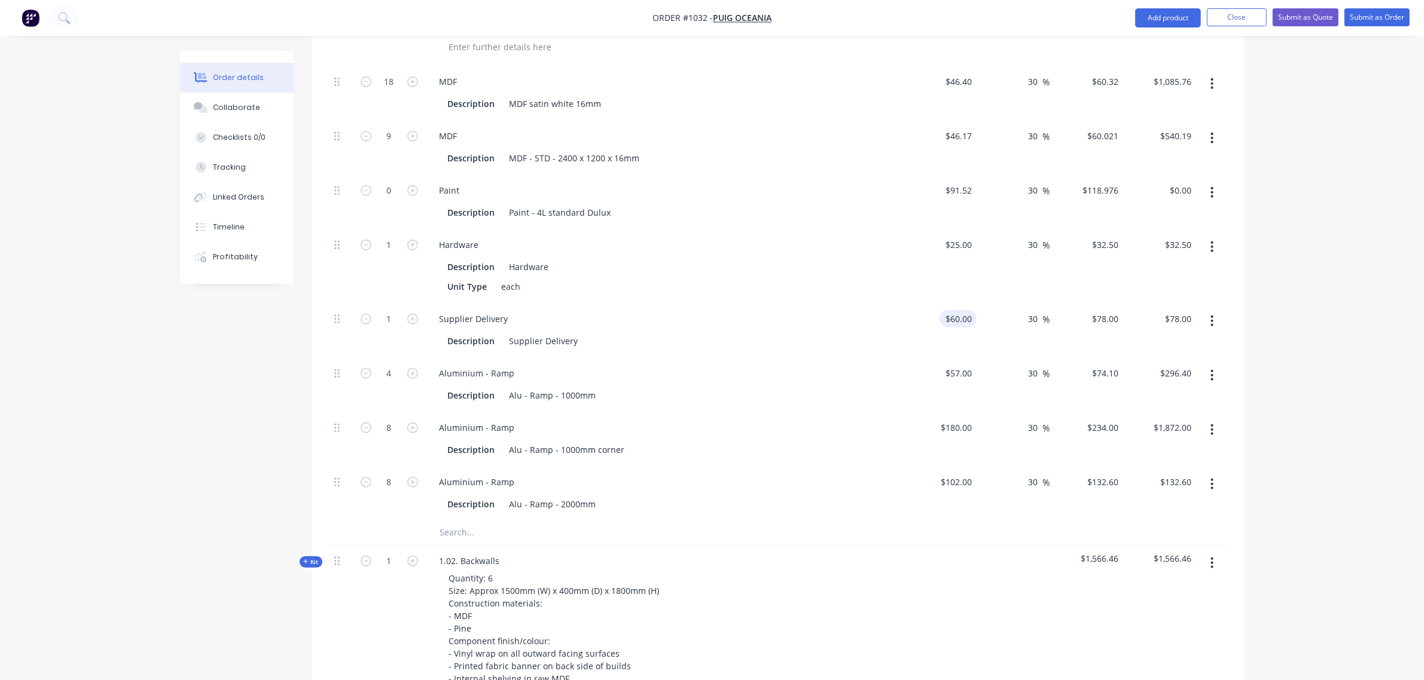
type input "60"
type input "$1,060.80"
click at [951, 303] on div "60 60" at bounding box center [940, 330] width 74 height 54
type input "$50.00"
type input "$65.00"
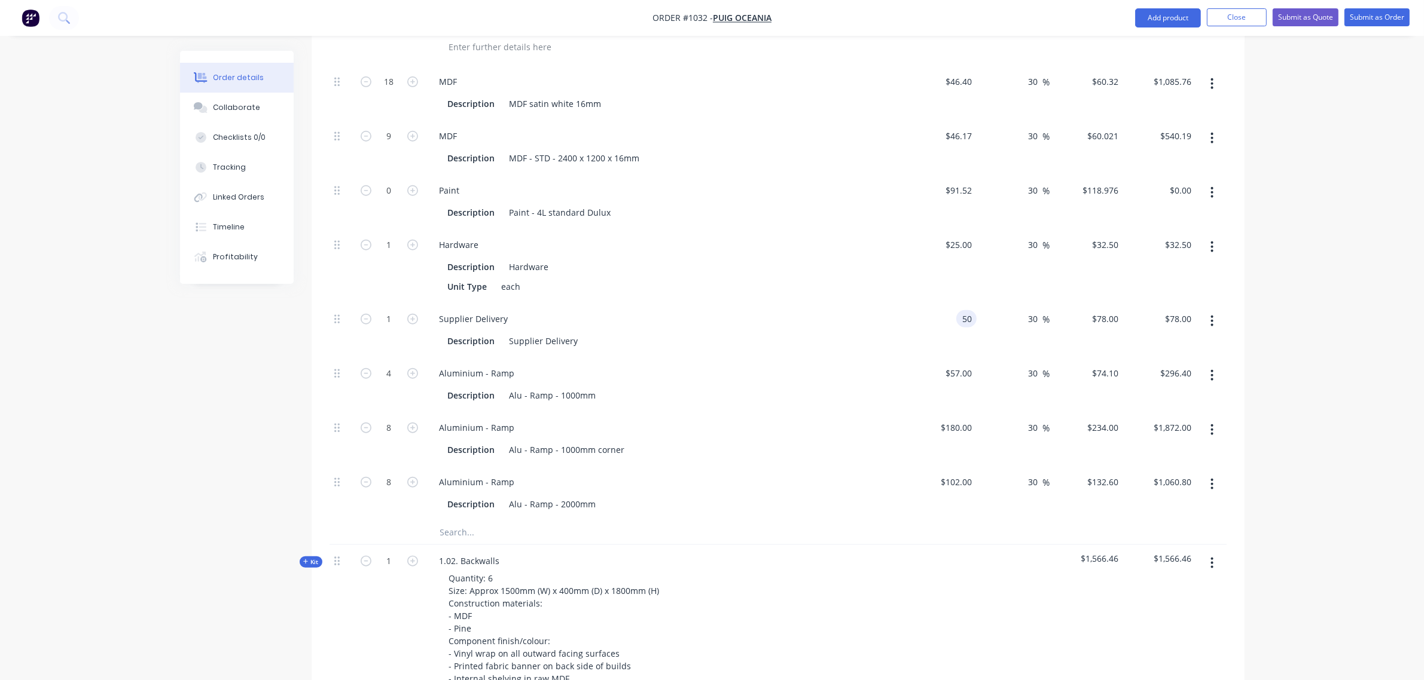
type input "$65.00"
click at [468, 521] on input "text" at bounding box center [558, 533] width 239 height 24
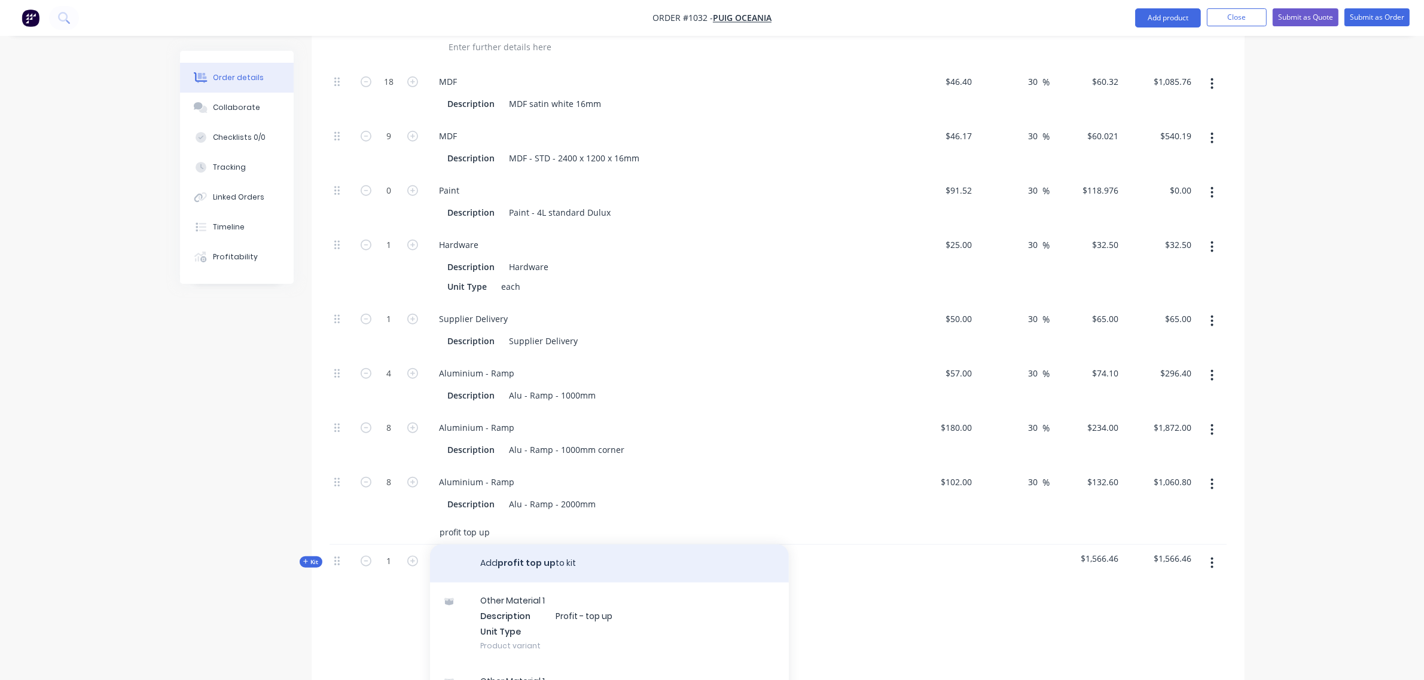
type input "profit top up"
click at [526, 545] on button "Add profit top up to kit" at bounding box center [609, 564] width 359 height 38
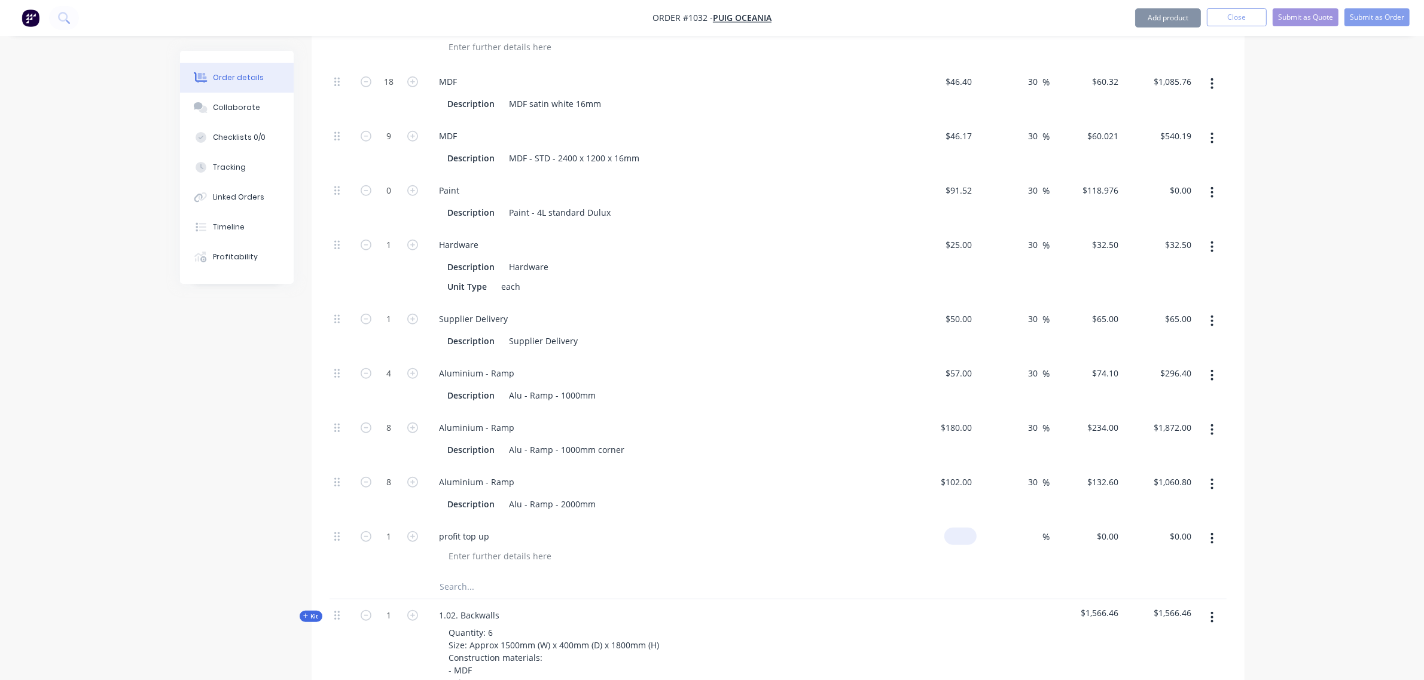
click at [958, 521] on div "$0.00" at bounding box center [940, 548] width 74 height 54
type input "$1,100.00"
click at [970, 466] on div "$102.00 $102.00" at bounding box center [940, 493] width 74 height 54
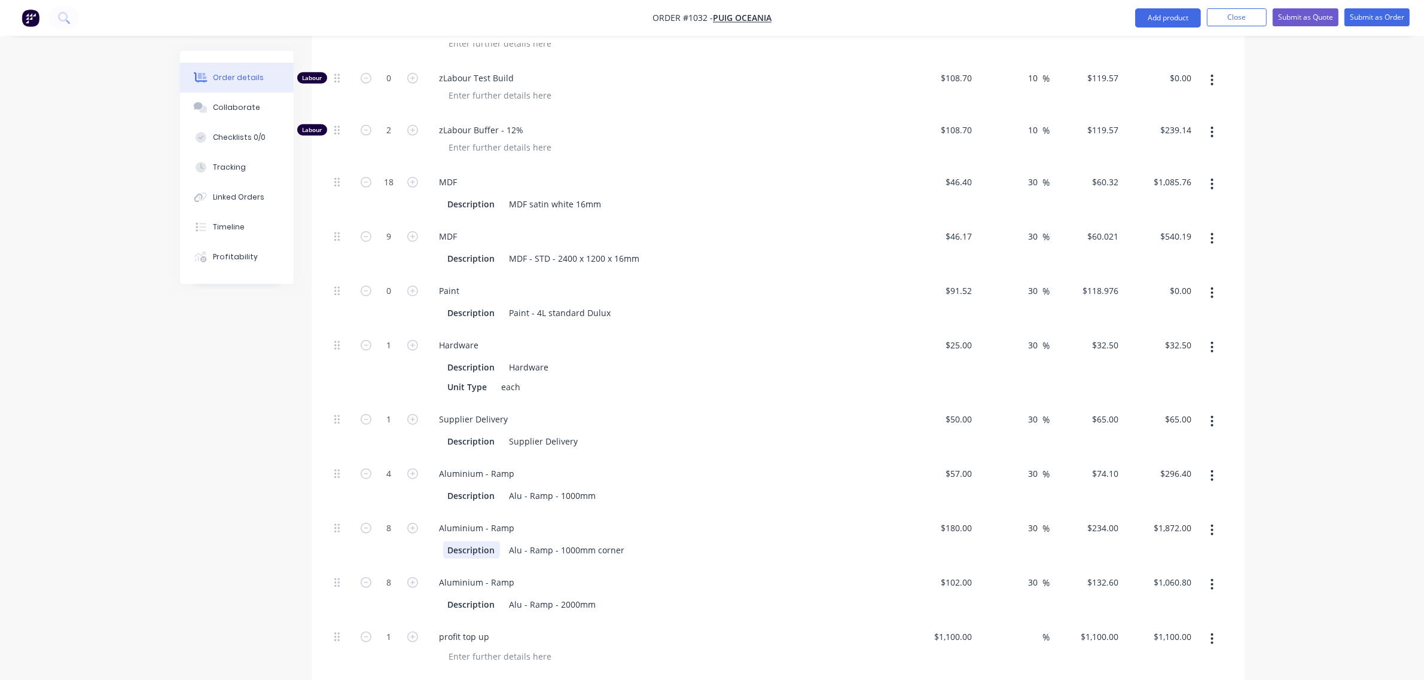
scroll to position [1169, 0]
click at [447, 281] on div "Paint" at bounding box center [449, 289] width 39 height 17
click at [561, 303] on div "Paint - 4L standard Dulux" at bounding box center [560, 311] width 111 height 17
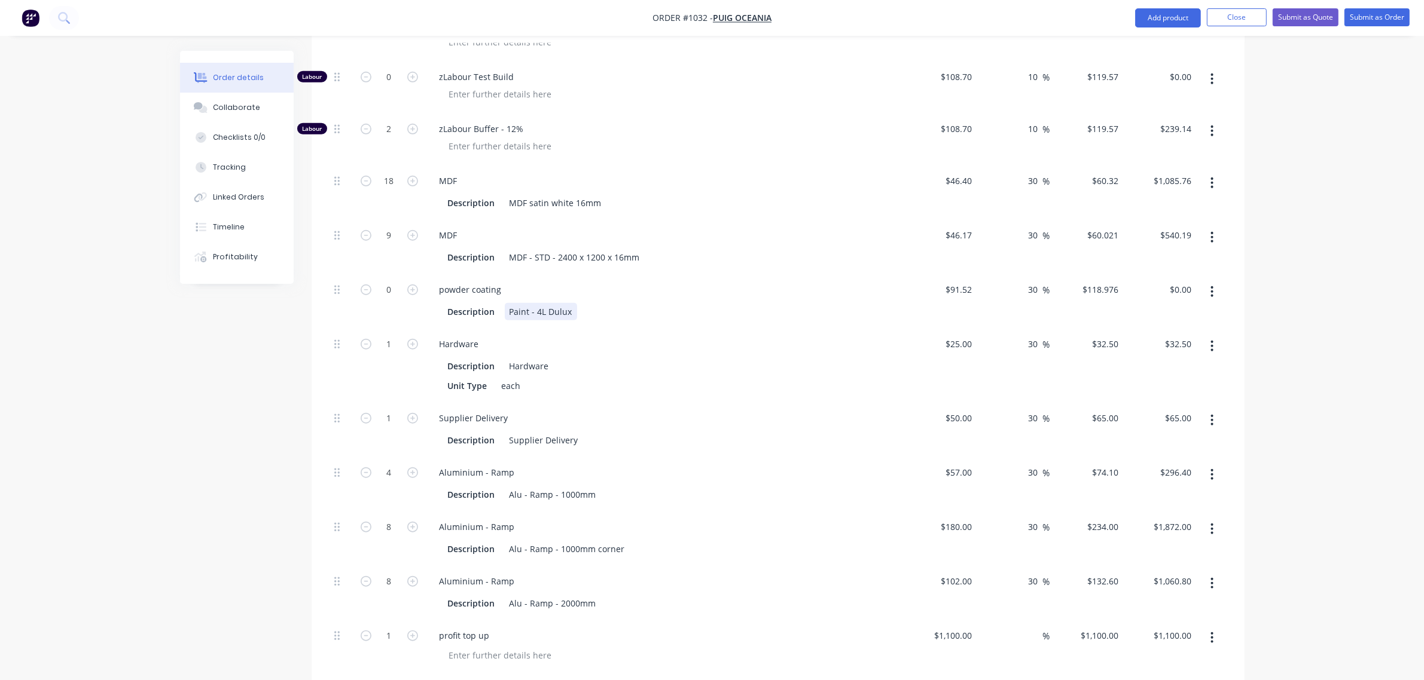
click at [561, 303] on div "Paint - 4L Dulux" at bounding box center [541, 311] width 72 height 17
click at [960, 281] on input "91.52" at bounding box center [963, 289] width 28 height 17
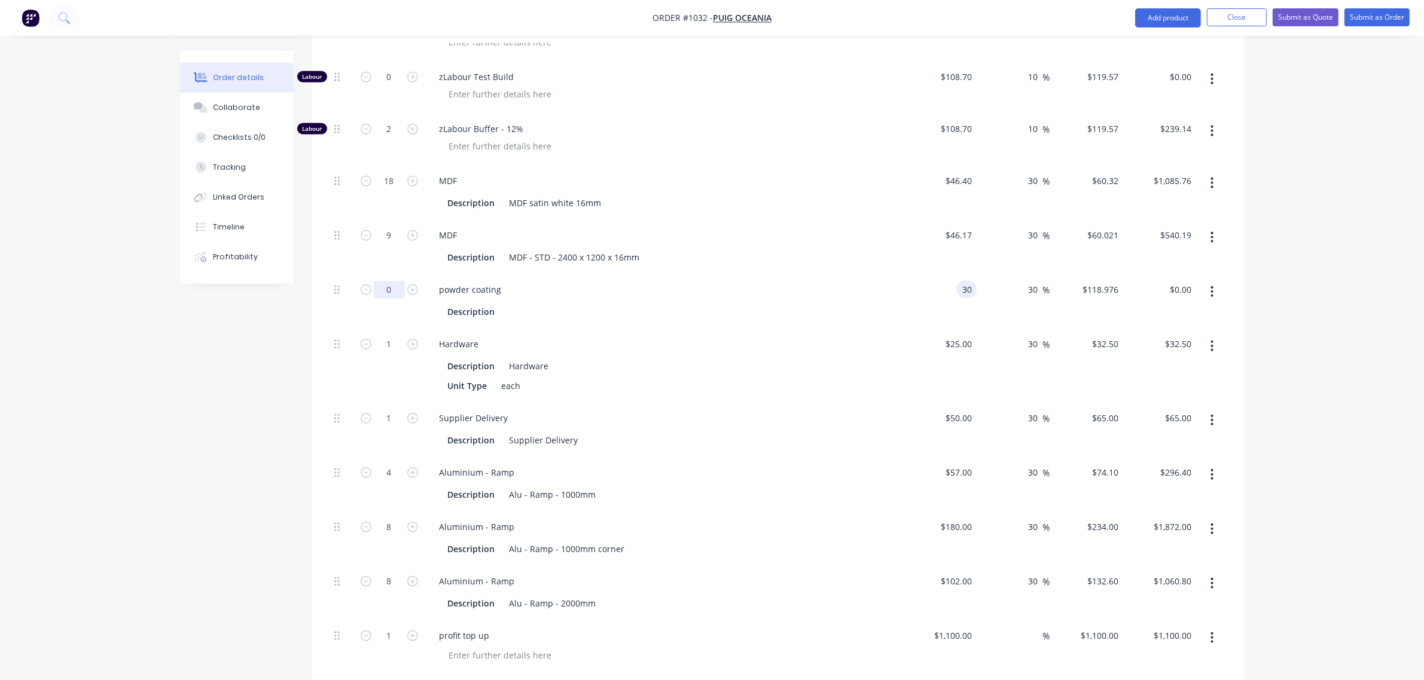
type input "$30.00"
type input "$39.00"
click at [387, 281] on input "0" at bounding box center [389, 290] width 31 height 18
type input "40"
type input "$1,560.00"
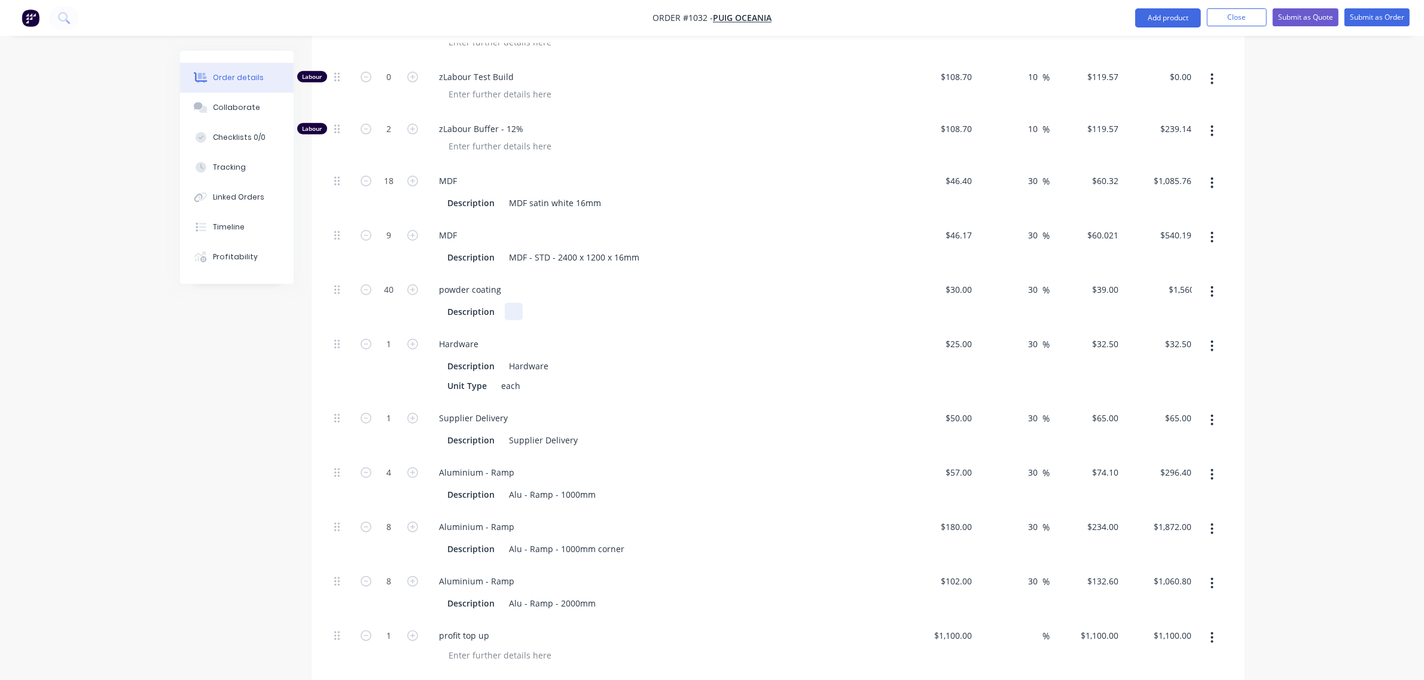
click at [519, 303] on div at bounding box center [514, 311] width 18 height 17
click at [963, 335] on input "25" at bounding box center [969, 343] width 16 height 17
type input "$20.00"
type input "$26.00"
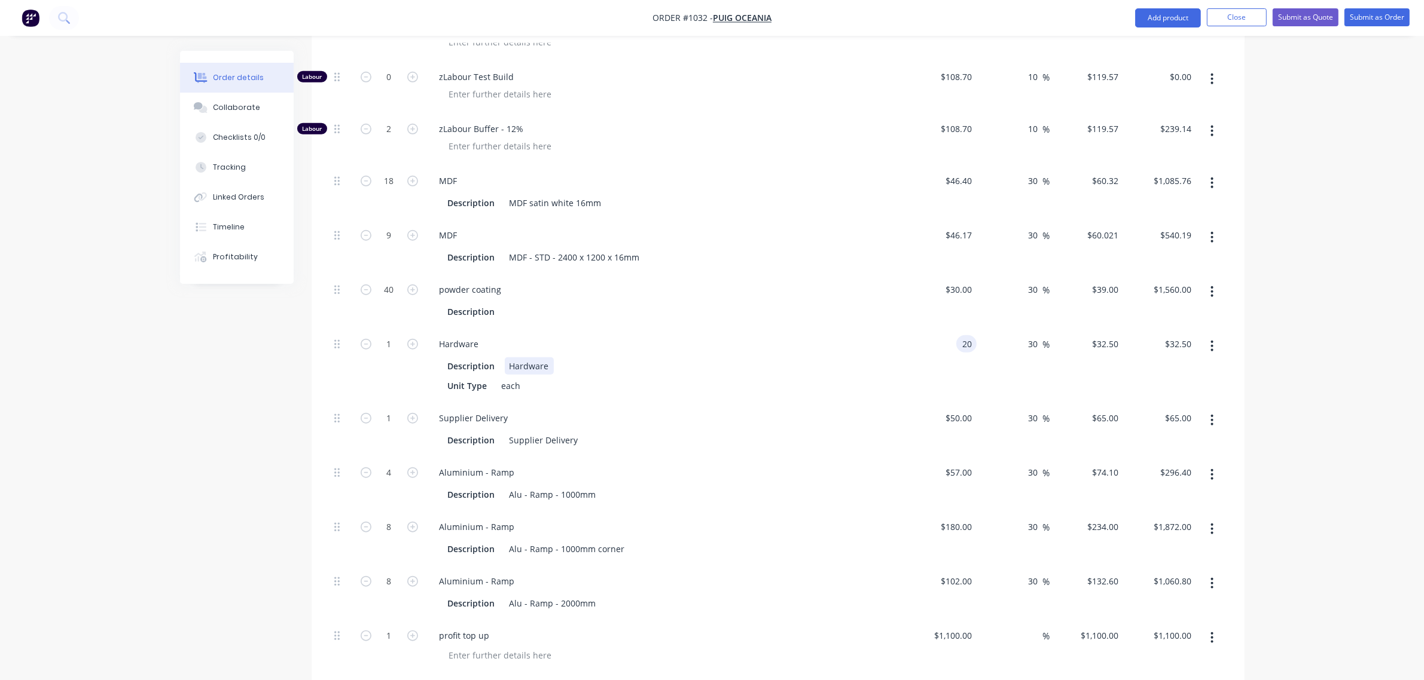
type input "$26.00"
click at [862, 358] on div "Description Hardware" at bounding box center [662, 366] width 438 height 17
click at [393, 335] on input "1" at bounding box center [389, 344] width 31 height 18
type input "10"
type input "$260.00"
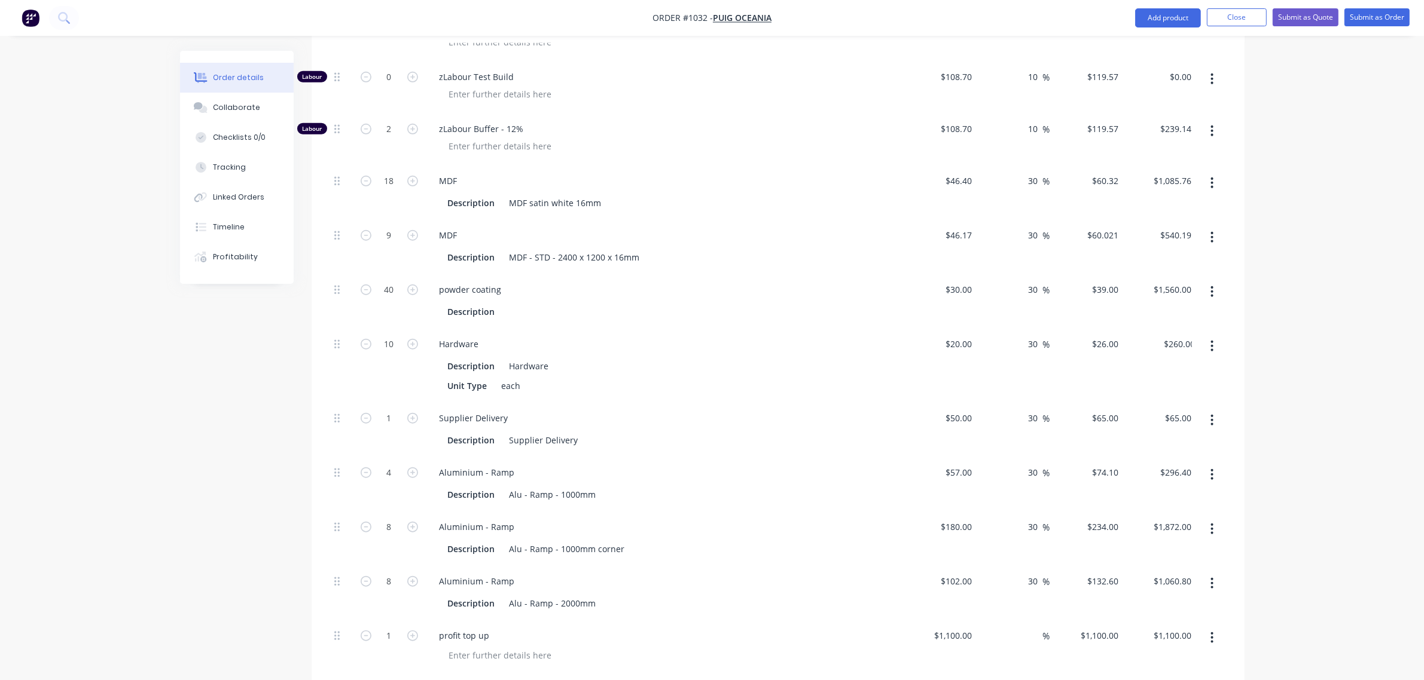
click at [541, 335] on div "Hardware" at bounding box center [664, 343] width 469 height 17
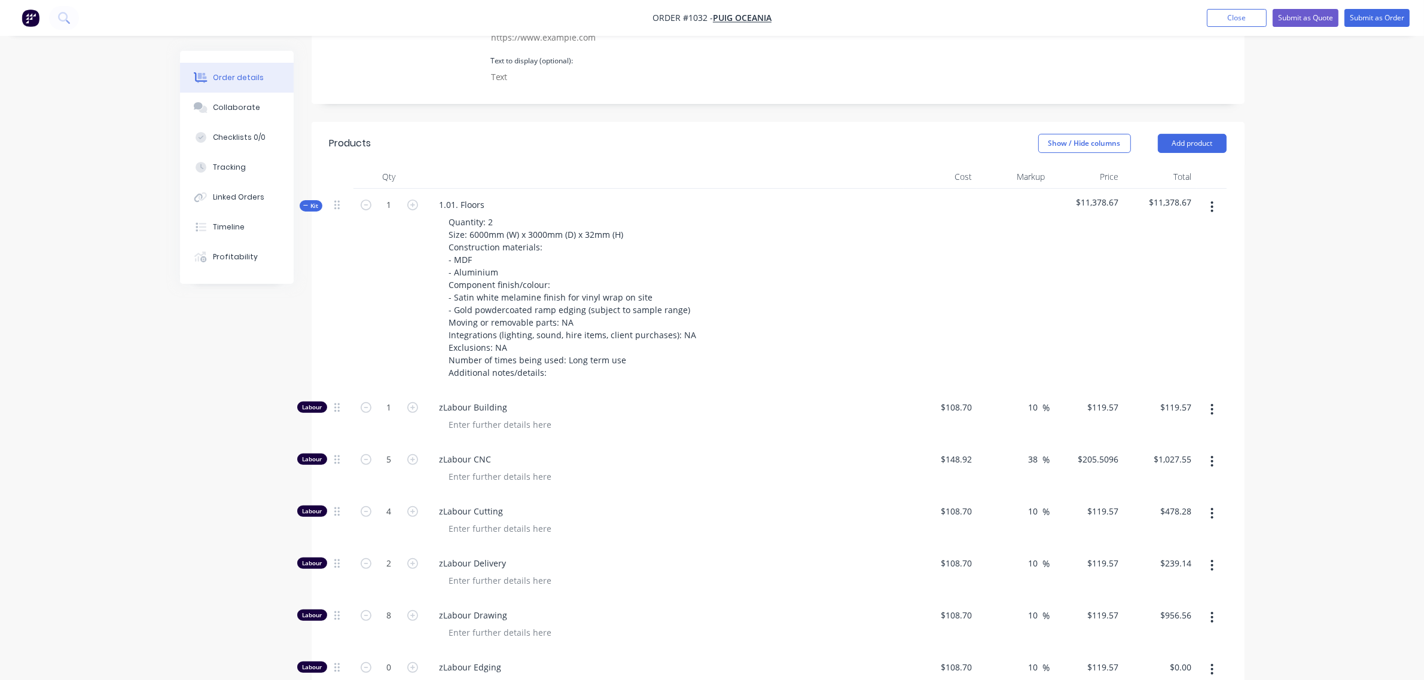
scroll to position [422, 0]
click at [318, 202] on span "Kit" at bounding box center [311, 206] width 16 height 9
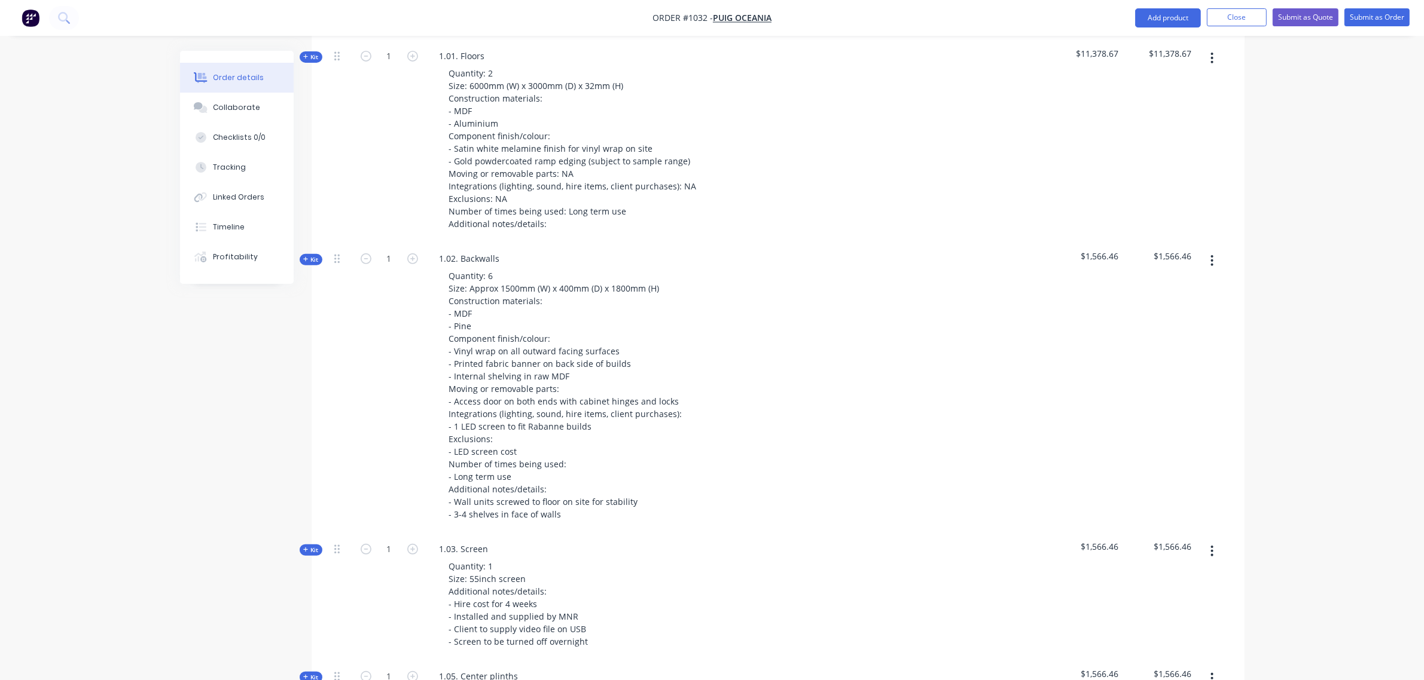
click at [311, 255] on span "Kit" at bounding box center [311, 259] width 16 height 9
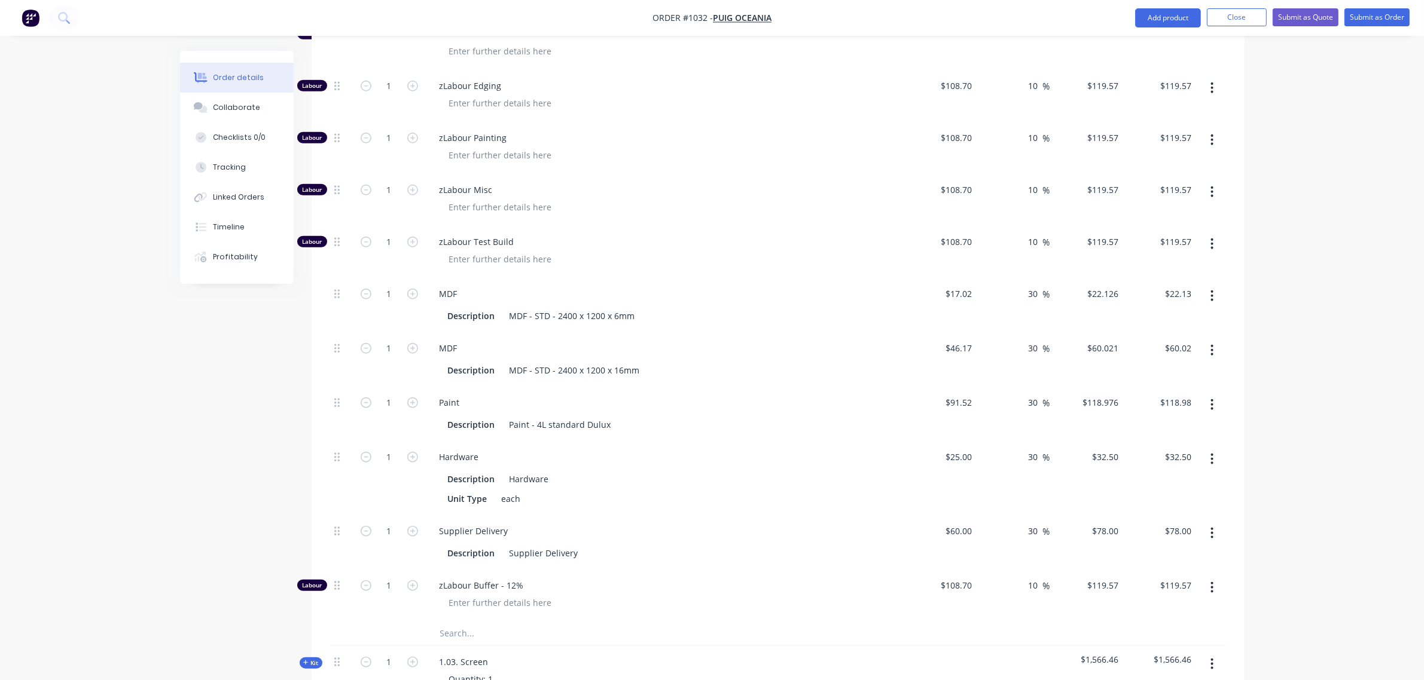
scroll to position [1297, 0]
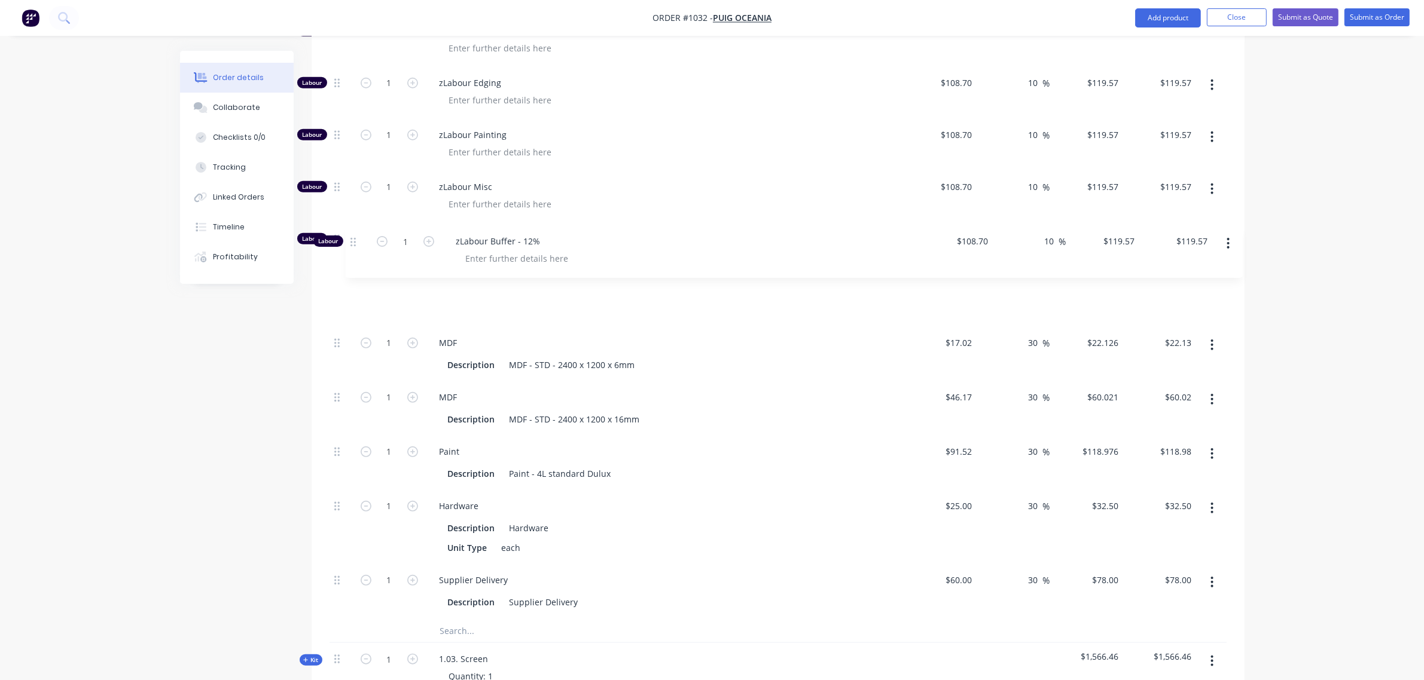
drag, startPoint x: 335, startPoint y: 536, endPoint x: 351, endPoint y: 232, distance: 304.7
click at [351, 232] on div "Labour 1 zLabour Building $108.70 $108.70 10 10 % $119.57 $119.57 $119.57 $119.…" at bounding box center [777, 213] width 897 height 812
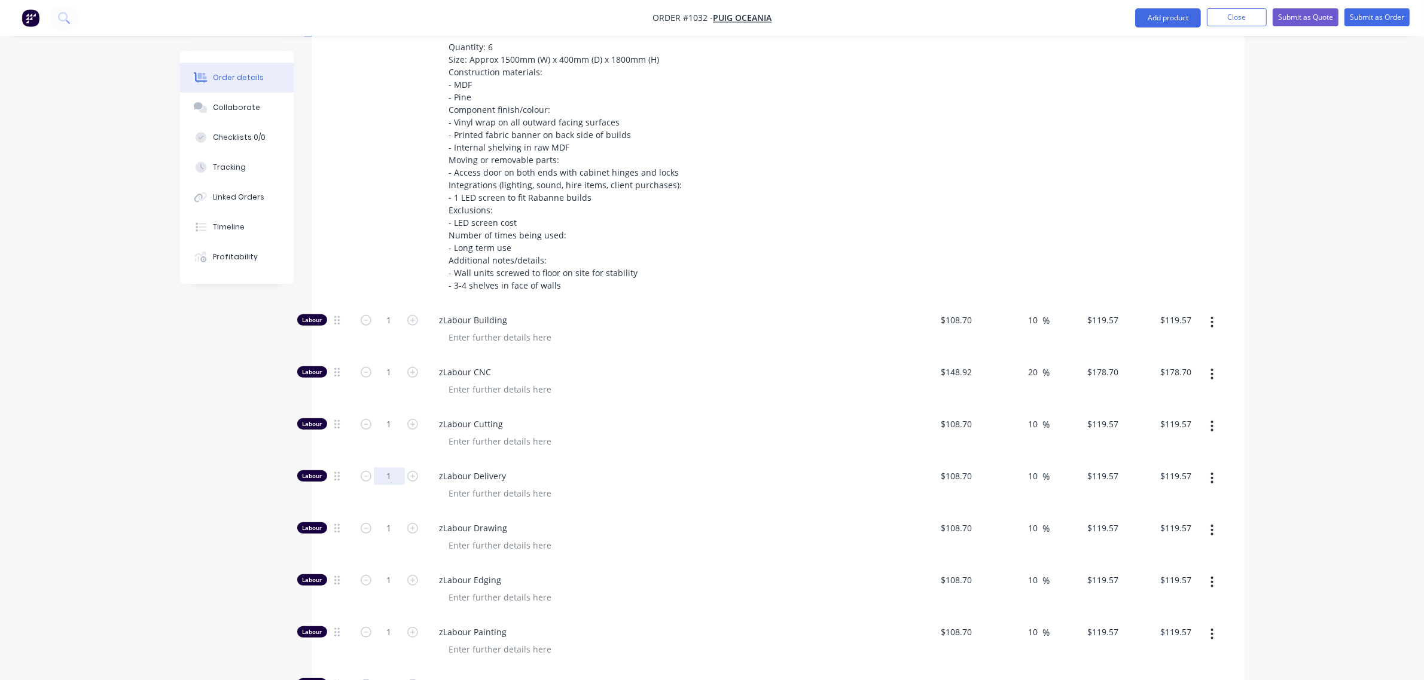
scroll to position [799, 0]
drag, startPoint x: 336, startPoint y: 478, endPoint x: 336, endPoint y: 270, distance: 208.7
drag, startPoint x: 332, startPoint y: 426, endPoint x: 336, endPoint y: 306, distance: 119.6
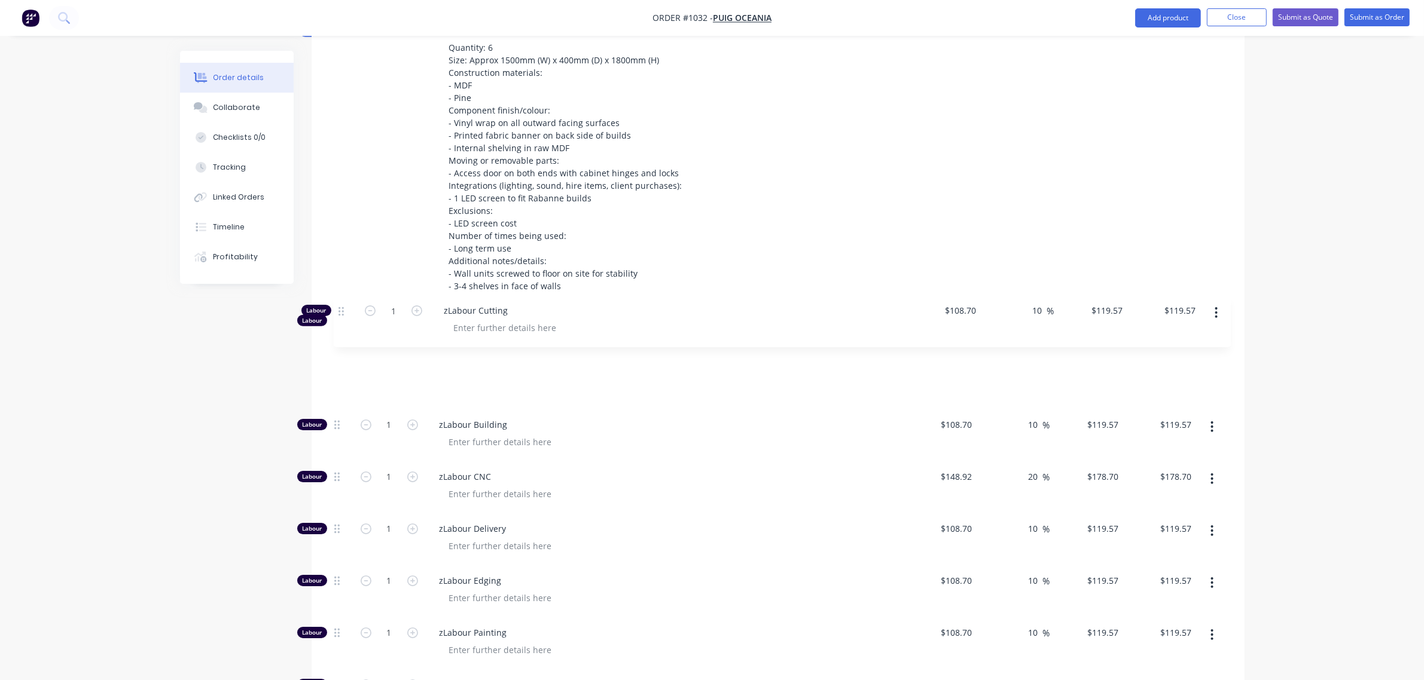
drag, startPoint x: 335, startPoint y: 431, endPoint x: 340, endPoint y: 311, distance: 119.6
drag, startPoint x: 335, startPoint y: 430, endPoint x: 335, endPoint y: 369, distance: 61.6
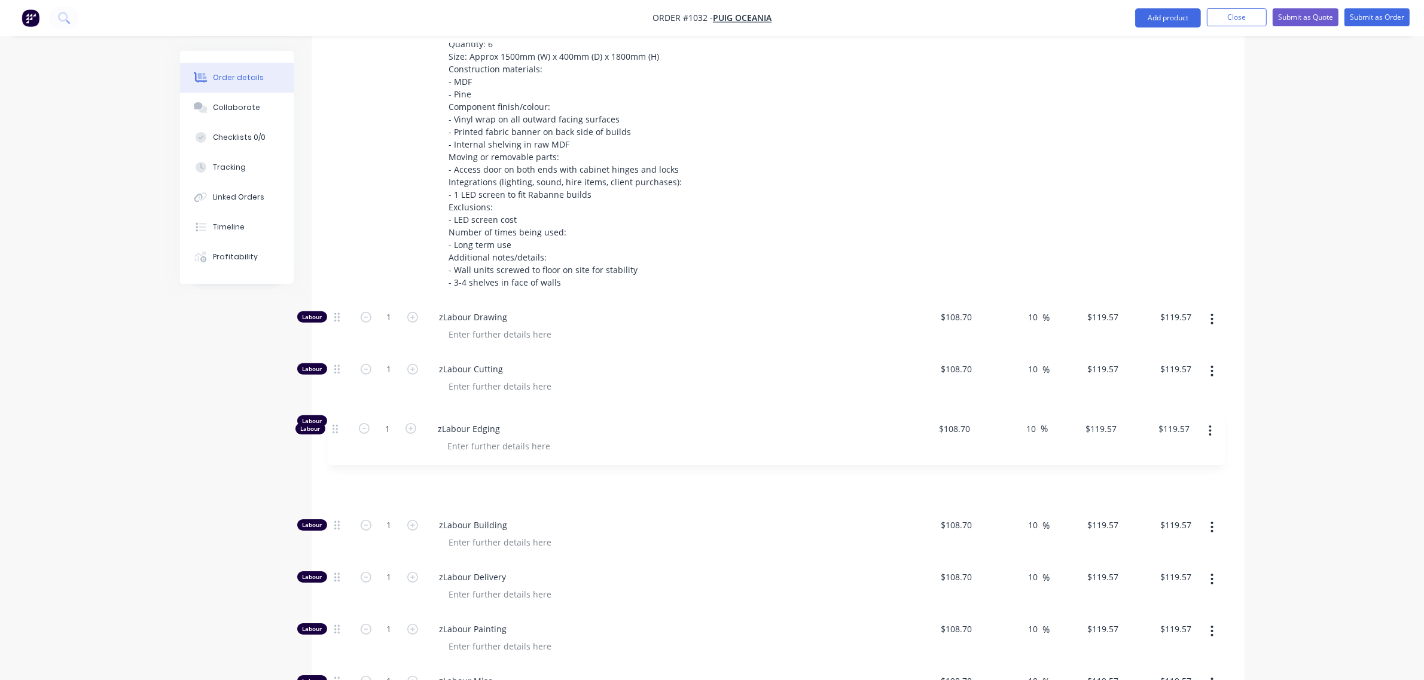
drag, startPoint x: 338, startPoint y: 530, endPoint x: 337, endPoint y: 422, distance: 108.2
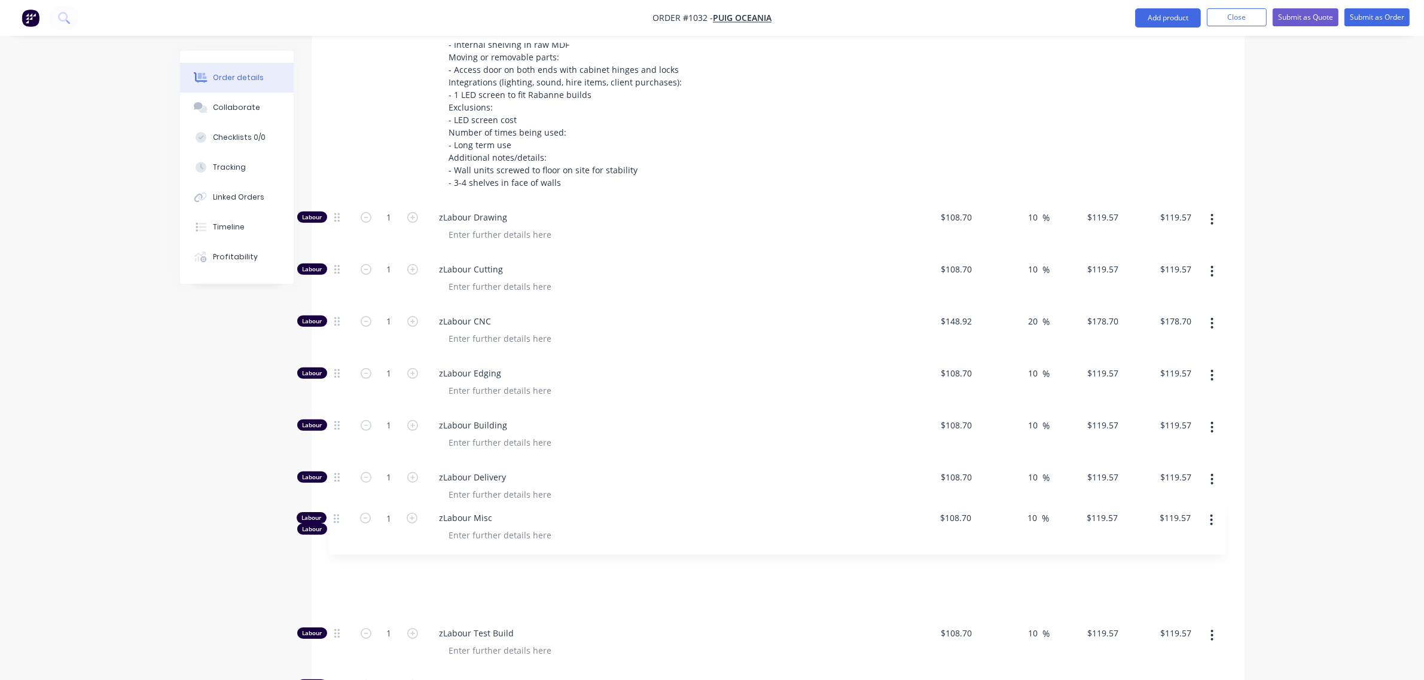
scroll to position [908, 0]
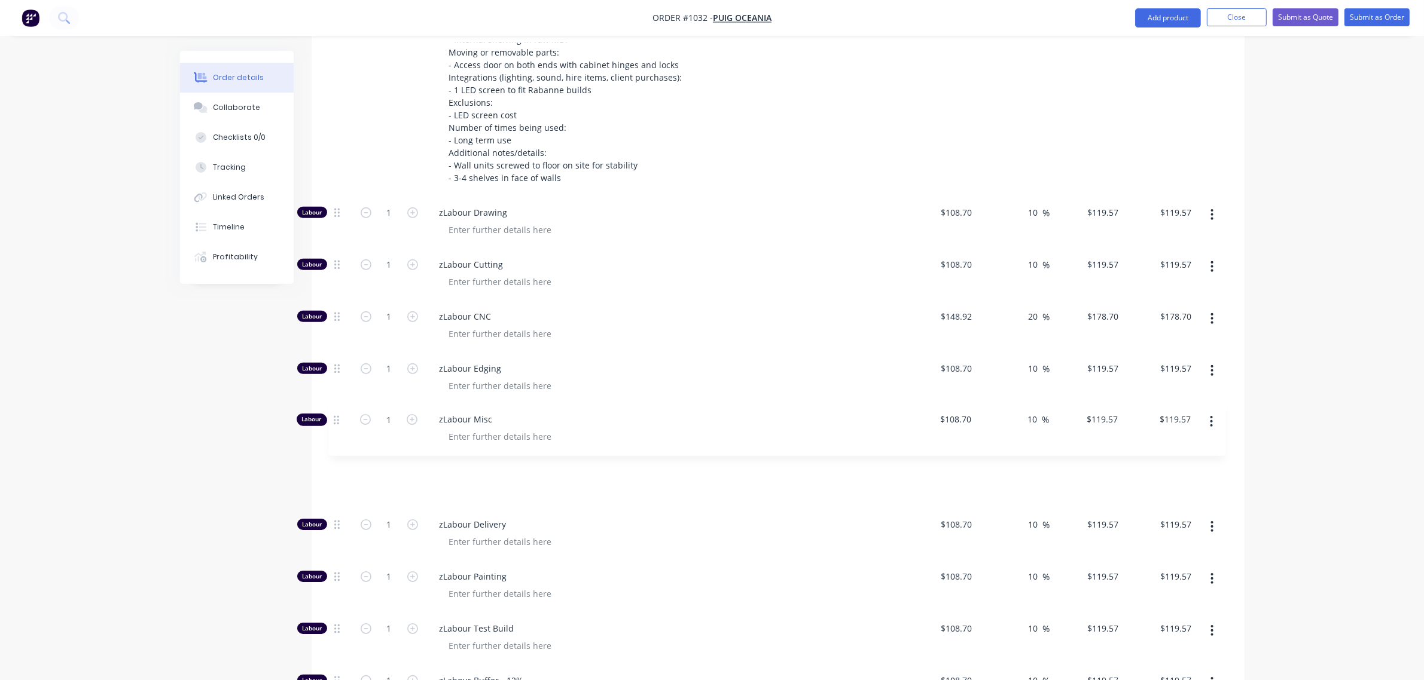
drag, startPoint x: 336, startPoint y: 534, endPoint x: 335, endPoint y: 419, distance: 115.4
click at [335, 419] on div "Labour 1 zLabour Drawing $108.70 $108.70 10 10 % $119.57 $119.57 $119.57 $119.5…" at bounding box center [777, 603] width 897 height 812
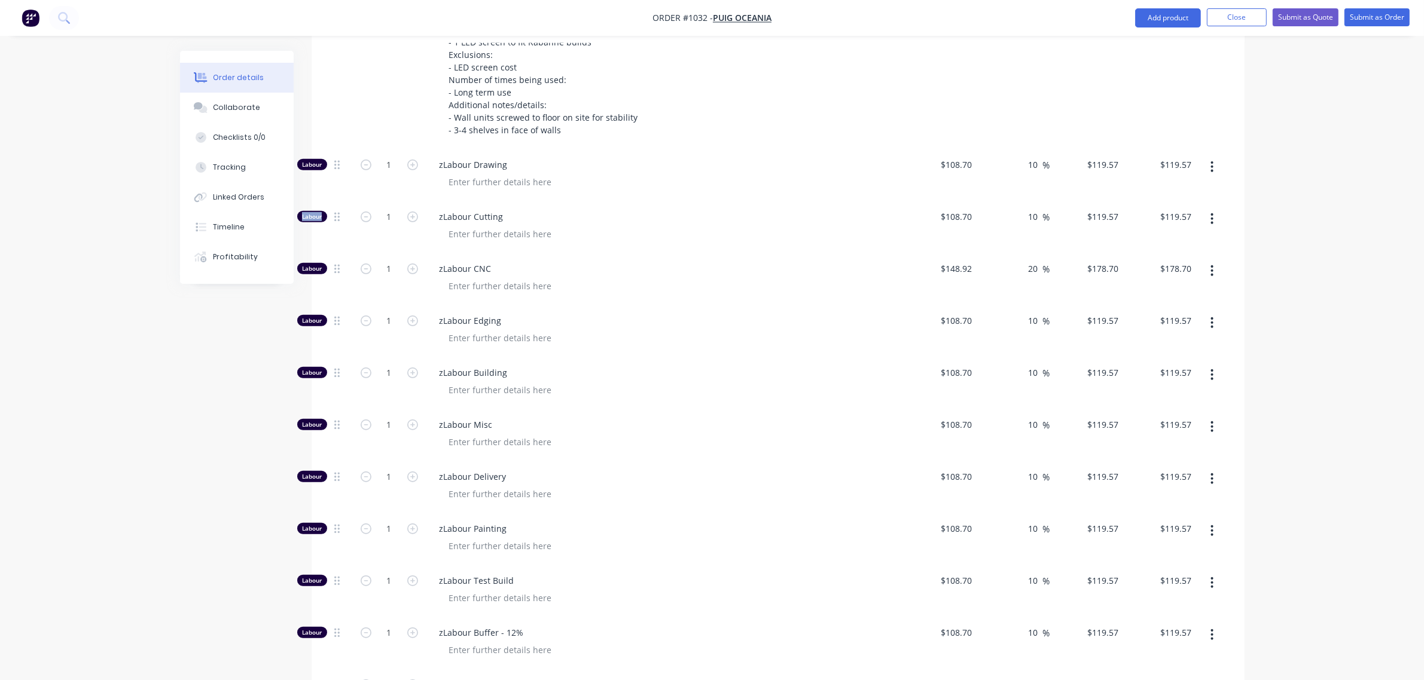
scroll to position [957, 0]
drag, startPoint x: 337, startPoint y: 429, endPoint x: 334, endPoint y: 494, distance: 65.2
click at [334, 494] on div "Labour 1 zLabour Drawing $108.70 $108.70 10 10 % $119.57 $119.57 $119.57 $119.5…" at bounding box center [777, 554] width 897 height 812
drag, startPoint x: 336, startPoint y: 425, endPoint x: 336, endPoint y: 485, distance: 59.8
click at [336, 485] on div "Labour 1 zLabour Drawing $108.70 $108.70 10 10 % $119.57 $119.57 $119.57 $119.5…" at bounding box center [777, 554] width 897 height 812
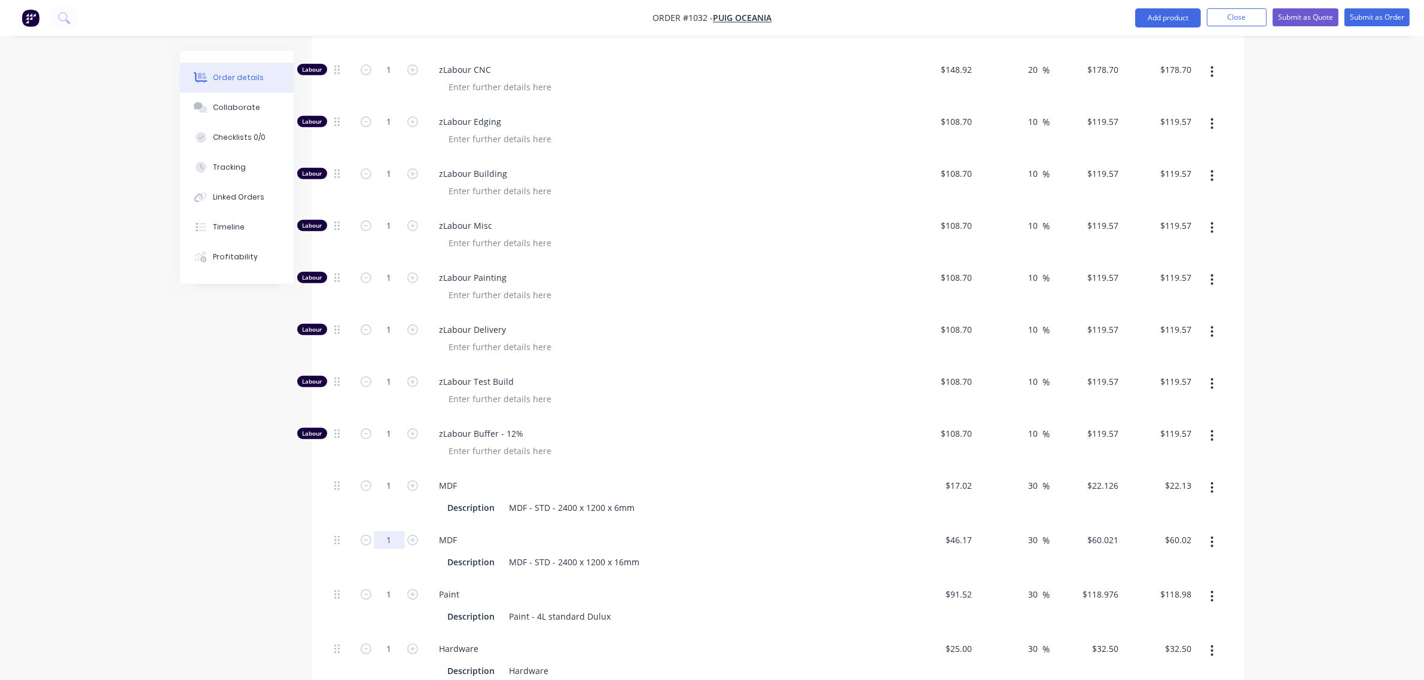
scroll to position [1156, 0]
click at [377, 476] on input "1" at bounding box center [389, 485] width 31 height 18
type input "20"
click at [381, 530] on input "1" at bounding box center [389, 539] width 31 height 18
click at [387, 476] on input "20" at bounding box center [389, 485] width 31 height 18
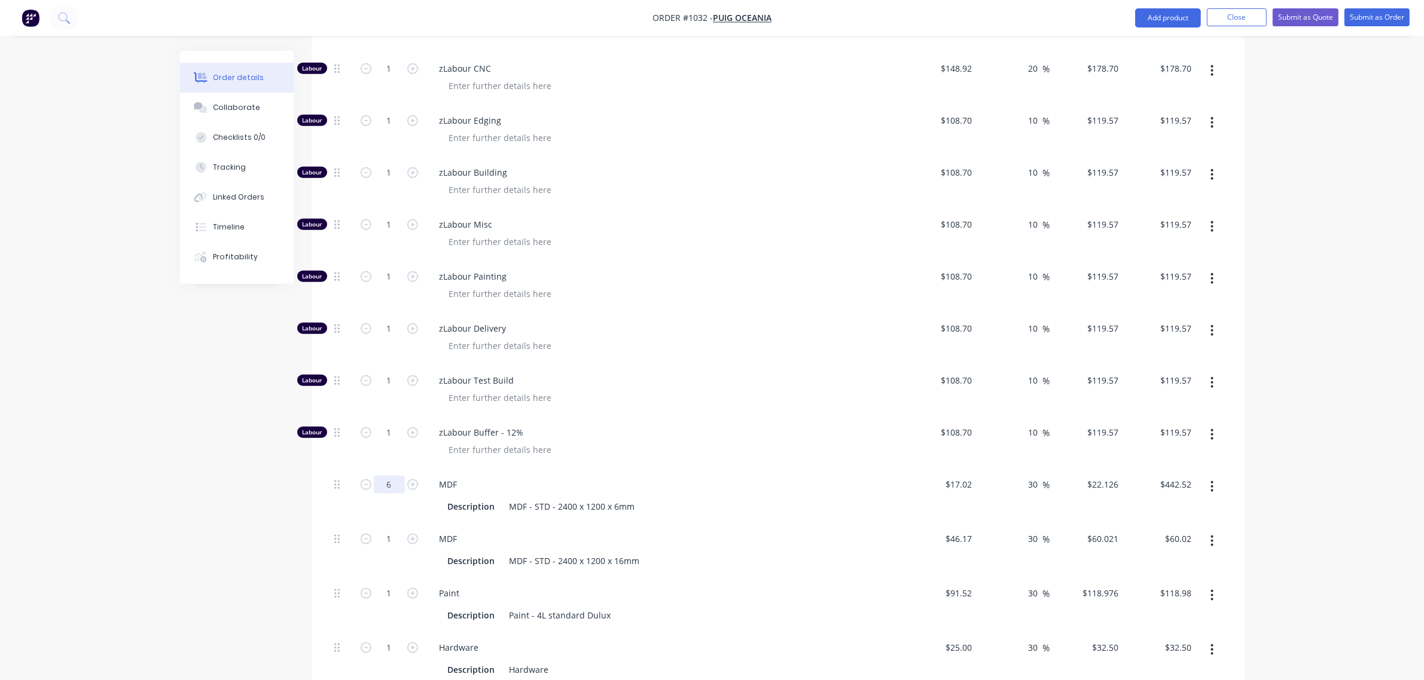
click at [387, 476] on input "6" at bounding box center [389, 485] width 31 height 18
click at [383, 530] on input "1" at bounding box center [389, 539] width 31 height 18
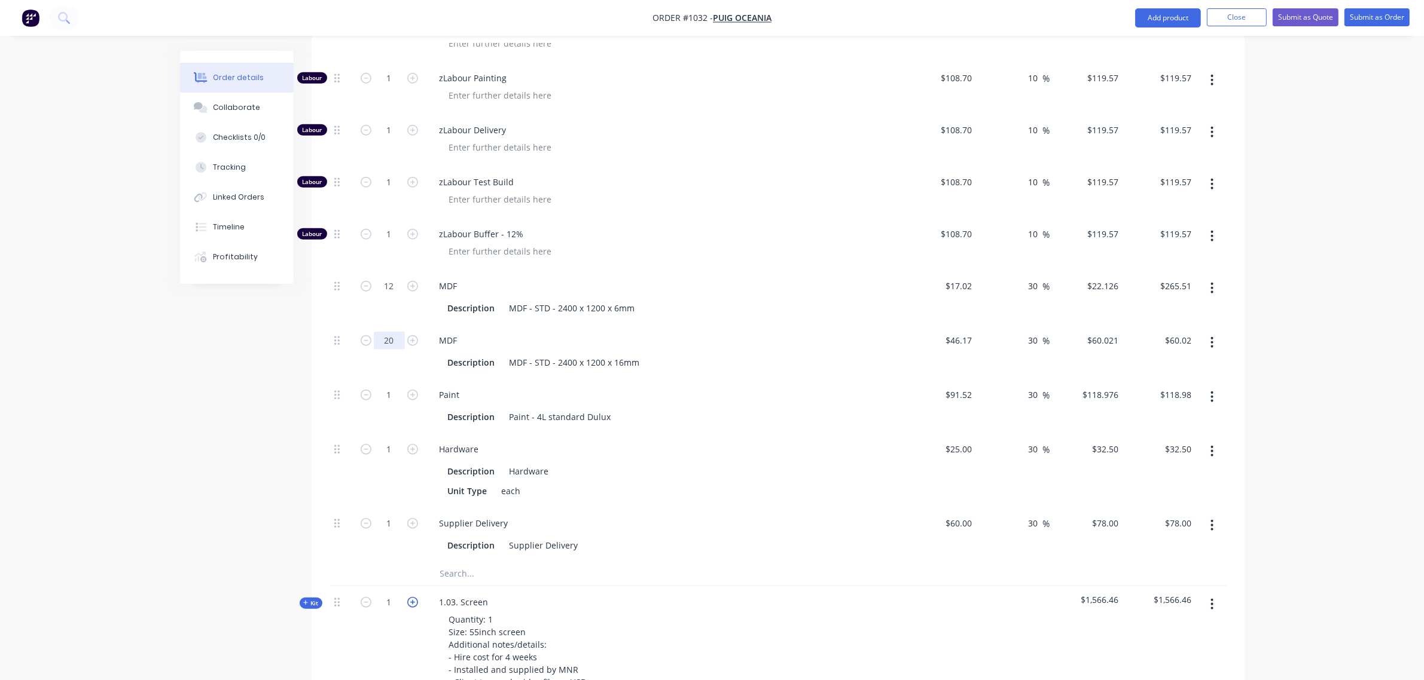
scroll to position [1355, 0]
click at [444, 561] on input "text" at bounding box center [558, 573] width 239 height 24
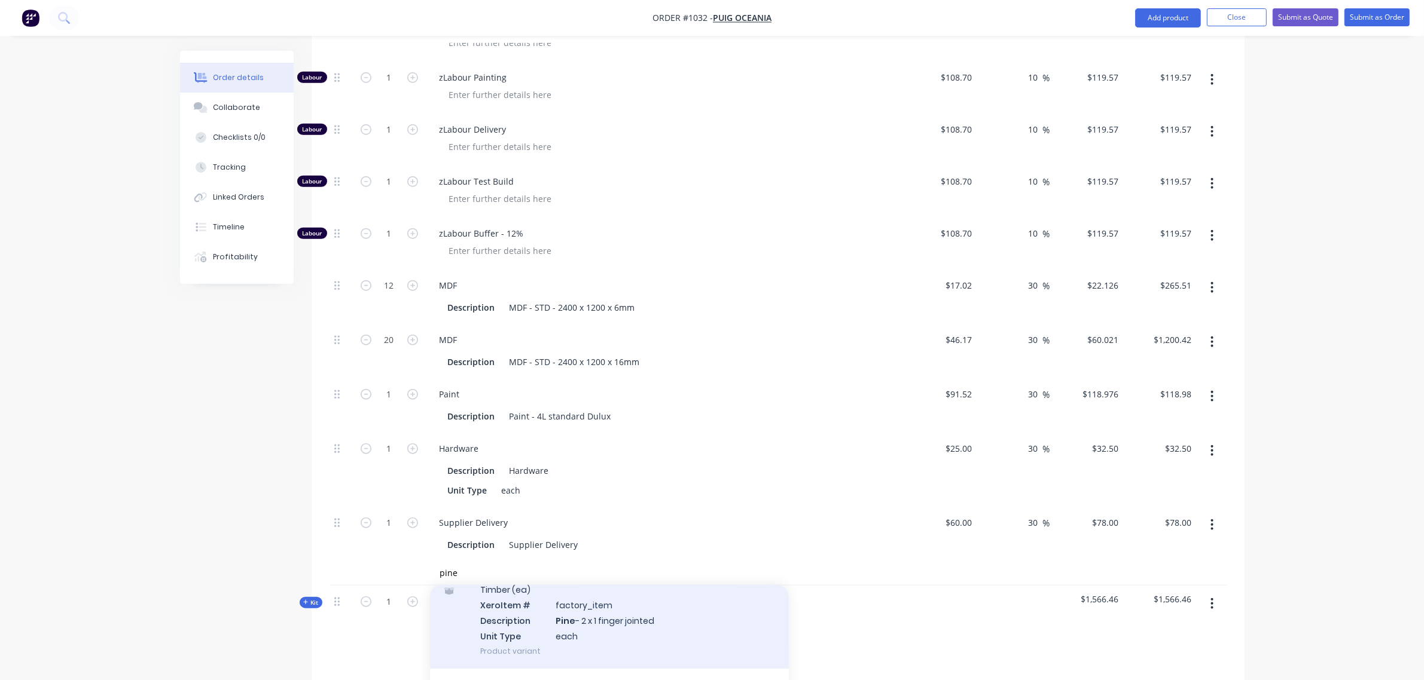
click at [590, 581] on div "Timber (ea) Xero Item # factory_item Description Pine - 2 x 1 finger jointed Un…" at bounding box center [609, 620] width 359 height 96
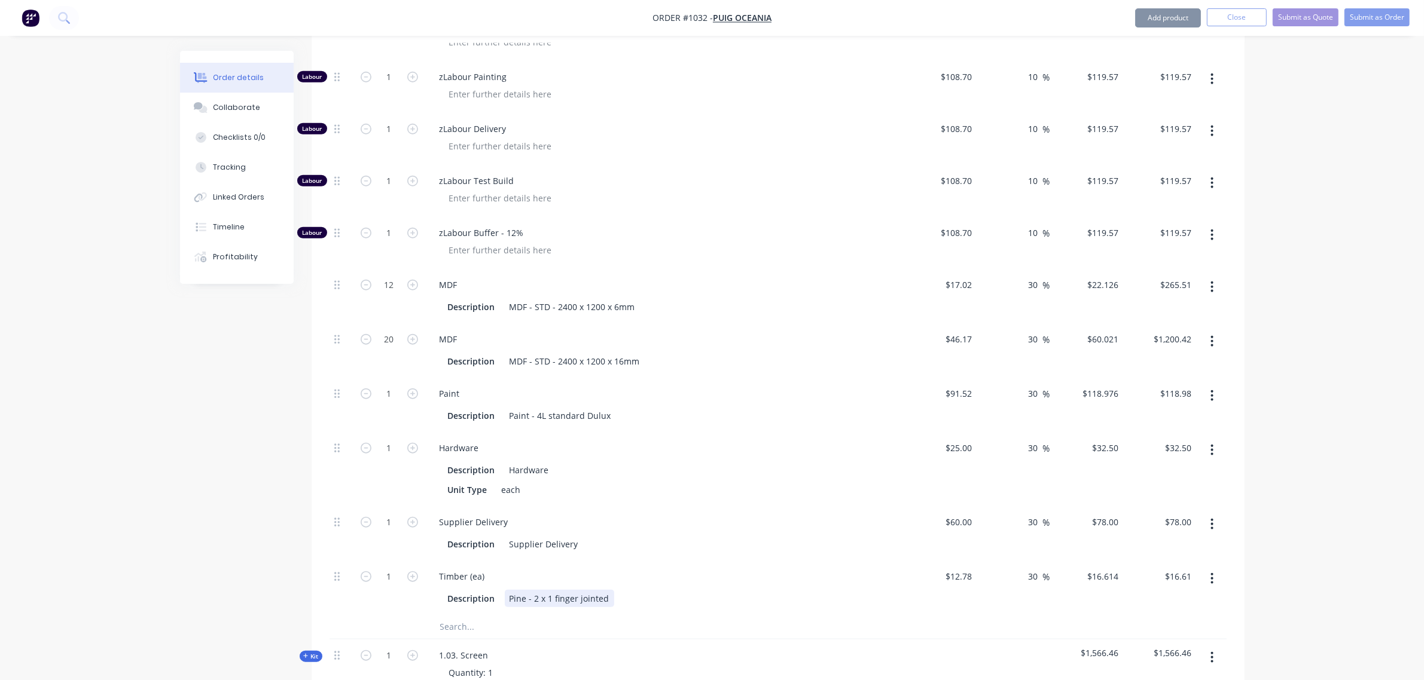
scroll to position [1356, 0]
click at [395, 567] on input "1" at bounding box center [389, 576] width 31 height 18
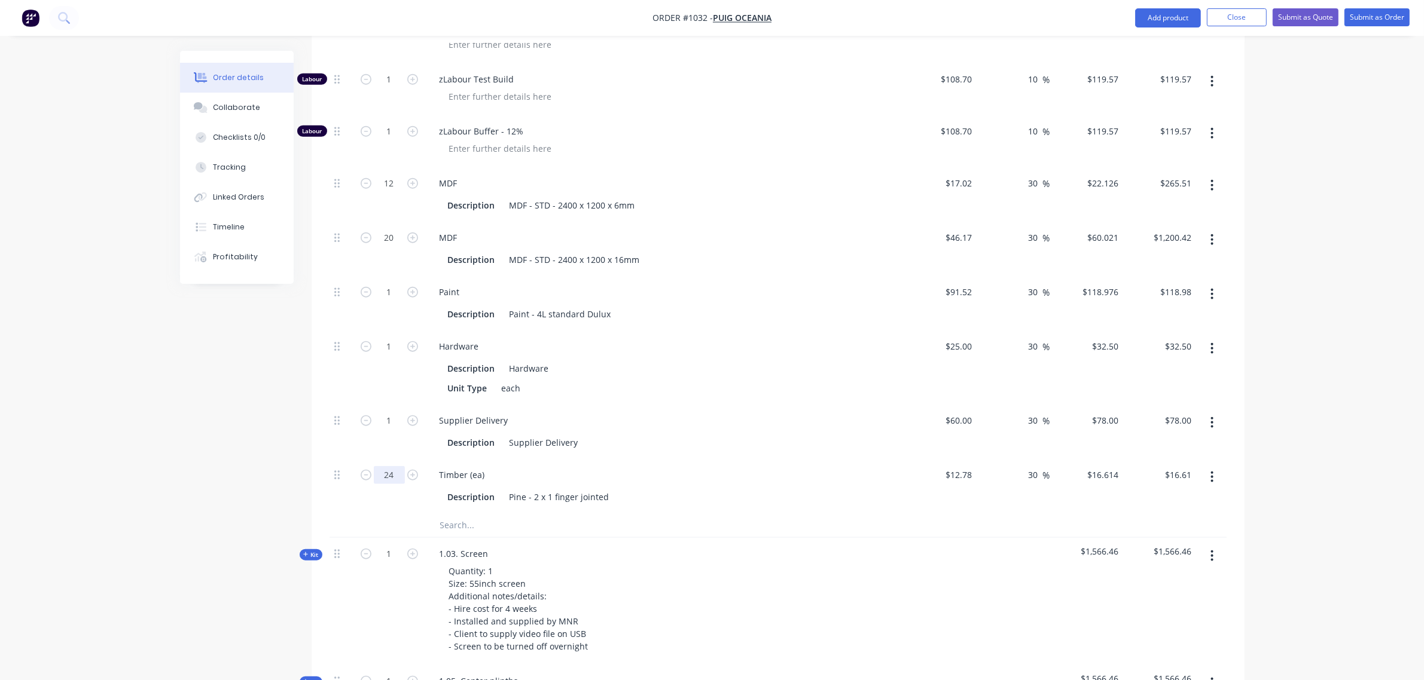
scroll to position [1456, 0]
click at [462, 514] on input "text" at bounding box center [558, 526] width 239 height 24
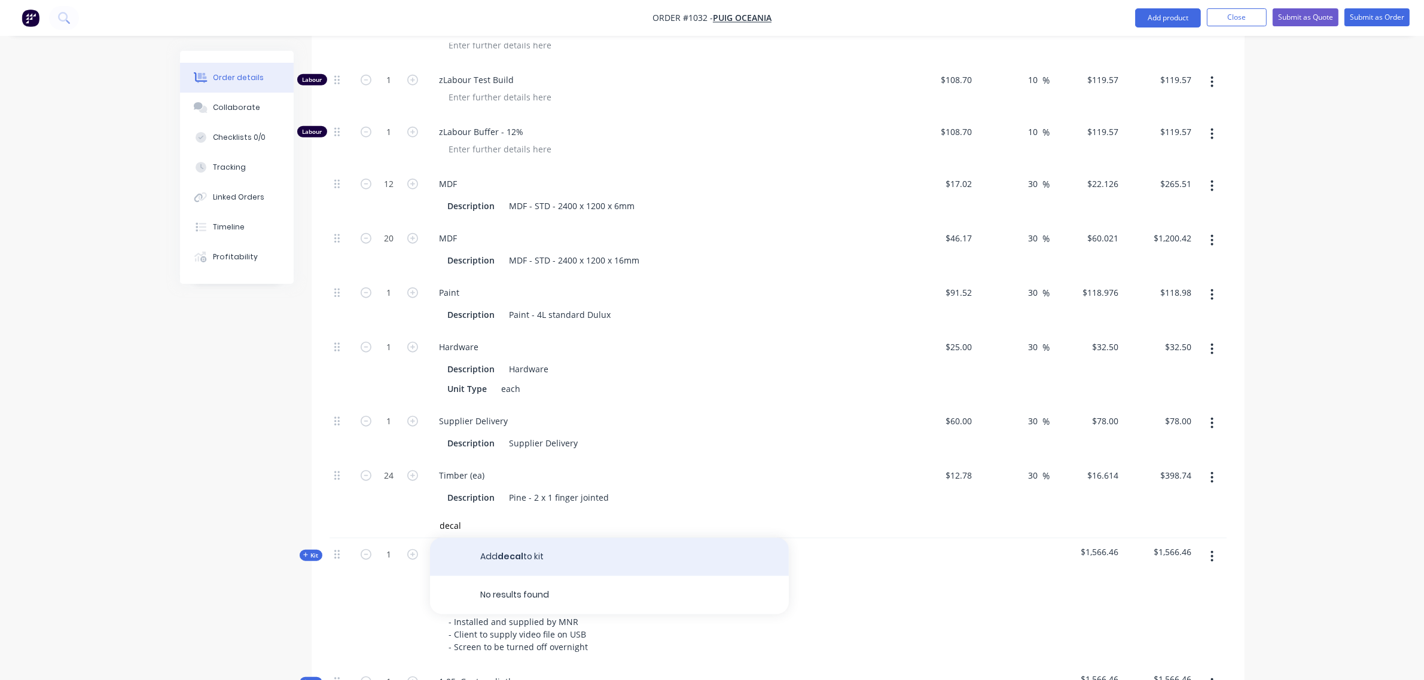
click at [507, 538] on button "Add decal to kit" at bounding box center [609, 557] width 359 height 38
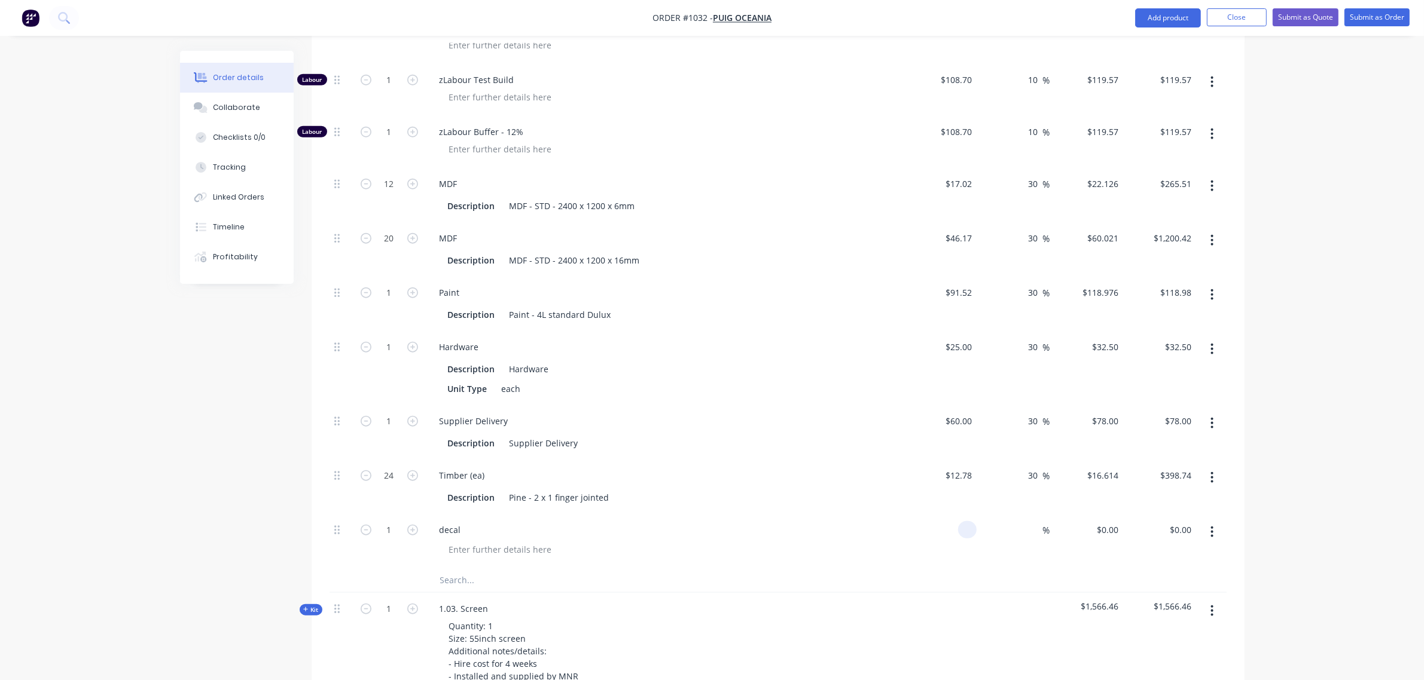
click at [963, 521] on input at bounding box center [970, 529] width 14 height 17
click at [395, 521] on input "1" at bounding box center [389, 530] width 31 height 18
click at [539, 489] on div "Pine - 2 x 1 finger jointed" at bounding box center [559, 497] width 109 height 17
click at [1029, 521] on input at bounding box center [1036, 529] width 14 height 17
click at [884, 432] on div "Description Supplier Delivery" at bounding box center [664, 442] width 469 height 20
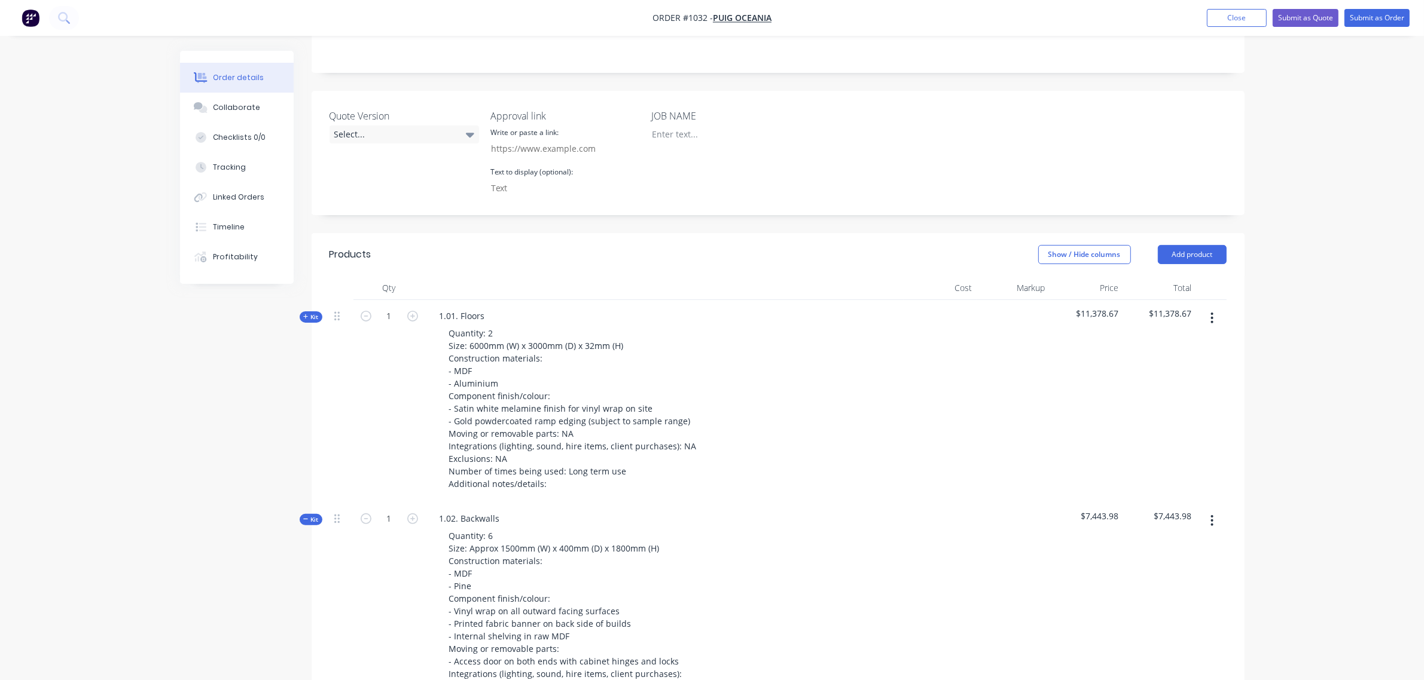
click at [312, 313] on span "Kit" at bounding box center [311, 317] width 16 height 9
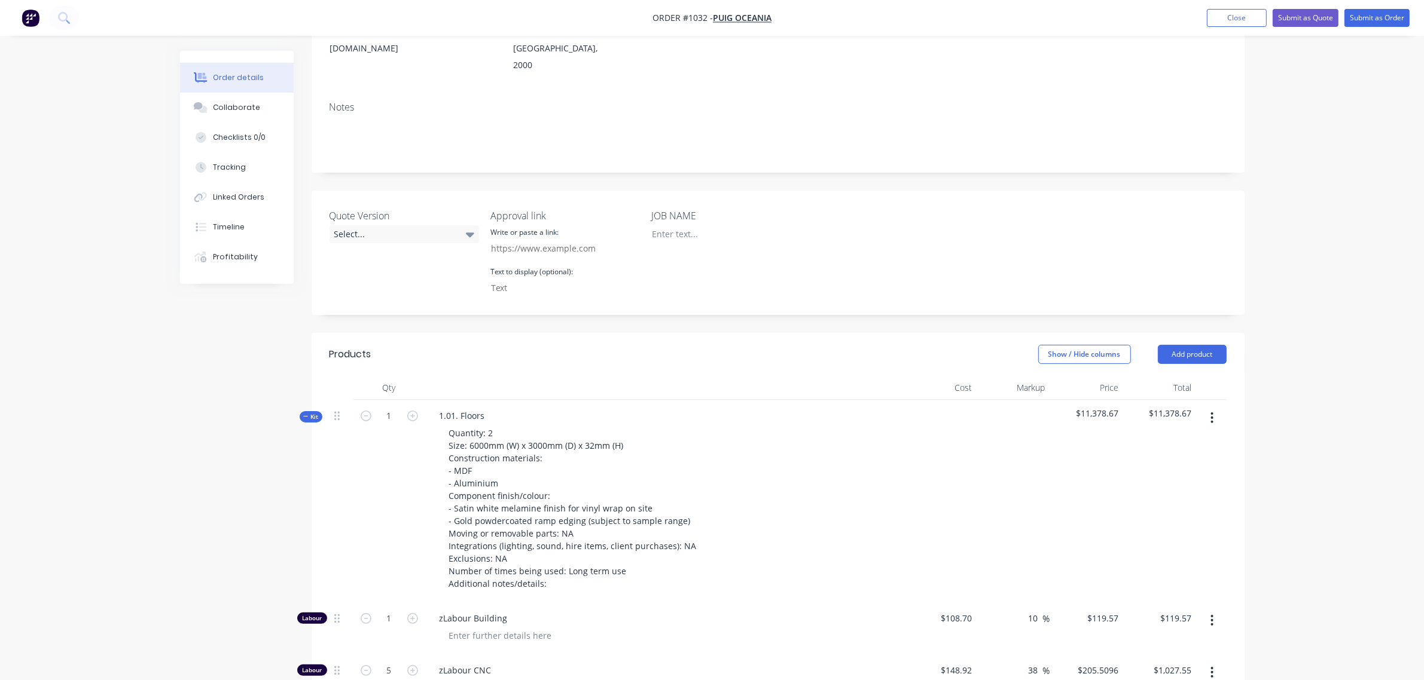
scroll to position [210, 0]
click at [307, 414] on icon "button" at bounding box center [305, 417] width 5 height 6
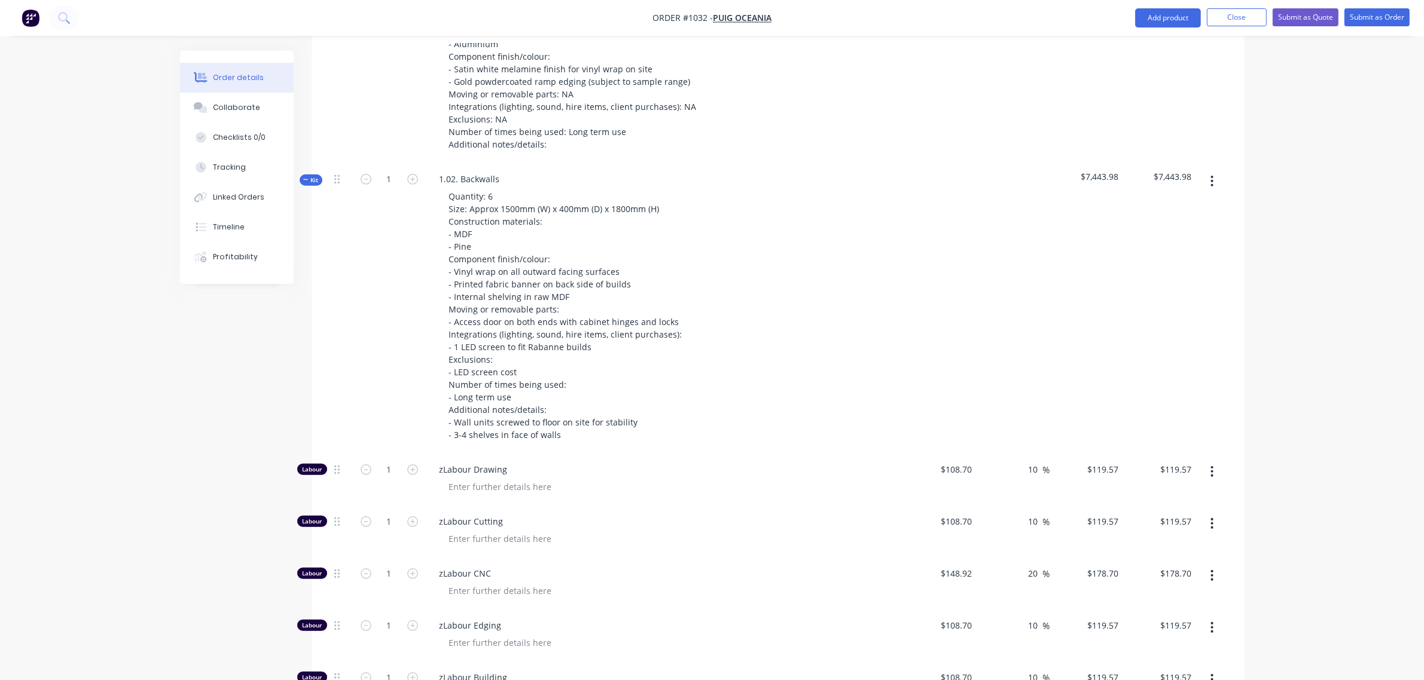
scroll to position [652, 0]
click at [967, 564] on input "148.92" at bounding box center [957, 572] width 37 height 17
click at [1039, 564] on input "20" at bounding box center [1035, 572] width 16 height 17
click at [748, 505] on div "zLabour Cutting" at bounding box center [664, 531] width 478 height 52
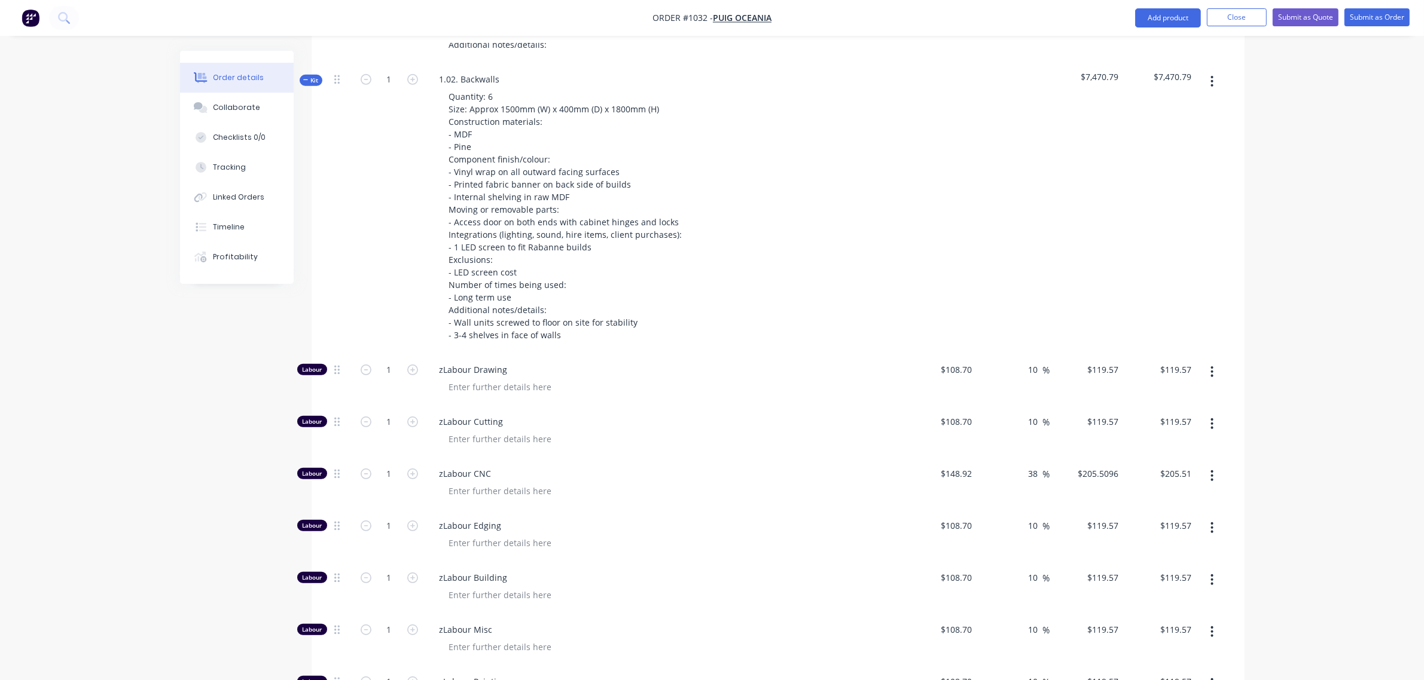
scroll to position [751, 0]
click at [381, 361] on input "1" at bounding box center [389, 370] width 31 height 18
click at [383, 413] on input "1" at bounding box center [389, 422] width 31 height 18
click at [386, 465] on input "1" at bounding box center [389, 474] width 31 height 18
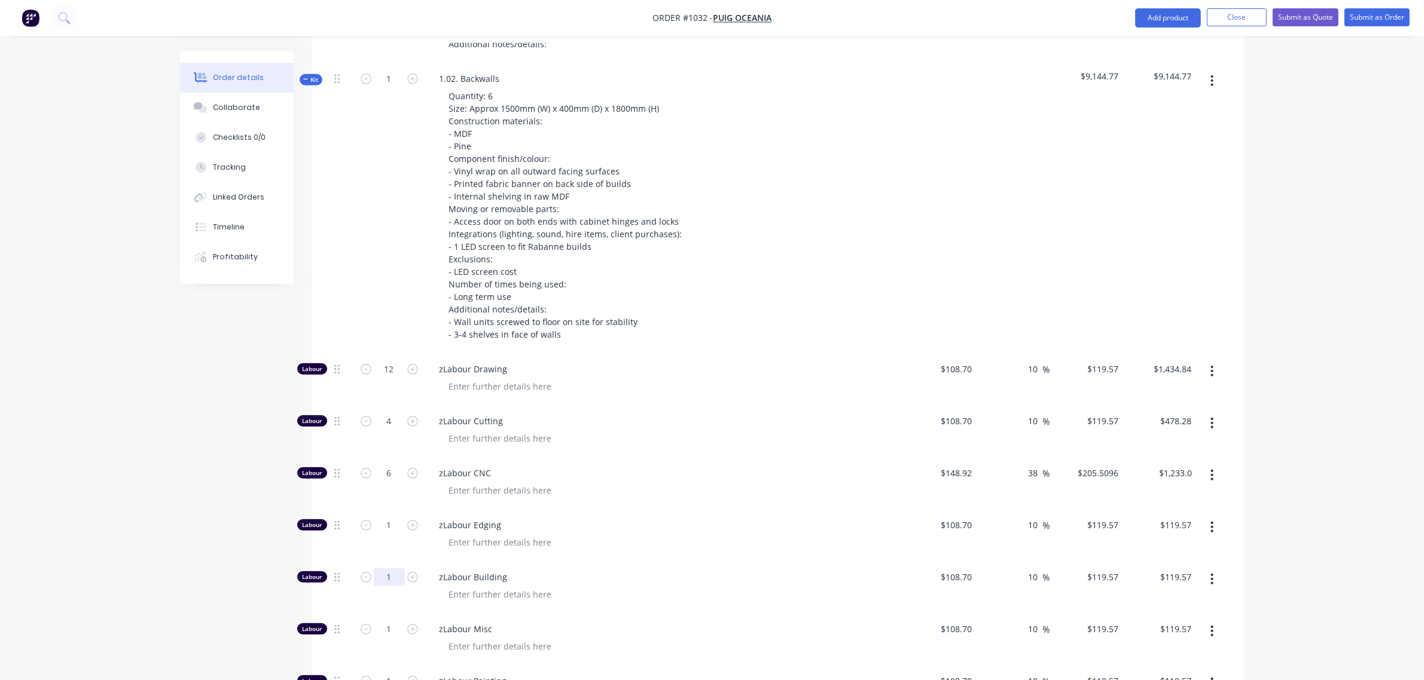
click at [386, 569] on input "1" at bounding box center [389, 578] width 31 height 18
click at [387, 621] on input "1" at bounding box center [389, 630] width 31 height 18
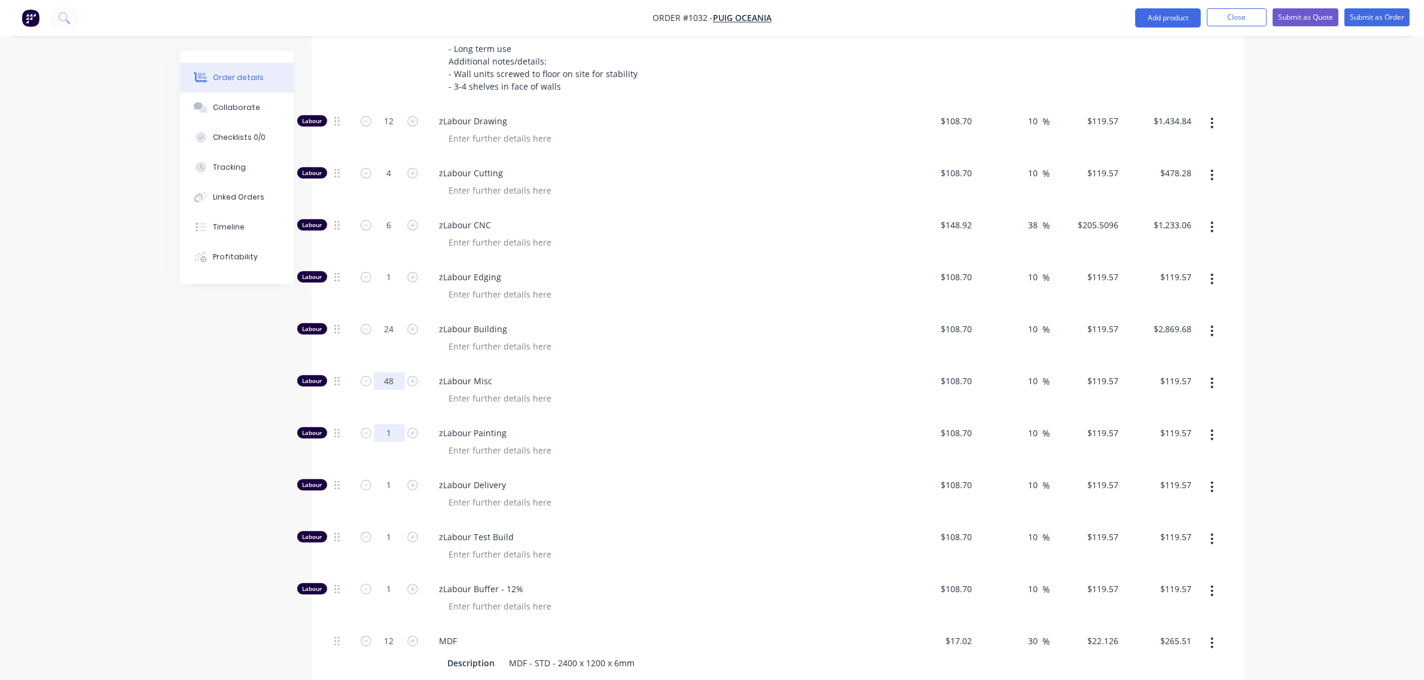
scroll to position [1000, 0]
click at [389, 424] on input "1" at bounding box center [389, 433] width 31 height 18
click at [386, 476] on input "1" at bounding box center [389, 485] width 31 height 18
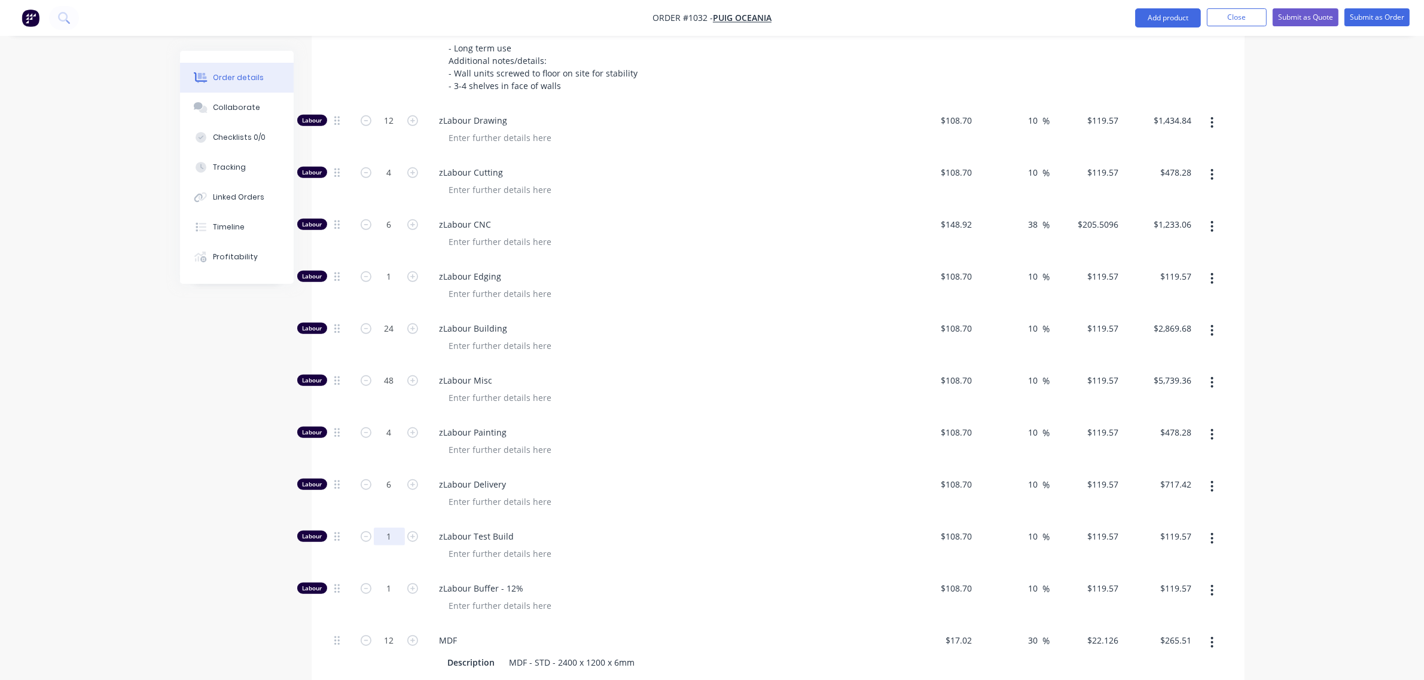
click at [389, 528] on input "1" at bounding box center [389, 537] width 31 height 18
click at [392, 580] on input "1" at bounding box center [389, 589] width 31 height 18
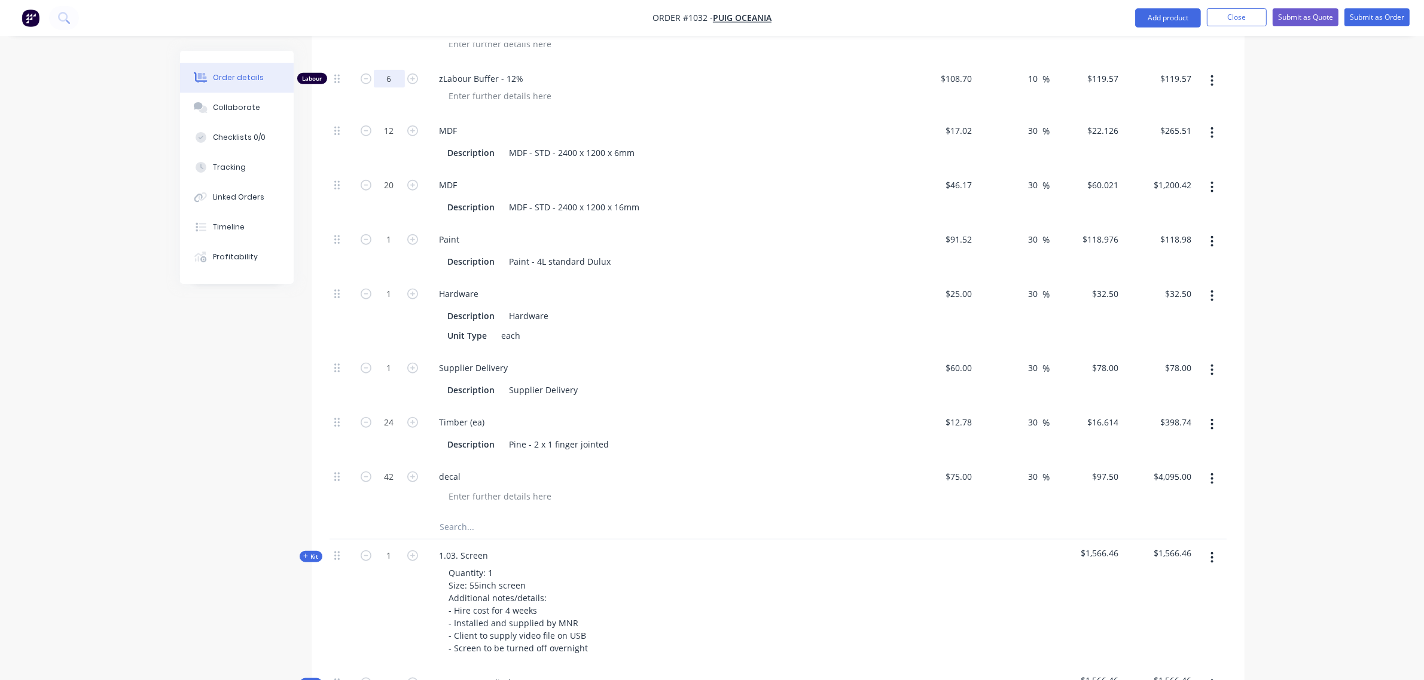
scroll to position [1510, 0]
click at [468, 515] on input "text" at bounding box center [558, 527] width 239 height 24
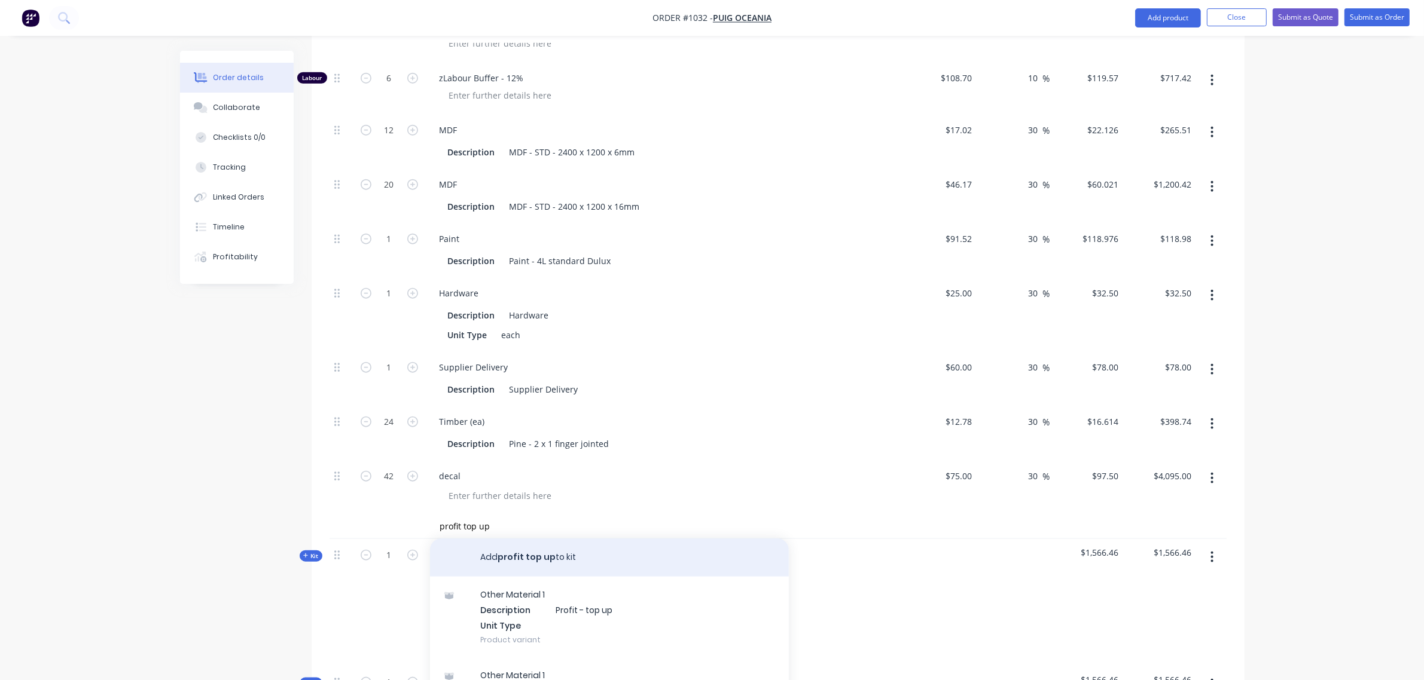
click at [535, 539] on button "Add profit top up to kit" at bounding box center [609, 558] width 359 height 38
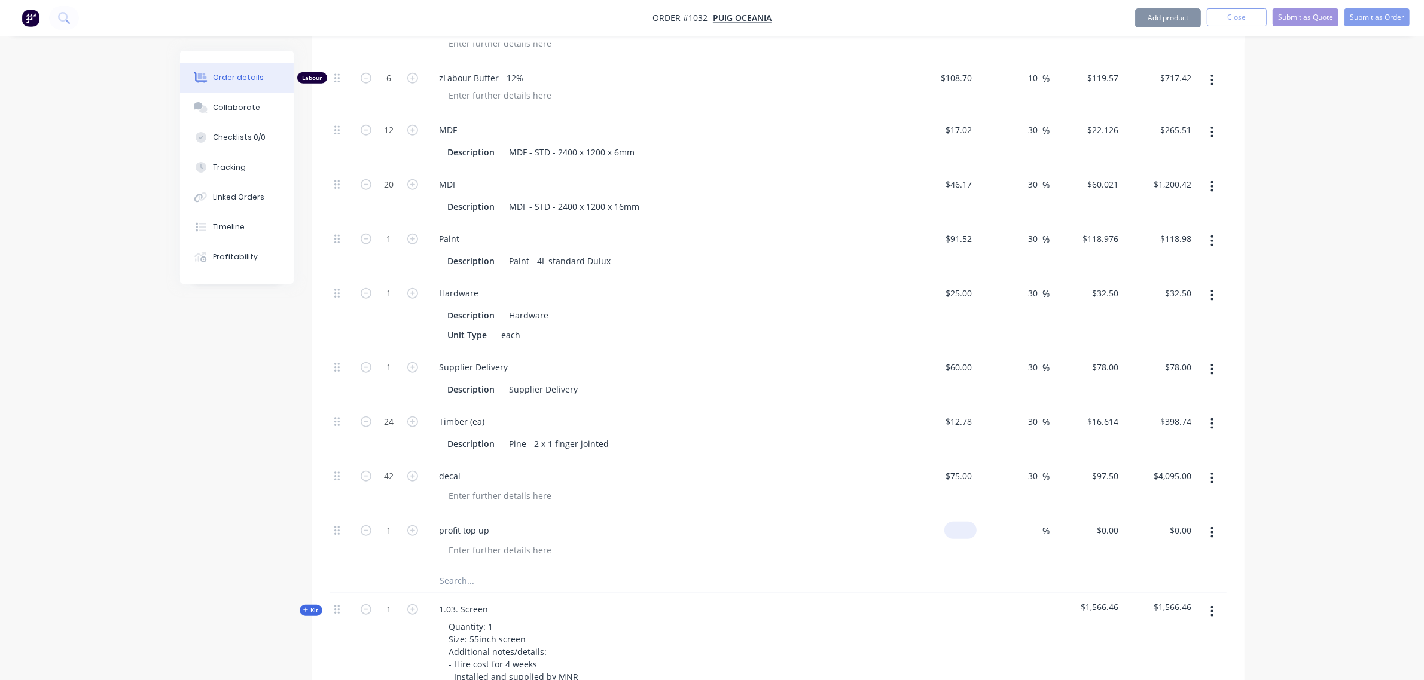
click at [961, 522] on div "$0.00" at bounding box center [960, 530] width 32 height 17
click at [921, 460] on div "$75.00 $75.00" at bounding box center [940, 487] width 74 height 54
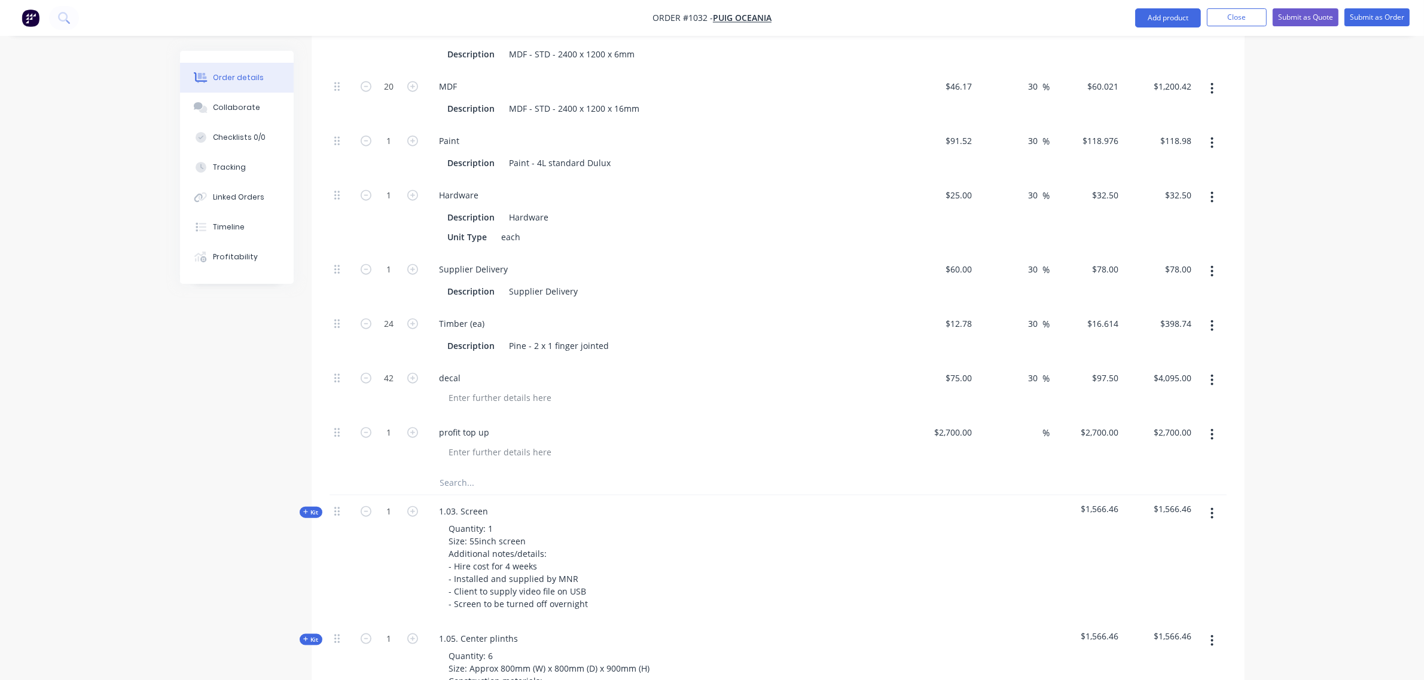
scroll to position [1609, 0]
click at [473, 471] on input "text" at bounding box center [558, 483] width 239 height 24
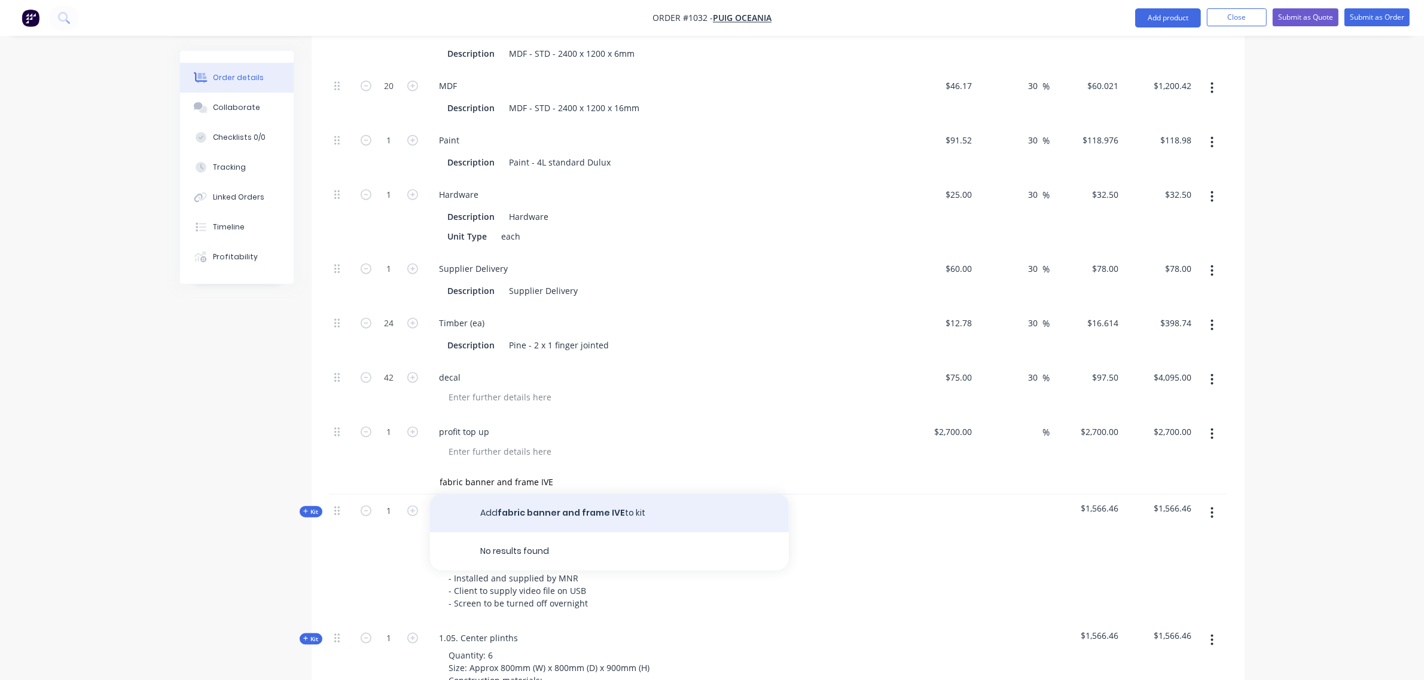
click at [527, 494] on button "Add fabric banner and frame IVE to kit" at bounding box center [609, 513] width 359 height 38
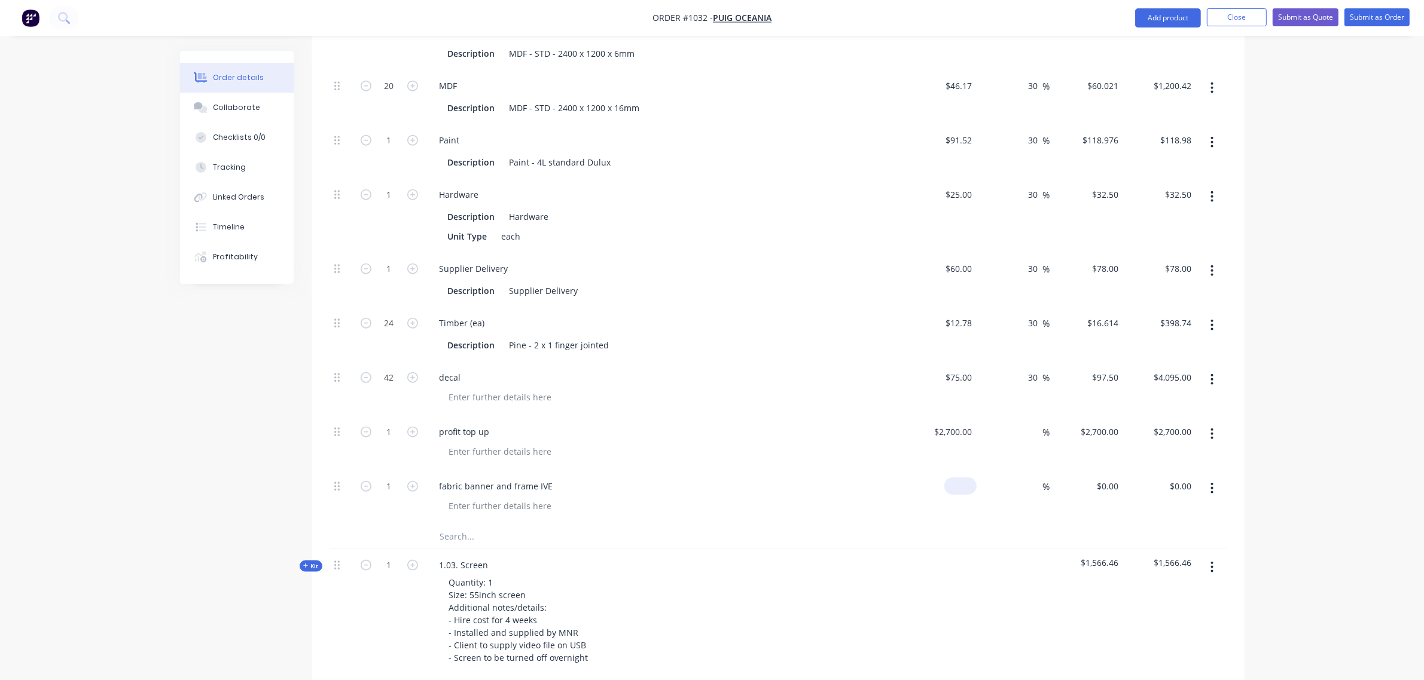
click at [955, 471] on div "$0.00" at bounding box center [940, 498] width 74 height 54
click at [1031, 478] on input at bounding box center [1036, 486] width 14 height 17
click at [773, 420] on div "profit top up" at bounding box center [664, 443] width 478 height 54
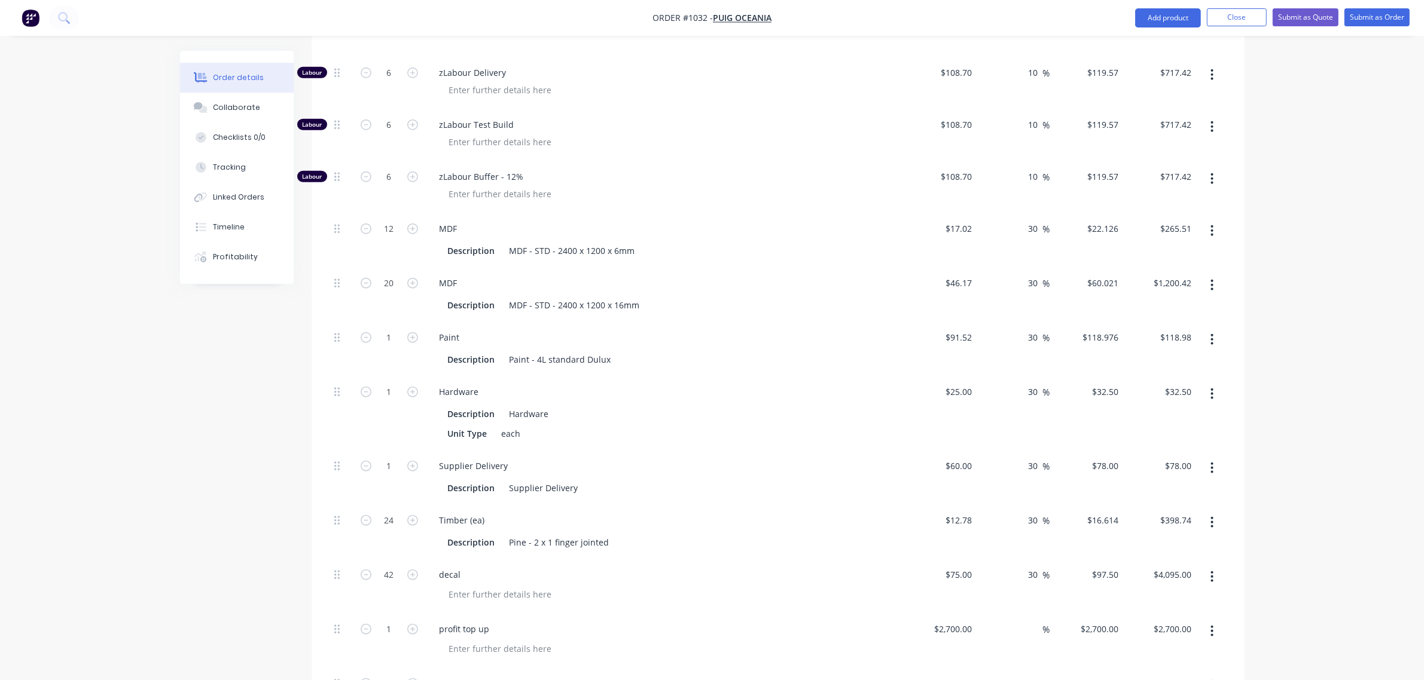
scroll to position [1411, 0]
click at [390, 329] on input "1" at bounding box center [389, 338] width 31 height 18
click at [963, 384] on input "25" at bounding box center [969, 392] width 16 height 17
click at [390, 384] on input "1" at bounding box center [389, 393] width 31 height 18
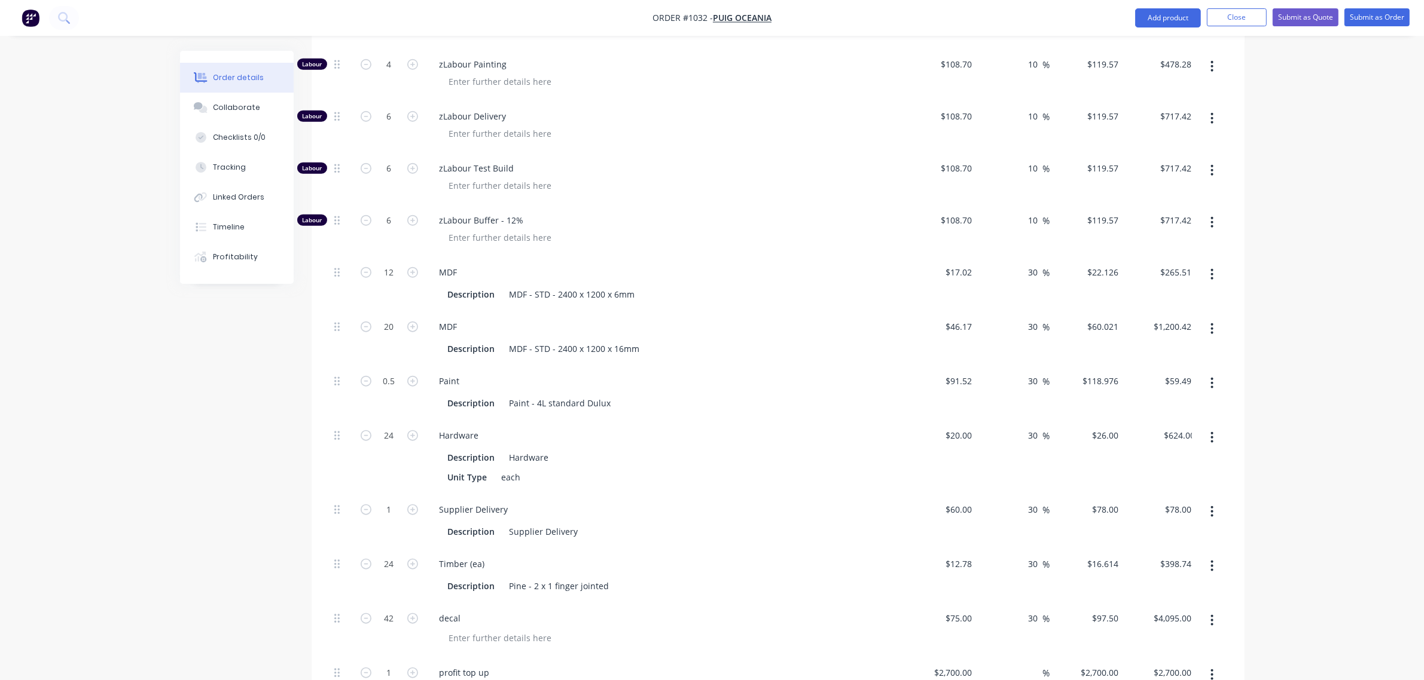
click at [645, 420] on div "Hardware Description Hardware Unit Type each" at bounding box center [664, 457] width 478 height 74
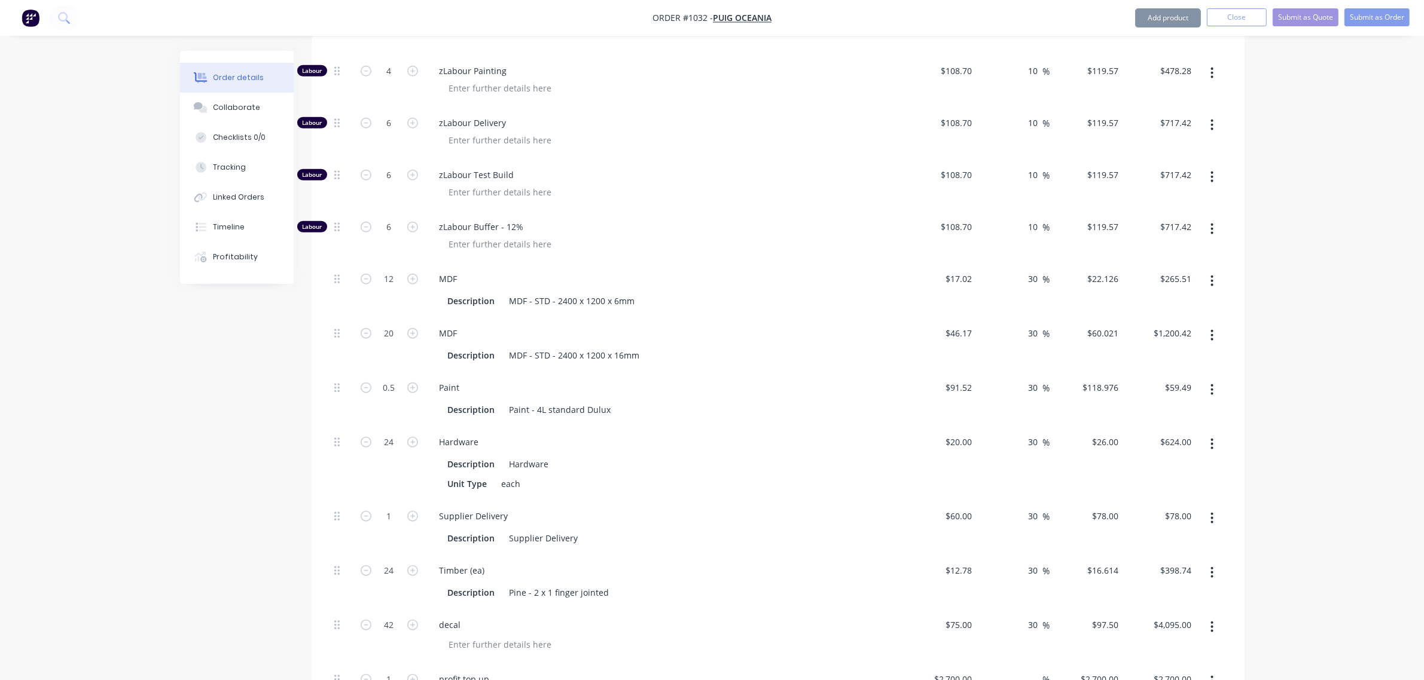
scroll to position [1361, 0]
click at [964, 508] on input "60" at bounding box center [960, 516] width 32 height 17
click at [822, 456] on div "Description Hardware" at bounding box center [662, 464] width 438 height 17
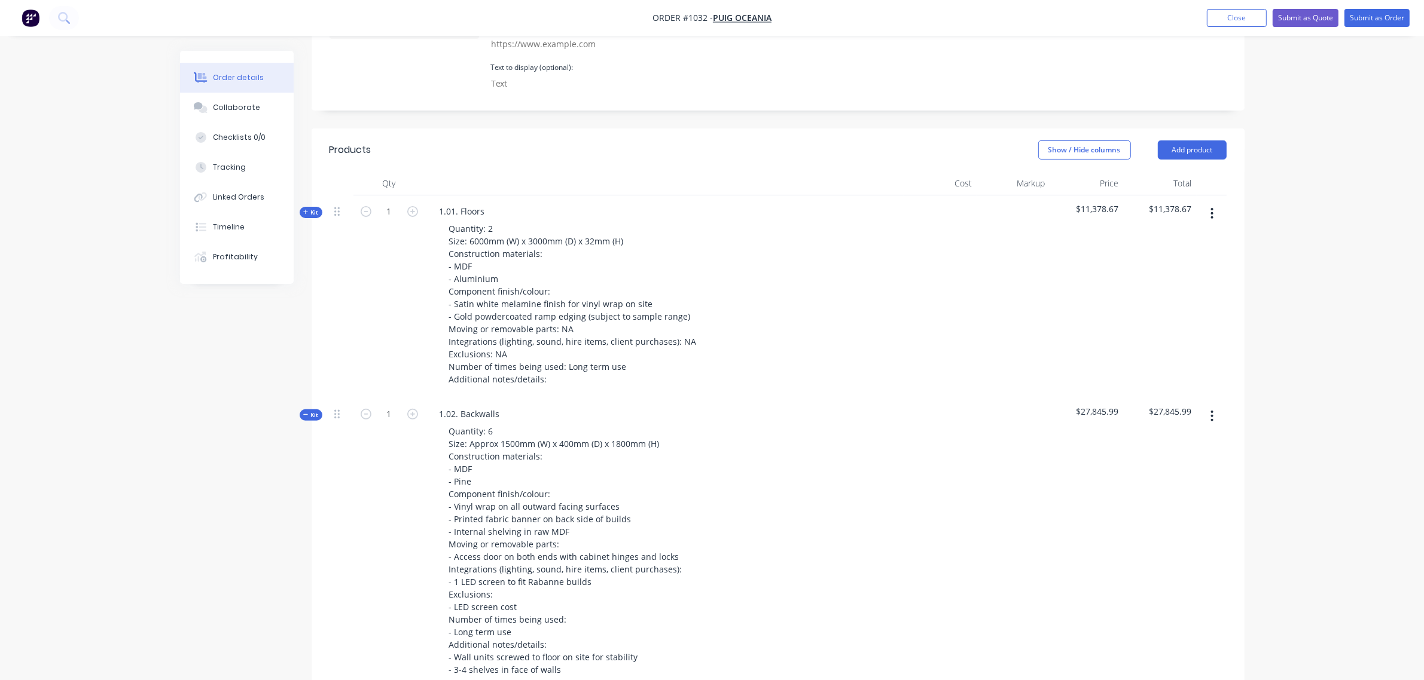
scroll to position [414, 0]
click at [314, 412] on span "Kit" at bounding box center [311, 416] width 16 height 9
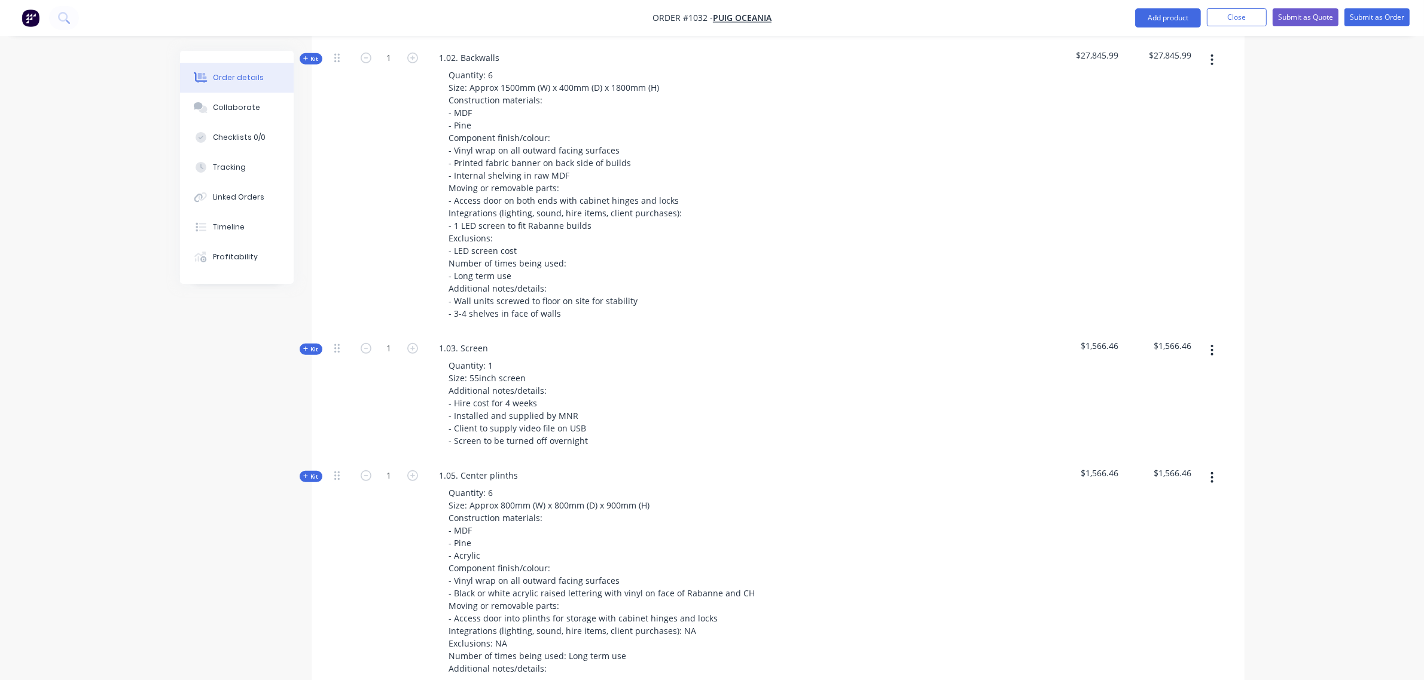
scroll to position [813, 0]
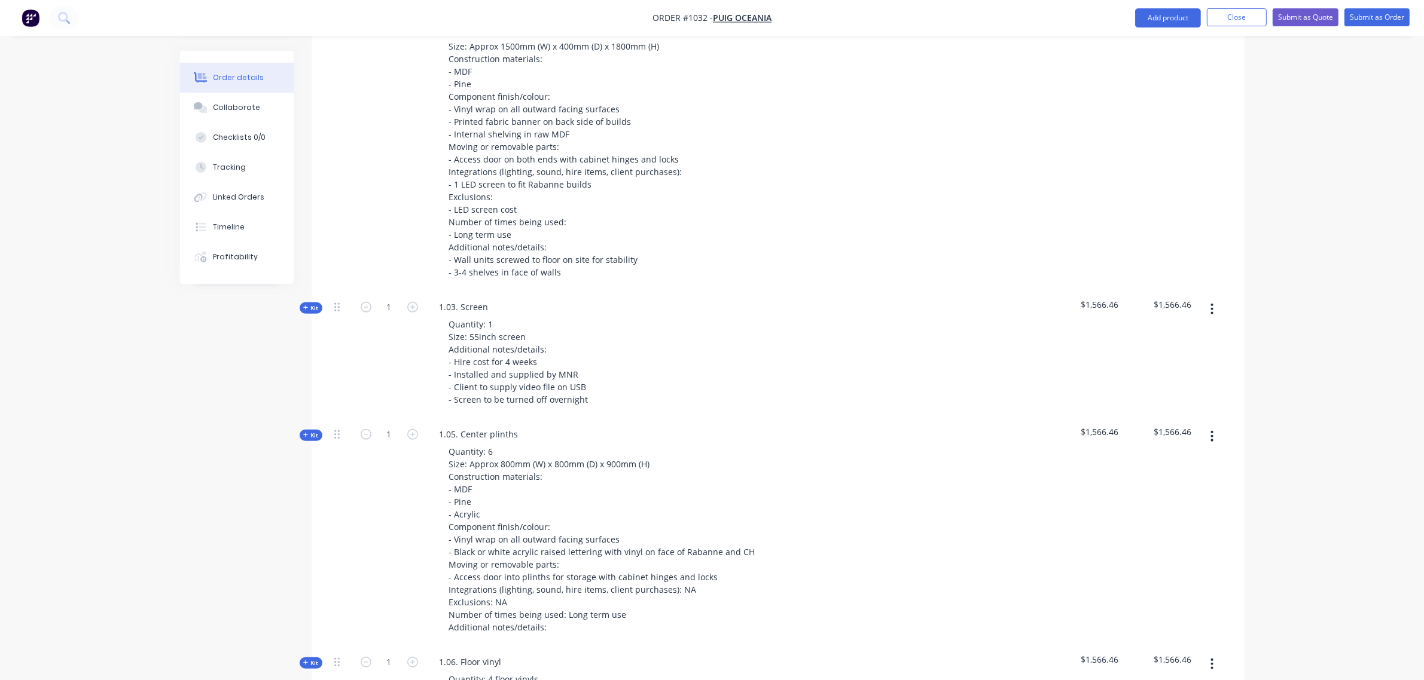
click at [318, 304] on span "Kit" at bounding box center [311, 308] width 16 height 9
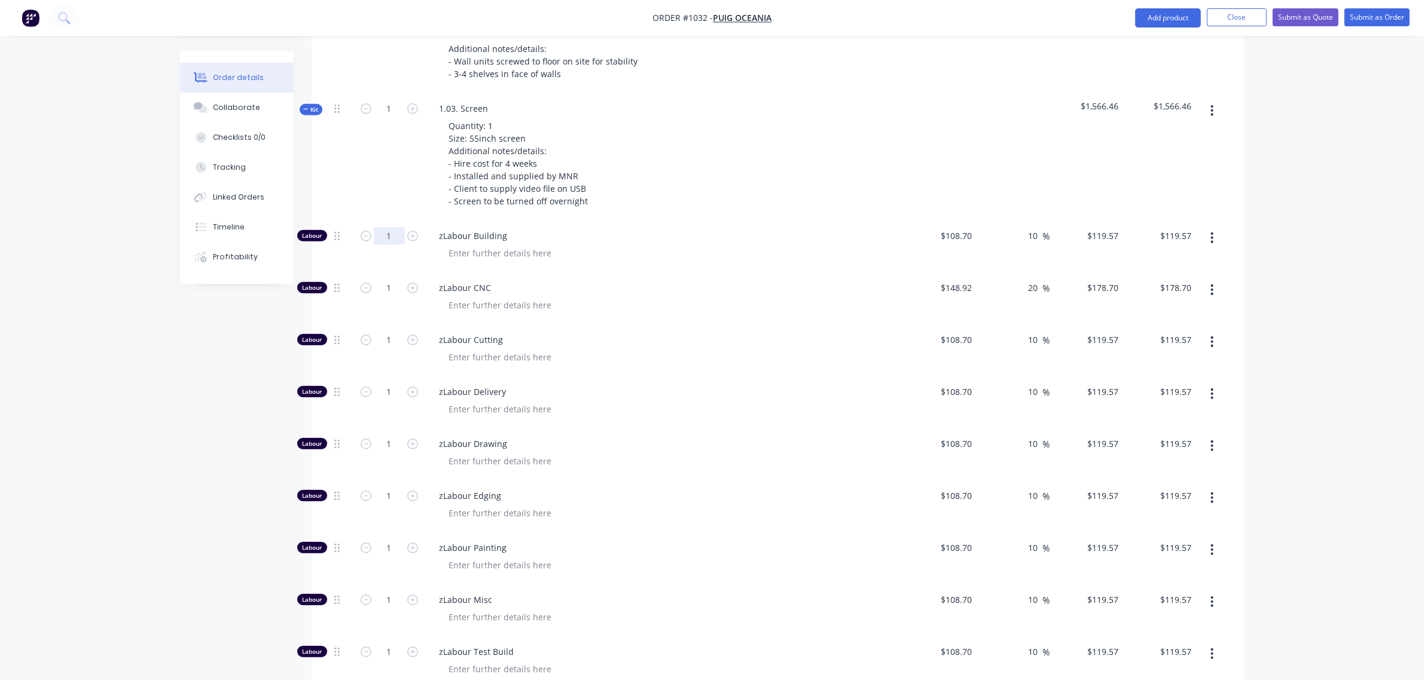
scroll to position [1012, 0]
click at [386, 227] on input "1" at bounding box center [389, 236] width 31 height 18
click at [386, 279] on input "1" at bounding box center [389, 288] width 31 height 18
click at [387, 331] on input "1" at bounding box center [389, 340] width 31 height 18
click at [389, 383] on input "1" at bounding box center [389, 392] width 31 height 18
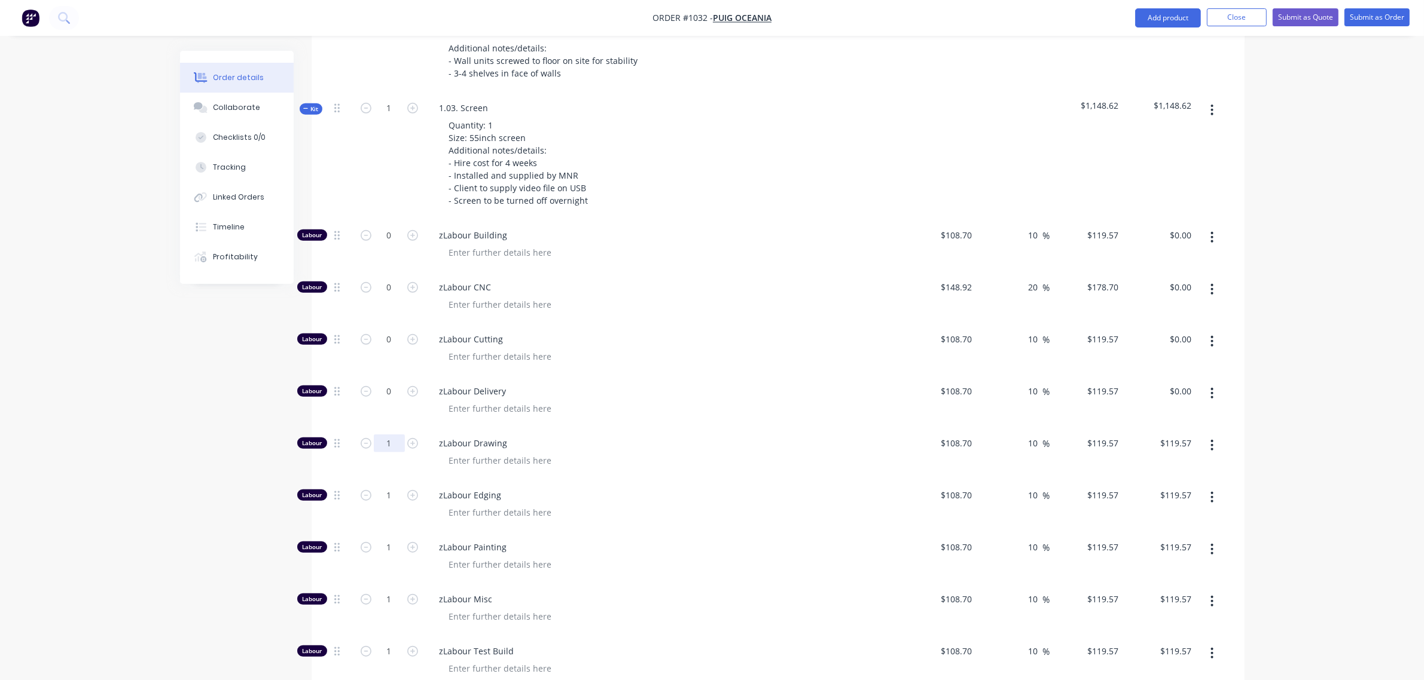
click at [387, 435] on input "1" at bounding box center [389, 444] width 31 height 18
click at [387, 487] on input "1" at bounding box center [389, 496] width 31 height 18
click at [387, 539] on input "1" at bounding box center [389, 548] width 31 height 18
drag, startPoint x: 389, startPoint y: 605, endPoint x: 390, endPoint y: 598, distance: 6.7
click at [389, 643] on input "1" at bounding box center [389, 652] width 31 height 18
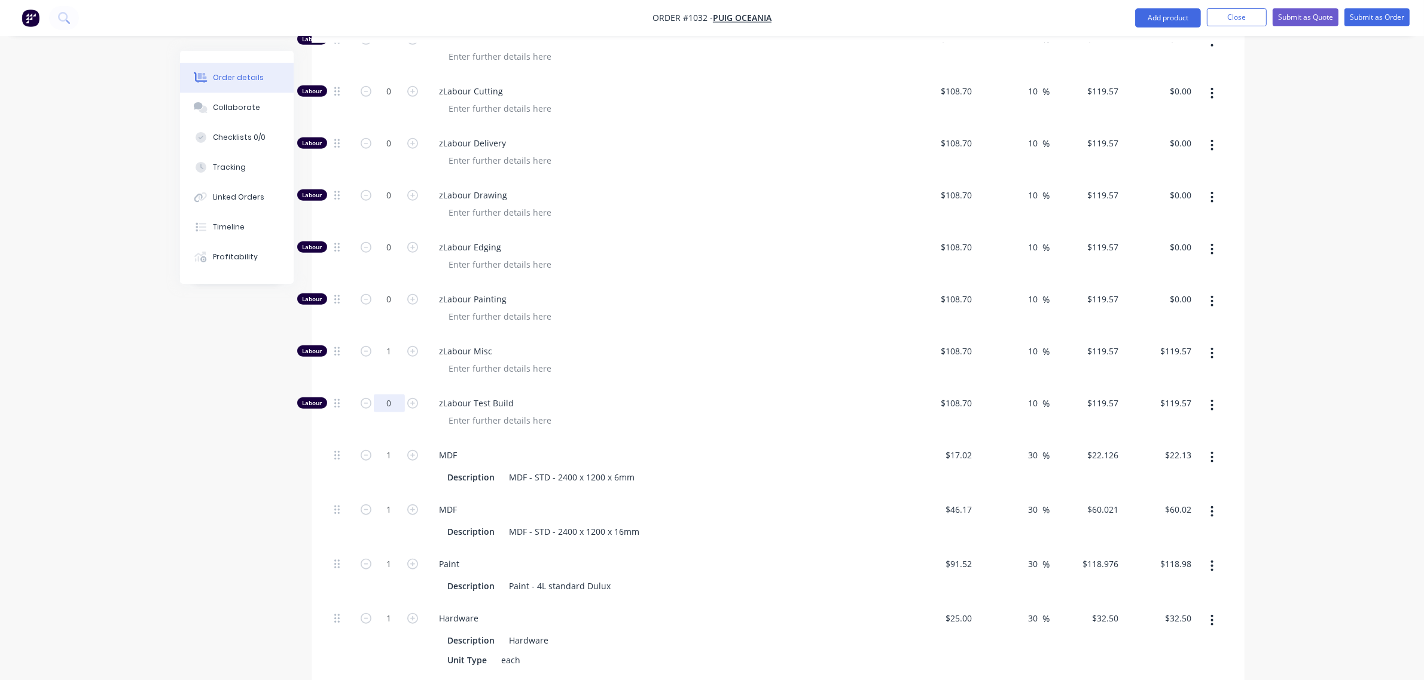
scroll to position [1262, 0]
click at [380, 445] on input "1" at bounding box center [389, 454] width 31 height 18
click at [386, 500] on input "1" at bounding box center [389, 509] width 31 height 18
click at [387, 554] on input "1" at bounding box center [389, 563] width 31 height 18
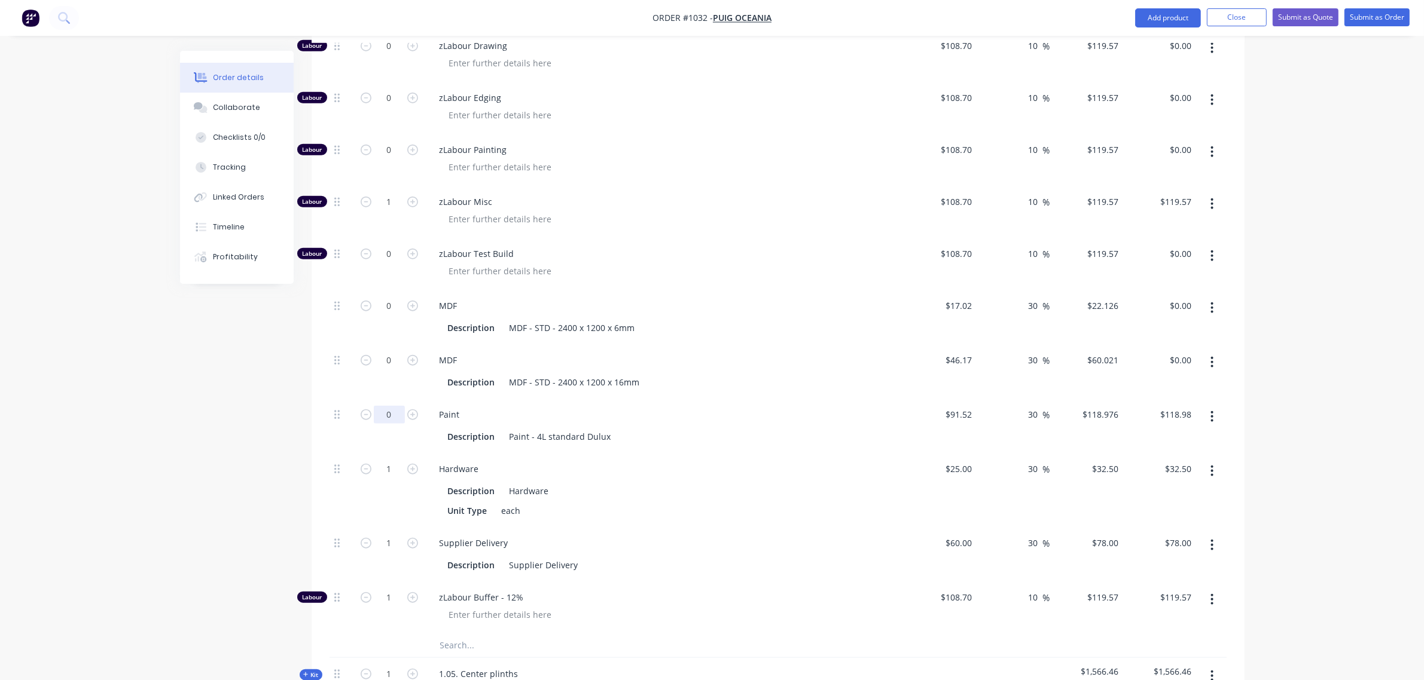
scroll to position [1411, 0]
click at [949, 452] on div "25 25" at bounding box center [940, 489] width 74 height 74
click at [386, 459] on input "1" at bounding box center [389, 468] width 31 height 18
click at [533, 401] on div "Paint Description Paint - 4L standard Dulux" at bounding box center [664, 425] width 478 height 54
click at [387, 533] on input "1" at bounding box center [389, 542] width 31 height 18
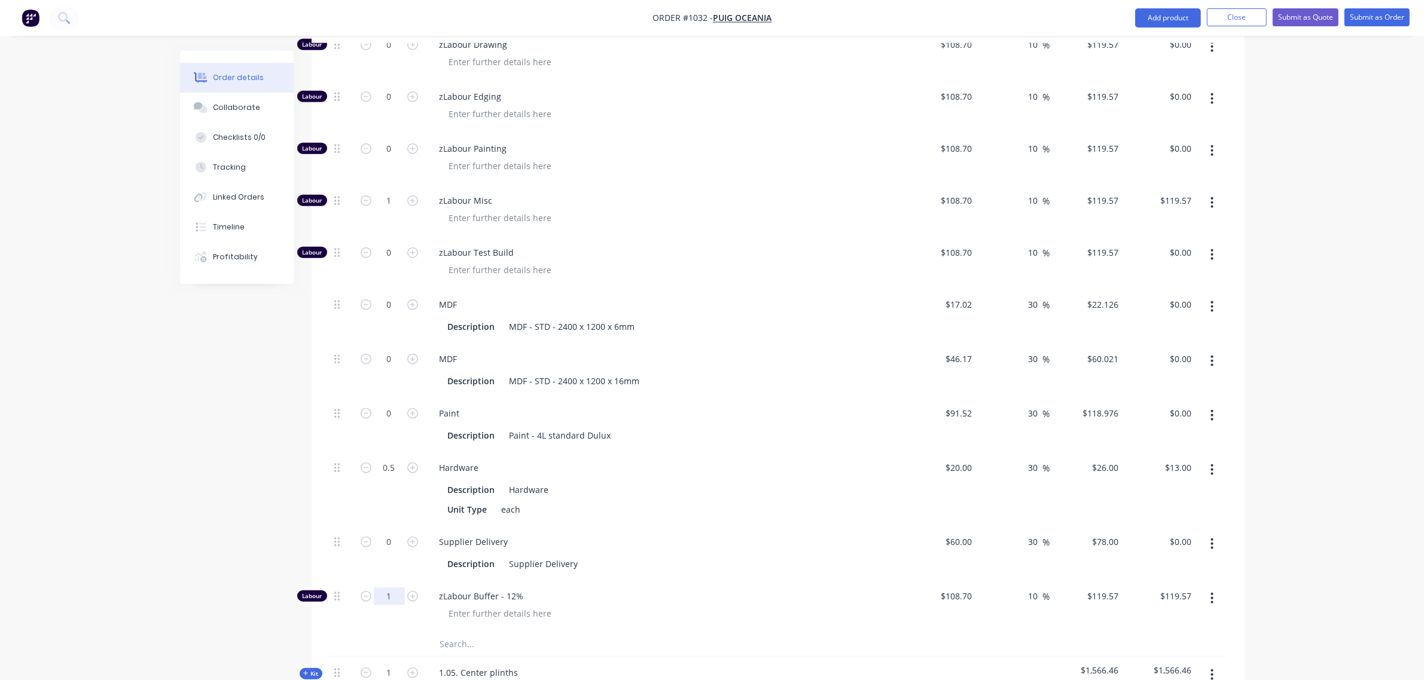
click at [386, 588] on input "1" at bounding box center [389, 597] width 31 height 18
click at [491, 633] on input "text" at bounding box center [558, 645] width 239 height 24
click at [513, 656] on button "Add screen allowance to kit" at bounding box center [609, 675] width 359 height 38
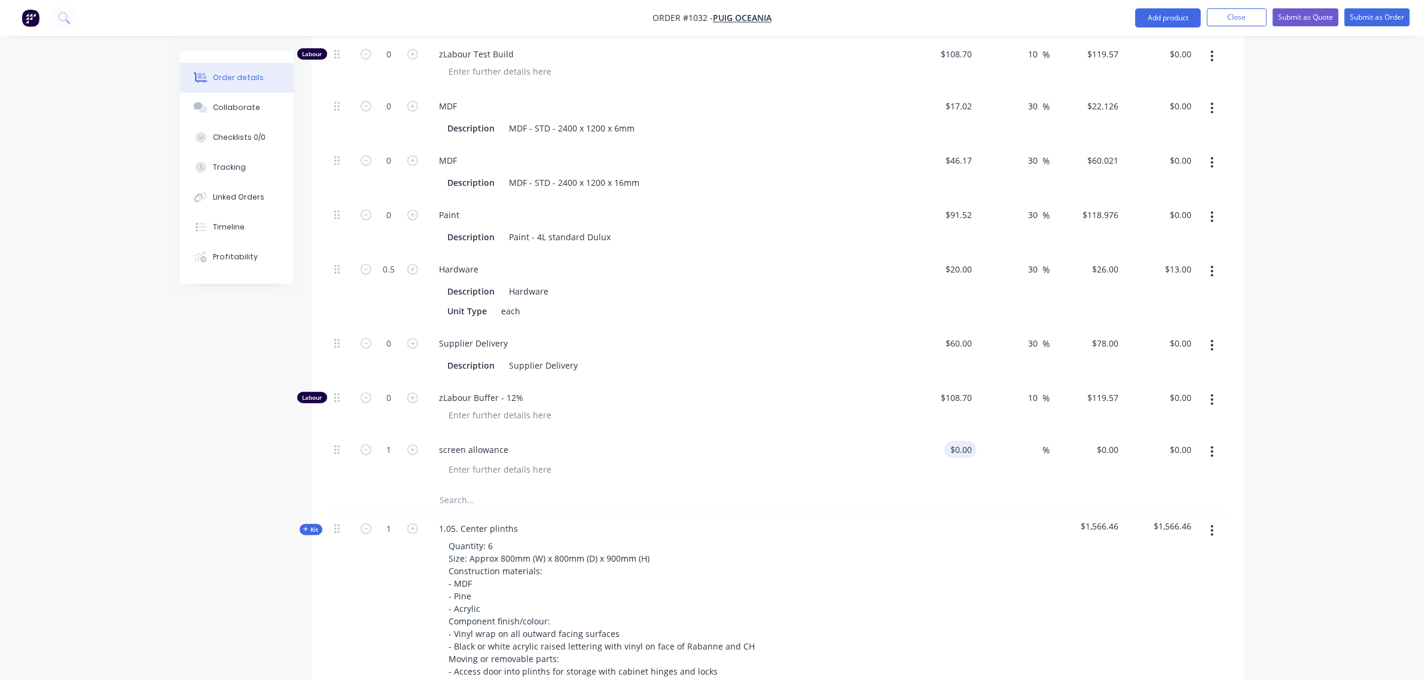
scroll to position [1610, 0]
click at [960, 433] on div "$0.00" at bounding box center [940, 460] width 74 height 54
click at [1021, 433] on div "%" at bounding box center [1013, 460] width 74 height 54
click at [1031, 441] on input at bounding box center [1036, 449] width 14 height 17
click at [796, 327] on div "Supplier Delivery Description Supplier Delivery" at bounding box center [664, 354] width 478 height 54
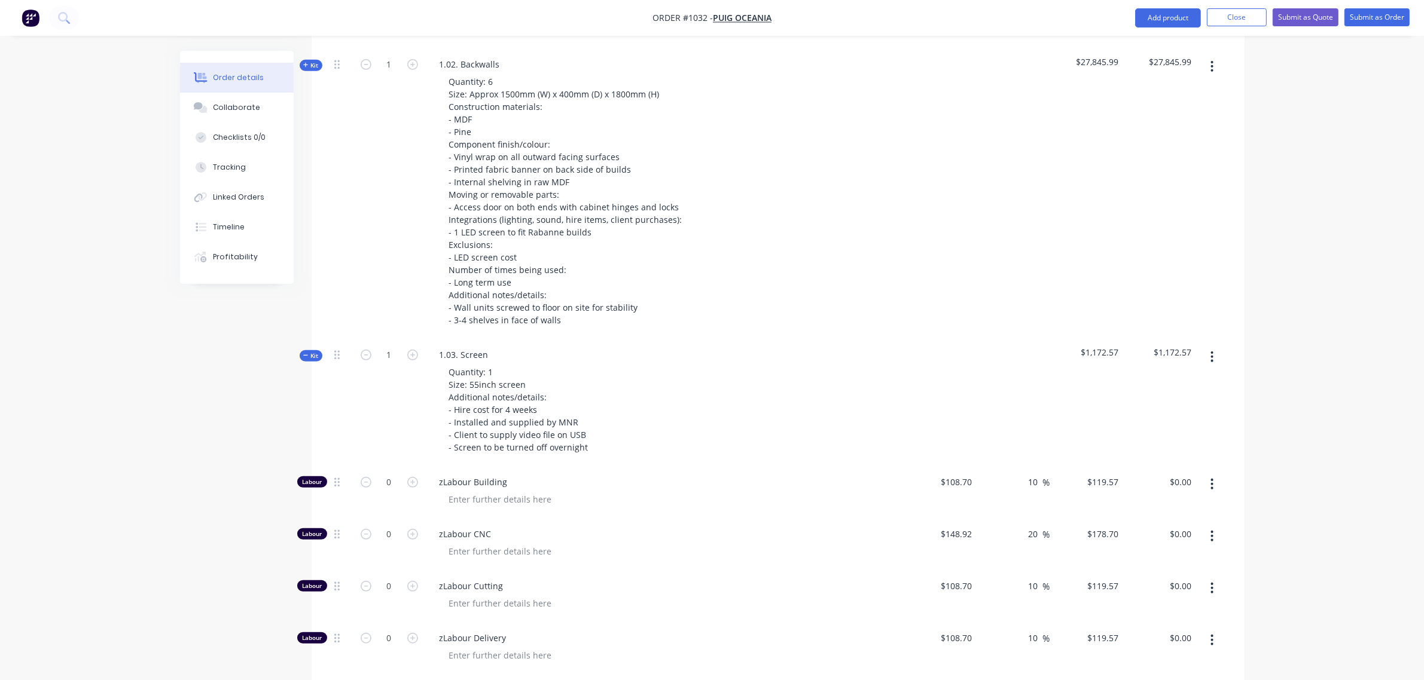
scroll to position [763, 0]
click at [310, 353] on span "Kit" at bounding box center [311, 357] width 16 height 9
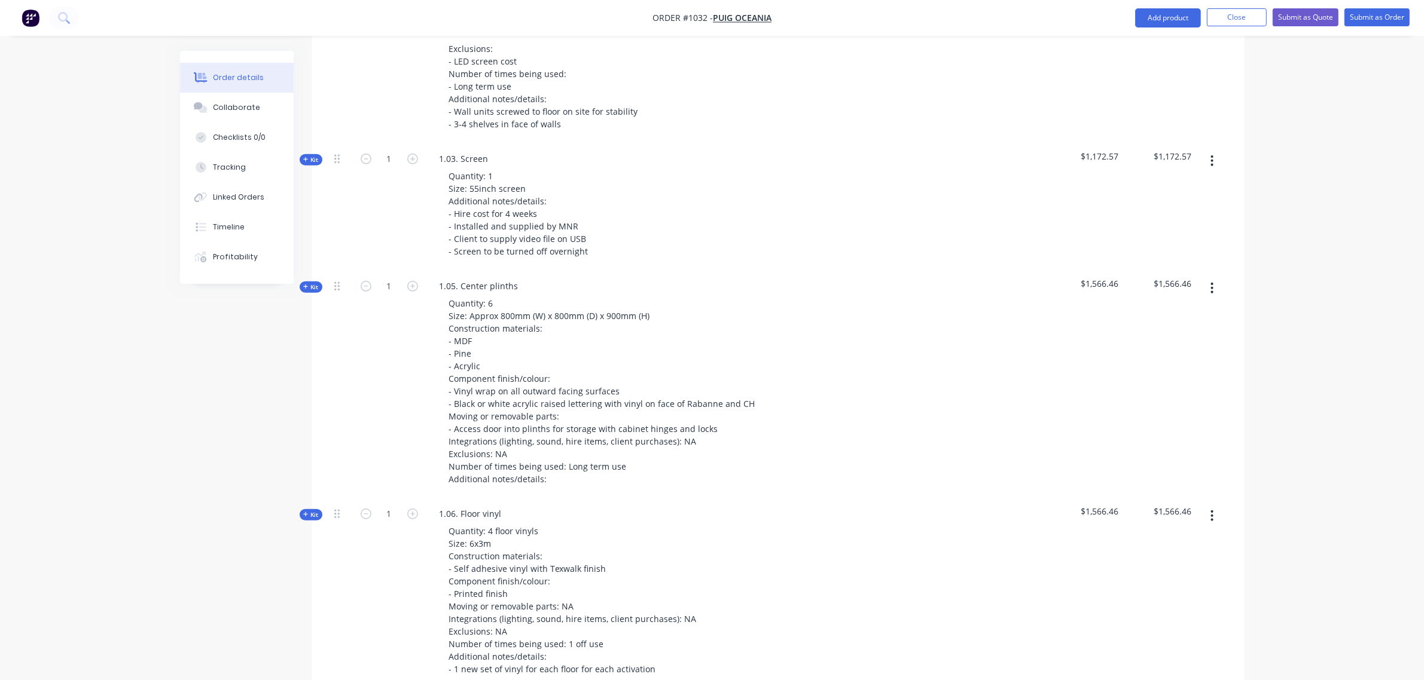
click at [310, 283] on span "Kit" at bounding box center [311, 287] width 16 height 9
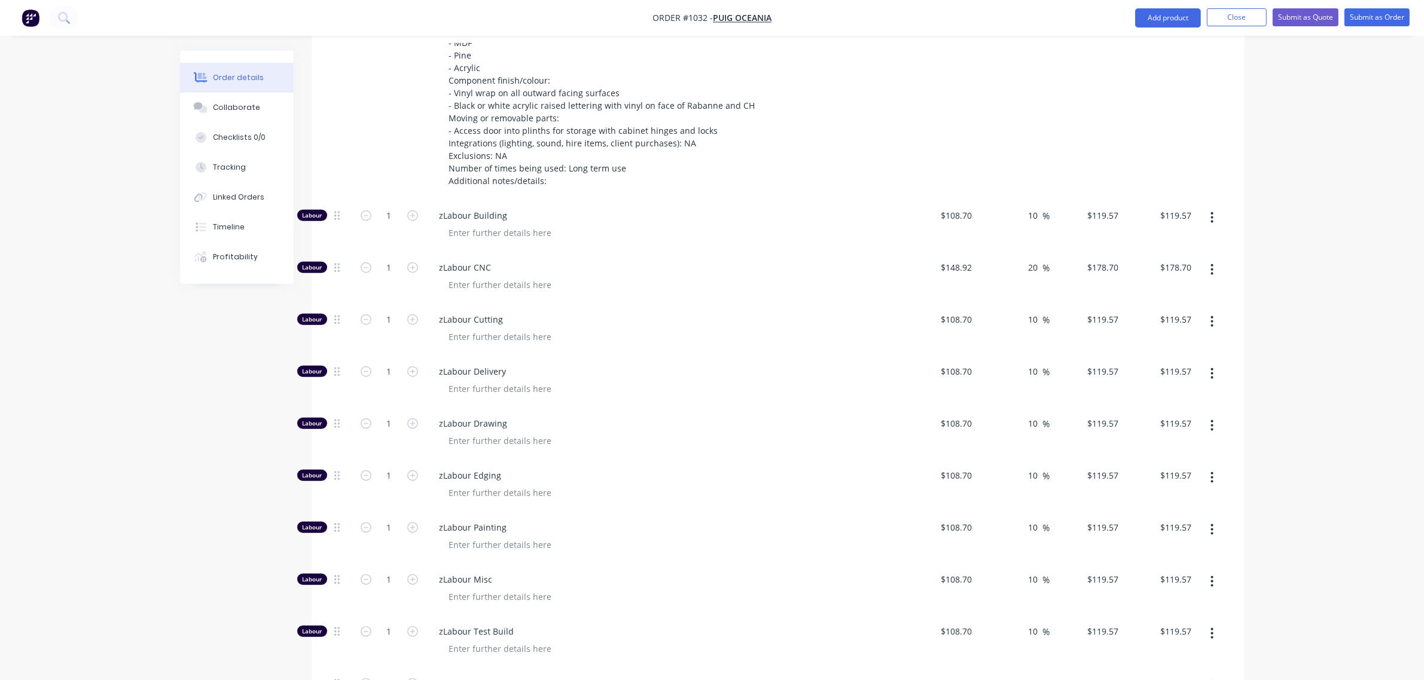
scroll to position [1260, 0]
drag, startPoint x: 337, startPoint y: 375, endPoint x: 341, endPoint y: 169, distance: 206.9
click at [341, 199] on div "Labour 1 zLabour Building $108.70 $108.70 10 10 % $119.57 $119.57 $119.57 $119.…" at bounding box center [777, 605] width 897 height 812
drag, startPoint x: 335, startPoint y: 320, endPoint x: 335, endPoint y: 217, distance: 103.4
click at [336, 216] on div "Labour 1 zLabour Drawing $108.70 $108.70 10 10 % $119.57 $119.57 $119.57 $119.5…" at bounding box center [777, 605] width 897 height 812
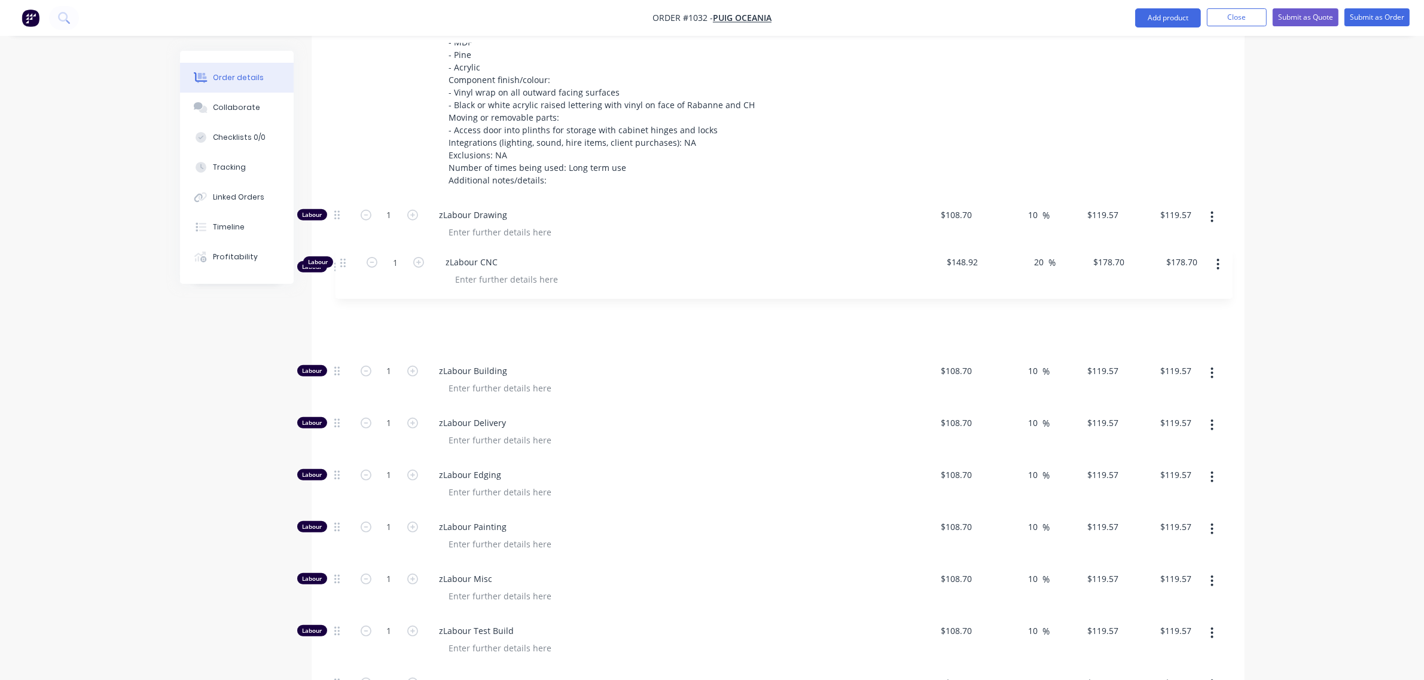
drag, startPoint x: 337, startPoint y: 319, endPoint x: 343, endPoint y: 252, distance: 66.6
click at [343, 252] on div "Labour 1 zLabour Drawing $108.70 $108.70 10 10 % $119.57 $119.57 $119.57 $119.5…" at bounding box center [777, 605] width 897 height 812
click at [1027, 310] on input "20" at bounding box center [1035, 318] width 16 height 17
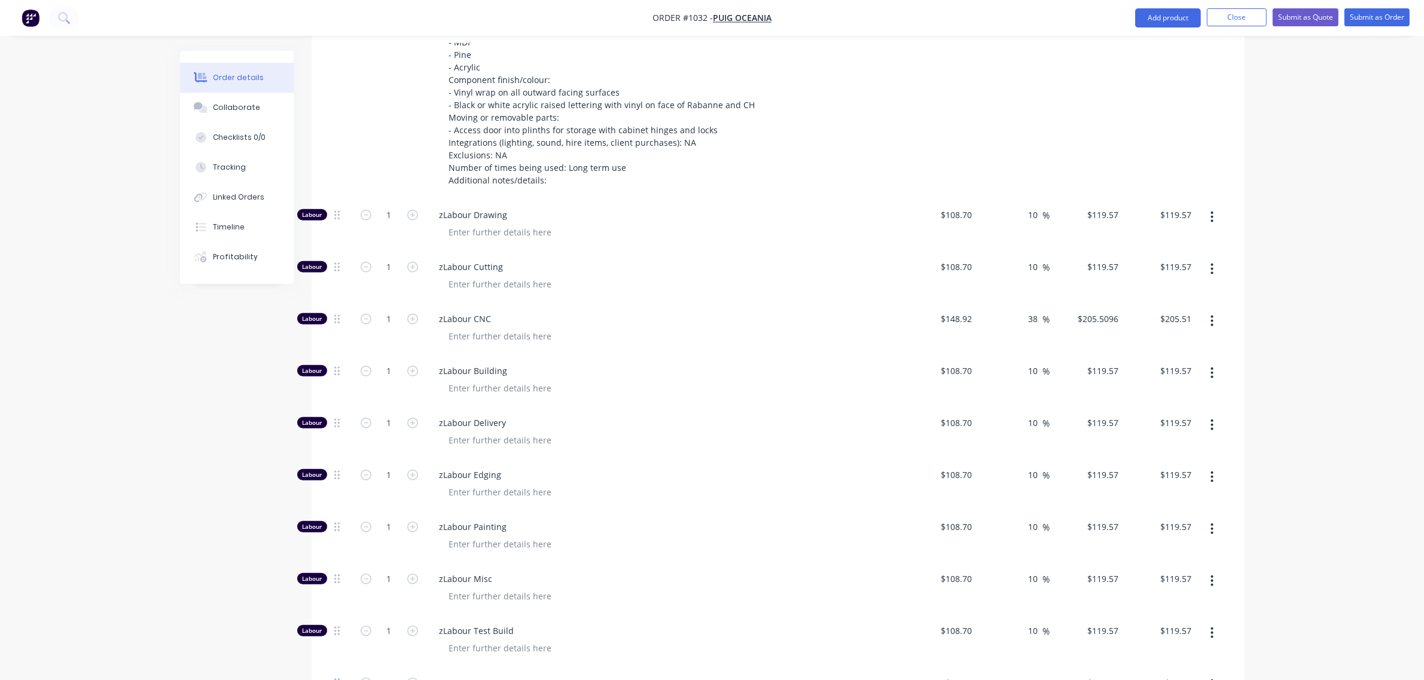
click at [814, 328] on div at bounding box center [668, 336] width 459 height 17
drag, startPoint x: 338, startPoint y: 426, endPoint x: 348, endPoint y: 314, distance: 111.7
click at [348, 314] on div "Labour 1 zLabour Drawing $108.70 $108.70 10 10 % $119.57 $119.57 $119.57 $119.5…" at bounding box center [777, 605] width 897 height 812
drag, startPoint x: 336, startPoint y: 424, endPoint x: 336, endPoint y: 471, distance: 46.6
click at [336, 471] on div "Labour 1 zLabour Drawing $108.70 $108.70 10 10 % $119.57 $119.57 $119.57 $119.5…" at bounding box center [777, 605] width 897 height 812
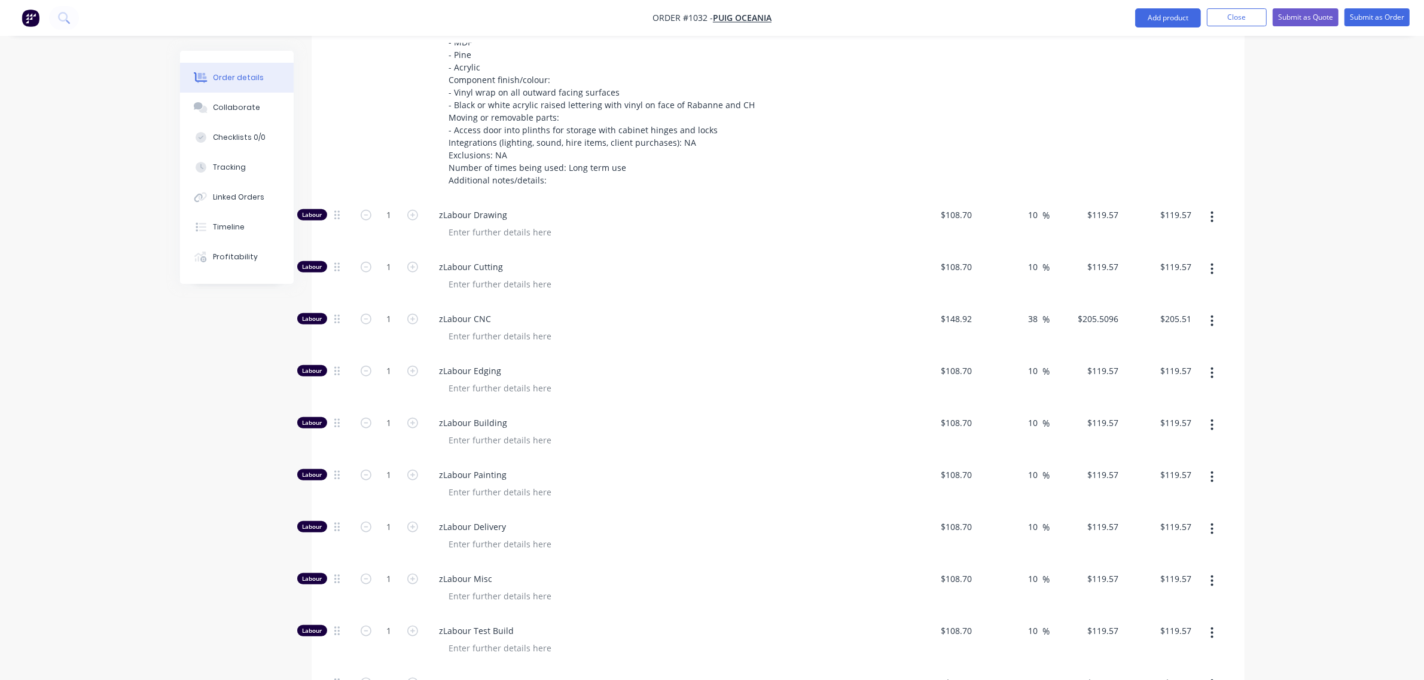
scroll to position [1265, 0]
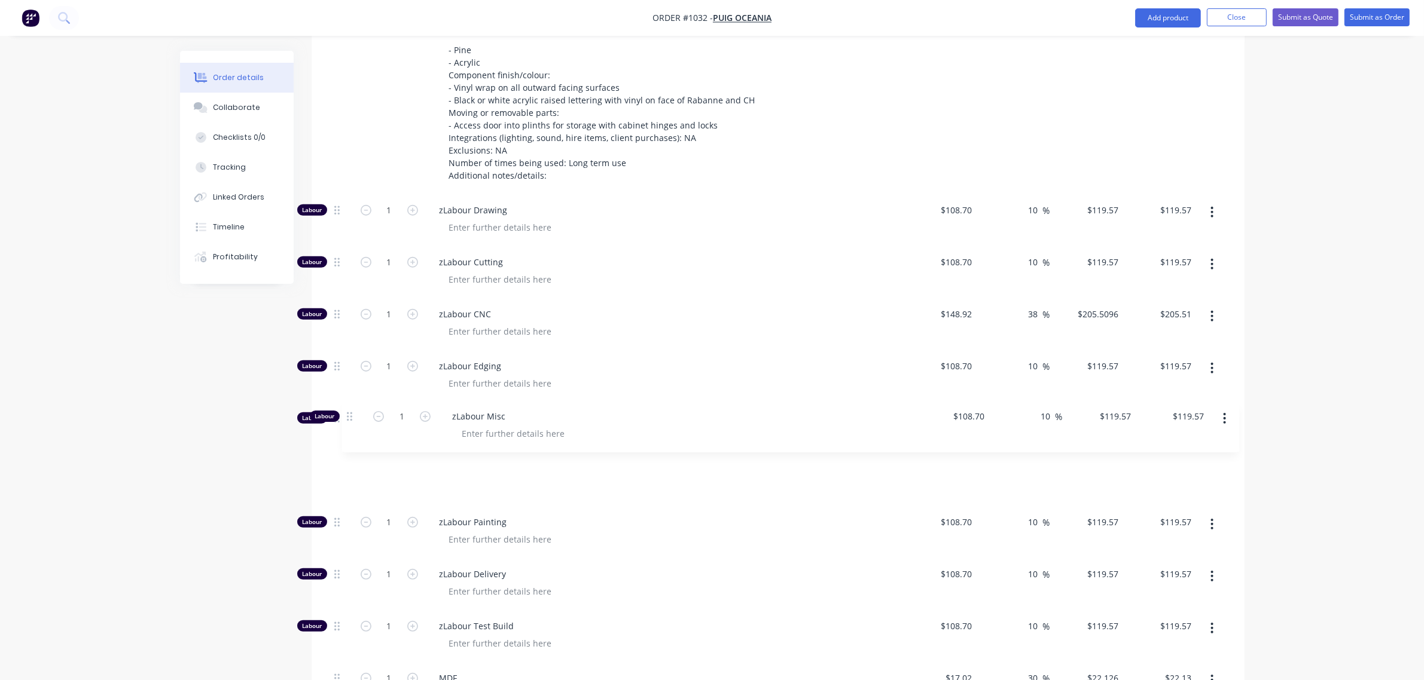
drag, startPoint x: 336, startPoint y: 530, endPoint x: 349, endPoint y: 413, distance: 117.9
click at [349, 413] on div "Labour 1 zLabour Drawing $108.70 $108.70 10 10 % $119.57 $119.57 $119.57 $119.5…" at bounding box center [777, 600] width 897 height 812
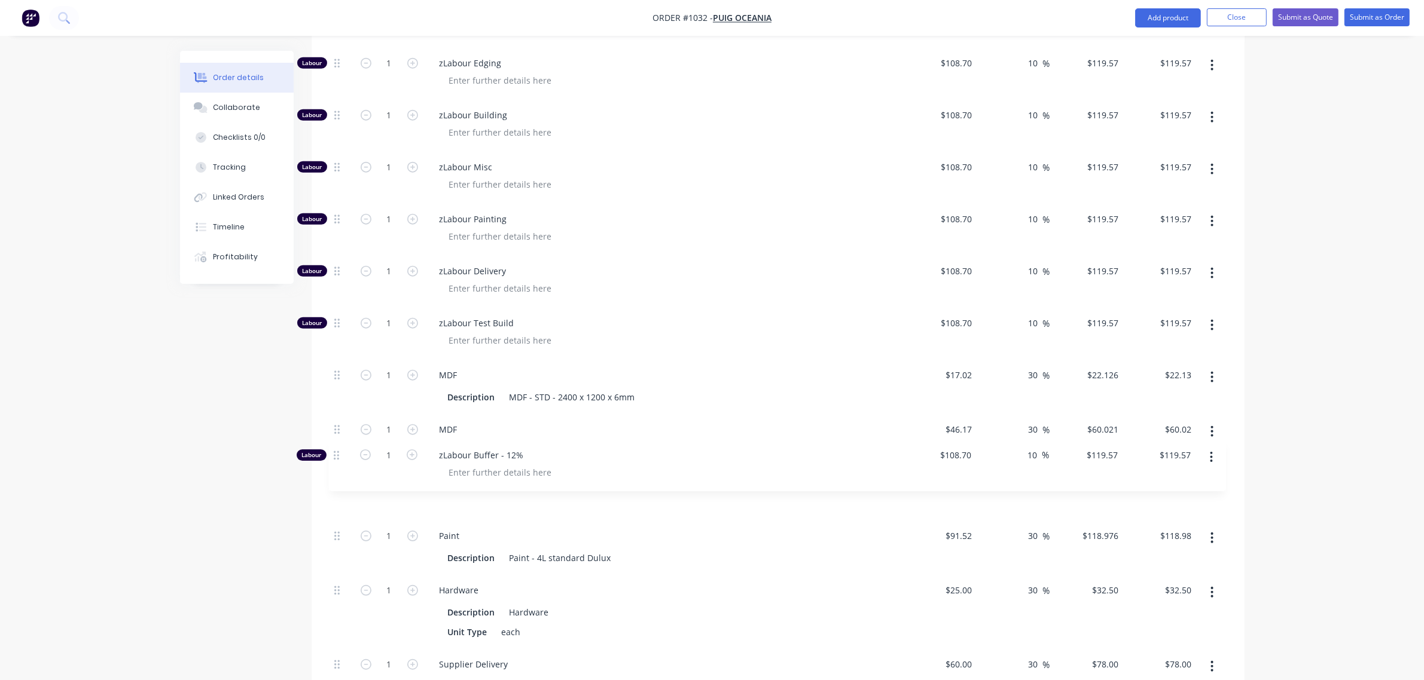
scroll to position [1569, 0]
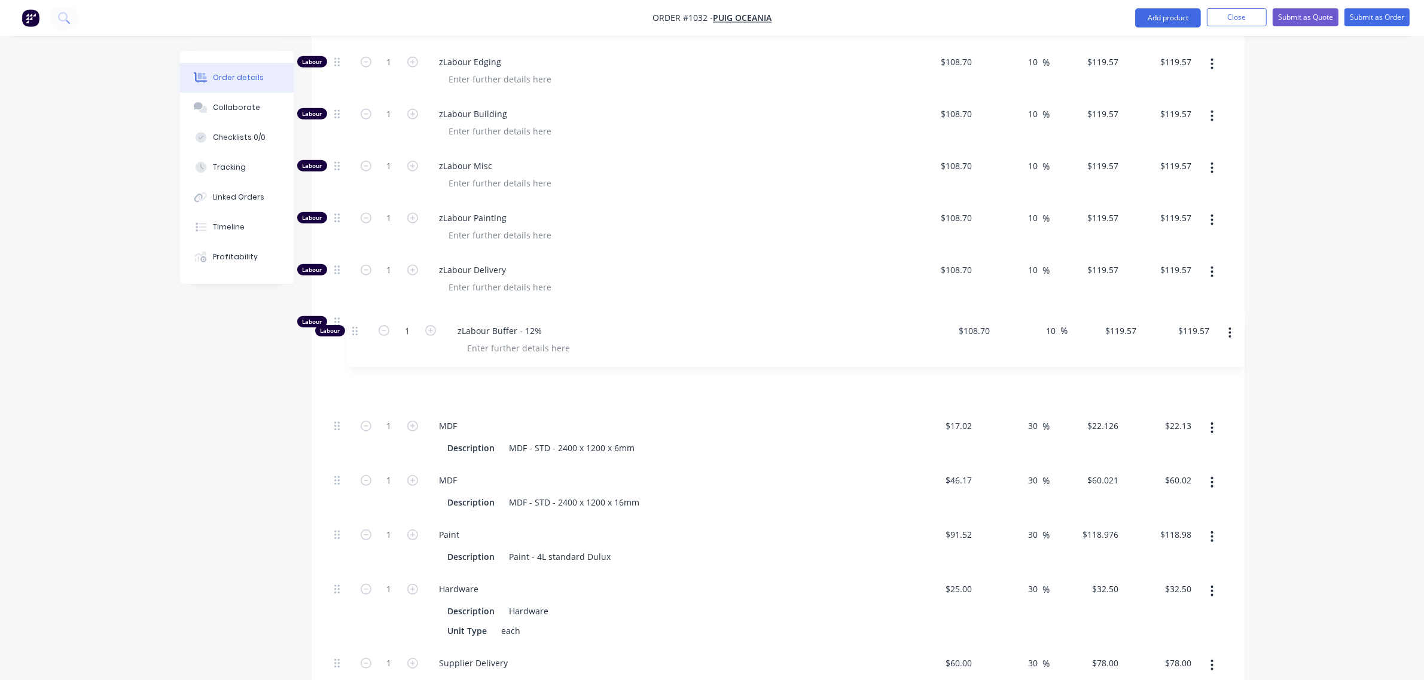
drag, startPoint x: 335, startPoint y: 625, endPoint x: 354, endPoint y: 328, distance: 297.7
click at [354, 328] on div "Labour 1 zLabour Drawing $108.70 $108.70 10 10 % $119.57 $119.57 $119.57 $119.5…" at bounding box center [777, 296] width 897 height 812
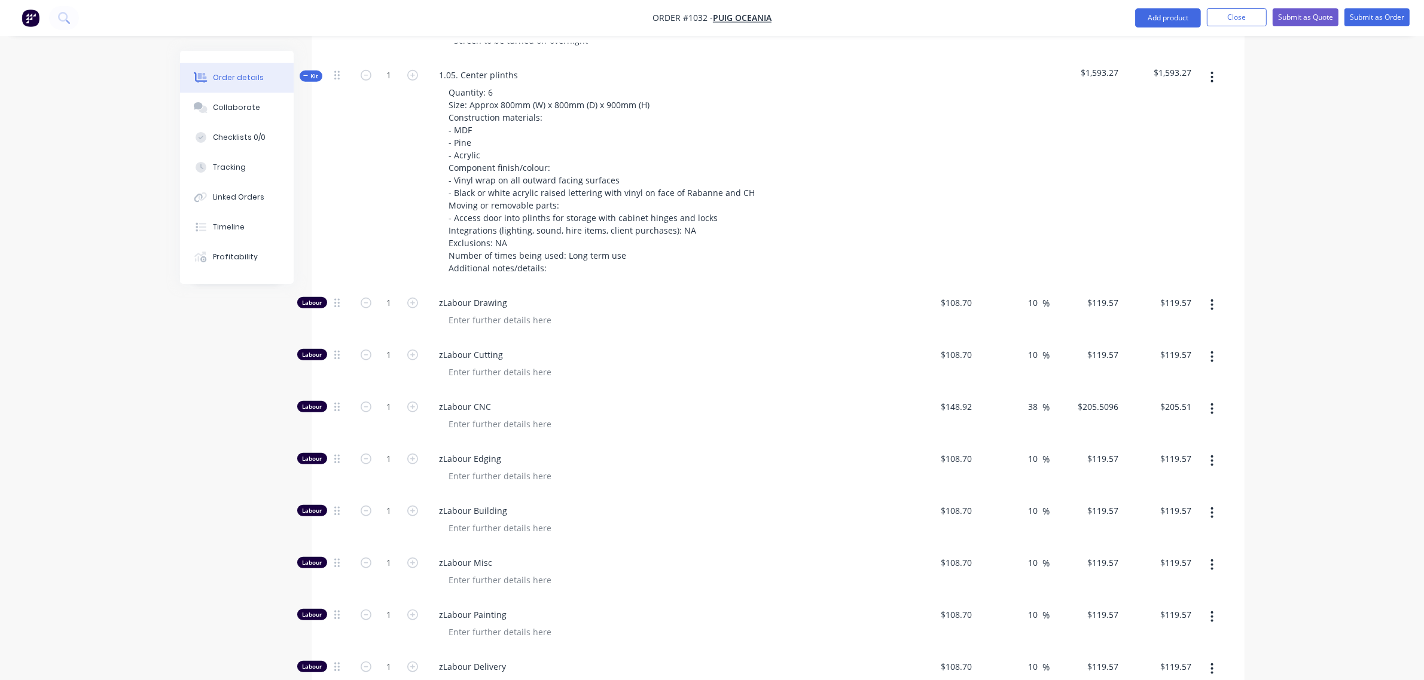
scroll to position [1172, 0]
click at [384, 295] on input "1" at bounding box center [389, 304] width 31 height 18
click at [383, 347] on input "1" at bounding box center [389, 356] width 31 height 18
click at [378, 399] on input "1" at bounding box center [389, 408] width 31 height 18
click at [384, 451] on input "1" at bounding box center [389, 460] width 31 height 18
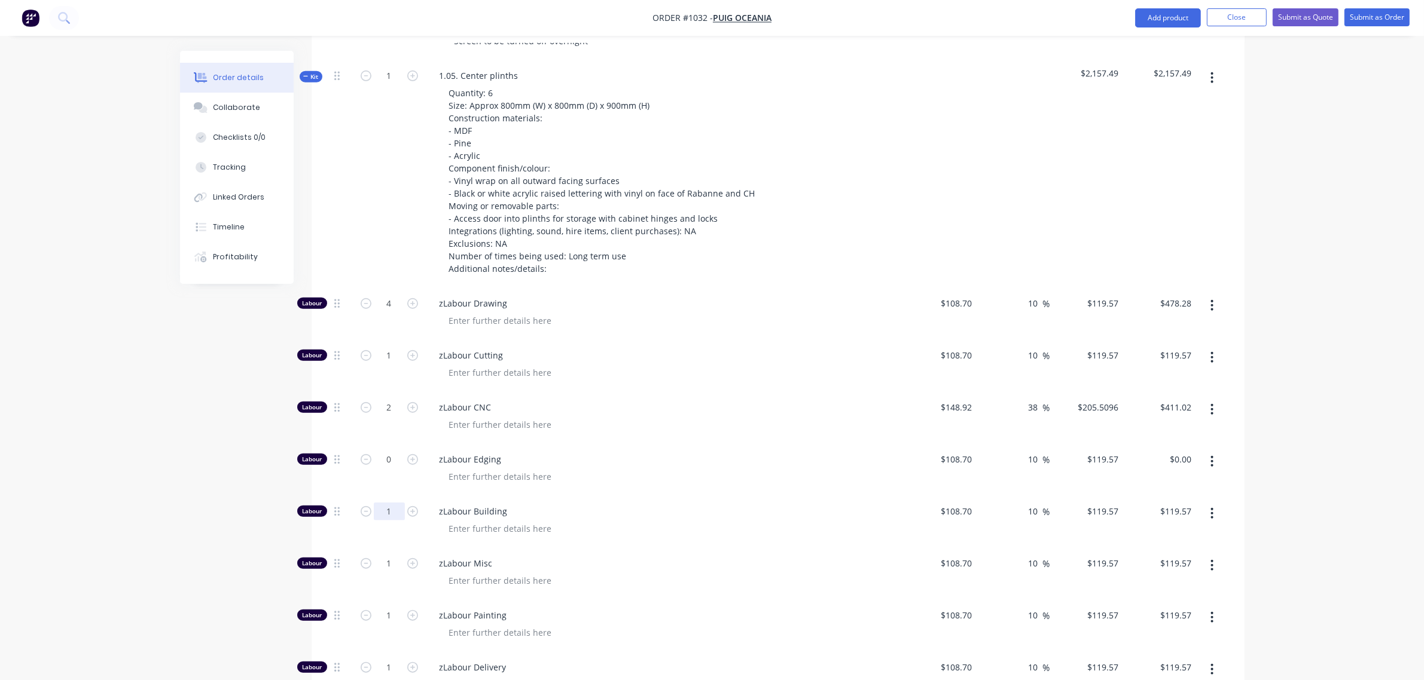
click at [381, 503] on input "1" at bounding box center [389, 512] width 31 height 18
click at [381, 555] on input "1" at bounding box center [389, 564] width 31 height 18
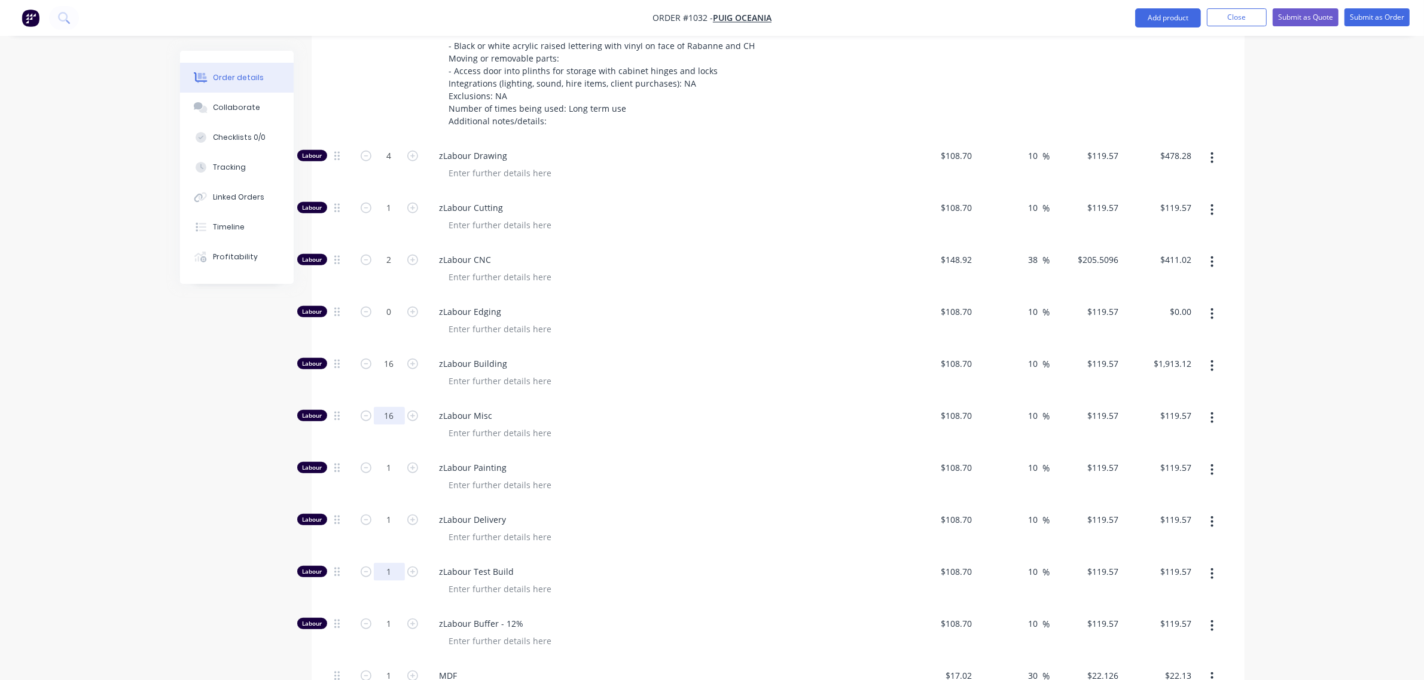
scroll to position [1320, 0]
click at [381, 511] on input "1" at bounding box center [389, 520] width 31 height 18
click at [381, 563] on input "1" at bounding box center [389, 572] width 31 height 18
click at [380, 615] on input "1" at bounding box center [389, 624] width 31 height 18
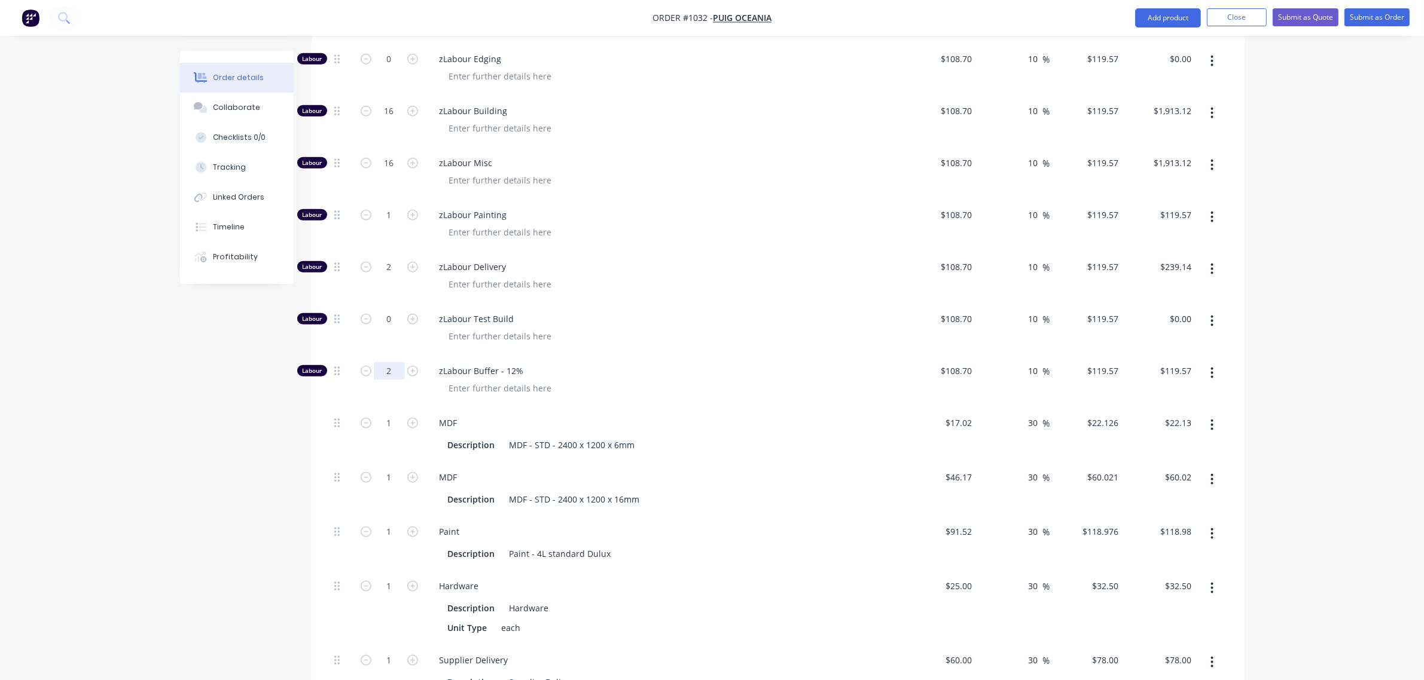
scroll to position [1573, 0]
click at [380, 414] on input "1" at bounding box center [389, 423] width 31 height 18
click at [386, 468] on input "1" at bounding box center [389, 477] width 31 height 18
click at [389, 523] on input "1" at bounding box center [389, 532] width 31 height 18
click at [592, 468] on div "MDF" at bounding box center [664, 476] width 469 height 17
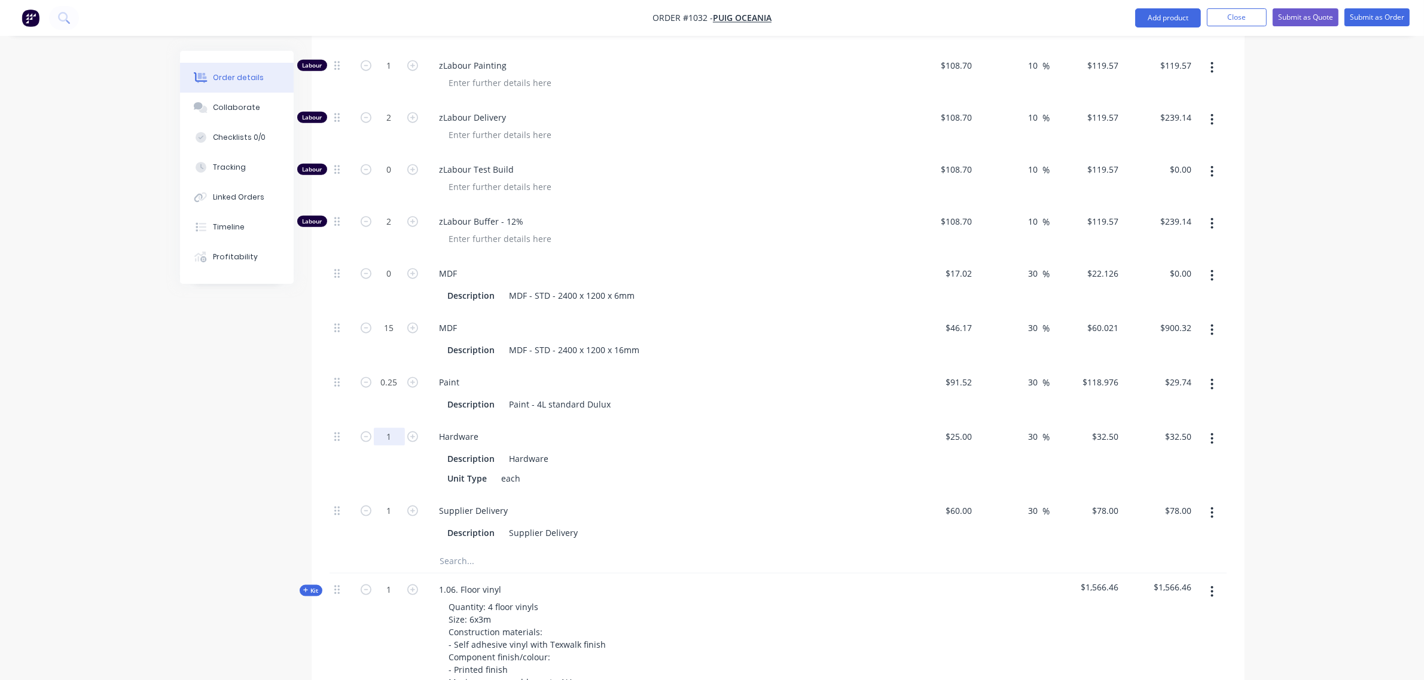
scroll to position [1722, 0]
click at [389, 427] on input "1" at bounding box center [389, 436] width 31 height 18
click at [951, 420] on div "25 25" at bounding box center [940, 457] width 74 height 74
click at [955, 420] on div "$25.00 $25.00" at bounding box center [940, 457] width 74 height 74
click at [955, 420] on div "25 $25.00" at bounding box center [940, 457] width 74 height 74
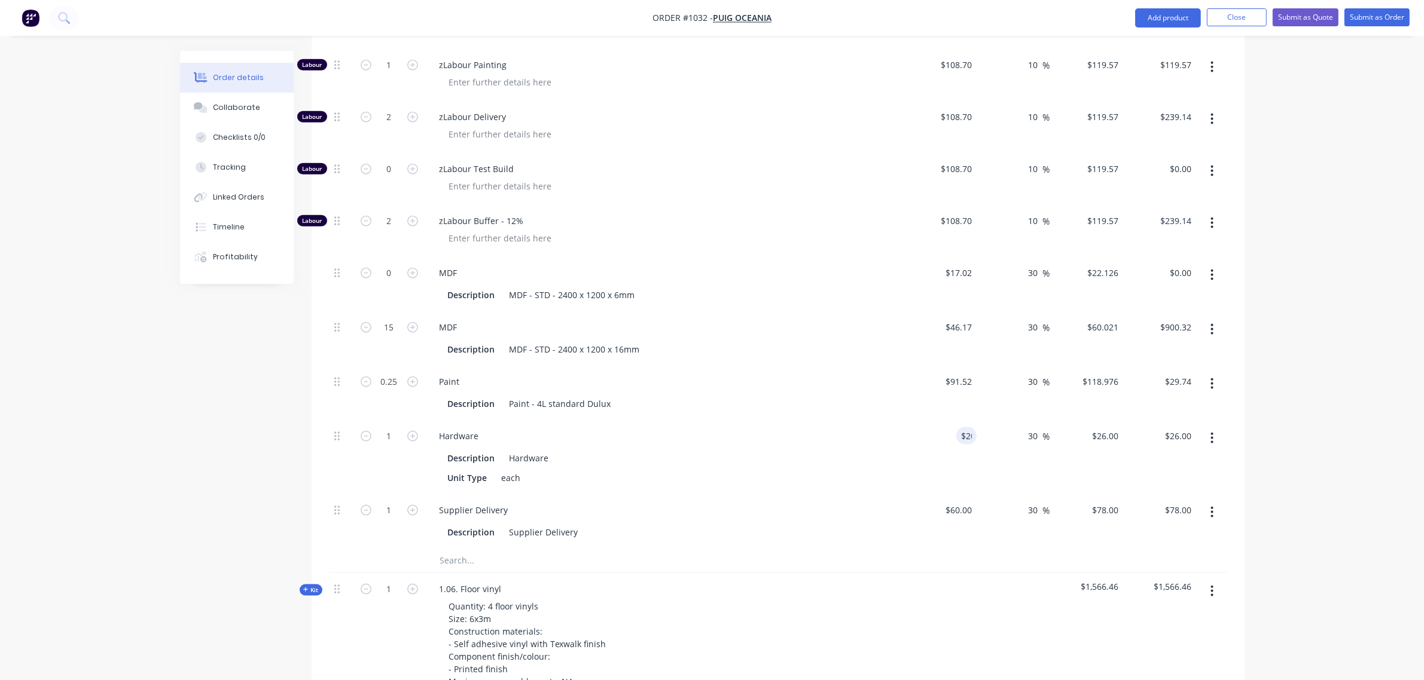
click at [836, 427] on div "Hardware" at bounding box center [664, 435] width 469 height 17
click at [390, 427] on input "1" at bounding box center [389, 436] width 31 height 18
click at [733, 427] on div "Hardware" at bounding box center [664, 435] width 469 height 17
click at [958, 502] on div "60 $60.00" at bounding box center [957, 510] width 37 height 17
click at [759, 450] on div "Description Hardware" at bounding box center [662, 458] width 438 height 17
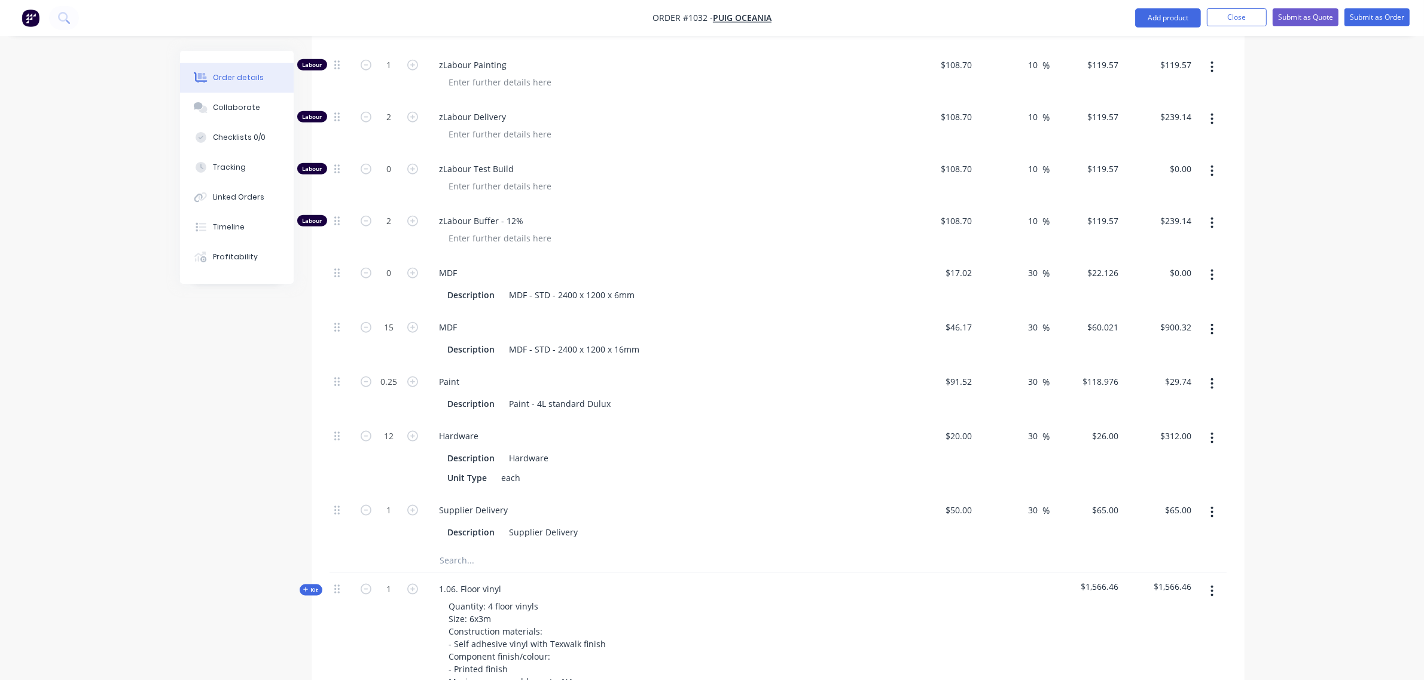
click at [463, 549] on input "text" at bounding box center [558, 561] width 239 height 24
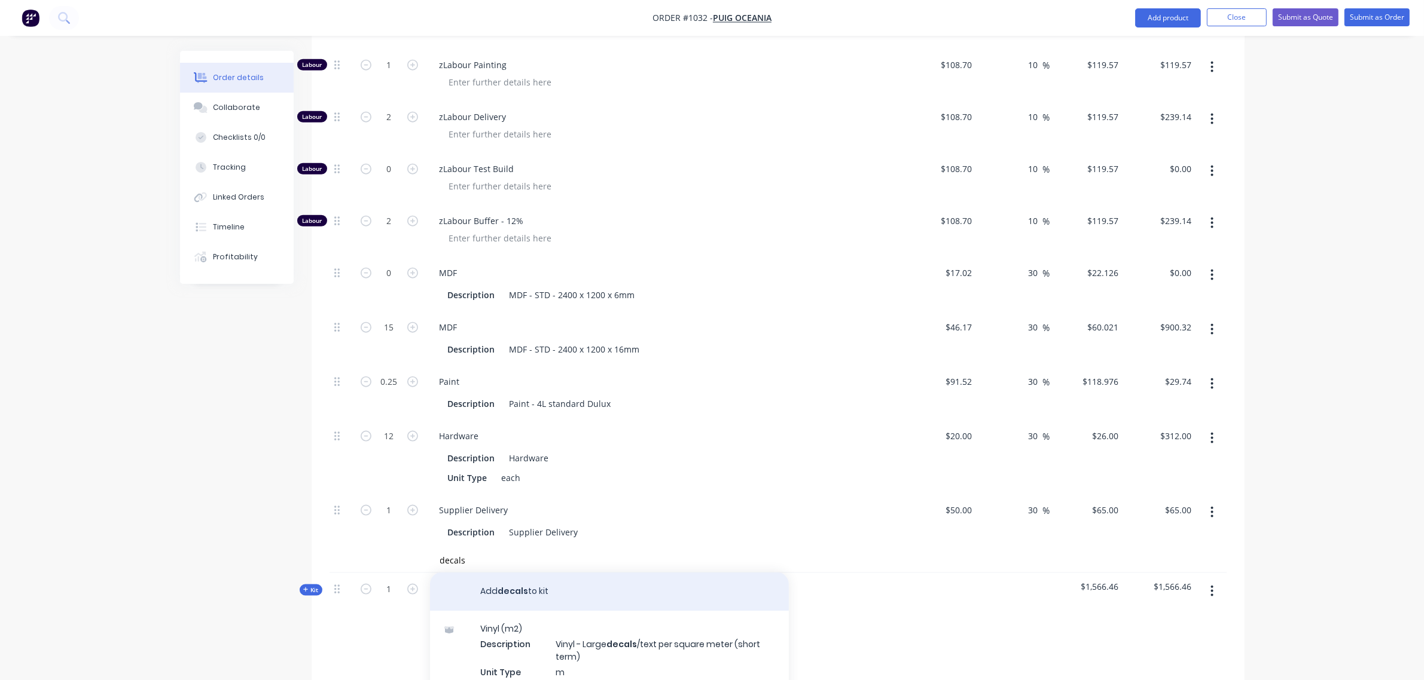
click at [530, 573] on button "Add decals to kit" at bounding box center [609, 592] width 359 height 38
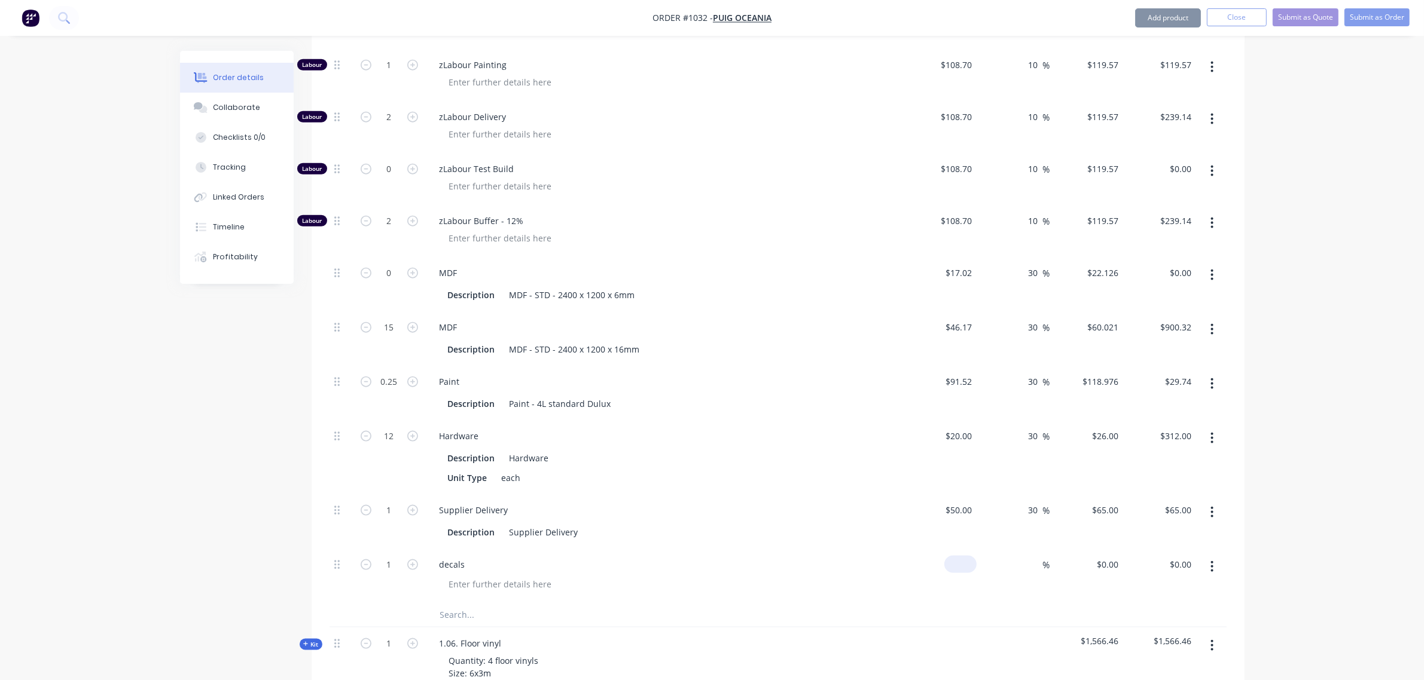
click at [972, 556] on input at bounding box center [963, 564] width 28 height 17
click at [1030, 556] on input at bounding box center [1036, 564] width 14 height 17
click at [380, 556] on input "1" at bounding box center [389, 565] width 31 height 18
click at [487, 576] on div at bounding box center [500, 584] width 122 height 17
click at [470, 603] on input "text" at bounding box center [558, 615] width 239 height 24
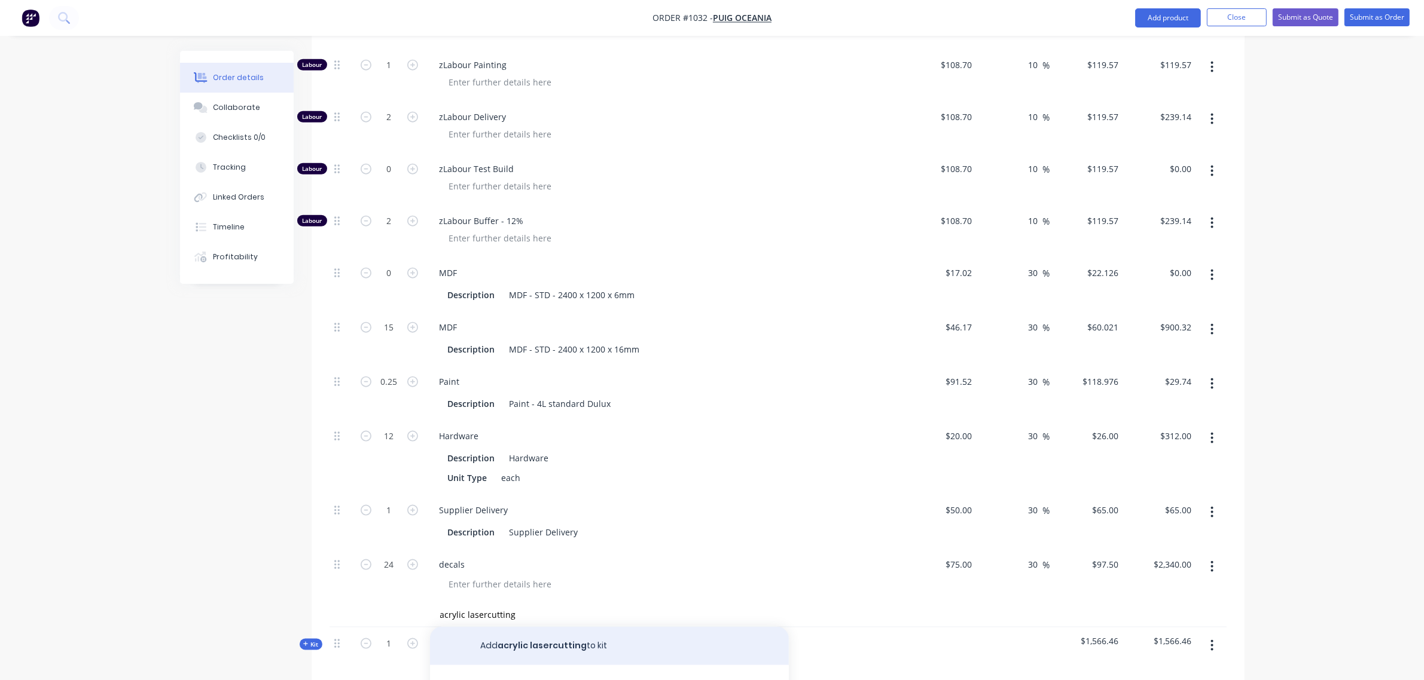
click at [534, 627] on button "Add acrylic lasercutting to kit" at bounding box center [609, 646] width 359 height 38
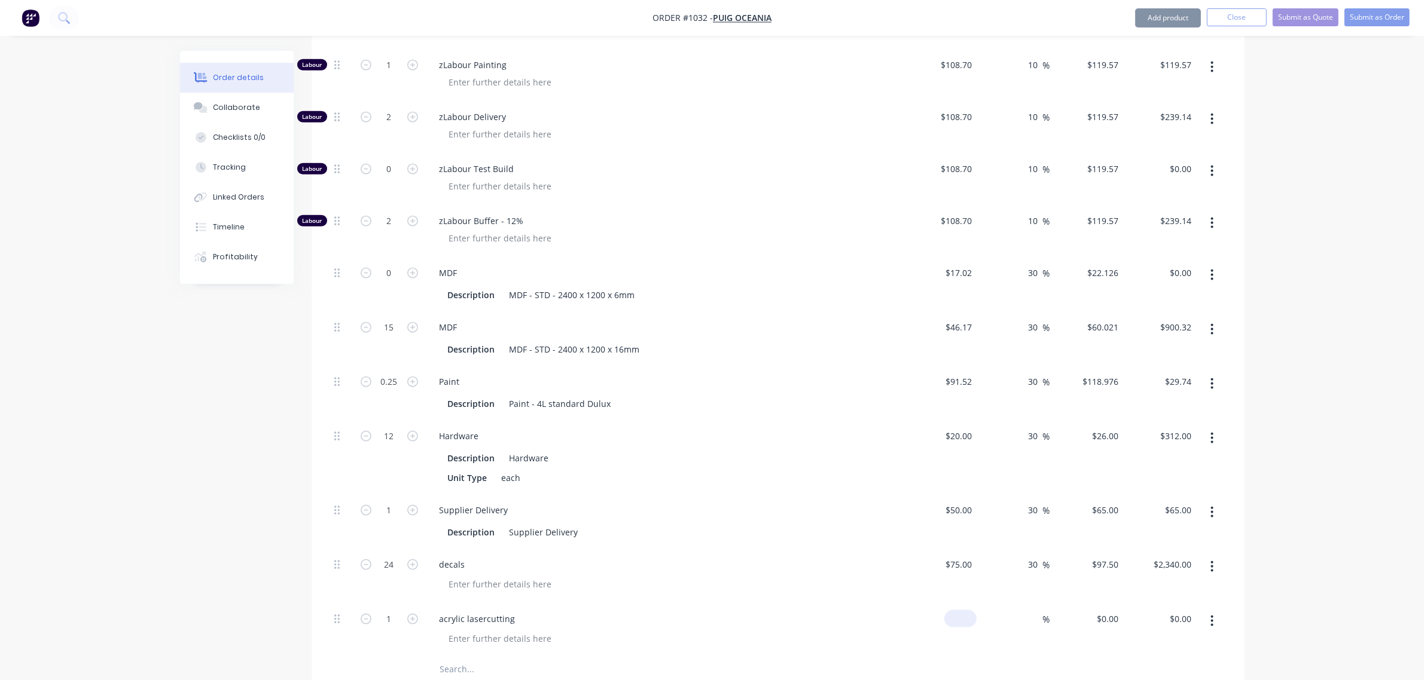
click at [967, 610] on input at bounding box center [963, 618] width 28 height 17
click at [1023, 603] on div "%" at bounding box center [1013, 630] width 74 height 54
click at [1033, 610] on input at bounding box center [1036, 618] width 14 height 17
click at [820, 524] on div "Description Supplier Delivery" at bounding box center [662, 532] width 438 height 17
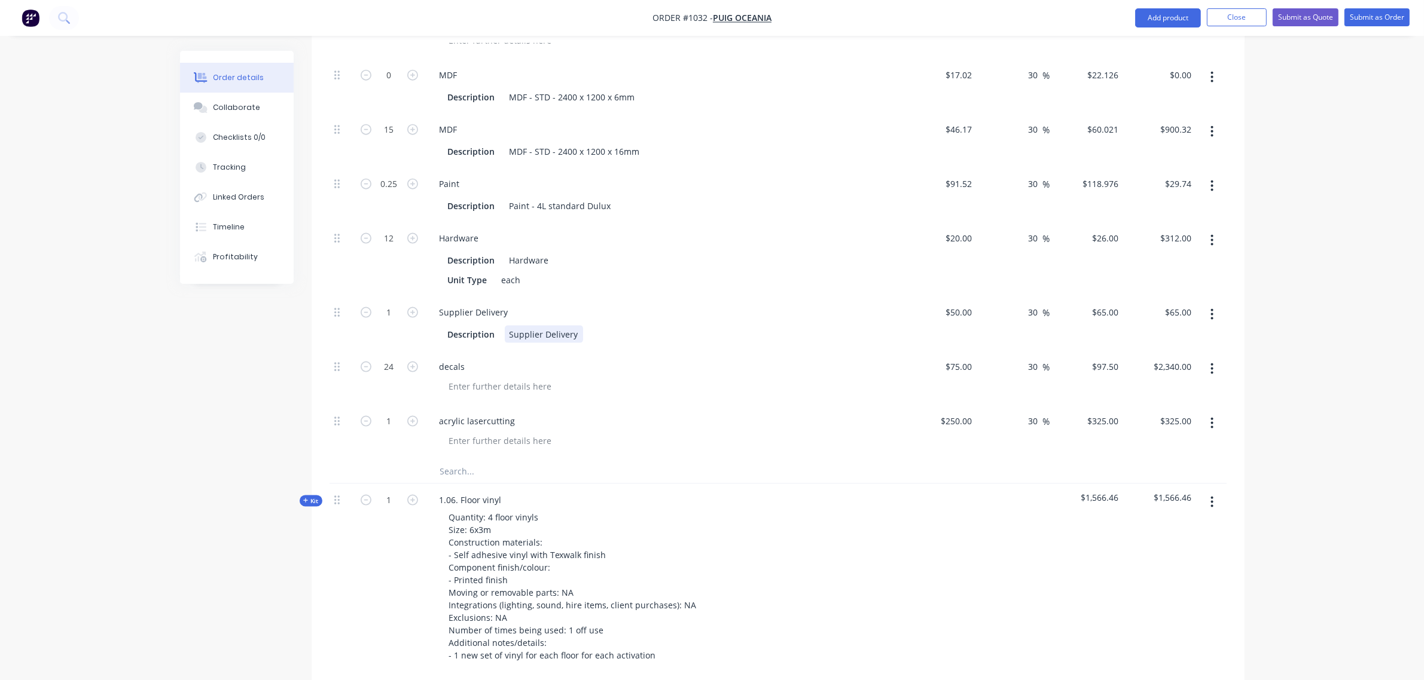
scroll to position [1921, 0]
click at [535, 459] on input "text" at bounding box center [558, 471] width 239 height 24
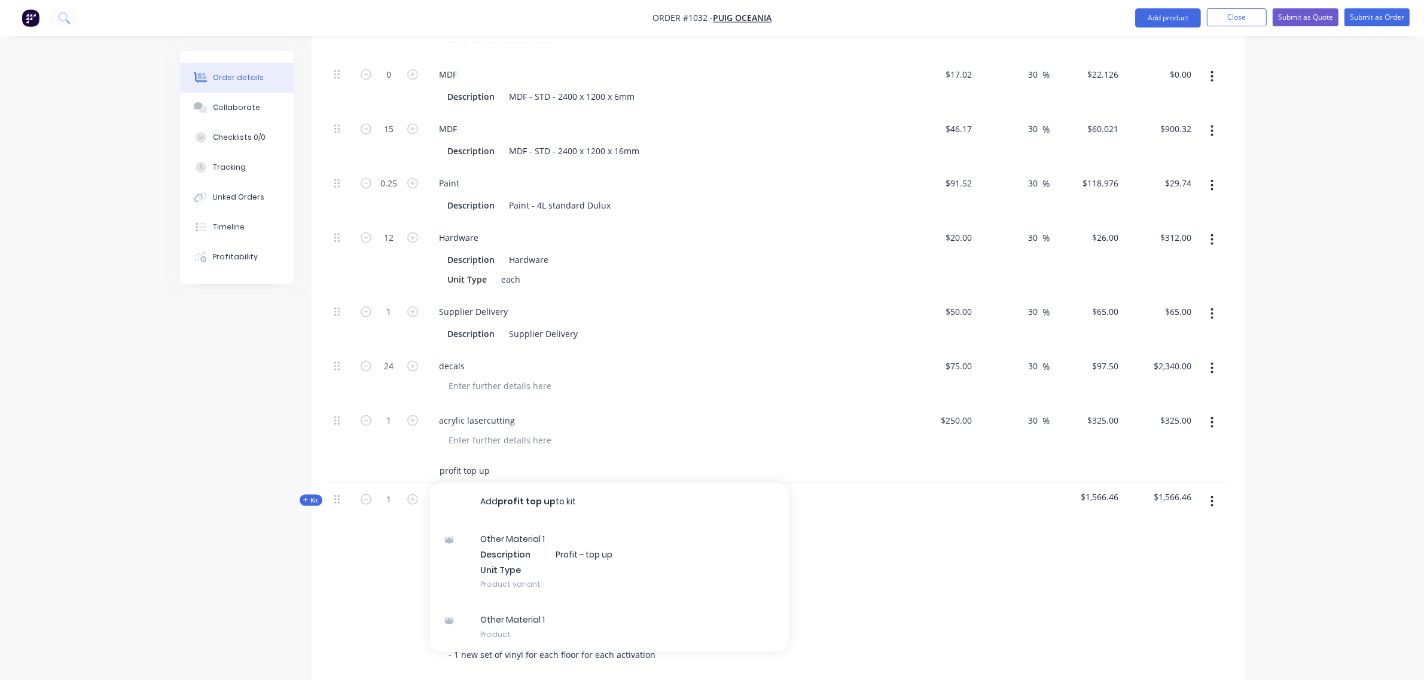
click at [485, 459] on input "profit top up" at bounding box center [558, 471] width 239 height 24
click at [515, 483] on button "Add profit top up to kit" at bounding box center [609, 502] width 359 height 38
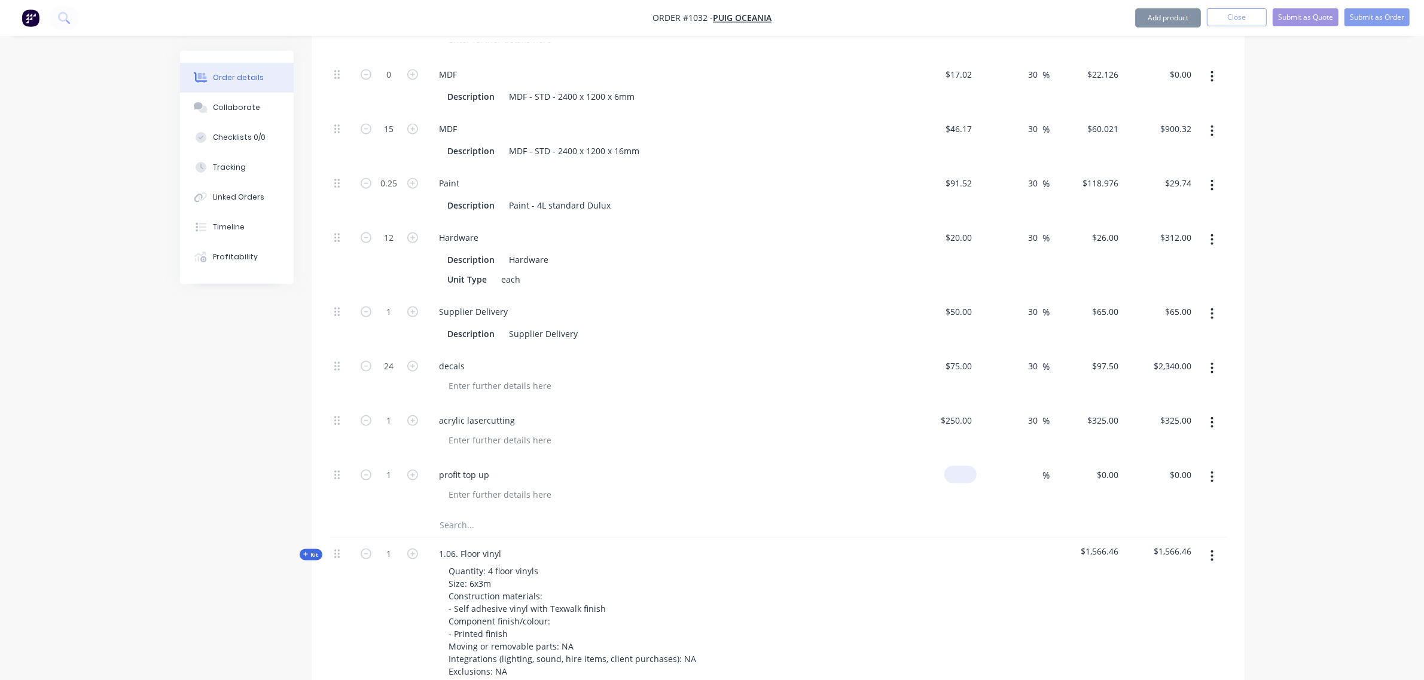
click at [969, 466] on input at bounding box center [963, 474] width 28 height 17
click at [832, 412] on div "acrylic lasercutting" at bounding box center [664, 420] width 469 height 17
click at [457, 514] on input "text" at bounding box center [558, 526] width 239 height 24
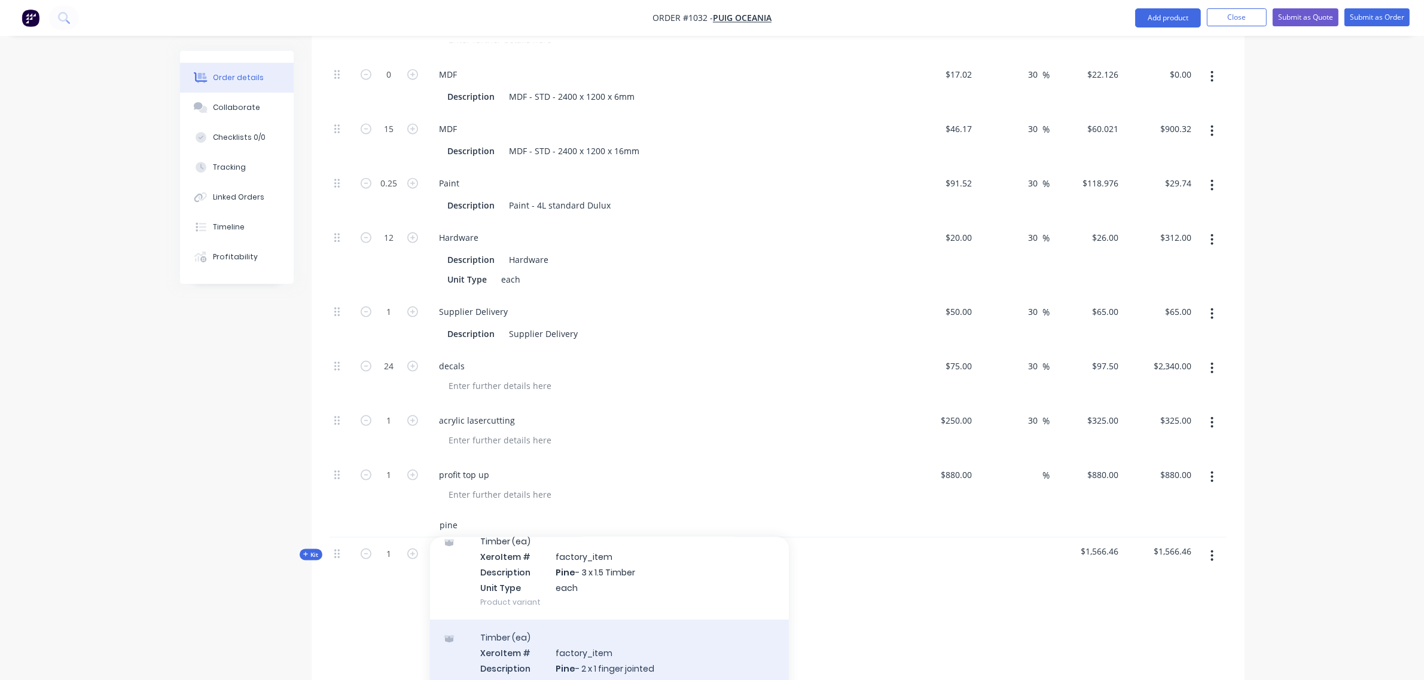
scroll to position [149, 0]
click at [588, 619] on div "Timber (ea) Xero Item # factory_item Description Pine - 2 x 1 finger jointed Un…" at bounding box center [609, 667] width 359 height 96
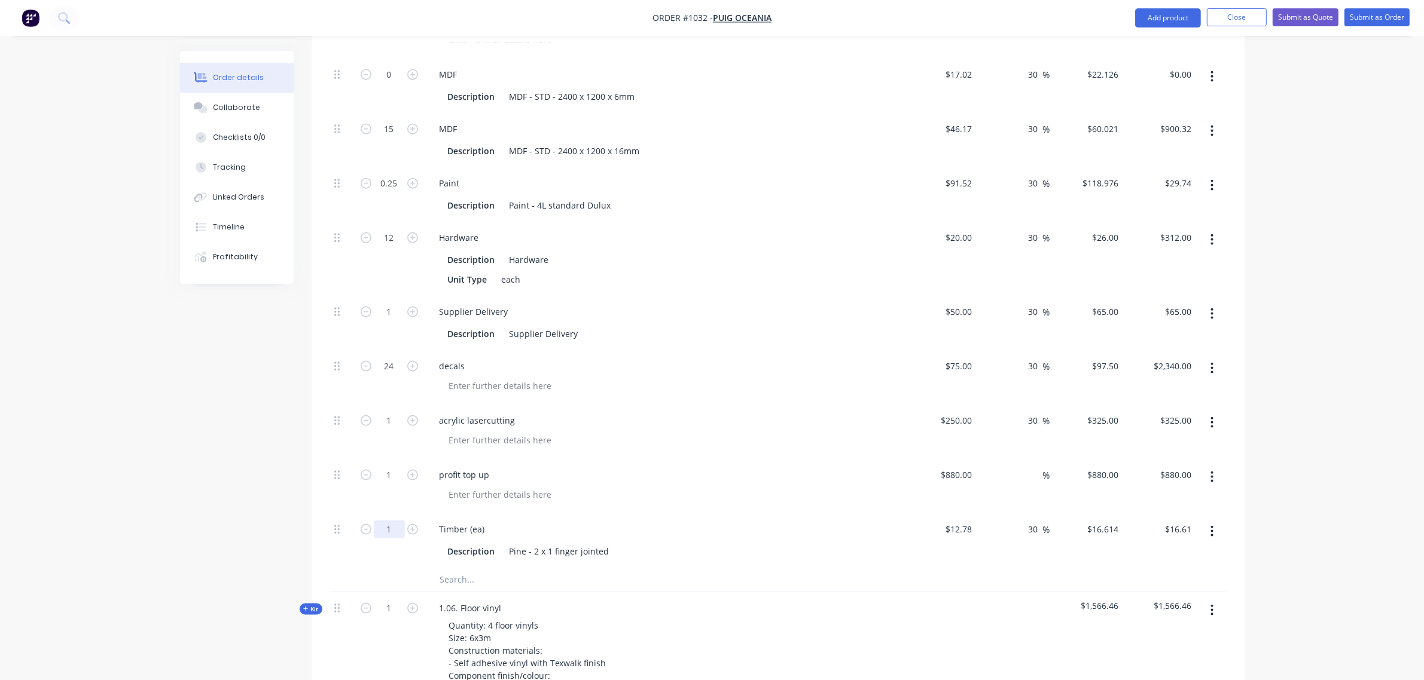
click at [380, 521] on input "1" at bounding box center [389, 530] width 31 height 18
click at [587, 350] on div "decals" at bounding box center [664, 377] width 478 height 54
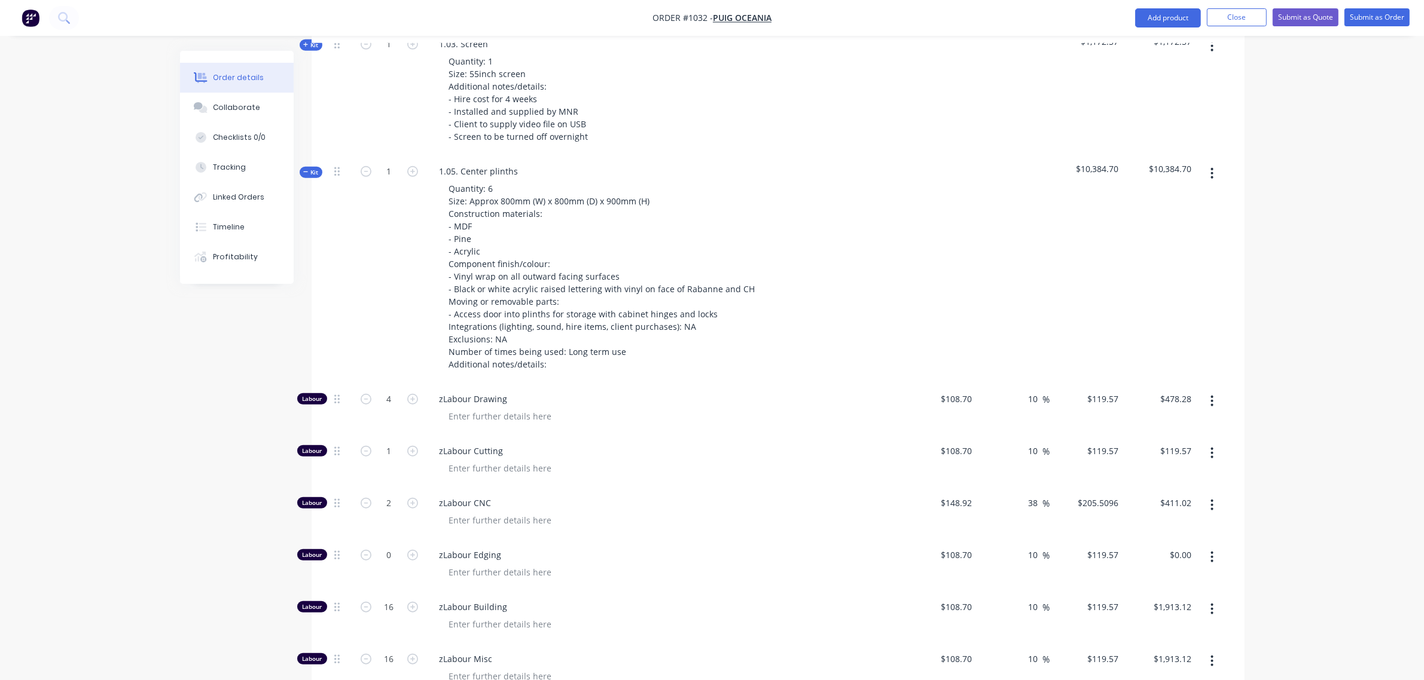
scroll to position [1074, 0]
click at [314, 170] on span "Kit" at bounding box center [311, 174] width 16 height 9
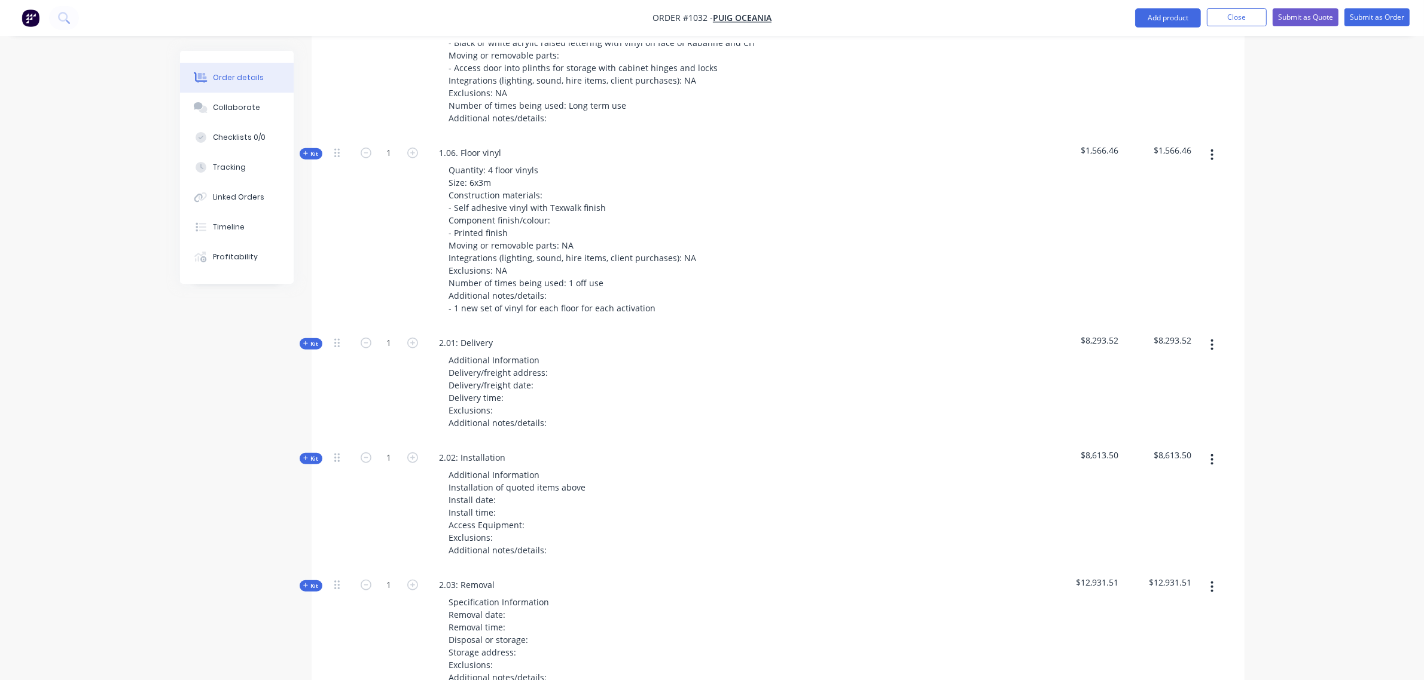
scroll to position [1323, 0]
click at [311, 149] on span "Kit" at bounding box center [311, 153] width 16 height 9
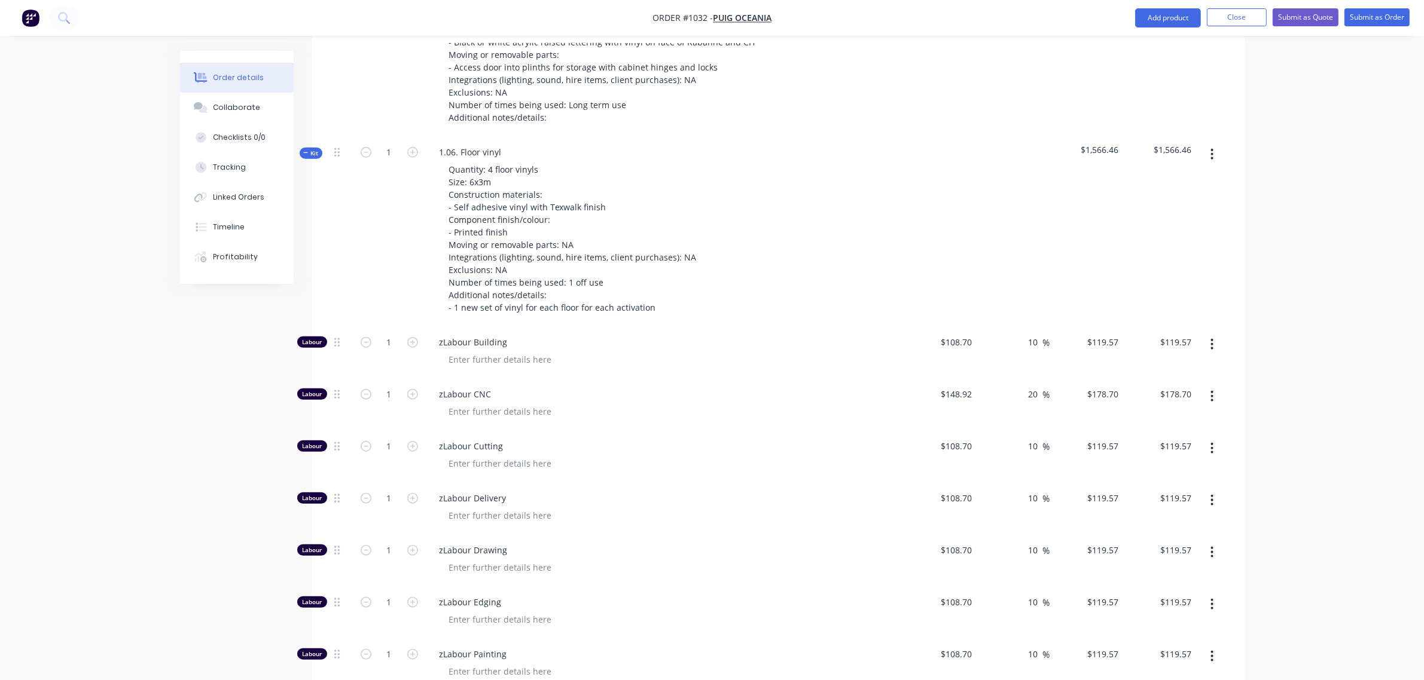
scroll to position [1324, 0]
click at [383, 332] on input "1" at bounding box center [389, 341] width 31 height 18
click at [384, 384] on input "1" at bounding box center [389, 393] width 31 height 18
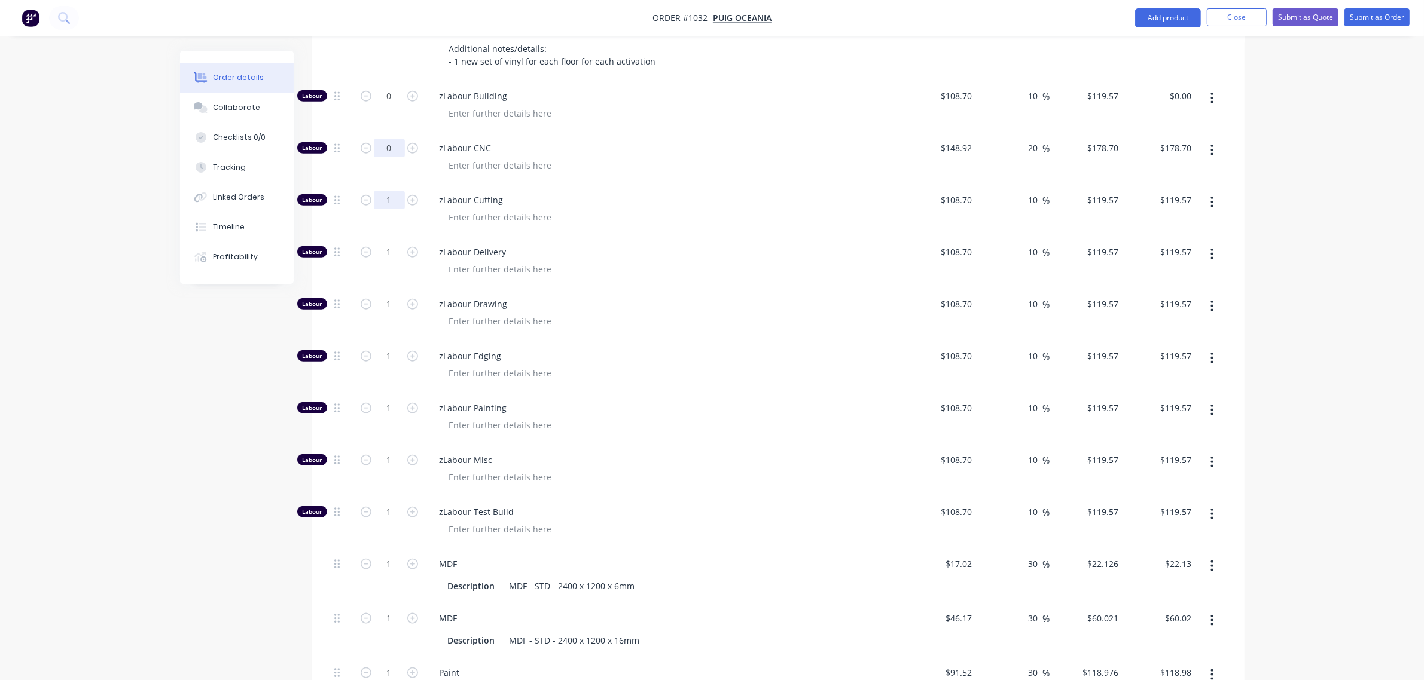
scroll to position [1570, 0]
click at [381, 191] on input "1" at bounding box center [389, 200] width 31 height 18
drag, startPoint x: 381, startPoint y: 198, endPoint x: 384, endPoint y: 219, distance: 21.1
click at [381, 243] on input "1" at bounding box center [389, 252] width 31 height 18
click at [386, 295] on input "1" at bounding box center [389, 304] width 31 height 18
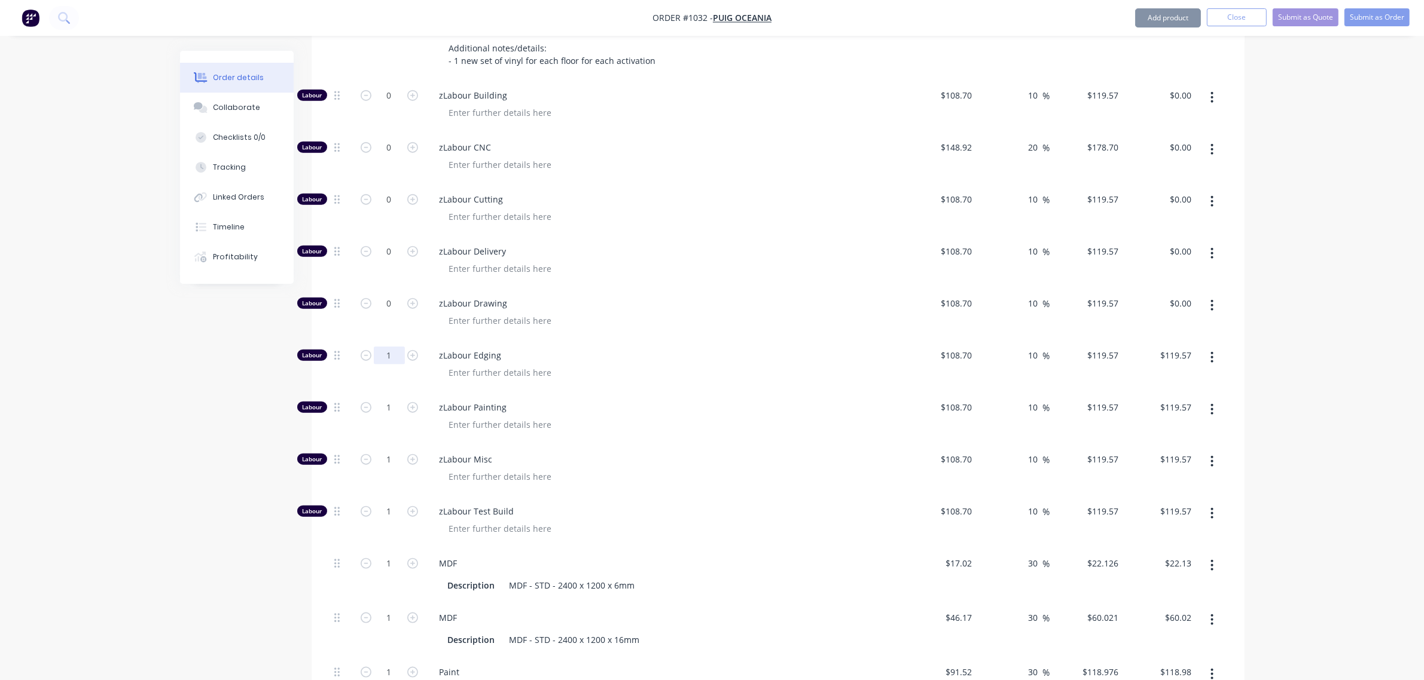
click at [386, 347] on input "1" at bounding box center [389, 356] width 31 height 18
drag, startPoint x: 387, startPoint y: 362, endPoint x: 387, endPoint y: 377, distance: 15.5
click at [387, 399] on input "1" at bounding box center [389, 408] width 31 height 18
click at [389, 451] on input "1" at bounding box center [389, 460] width 31 height 18
click at [389, 503] on input "1" at bounding box center [389, 512] width 31 height 18
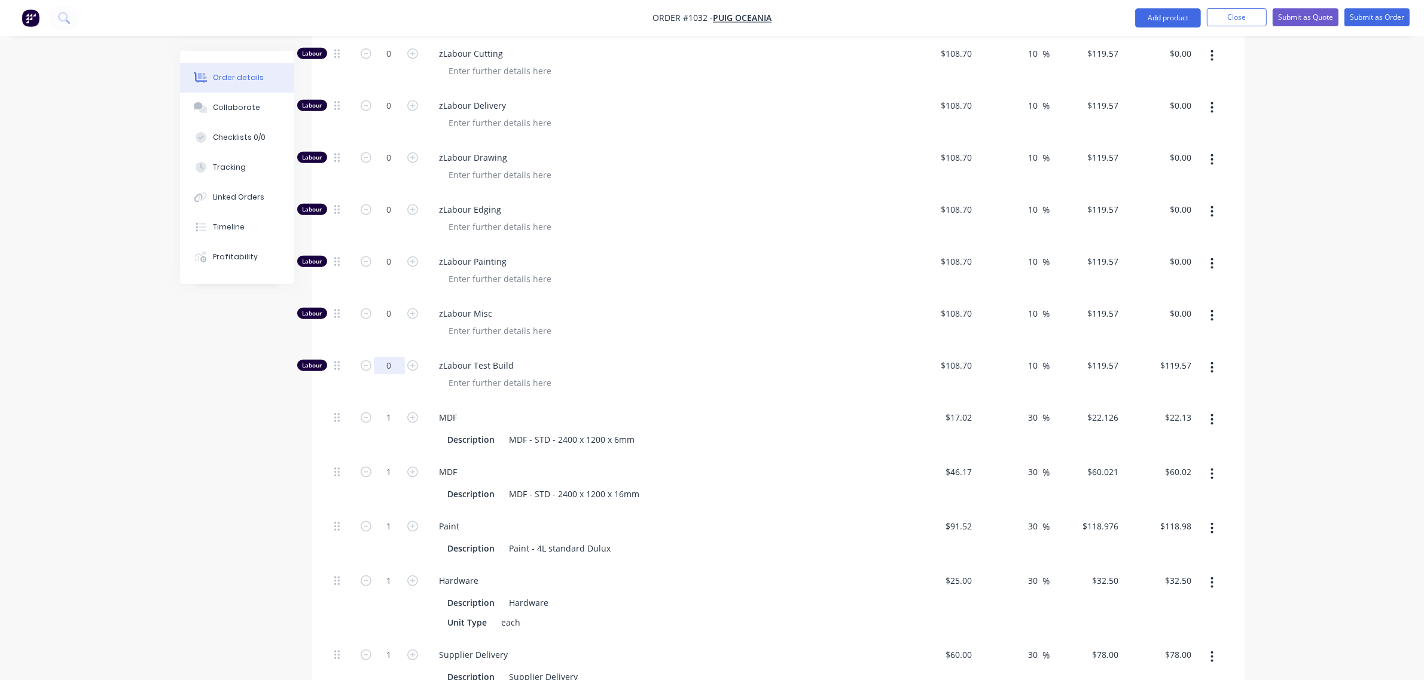
scroll to position [1719, 0]
click at [384, 405] on input "1" at bounding box center [389, 414] width 31 height 18
drag, startPoint x: 384, startPoint y: 420, endPoint x: 389, endPoint y: 438, distance: 19.3
click at [386, 460] on input "1" at bounding box center [389, 469] width 31 height 18
click at [389, 514] on input "1" at bounding box center [389, 523] width 31 height 18
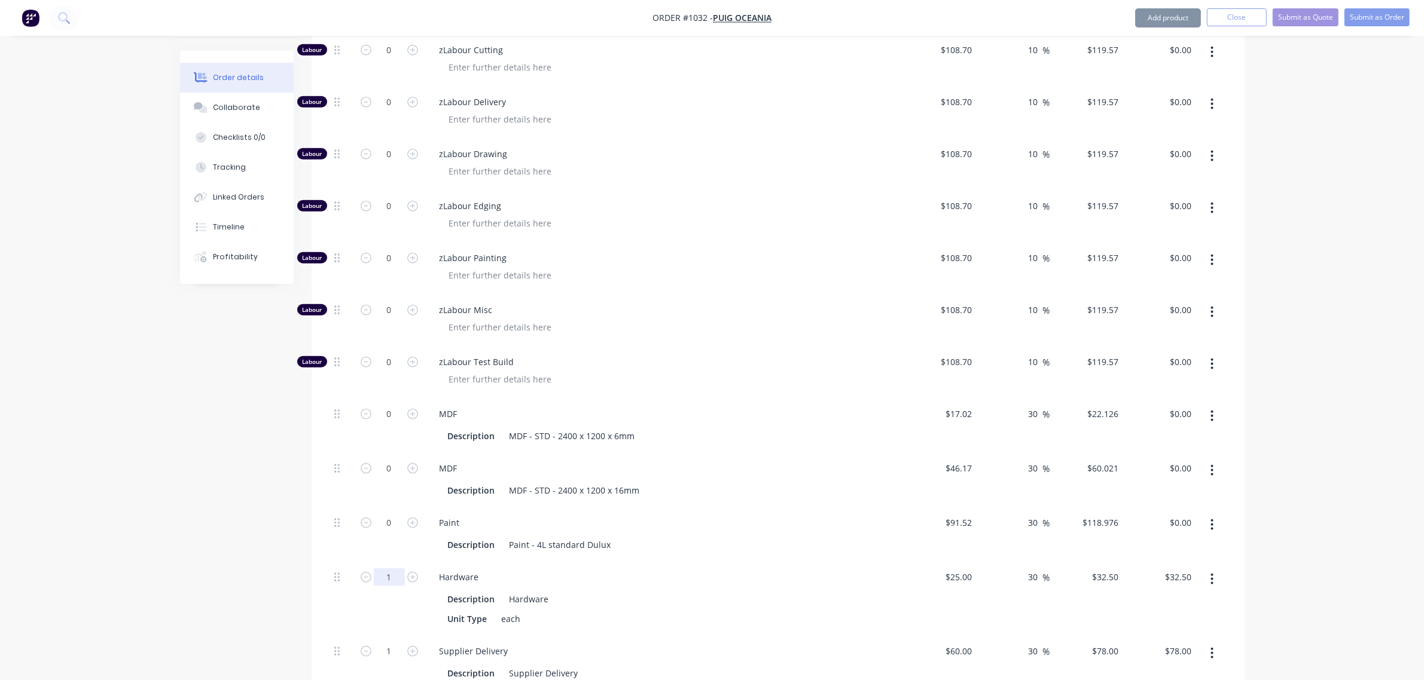
click at [386, 569] on input "1" at bounding box center [389, 578] width 31 height 18
click at [389, 643] on input "1" at bounding box center [389, 652] width 31 height 18
click at [966, 643] on input "60" at bounding box center [960, 651] width 32 height 17
click at [840, 561] on div "Hardware Description Hardware Unit Type each" at bounding box center [664, 598] width 478 height 74
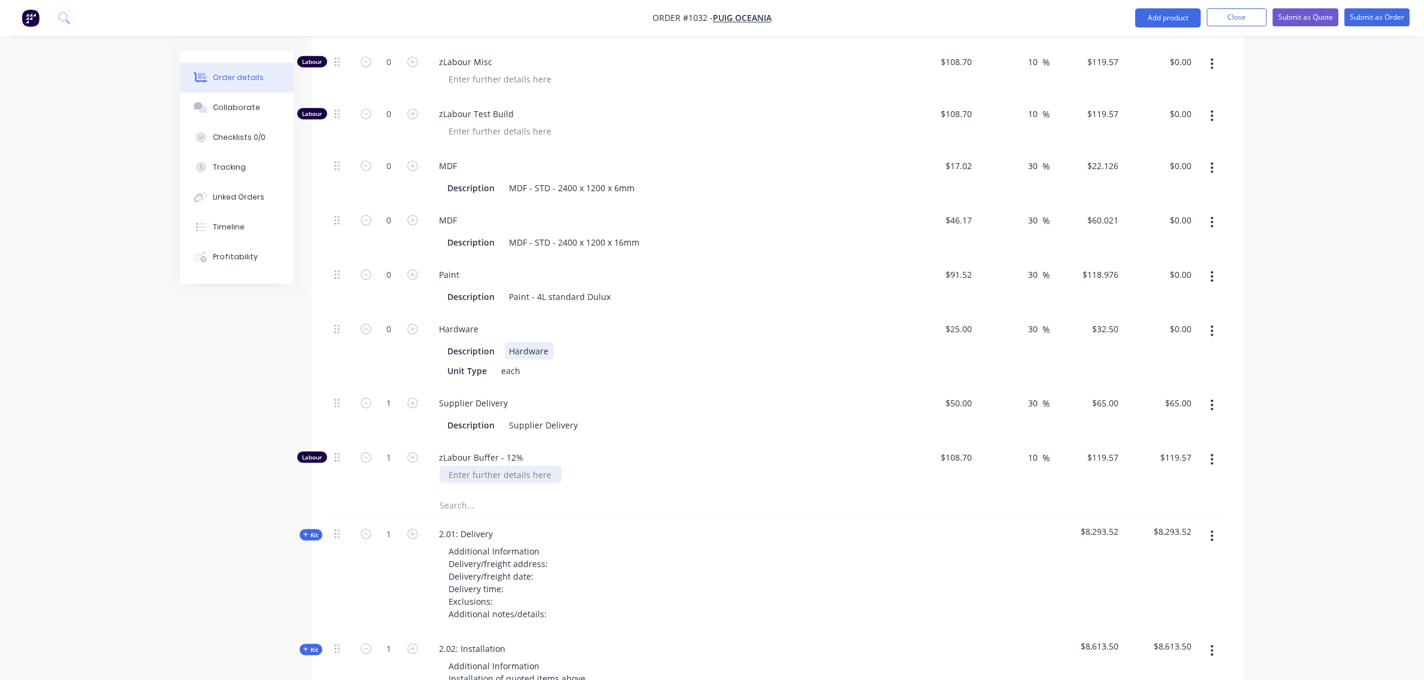
scroll to position [1968, 0]
click at [459, 493] on input "text" at bounding box center [558, 505] width 239 height 24
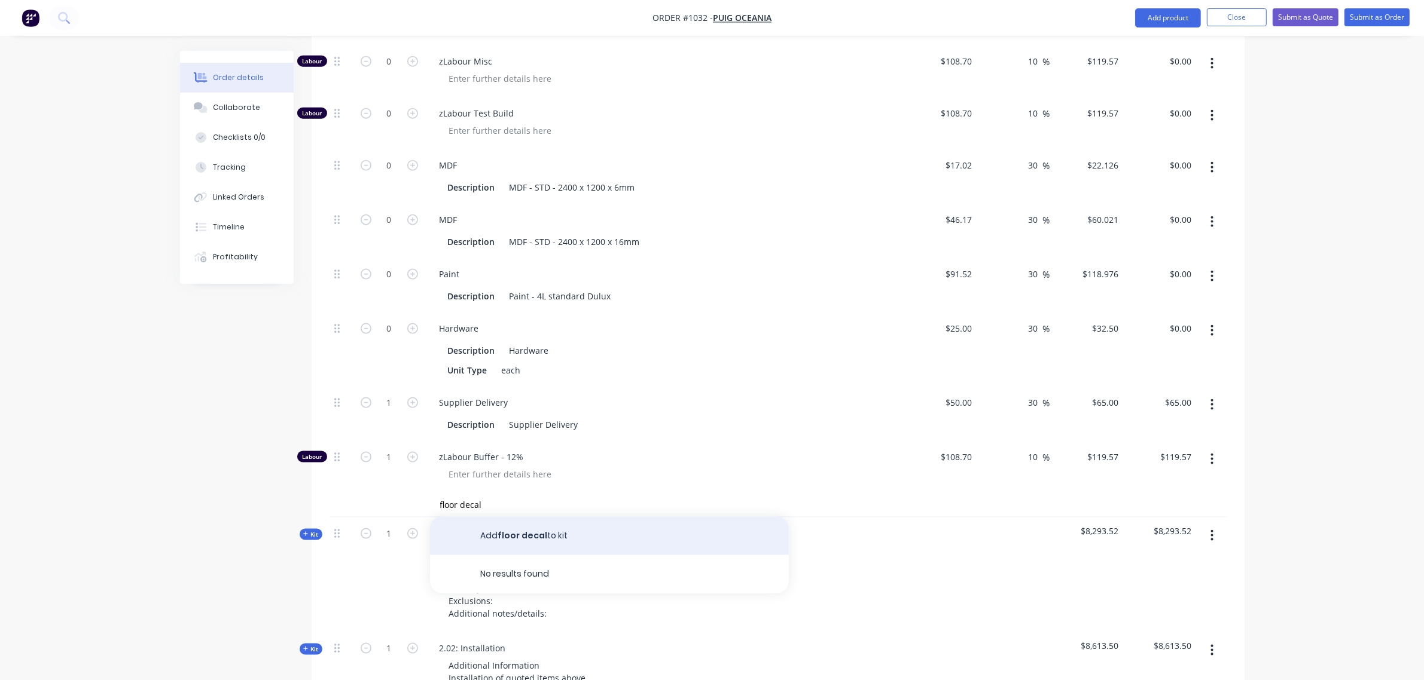
click at [509, 517] on button "Add floor decal to kit" at bounding box center [609, 536] width 359 height 38
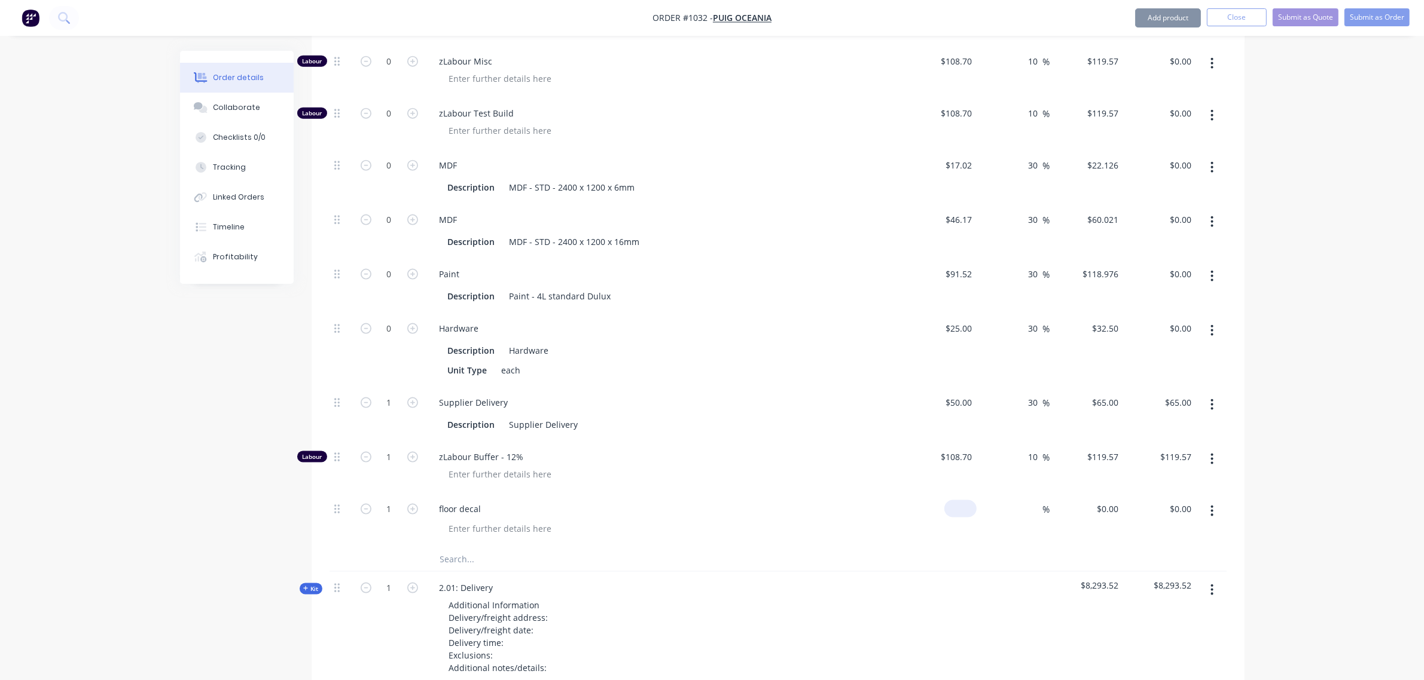
click at [963, 500] on input at bounding box center [963, 508] width 28 height 17
click at [387, 500] on input "1" at bounding box center [389, 509] width 31 height 18
click at [565, 466] on div at bounding box center [668, 474] width 459 height 17
click at [387, 448] on input "1" at bounding box center [389, 457] width 31 height 18
click at [652, 416] on div "Description Supplier Delivery" at bounding box center [662, 424] width 438 height 17
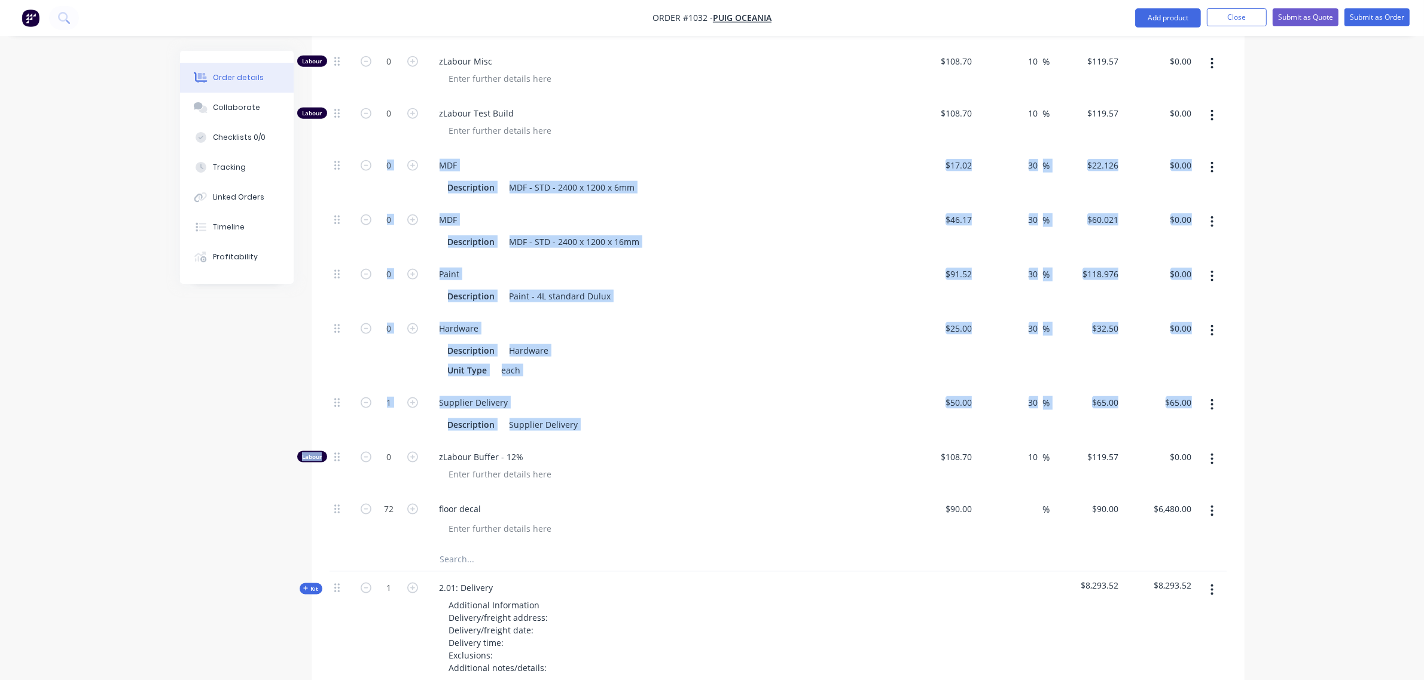
drag, startPoint x: 332, startPoint y: 410, endPoint x: 336, endPoint y: 282, distance: 128.6
click at [357, 132] on div "Labour 0 zLabour Building $108.70 $108.70 10 10 % $119.57 $119.57 $0.00 $0.00 L…" at bounding box center [777, 114] width 897 height 866
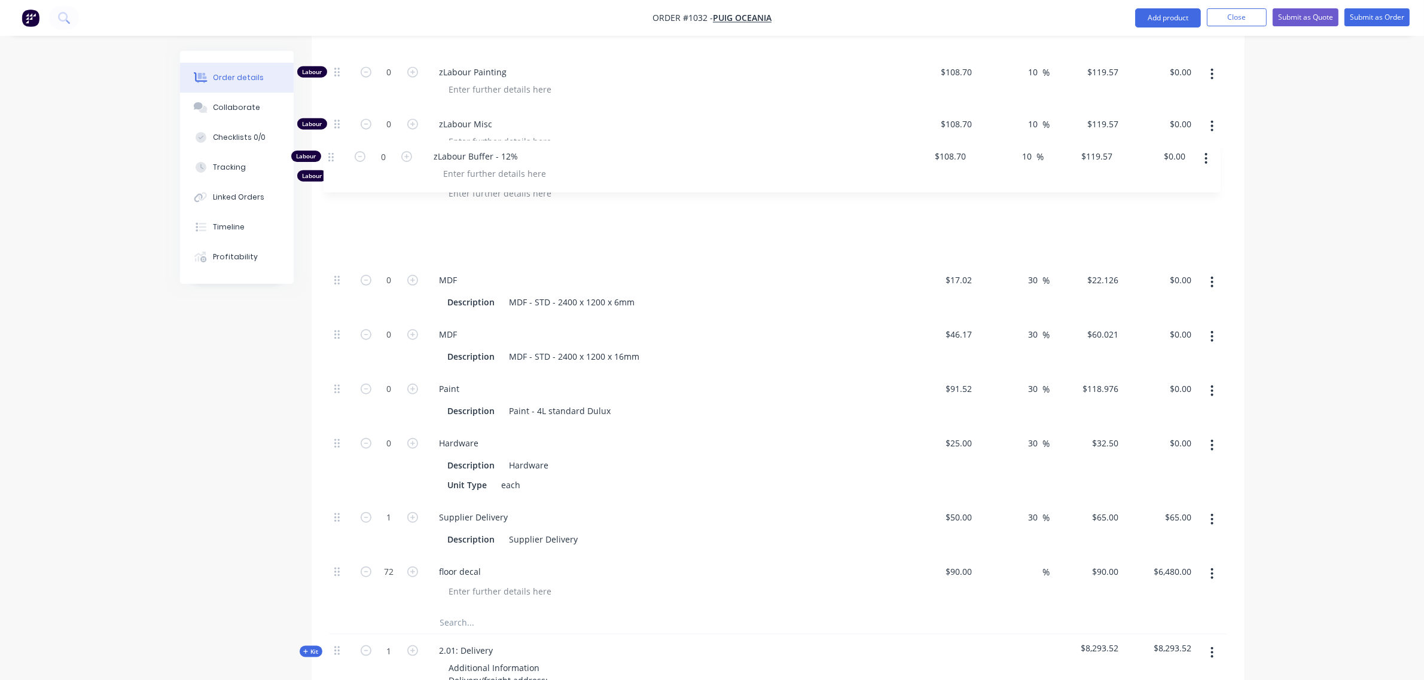
scroll to position [1903, 0]
drag, startPoint x: 335, startPoint y: 408, endPoint x: 331, endPoint y: 174, distance: 234.4
click at [331, 174] on div "Labour 0 zLabour Building $108.70 $108.70 10 10 % $119.57 $119.57 $0.00 $0.00 L…" at bounding box center [777, 180] width 897 height 866
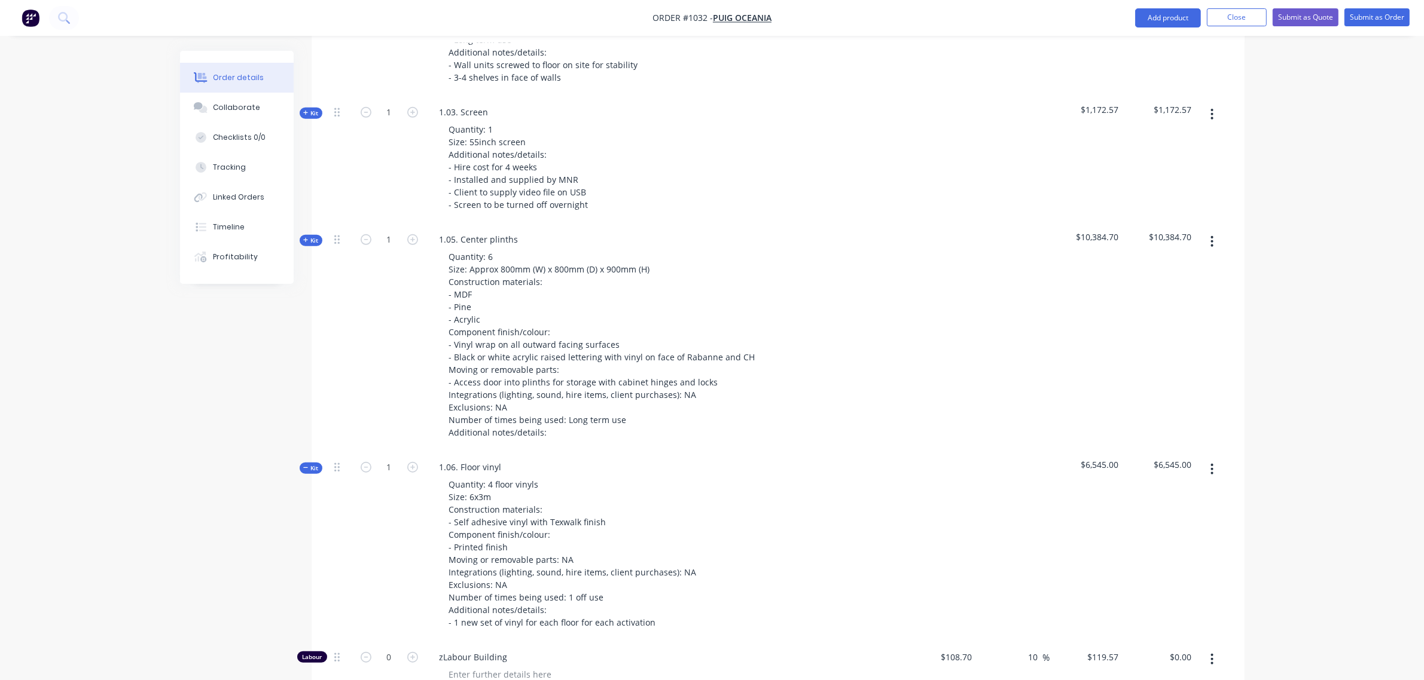
scroll to position [1007, 0]
click at [307, 463] on button "Kit" at bounding box center [311, 468] width 23 height 11
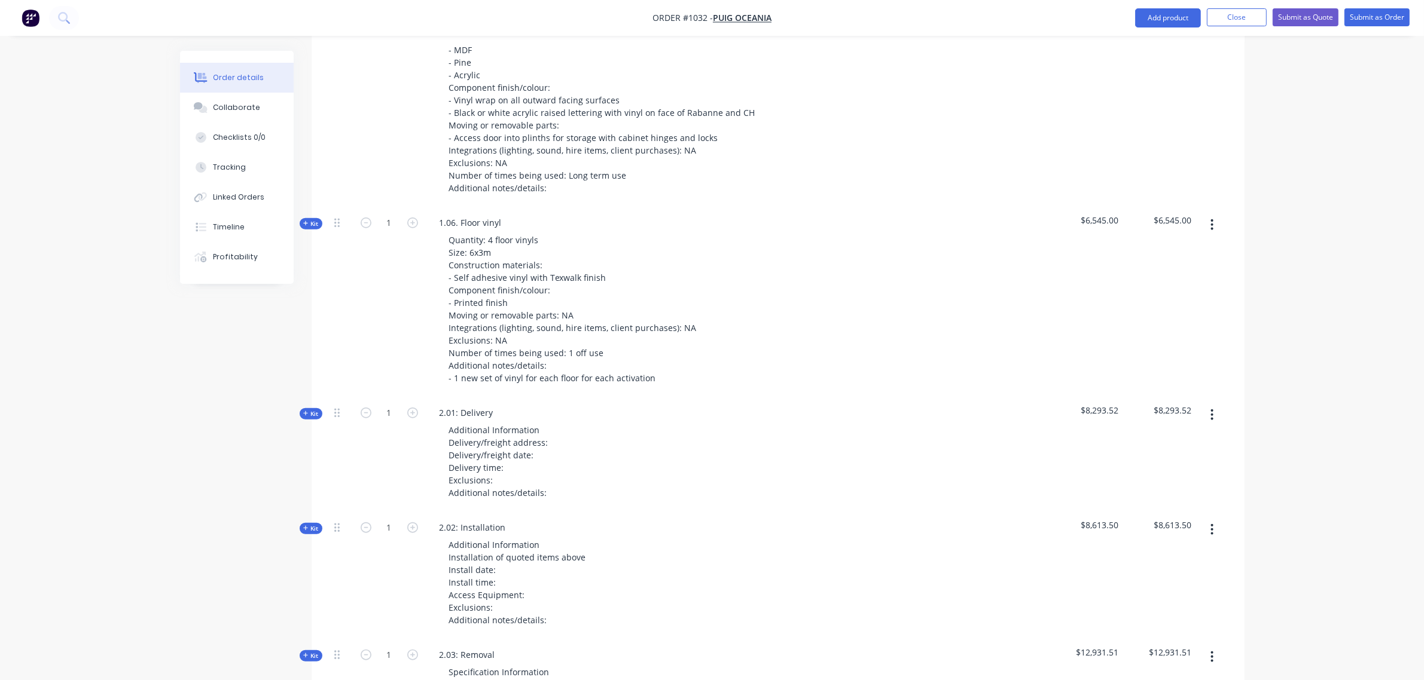
scroll to position [1251, 0]
click at [319, 410] on button "Kit" at bounding box center [311, 415] width 23 height 11
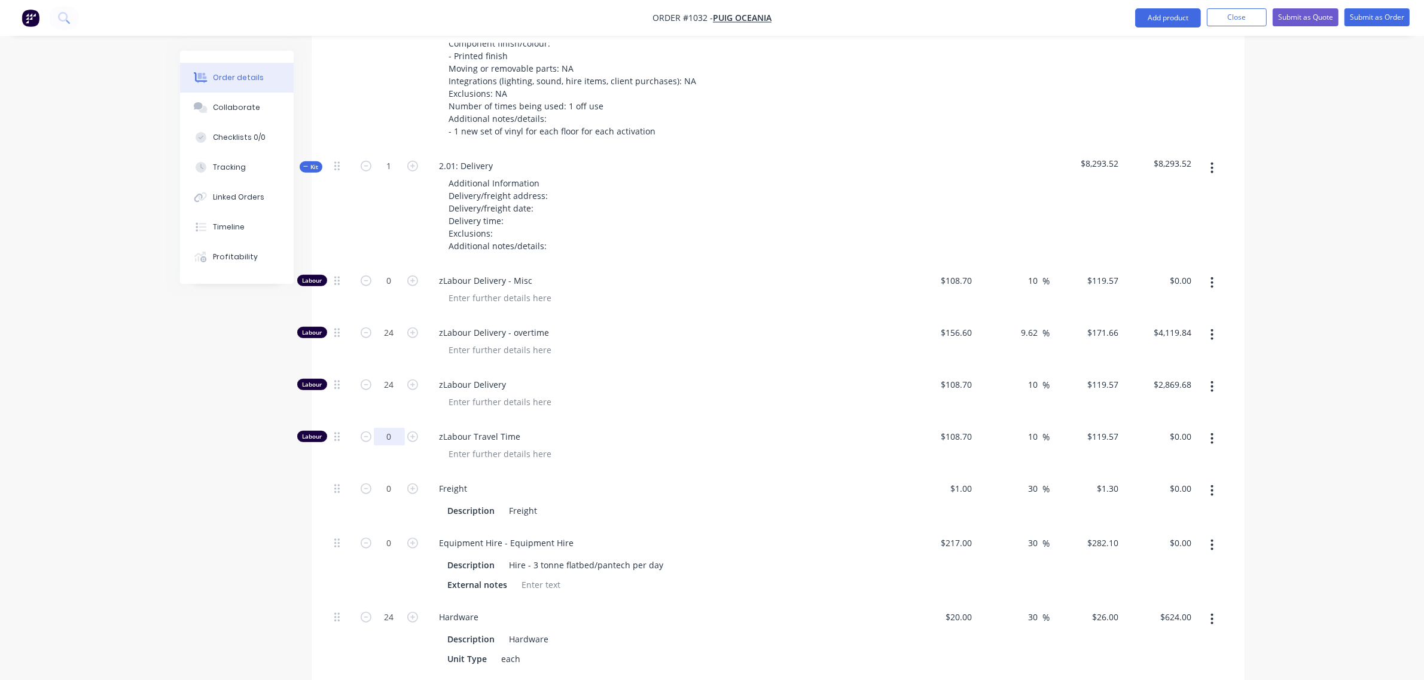
scroll to position [1501, 0]
click at [1016, 323] on div "9.62 9.62 %" at bounding box center [1032, 331] width 35 height 17
click at [1018, 323] on div "9.62 9.62 %" at bounding box center [1032, 331] width 35 height 17
click at [1027, 323] on input "9.62" at bounding box center [1031, 331] width 23 height 17
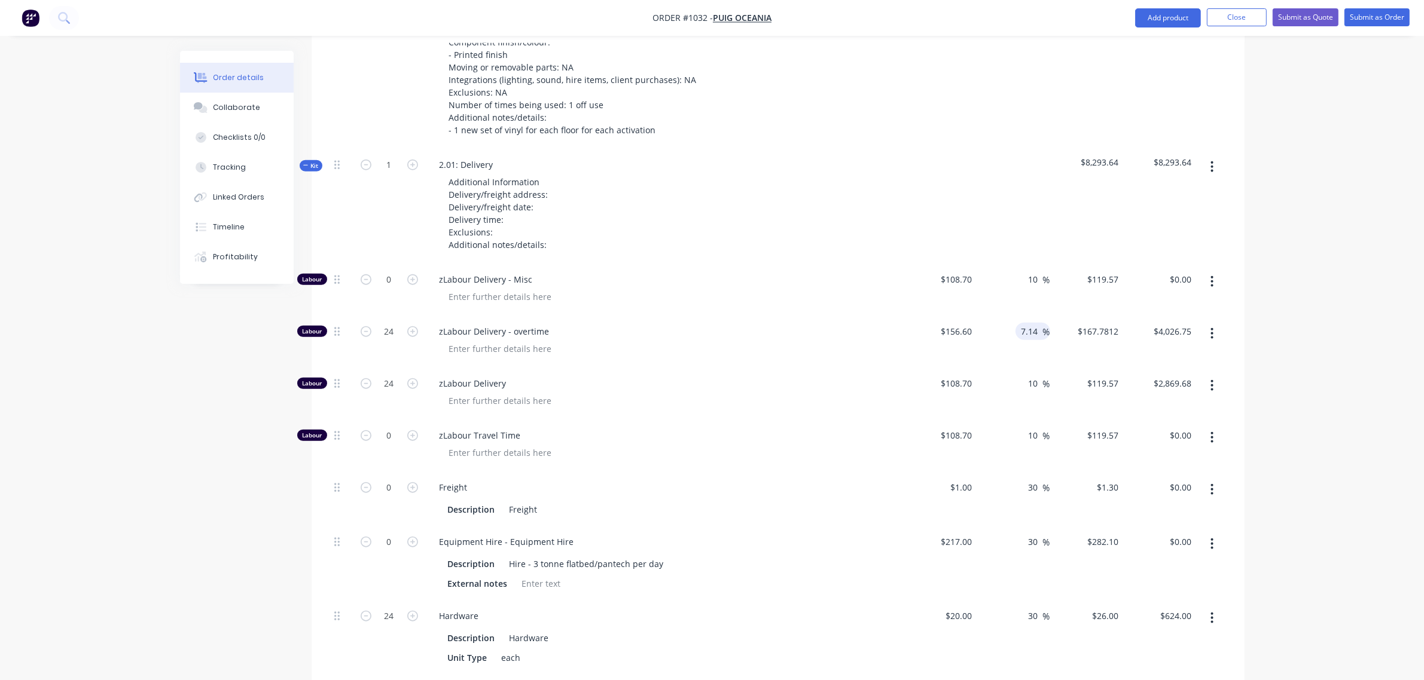
click at [832, 264] on div "zLabour Delivery - Misc" at bounding box center [664, 290] width 478 height 52
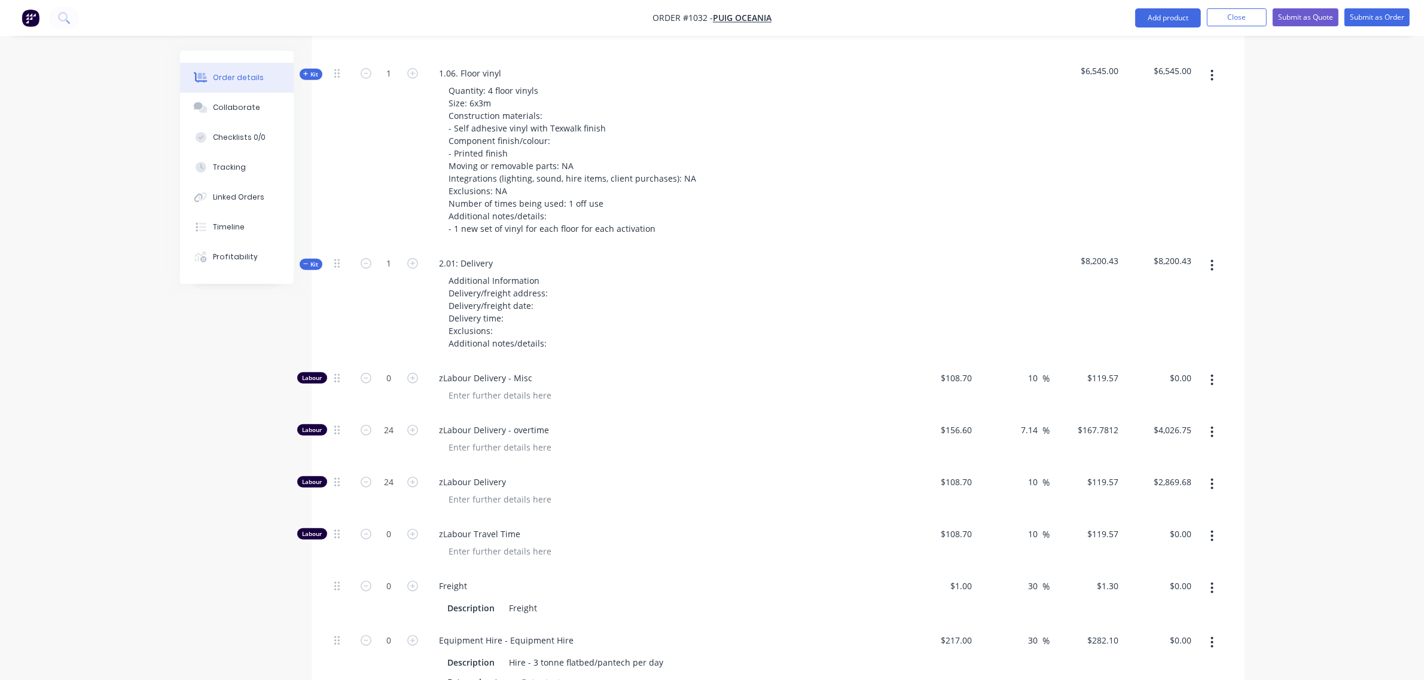
scroll to position [1401, 0]
click at [314, 261] on span "Kit" at bounding box center [311, 265] width 16 height 9
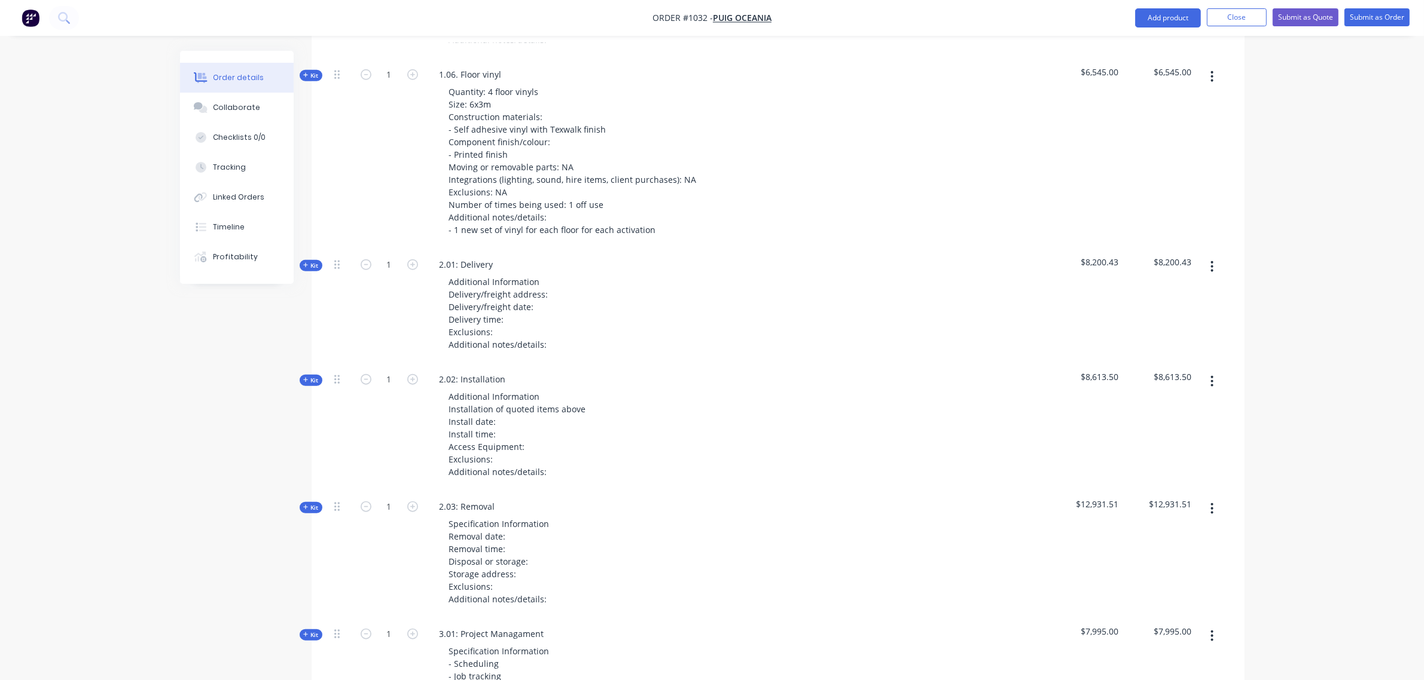
click at [313, 376] on span "Kit" at bounding box center [311, 380] width 16 height 9
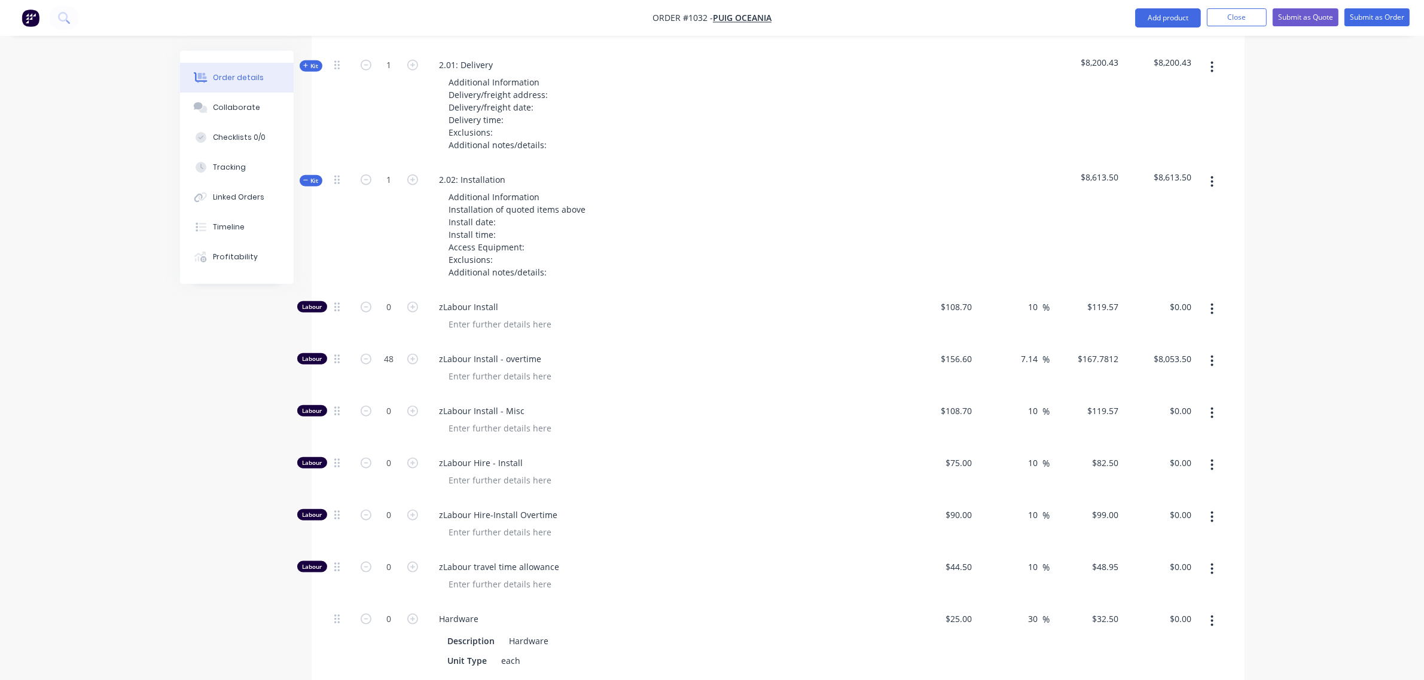
scroll to position [1600, 0]
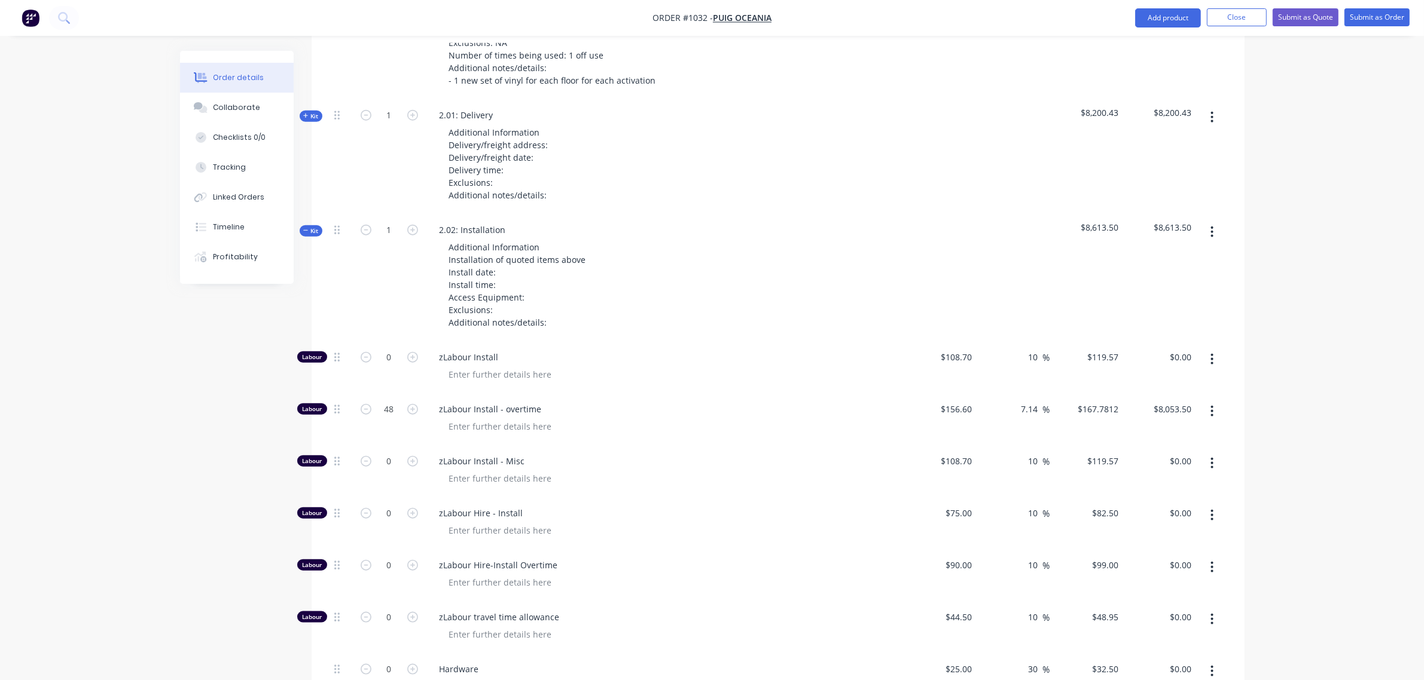
click at [306, 227] on span "Kit" at bounding box center [311, 231] width 16 height 9
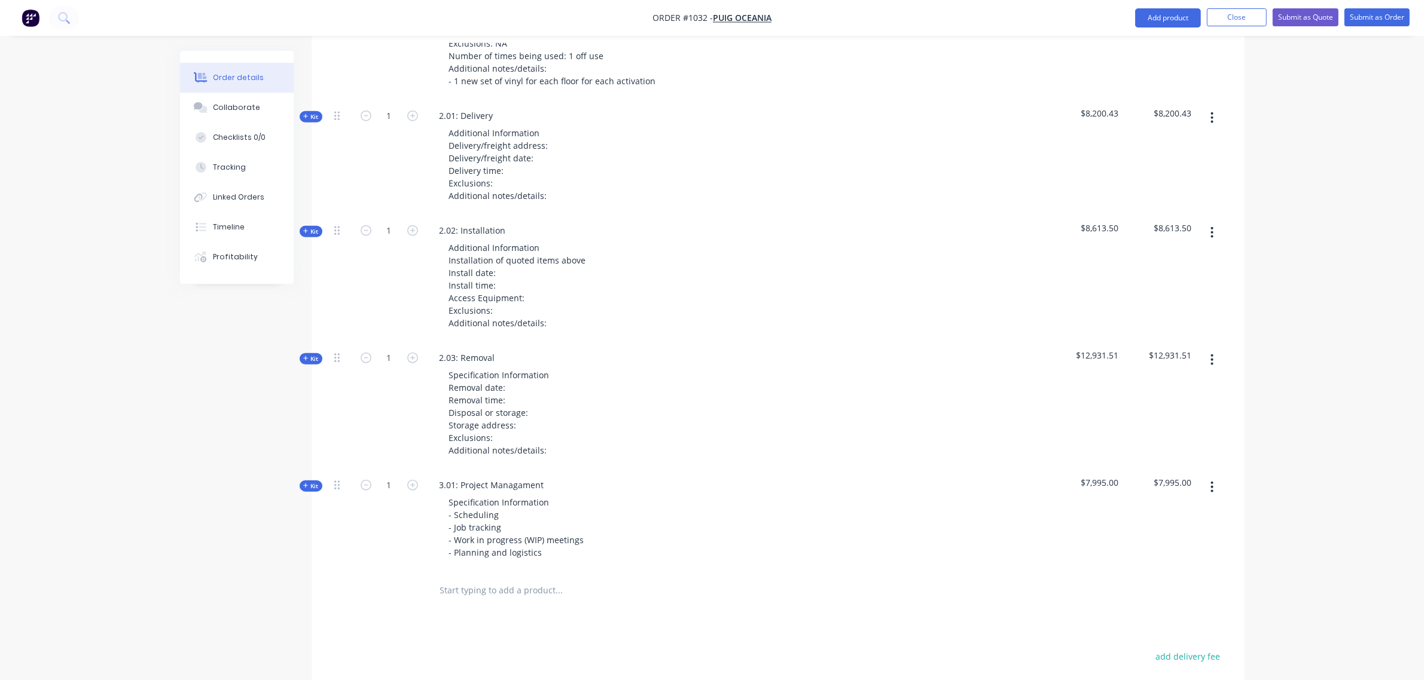
click at [309, 355] on span "Kit" at bounding box center [311, 359] width 16 height 9
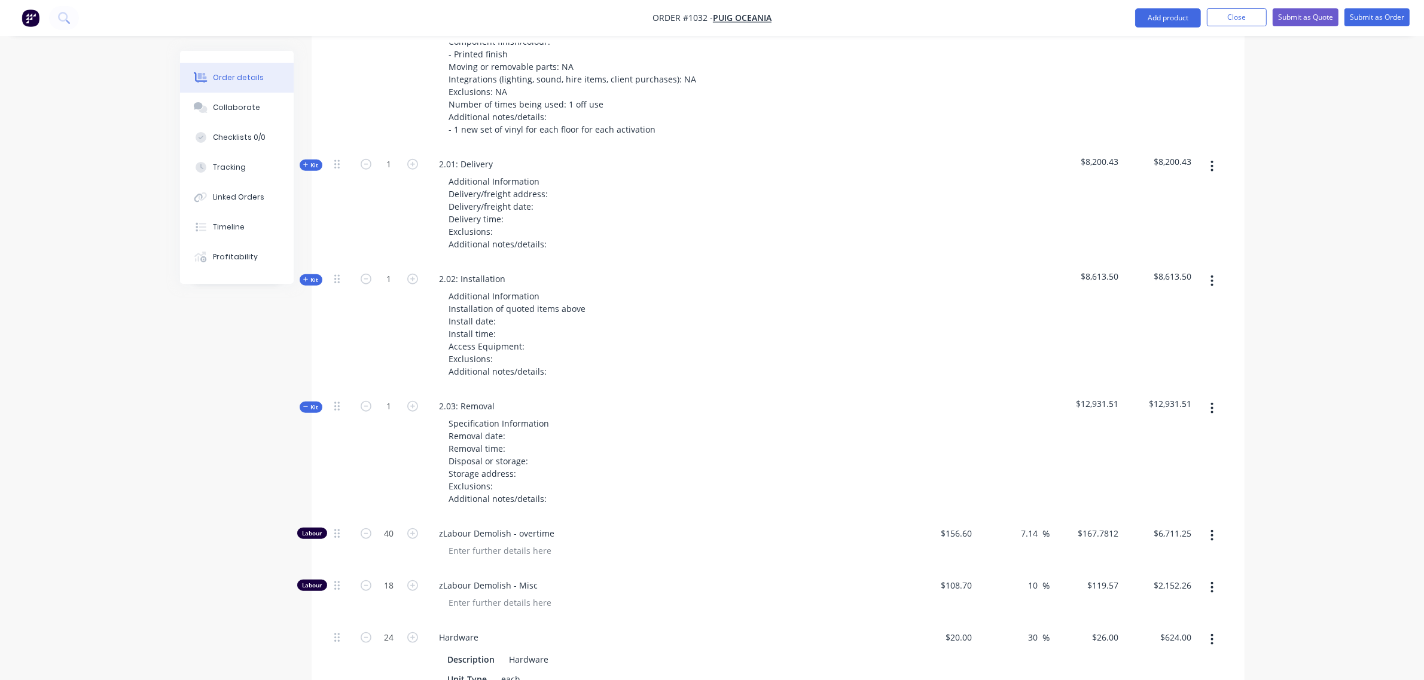
scroll to position [1501, 0]
click at [315, 404] on span "Kit" at bounding box center [311, 408] width 16 height 9
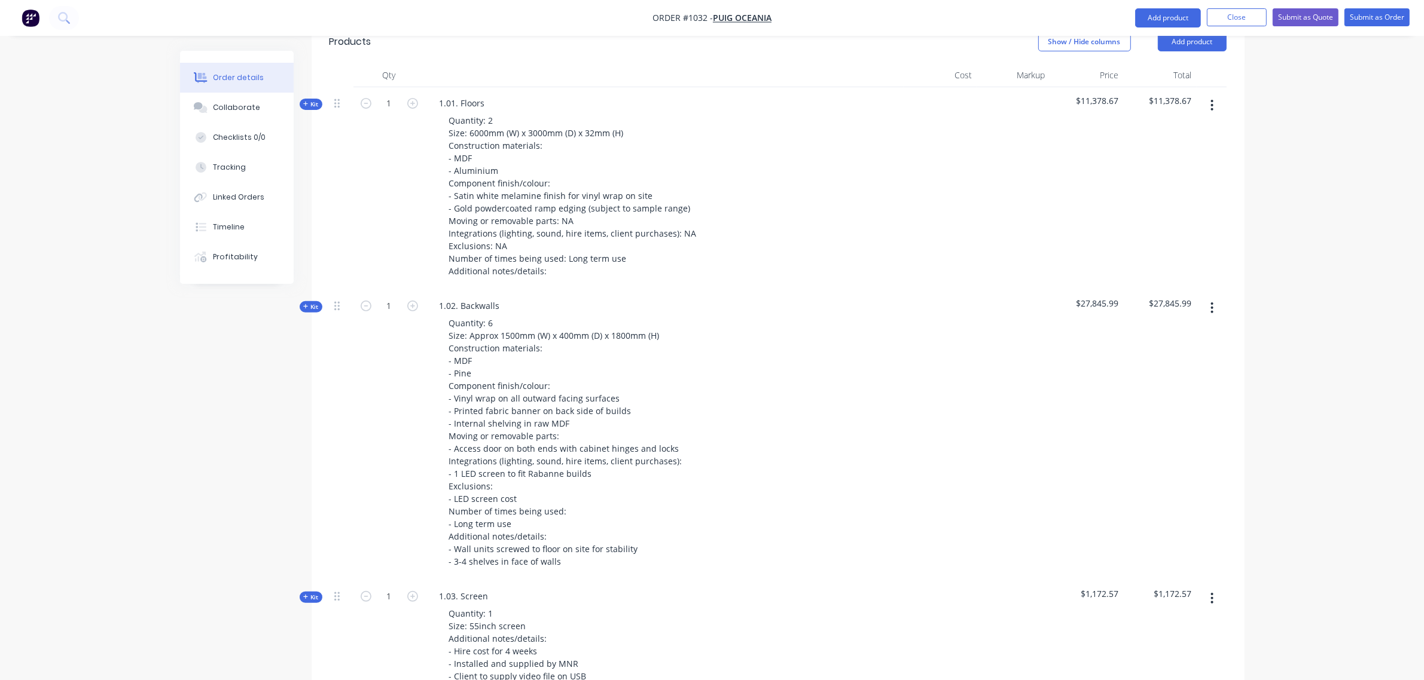
scroll to position [524, 0]
click at [311, 302] on span "Kit" at bounding box center [311, 306] width 16 height 9
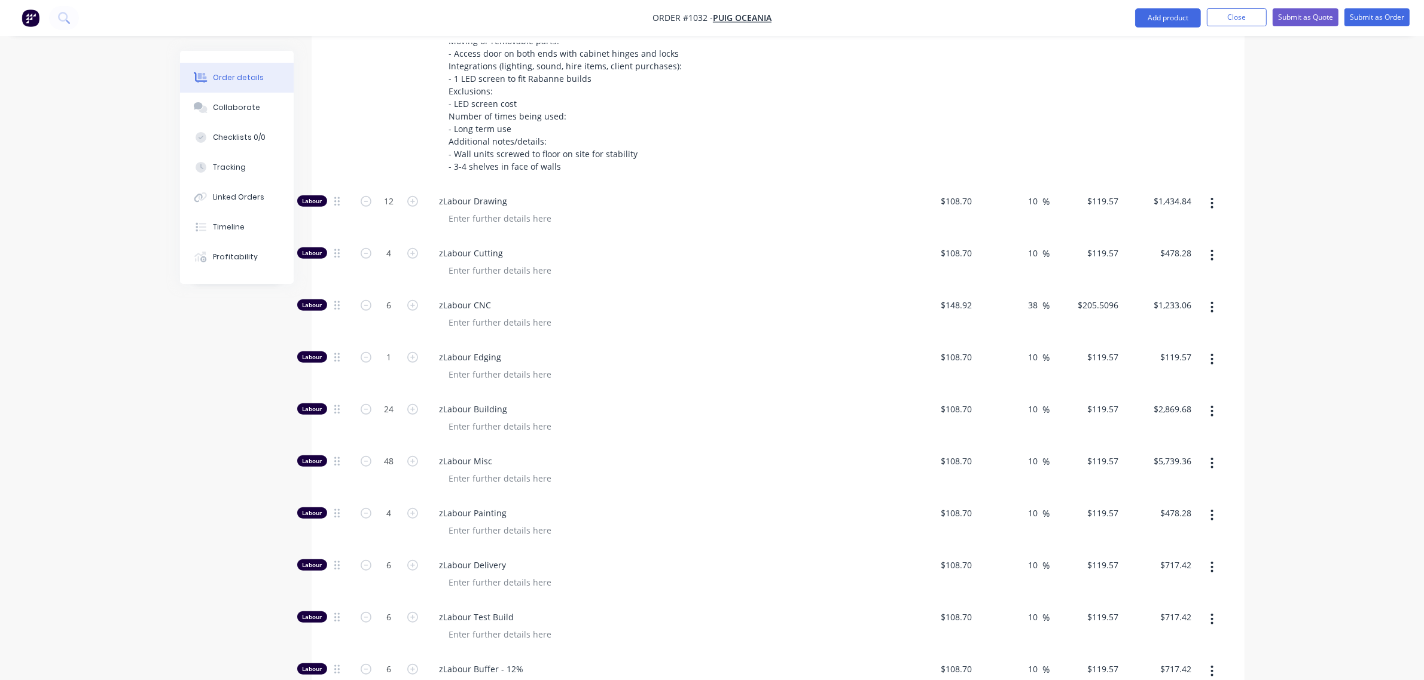
scroll to position [918, 0]
click at [389, 349] on input "1" at bounding box center [389, 358] width 31 height 18
click at [583, 352] on span "zLabour Edging" at bounding box center [668, 358] width 459 height 13
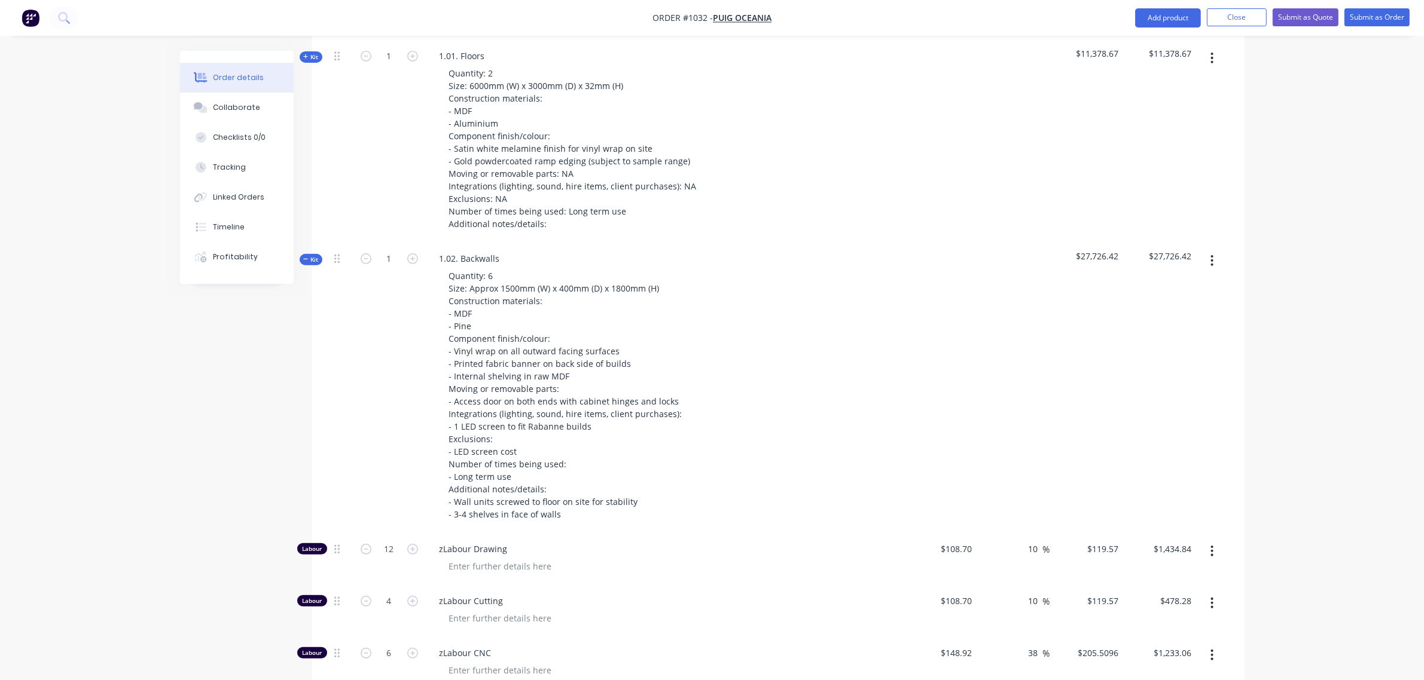
scroll to position [570, 0]
click at [304, 258] on icon "button" at bounding box center [305, 261] width 5 height 6
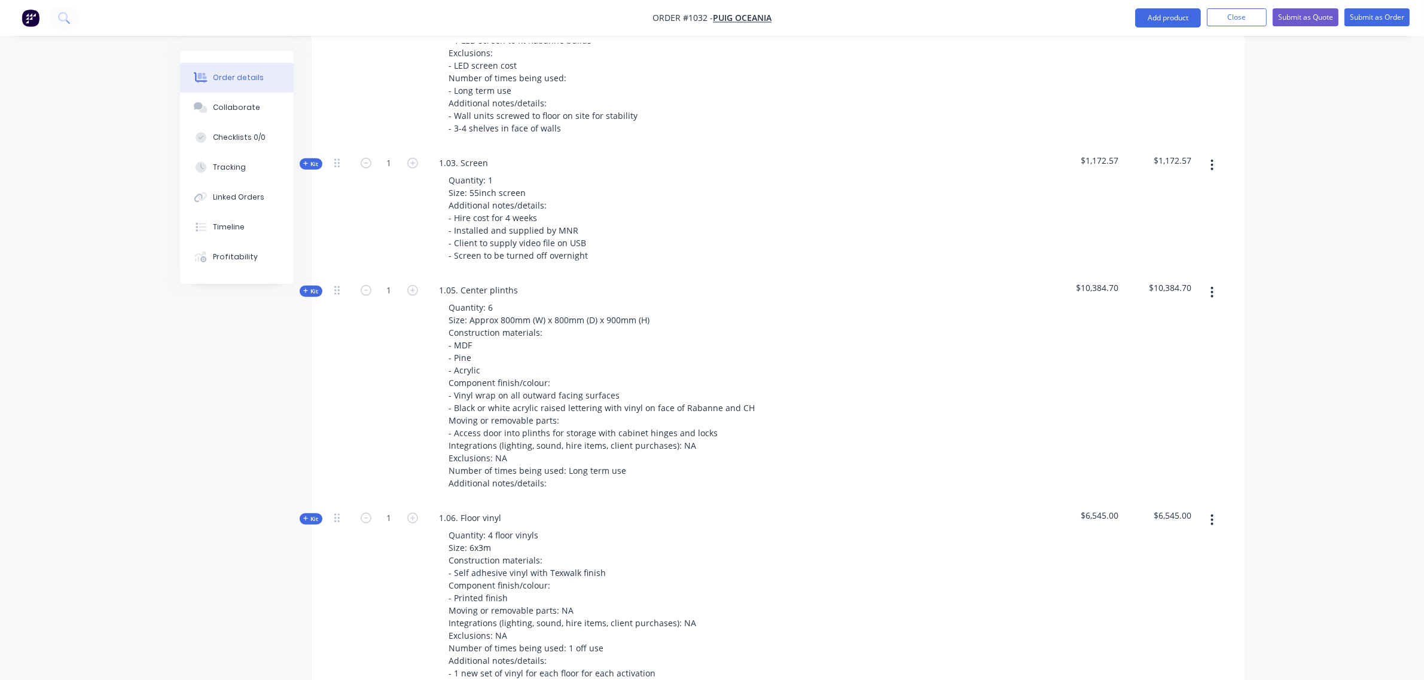
scroll to position [958, 0]
click at [311, 514] on span "Kit" at bounding box center [311, 518] width 16 height 9
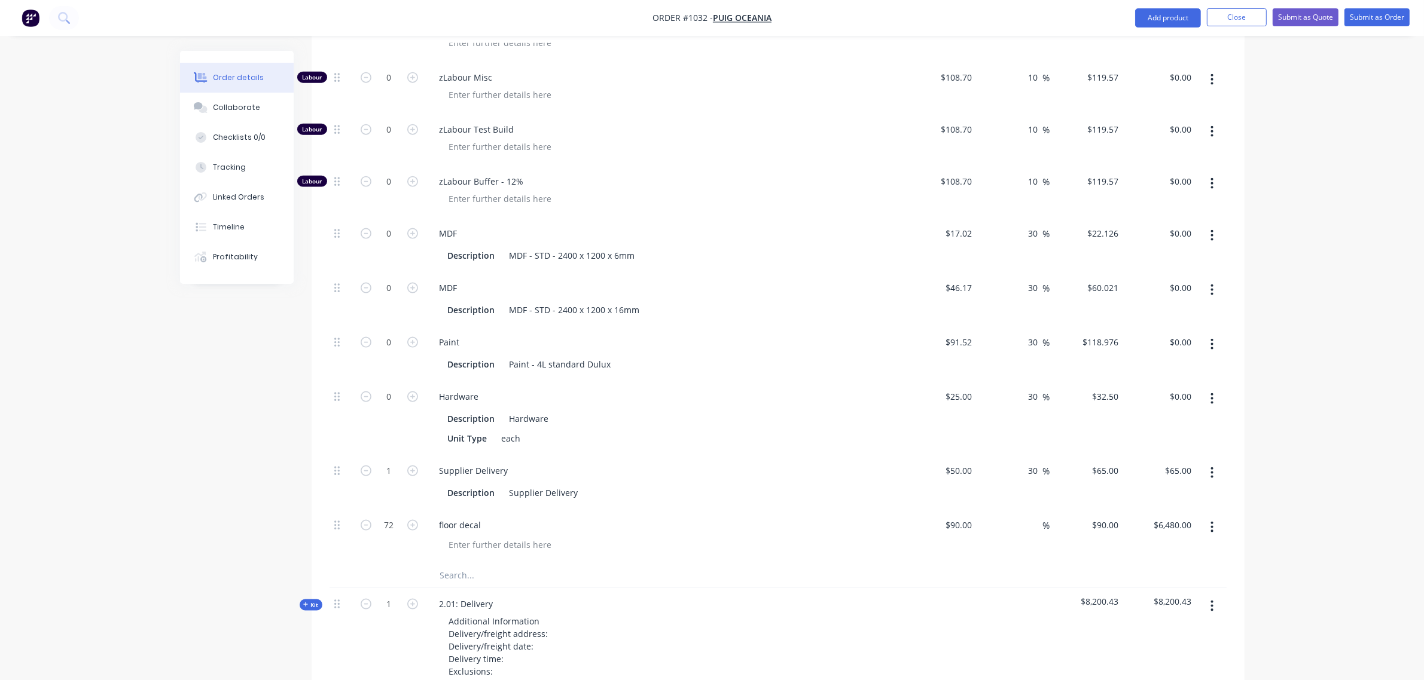
scroll to position [1953, 0]
click at [1029, 515] on div at bounding box center [1036, 523] width 14 height 17
click at [827, 515] on div "floor decal" at bounding box center [664, 523] width 469 height 17
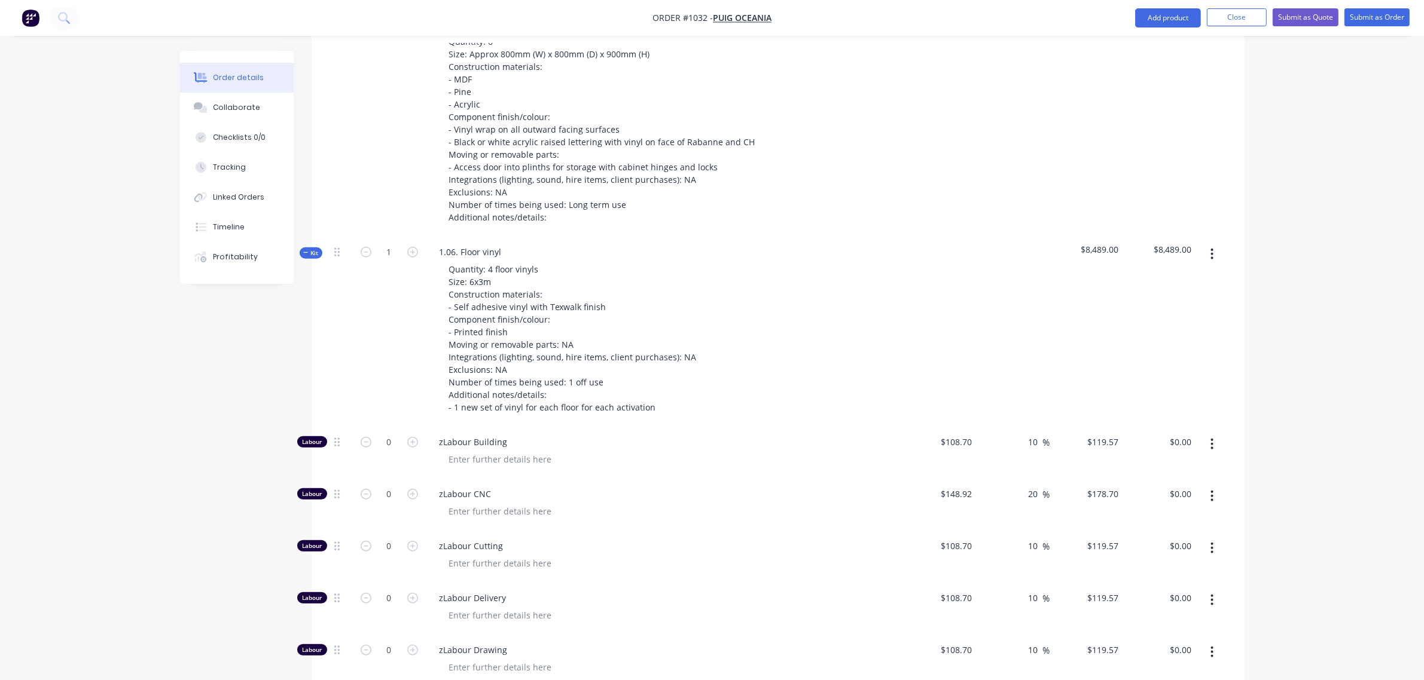
scroll to position [1224, 0]
click at [309, 248] on span "Kit" at bounding box center [311, 252] width 16 height 9
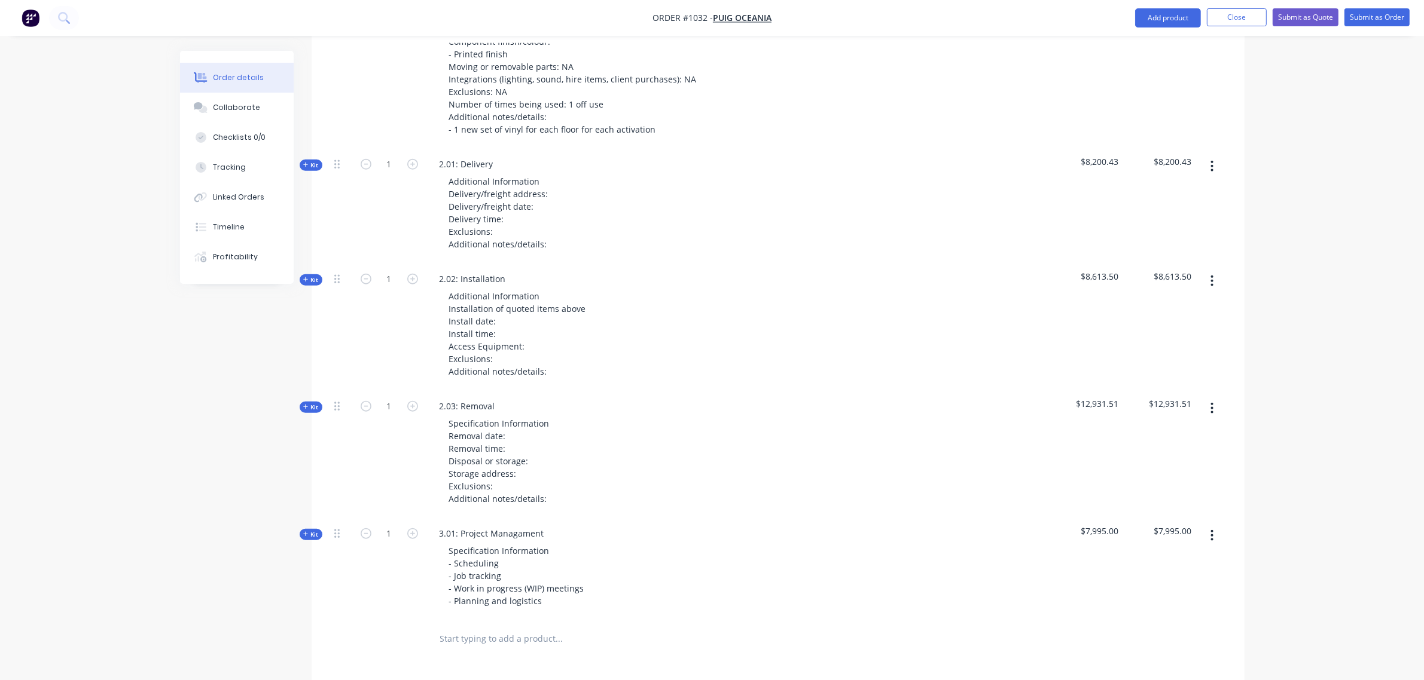
scroll to position [1501, 0]
click at [312, 161] on span "Kit" at bounding box center [311, 165] width 16 height 9
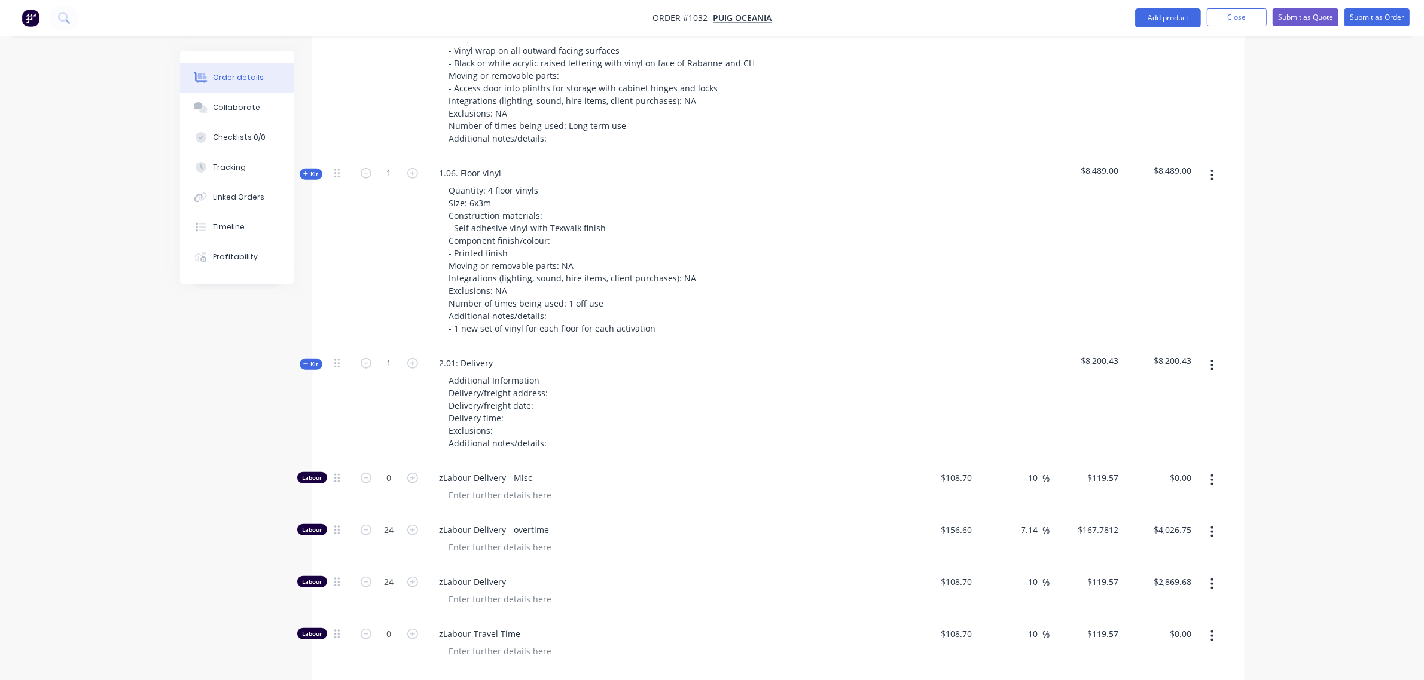
scroll to position [1302, 0]
click at [314, 361] on span "Kit" at bounding box center [311, 365] width 16 height 9
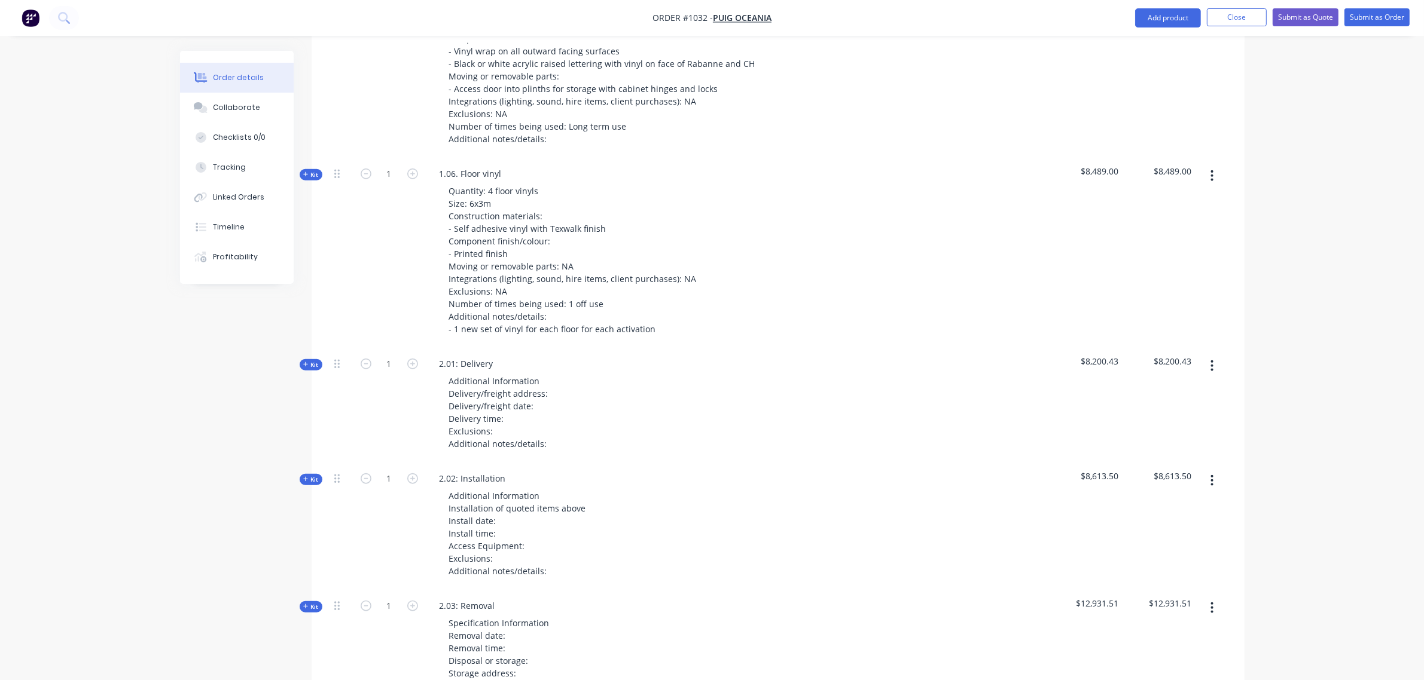
click at [314, 475] on span "Kit" at bounding box center [311, 479] width 16 height 9
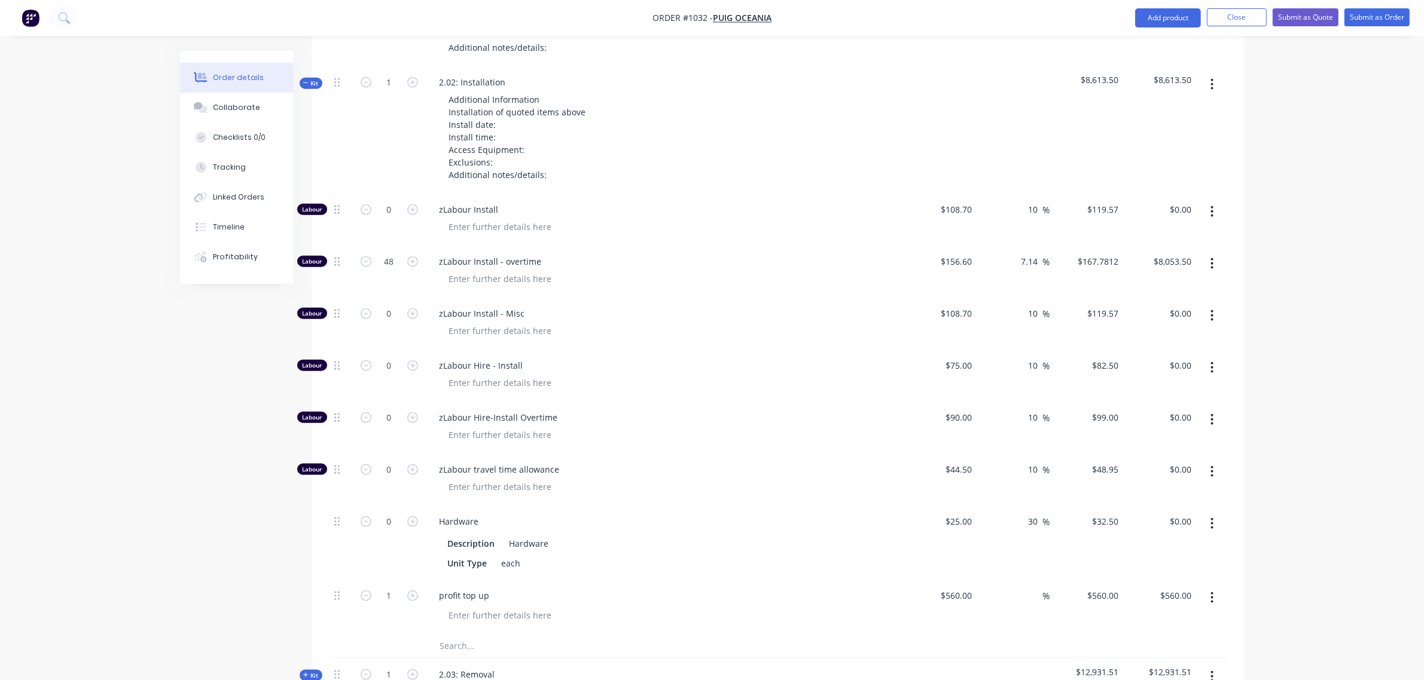
scroll to position [1699, 0]
click at [958, 586] on input "560" at bounding box center [957, 594] width 37 height 17
click at [967, 586] on input "0" at bounding box center [970, 594] width 14 height 17
click at [377, 586] on input "1" at bounding box center [389, 595] width 31 height 18
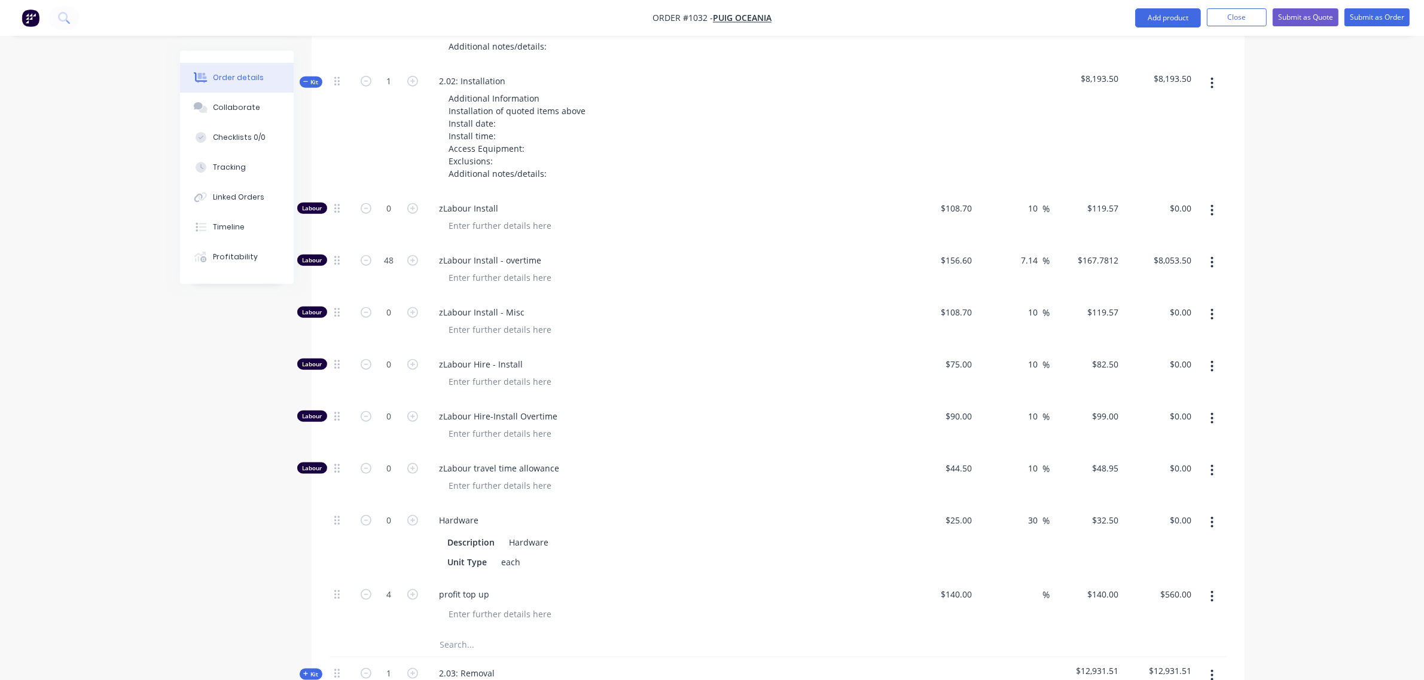
click at [655, 512] on div "Hardware" at bounding box center [664, 520] width 469 height 17
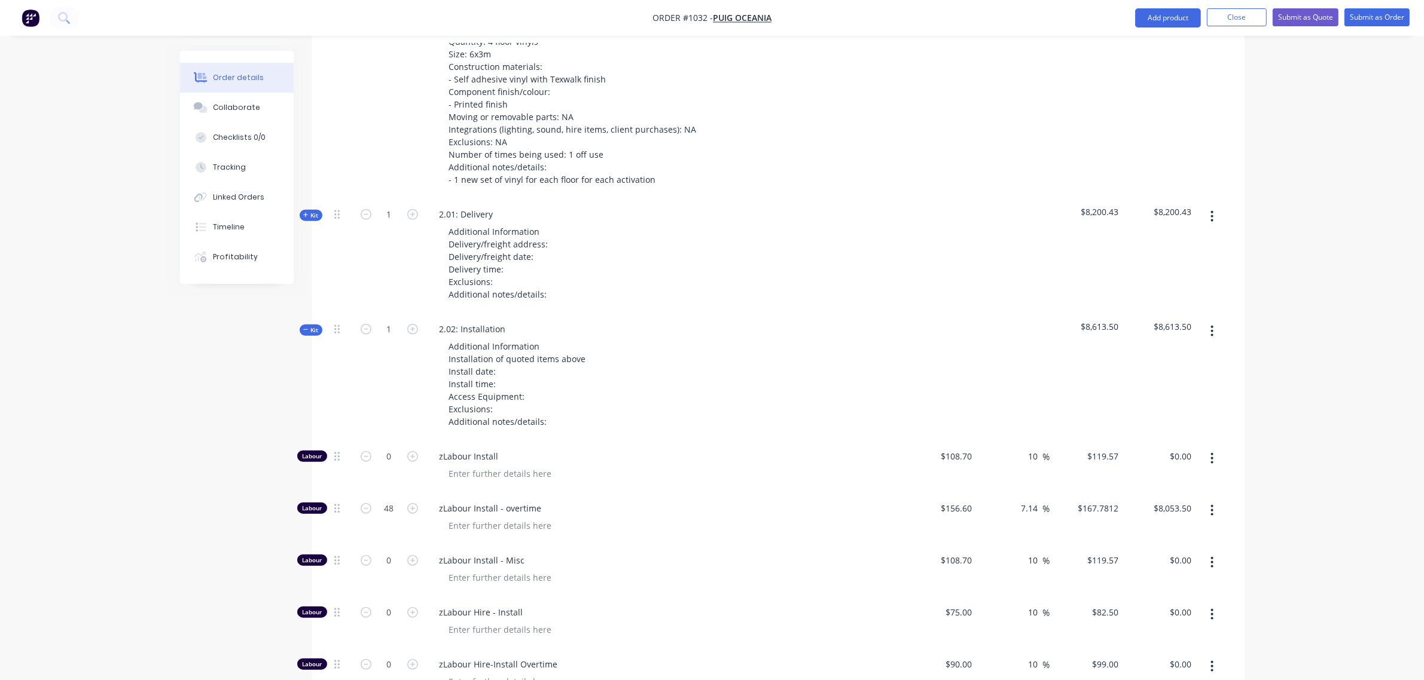
click at [306, 327] on icon "button" at bounding box center [305, 330] width 5 height 6
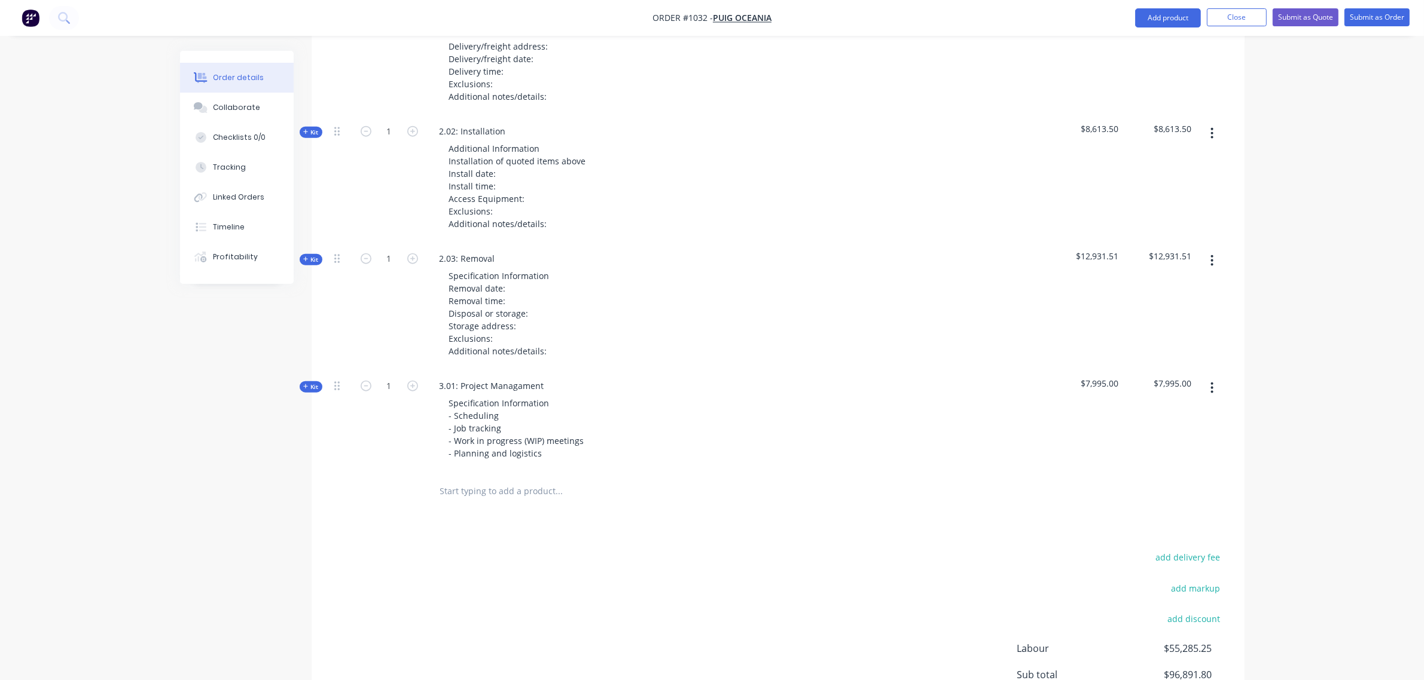
scroll to position [1650, 0]
click at [318, 254] on span "Kit" at bounding box center [311, 258] width 16 height 9
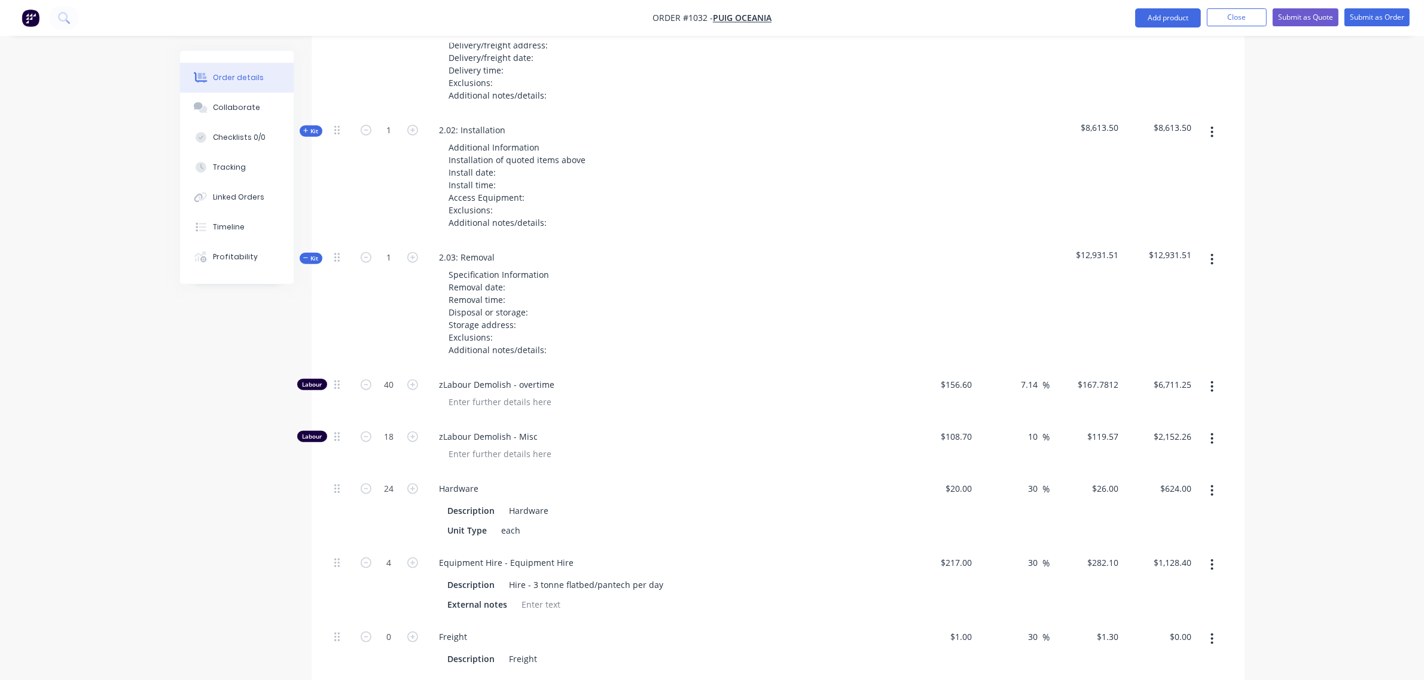
click at [311, 254] on span "Kit" at bounding box center [311, 258] width 16 height 9
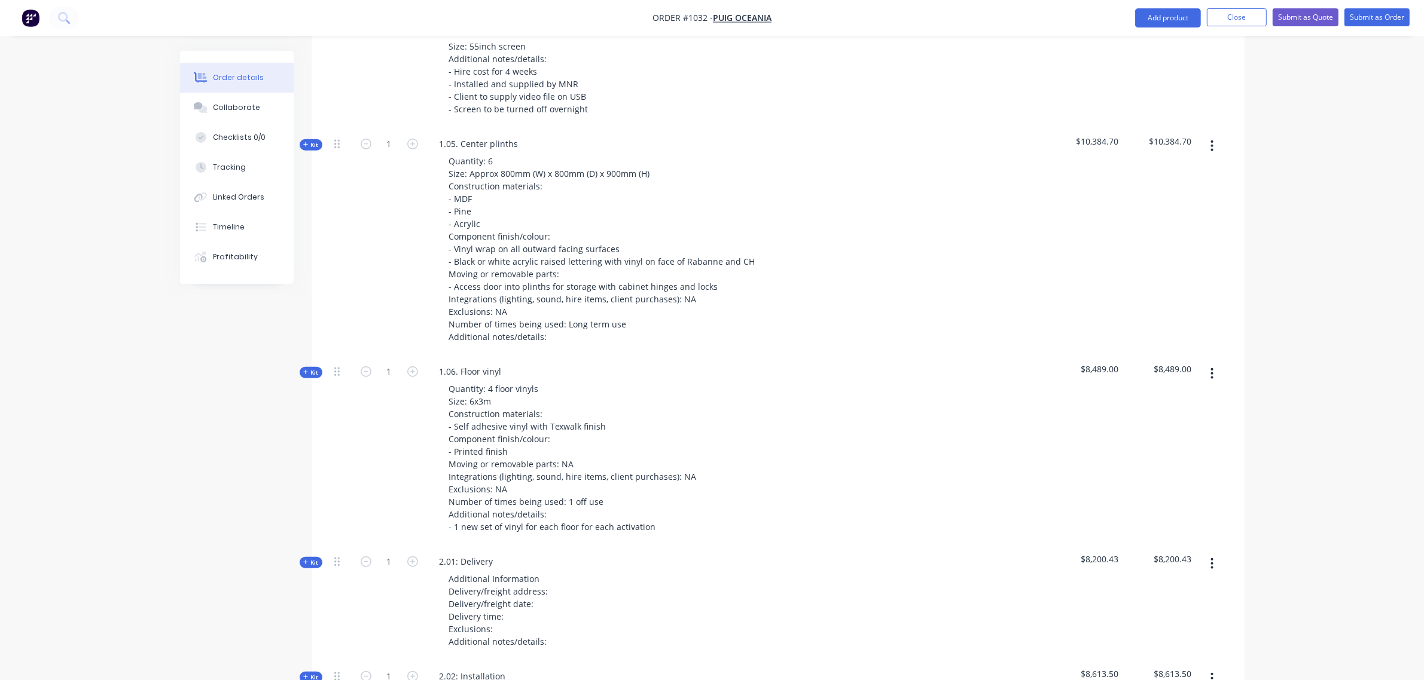
scroll to position [1102, 0]
